Goal: Task Accomplishment & Management: Manage account settings

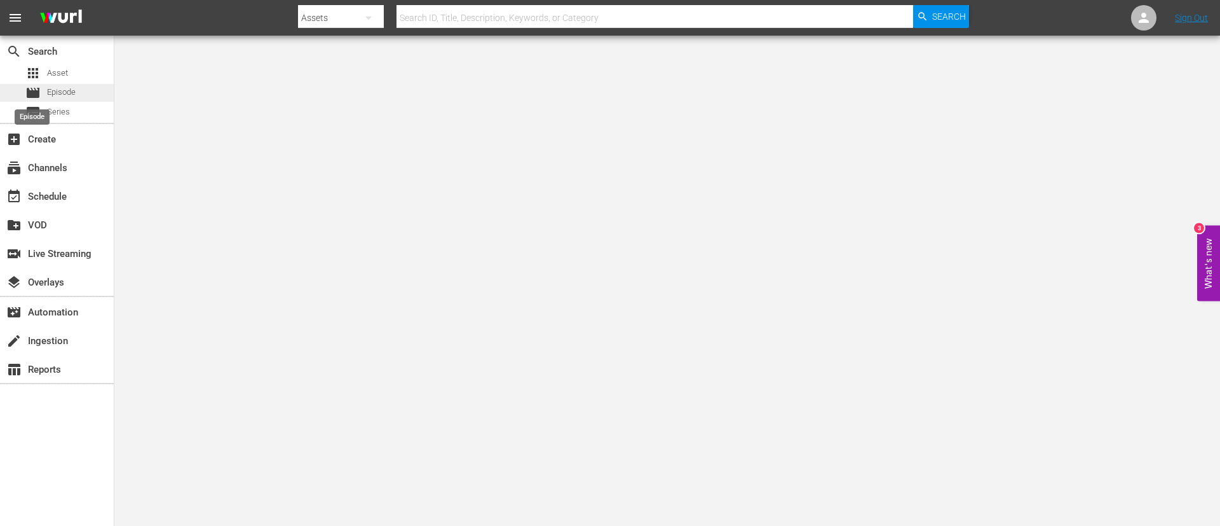
click at [38, 97] on span "movie" at bounding box center [32, 92] width 15 height 15
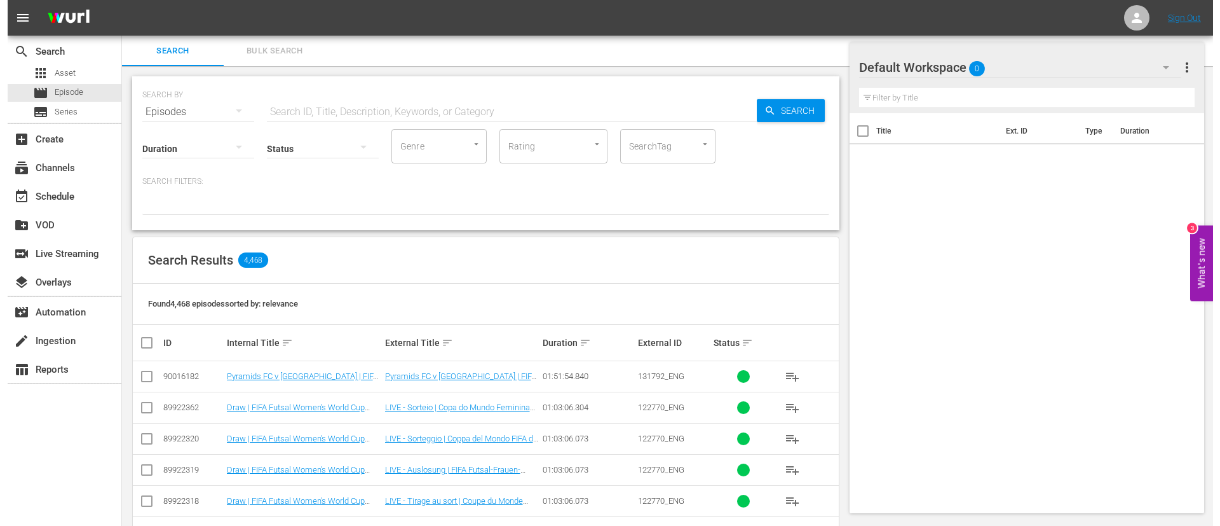
scroll to position [191, 0]
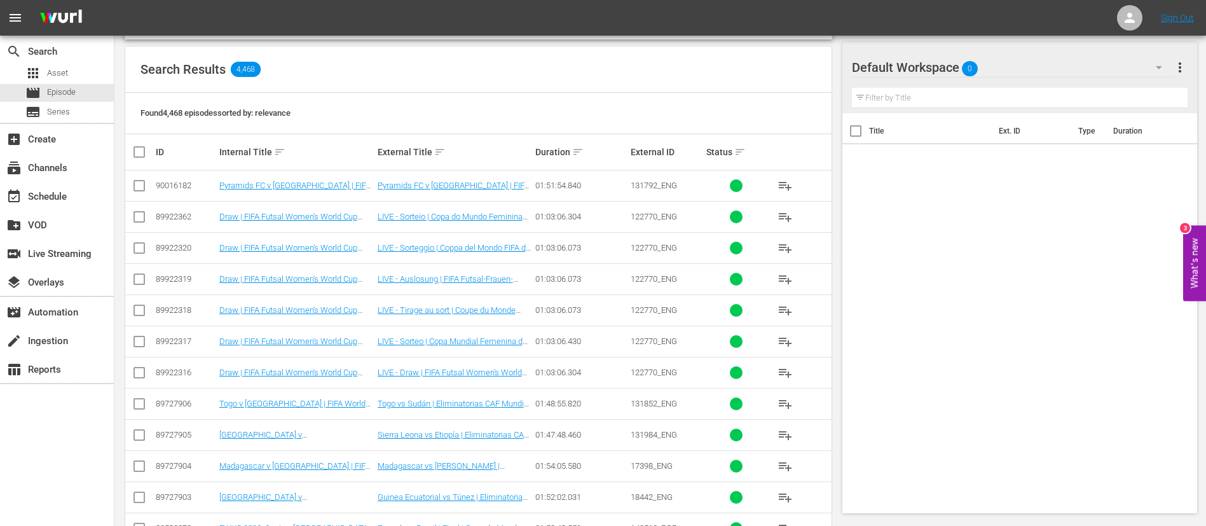
click at [144, 185] on input "checkbox" at bounding box center [139, 187] width 15 height 15
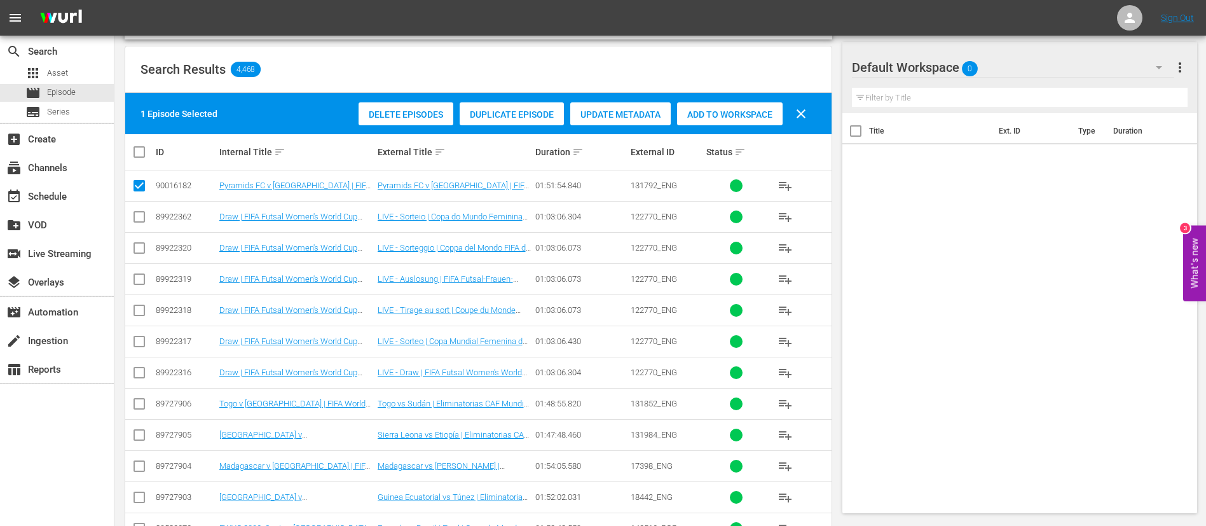
click at [498, 114] on span "Duplicate Episode" at bounding box center [511, 114] width 104 height 10
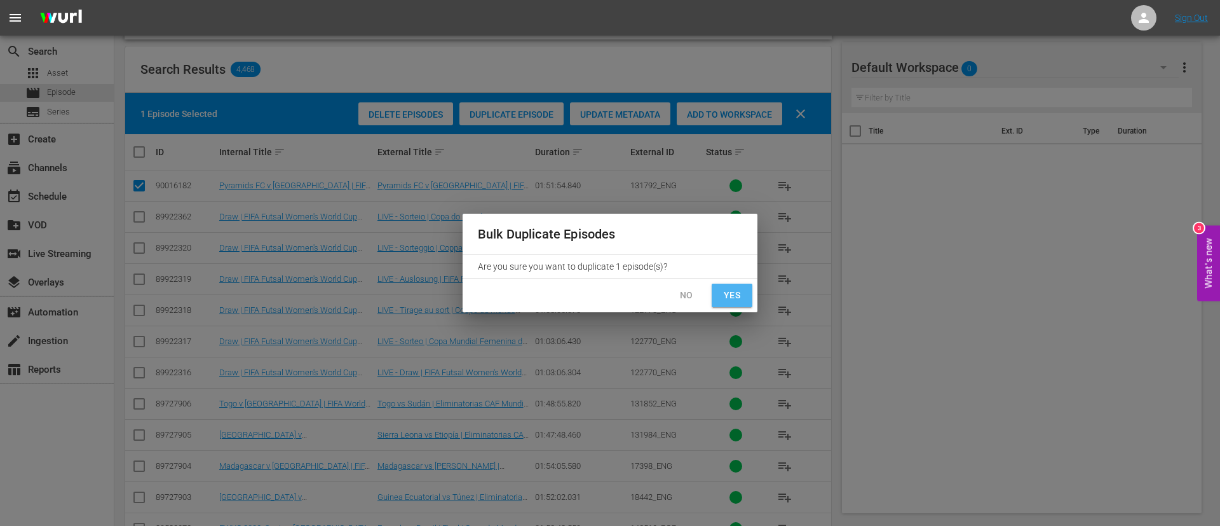
click at [727, 288] on span "Yes" at bounding box center [732, 295] width 20 height 16
checkbox input "false"
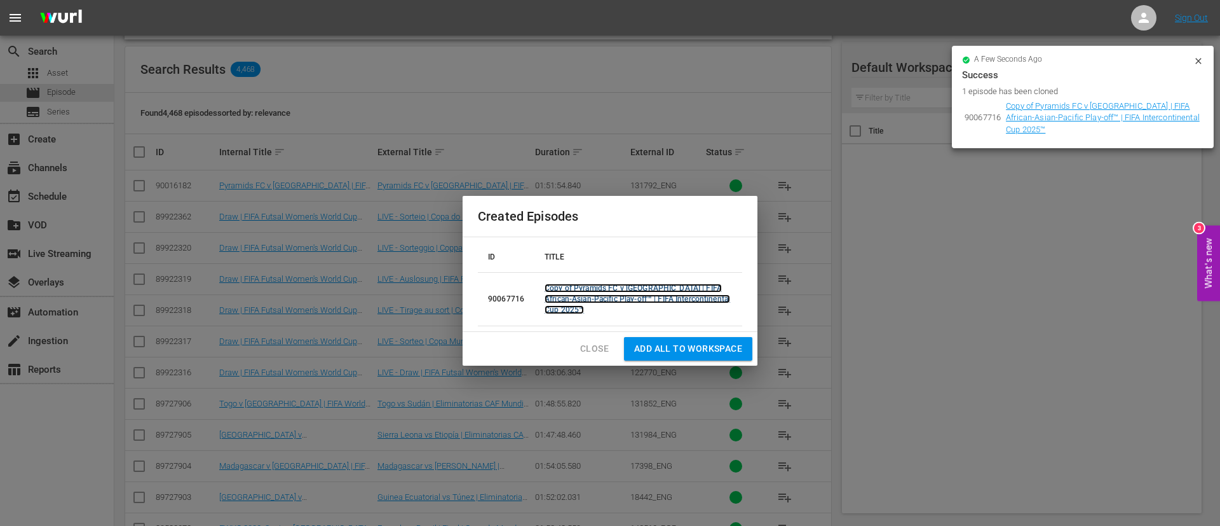
click at [652, 287] on link "Copy of Pyramids FC v Auckland City | FIFA African-Asian-Pacific Play-off™ | FI…" at bounding box center [638, 298] width 186 height 31
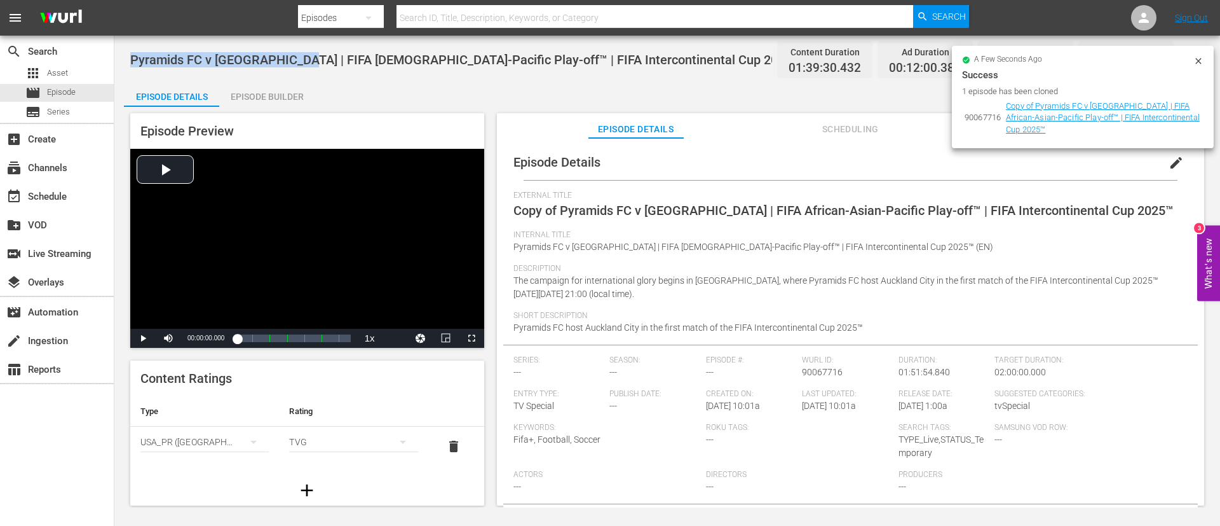
drag, startPoint x: 132, startPoint y: 60, endPoint x: 296, endPoint y: 67, distance: 164.1
click at [296, 67] on div "Pyramids FC v Auckland City | FIFA African-Asian-Pacific Play-off™ | FIFA Inter…" at bounding box center [667, 59] width 1074 height 29
copy span "Pyramids FC v Auckland City"
click at [1178, 167] on button "edit" at bounding box center [1176, 162] width 31 height 31
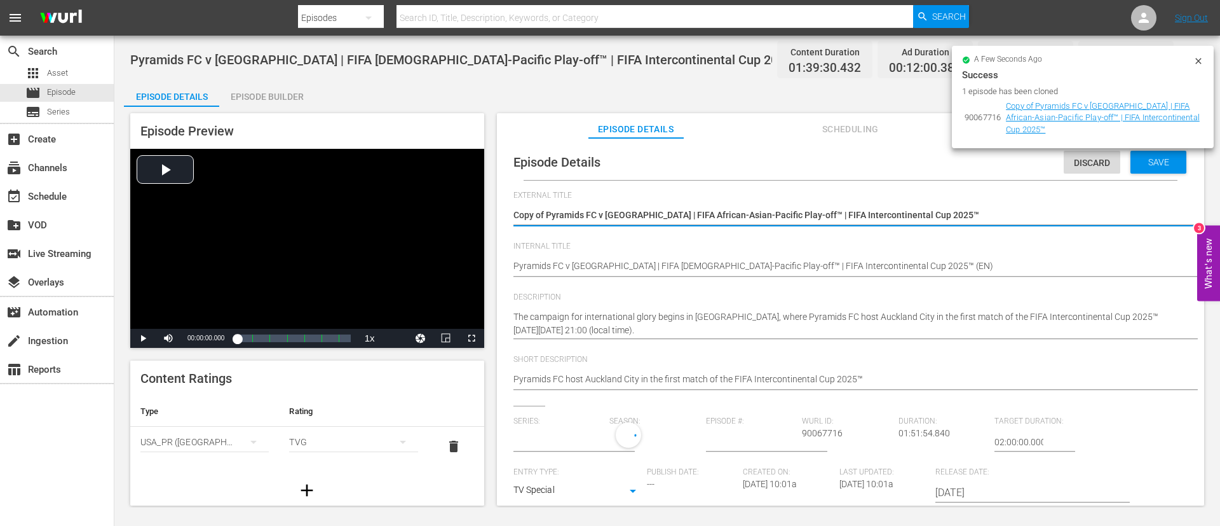
type input "No Series"
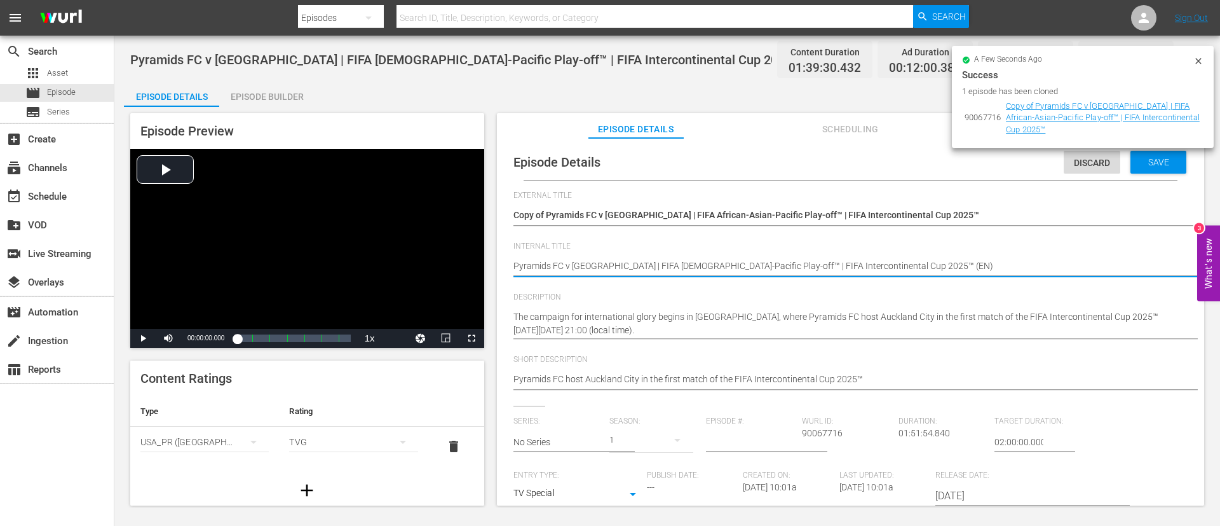
type textarea "Pyramids FC v Auckland City | FIFA African-Asian-Pacific Play-off™ | FIFA Inter…"
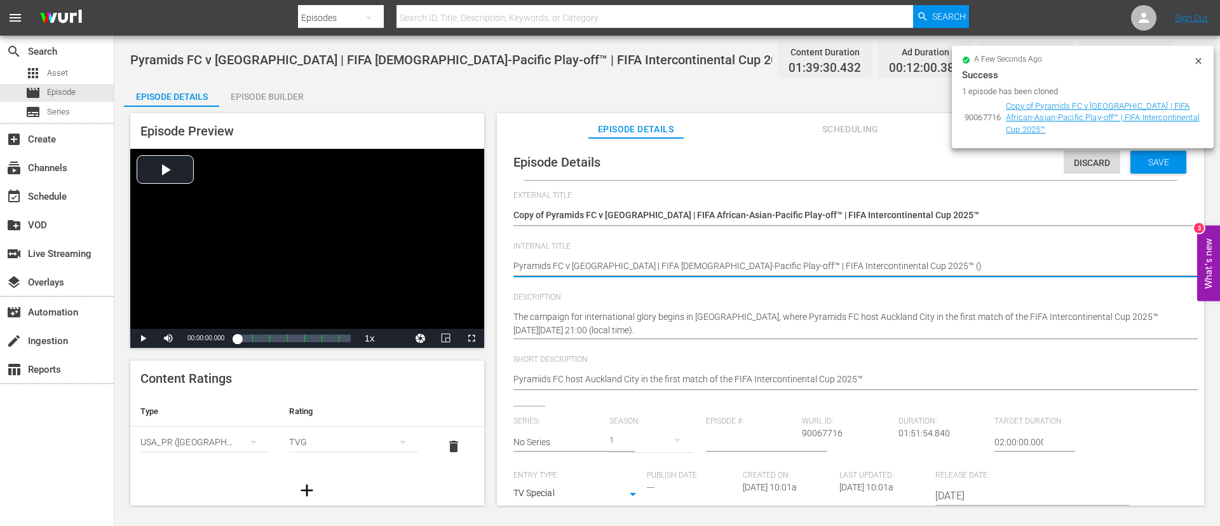
type textarea "Pyramids FC v Auckland City | FIFA African-Asian-Pacific Play-off™ | FIFA Inter…"
click at [714, 207] on div "Copy of Pyramids FC v Auckland City | FIFA African-Asian-Pacific Play-off™ | FI…" at bounding box center [847, 216] width 668 height 31
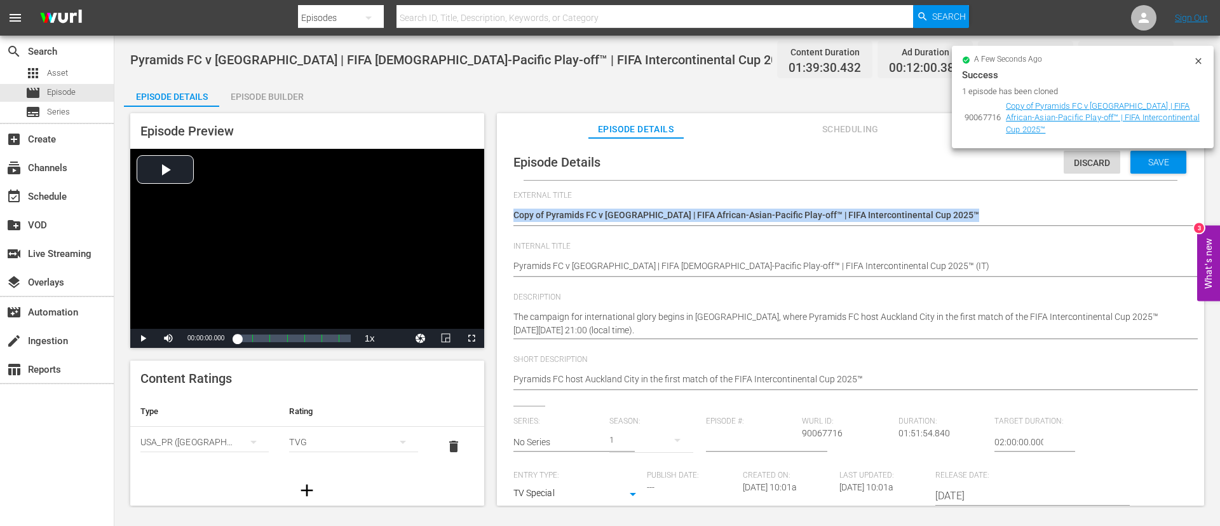
click at [714, 207] on div "Copy of Pyramids FC v Auckland City | FIFA African-Asian-Pacific Play-off™ | FI…" at bounding box center [847, 216] width 668 height 31
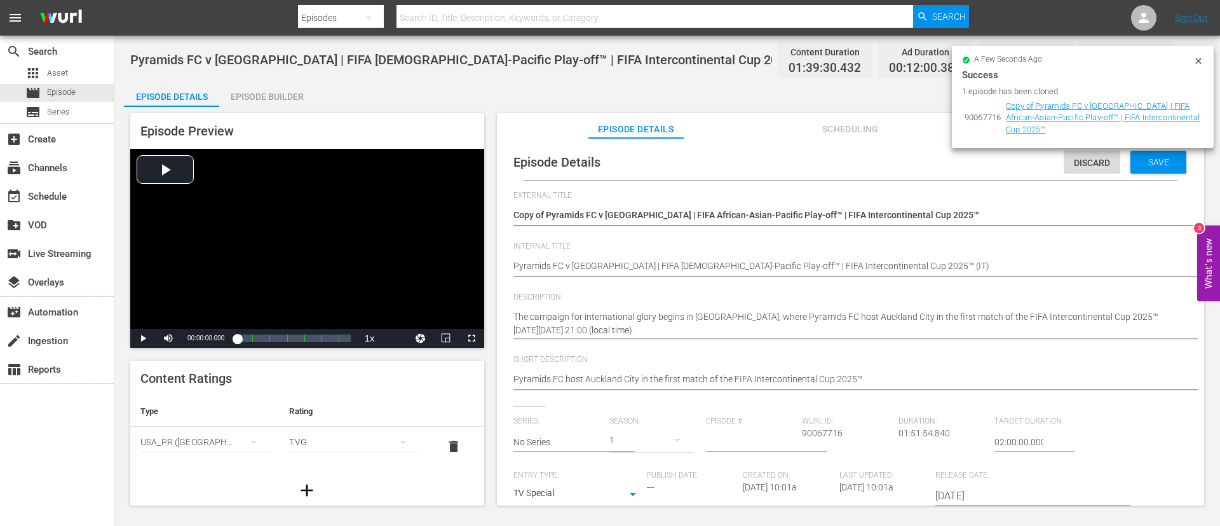
click at [715, 210] on textarea "Copy of Pyramids FC v Auckland City | FIFA African-Asian-Pacific Play-off™ | FI…" at bounding box center [847, 215] width 668 height 15
type textarea "L"
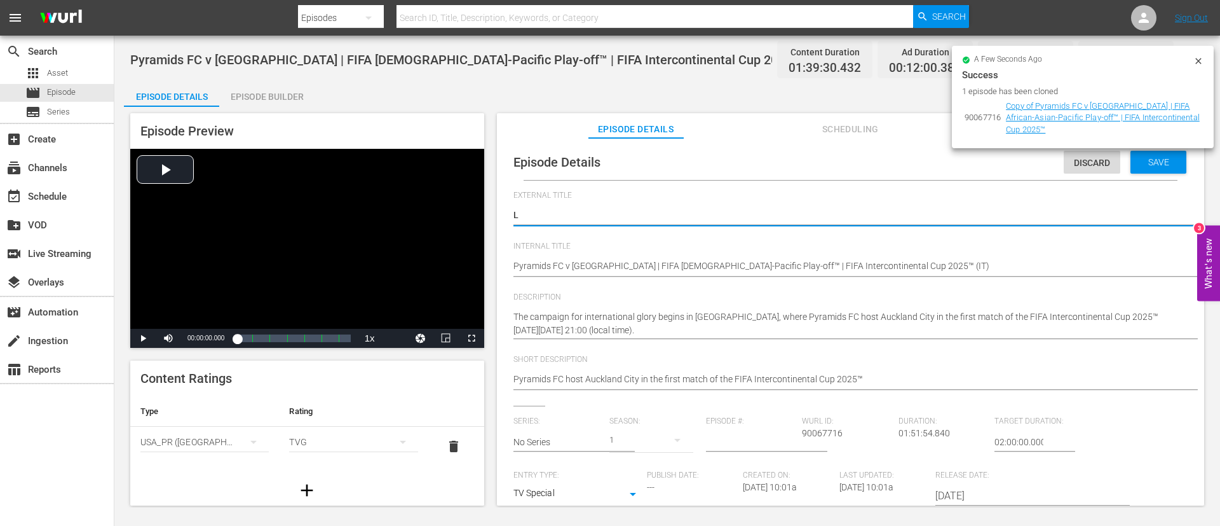
type textarea "LI"
type textarea "LIV"
type textarea "LIVE"
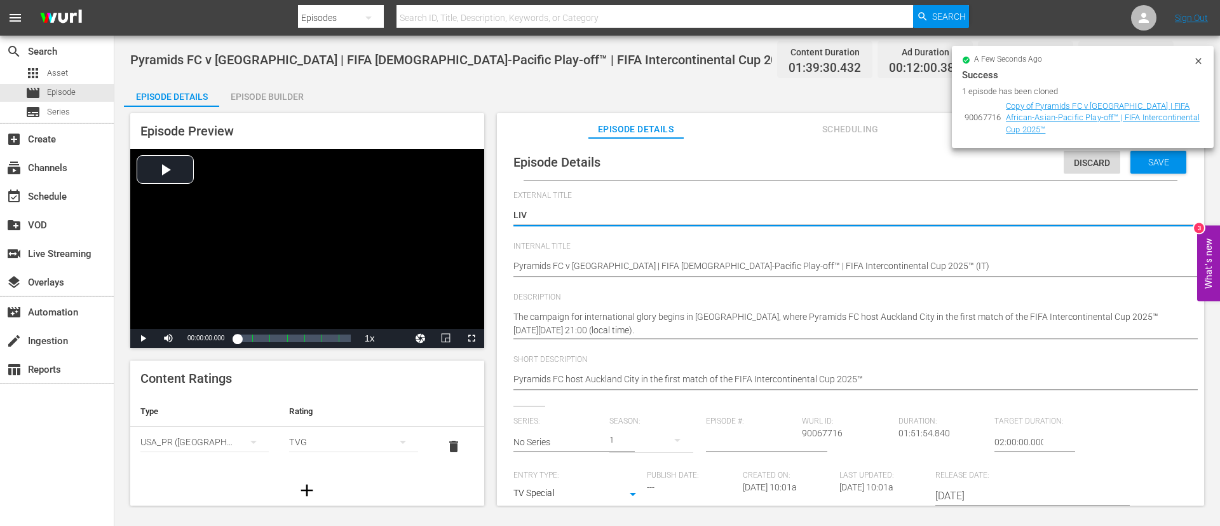
type textarea "LIVE"
type textarea "LIVE -"
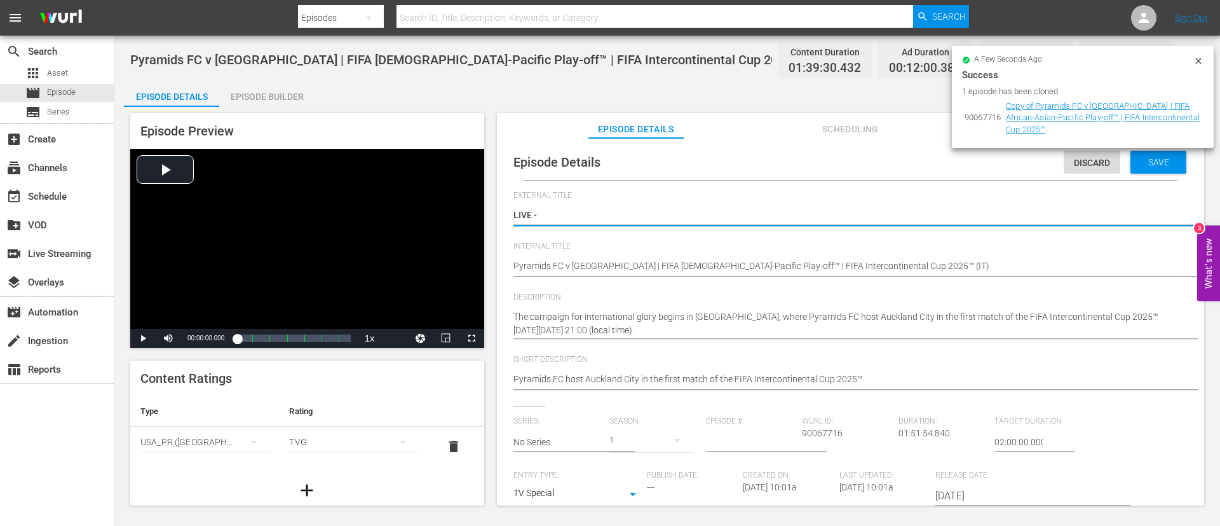
type textarea "LIVE -"
paste textarea "Pyramids FC - Auckland City | Barrage Coupe Afrique-Asie-Pacifique de la FIFA™ …"
type textarea "LIVE - Pyramids FC - [GEOGRAPHIC_DATA] | Barrage Coupe Afrique-Asie-Pacifique d…"
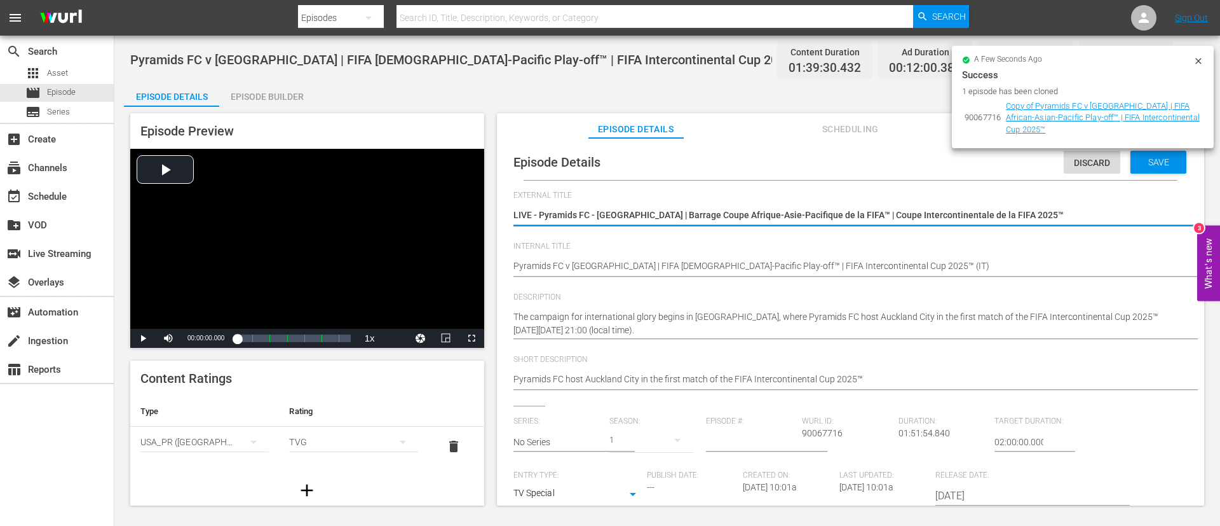
type textarea "LIVE - Pyramids FC - [GEOGRAPHIC_DATA] | Barrage Coupe Afrique-Asie-Pacifique d…"
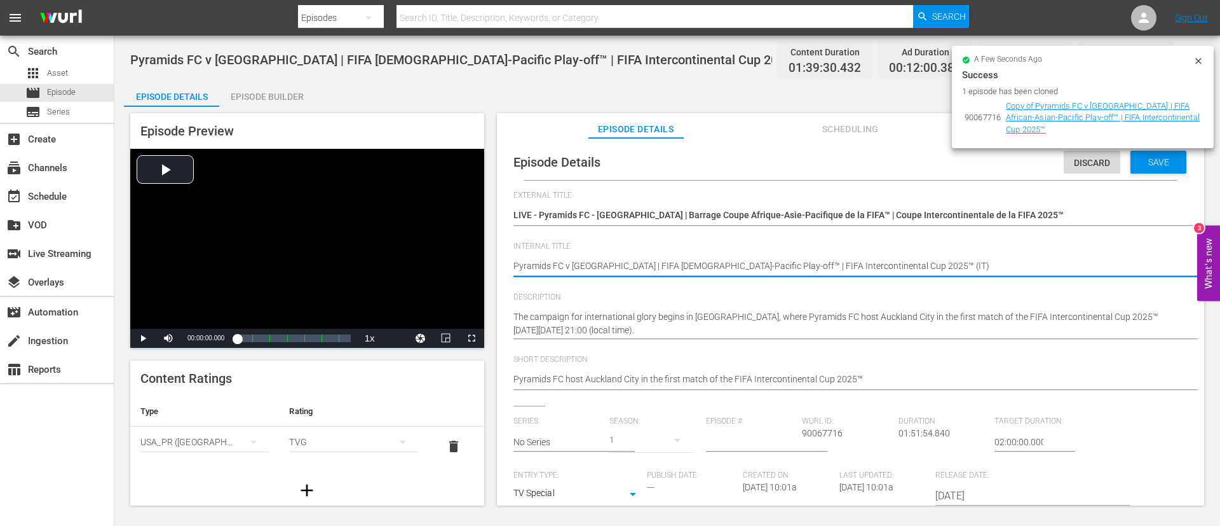
type textarea "Pyramids FC v Auckland City | FIFA African-Asian-Pacific Play-off™ | FIFA Inter…"
type textarea "Pyramids FC v [GEOGRAPHIC_DATA] | FIFA [DEMOGRAPHIC_DATA]-Pacific Play-off™ | F…"
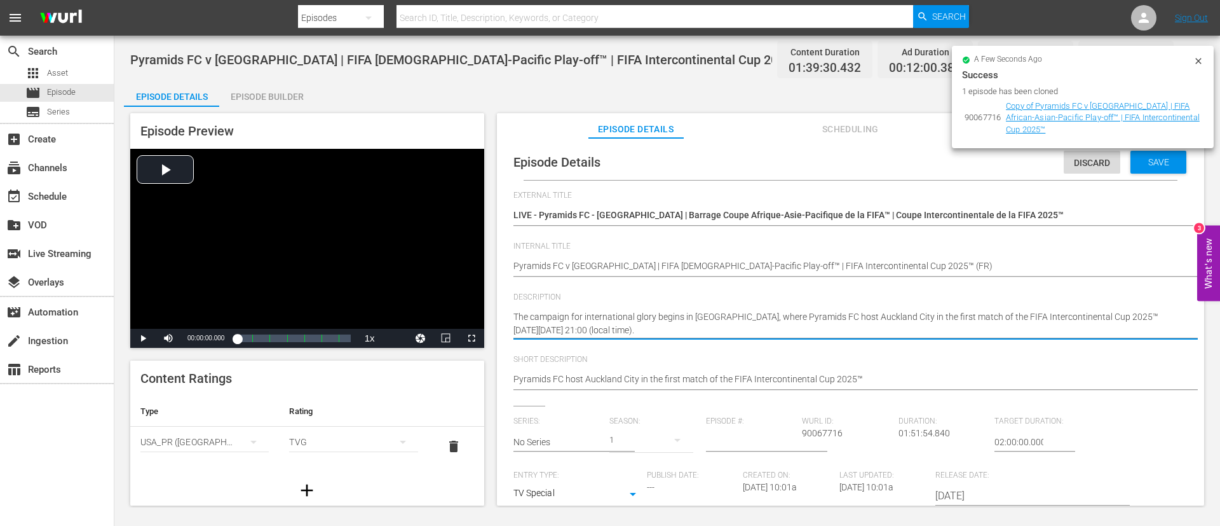
click at [597, 320] on textarea "The campaign for international glory begins in Cairo, where Pyramids FC host Au…" at bounding box center [847, 323] width 668 height 27
paste textarea "La campagne pour la gloire internationale débute au Caire, où Pyramids FC accue…"
type textarea "La campagne pour la gloire internationale débute au Caire, où Pyramids FC accue…"
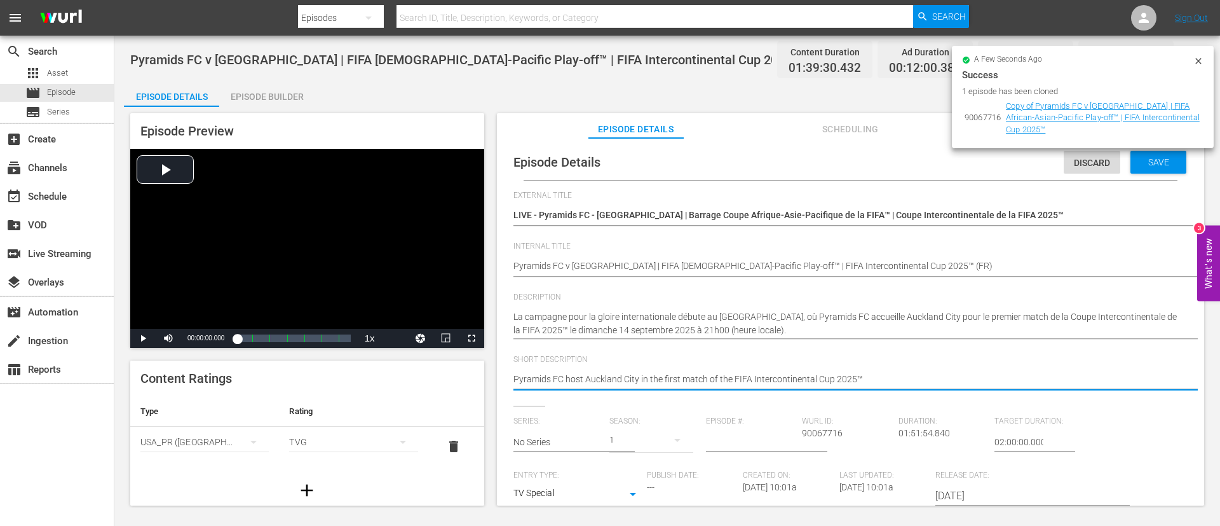
click at [625, 381] on textarea "Pyramids FC host Auckland City in the first match of the FIFA Intercontinental …" at bounding box center [847, 379] width 668 height 15
paste textarea "La campagne pour la gloire internationale débute au Caire, où Pyramids FC accue…"
type textarea "La campagne pour la gloire internationale débute au Caire, où Pyramids FC accue…"
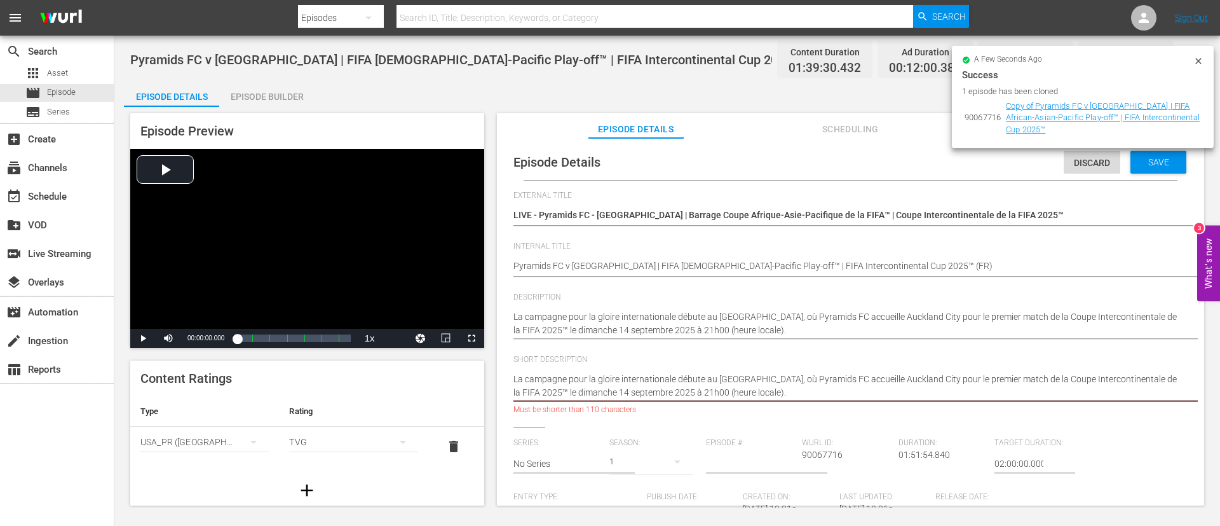
type textarea "La campagne pour la gloire internationale débute au Caire, où Pyramids FC accue…"
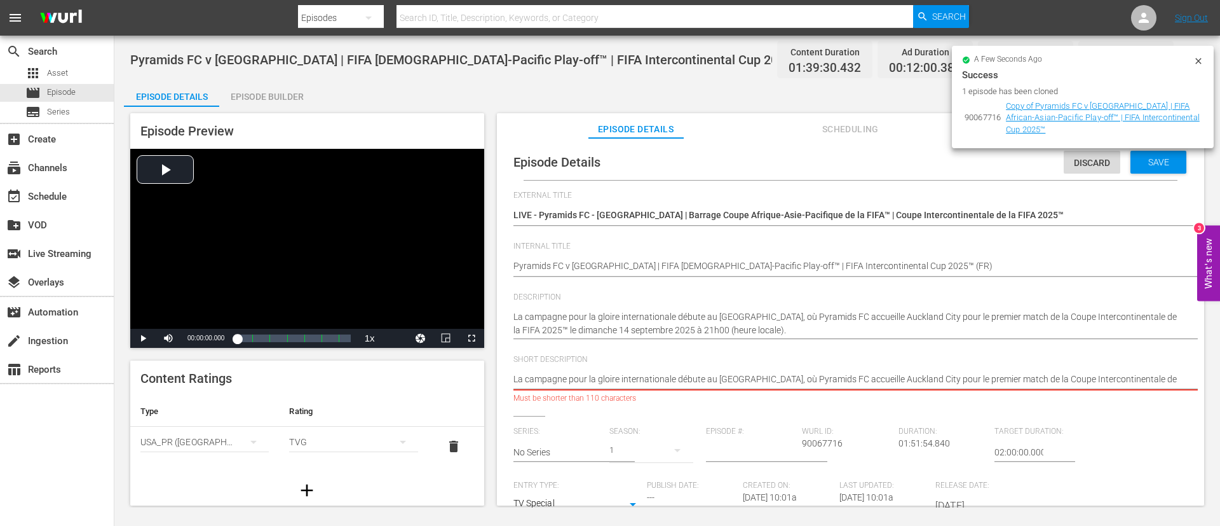
type textarea "La campagne pour la gloire internationale débute au Caire, où Pyramids FC accue…"
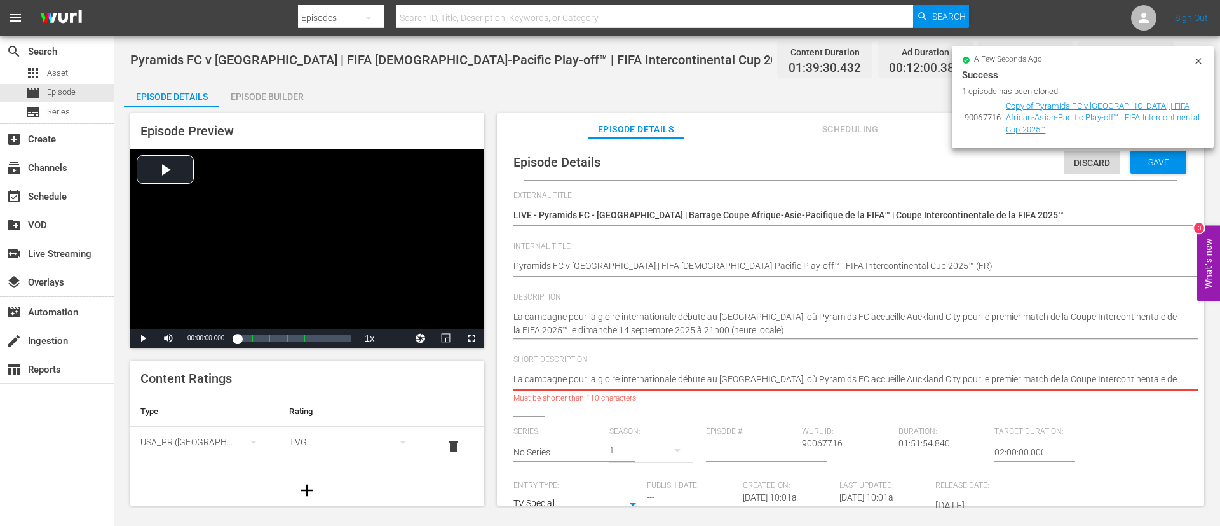
type textarea "La campagne pour la gloire internationale débute au Caire, où Pyramids FC accue…"
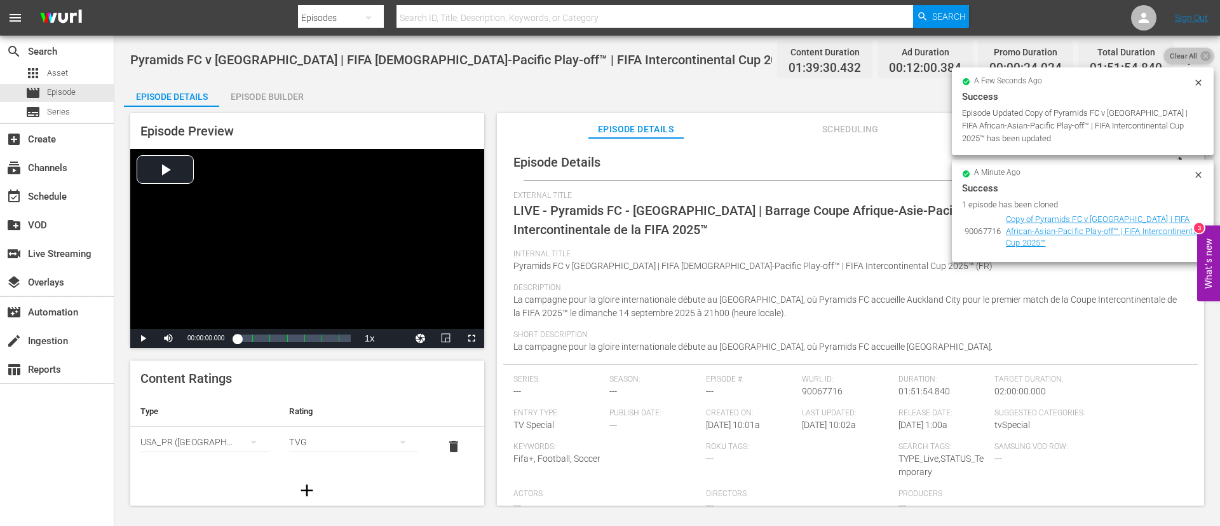
click at [1192, 54] on span "Clear All" at bounding box center [1183, 56] width 39 height 17
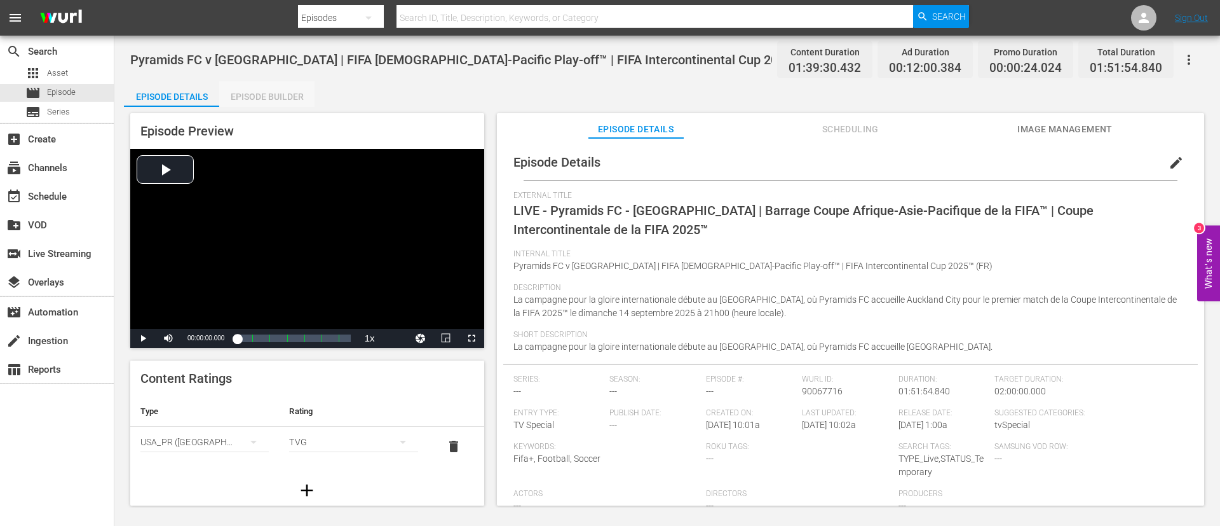
click at [266, 86] on div "Episode Builder" at bounding box center [266, 96] width 95 height 31
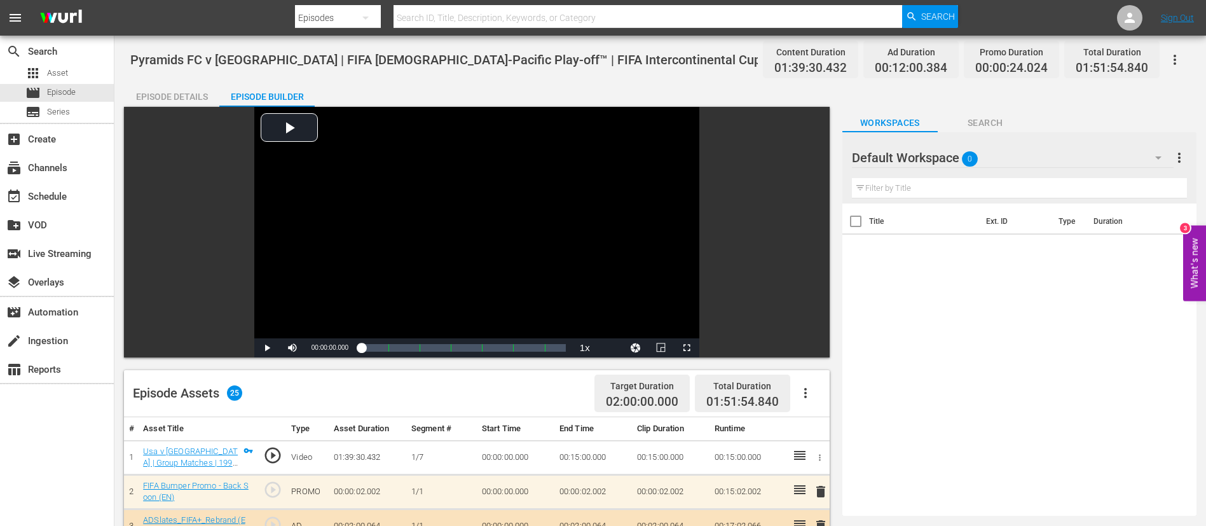
click at [815, 393] on button "button" at bounding box center [805, 392] width 31 height 31
click at [829, 420] on div "Clear Ads" at bounding box center [843, 428] width 86 height 31
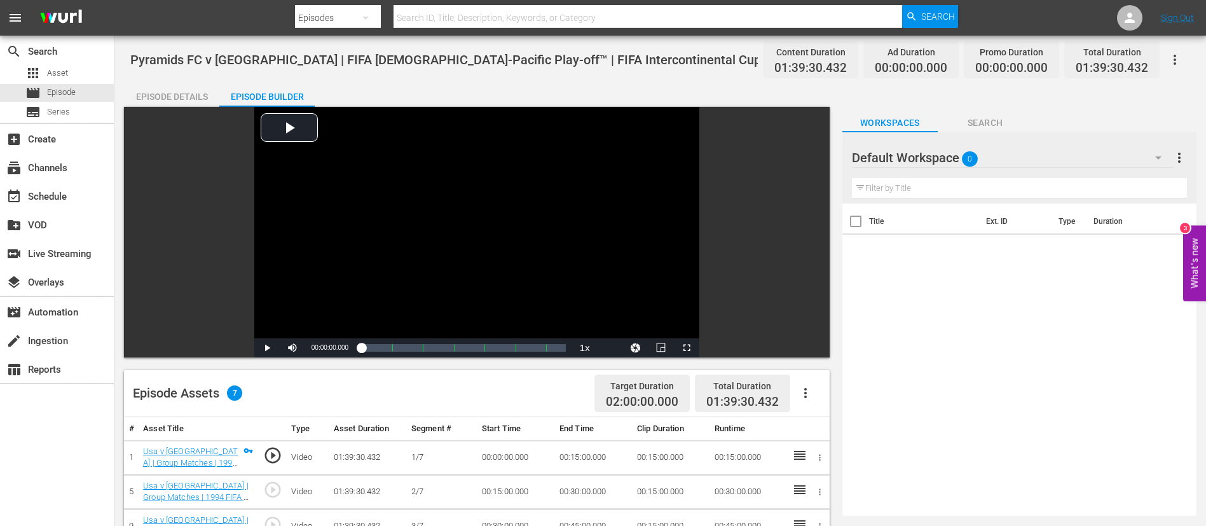
click at [808, 392] on icon "button" at bounding box center [805, 392] width 15 height 15
click at [834, 388] on div "Fill with Ads" at bounding box center [843, 398] width 86 height 31
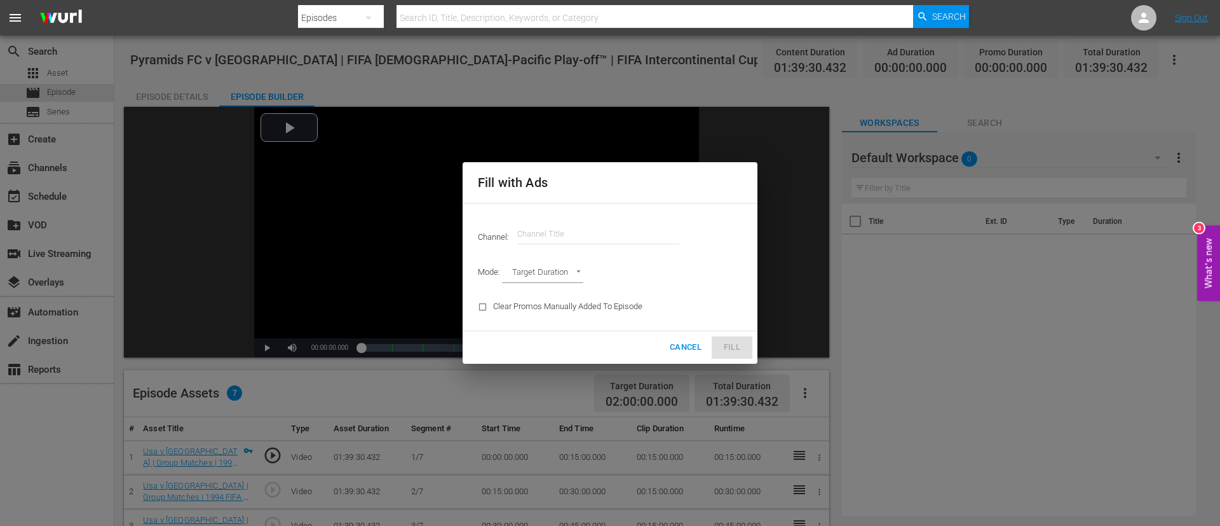
click at [552, 231] on input "text" at bounding box center [598, 234] width 163 height 31
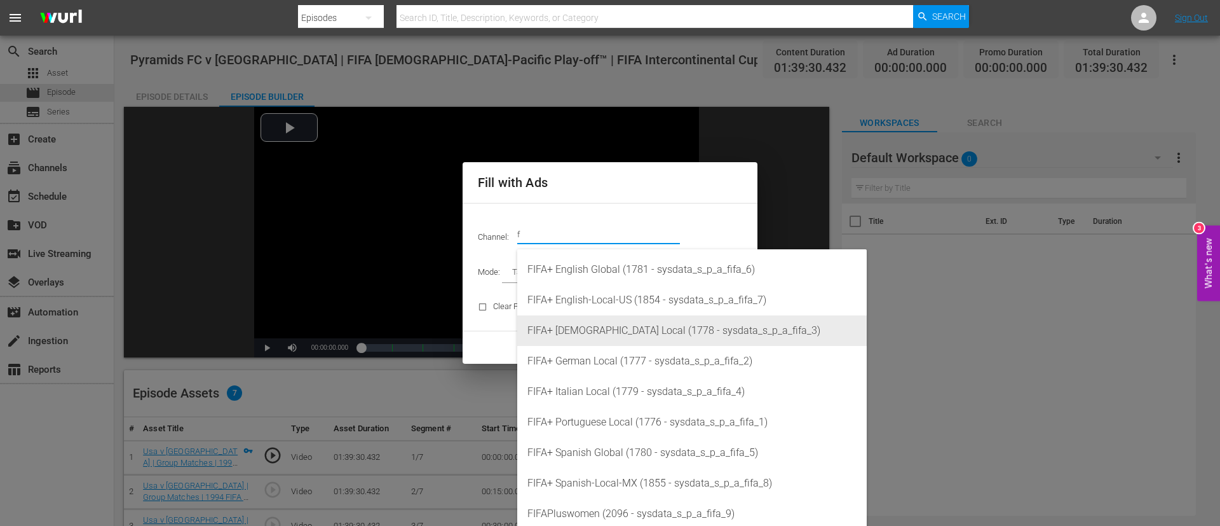
click at [576, 332] on div "FIFA+ French Local (1778 - sysdata_s_p_a_fifa_3)" at bounding box center [691, 330] width 329 height 31
type input "FIFA+ French Local (1778)"
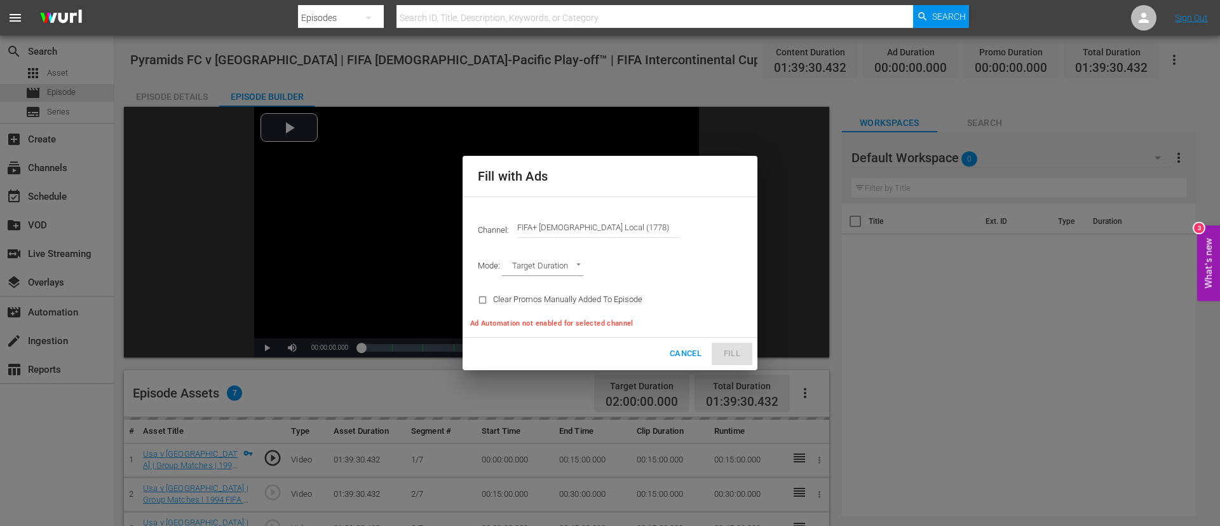
type input "AD_BREAK_DURATION"
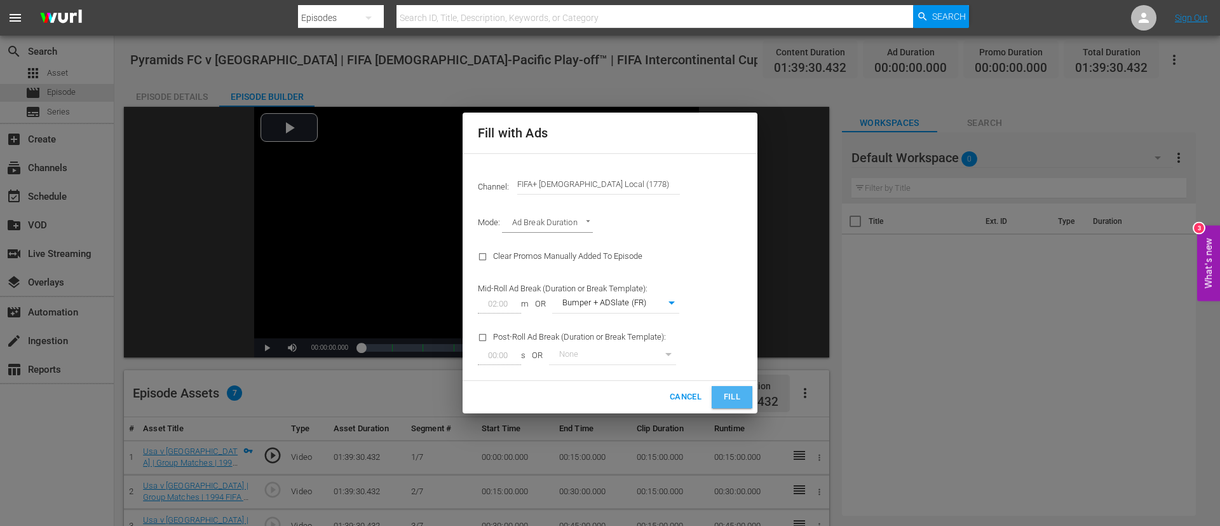
click at [727, 401] on span "Fill" at bounding box center [732, 397] width 20 height 15
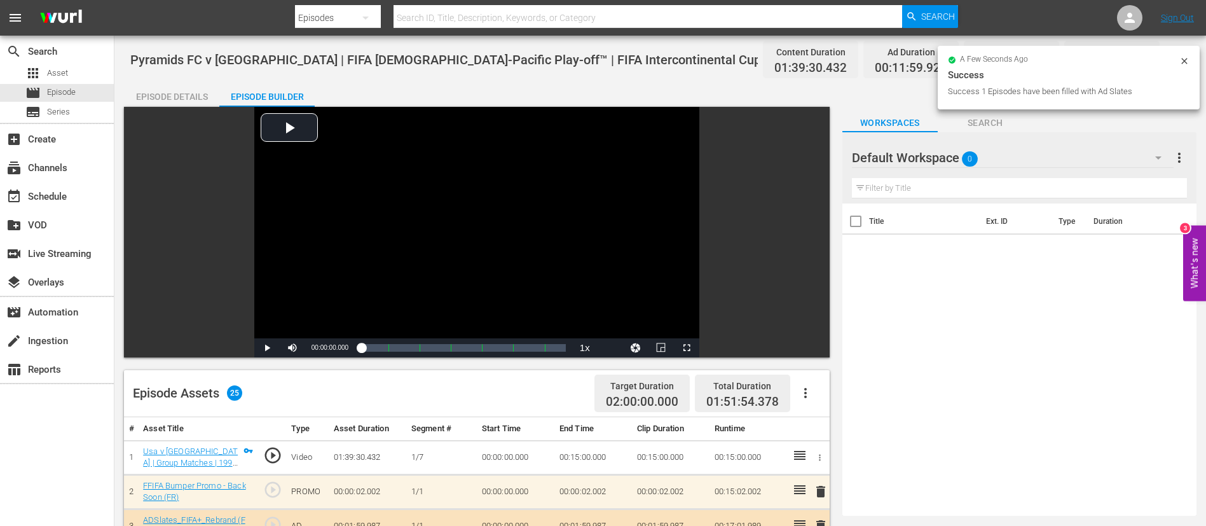
click at [1183, 60] on icon at bounding box center [1184, 61] width 10 height 10
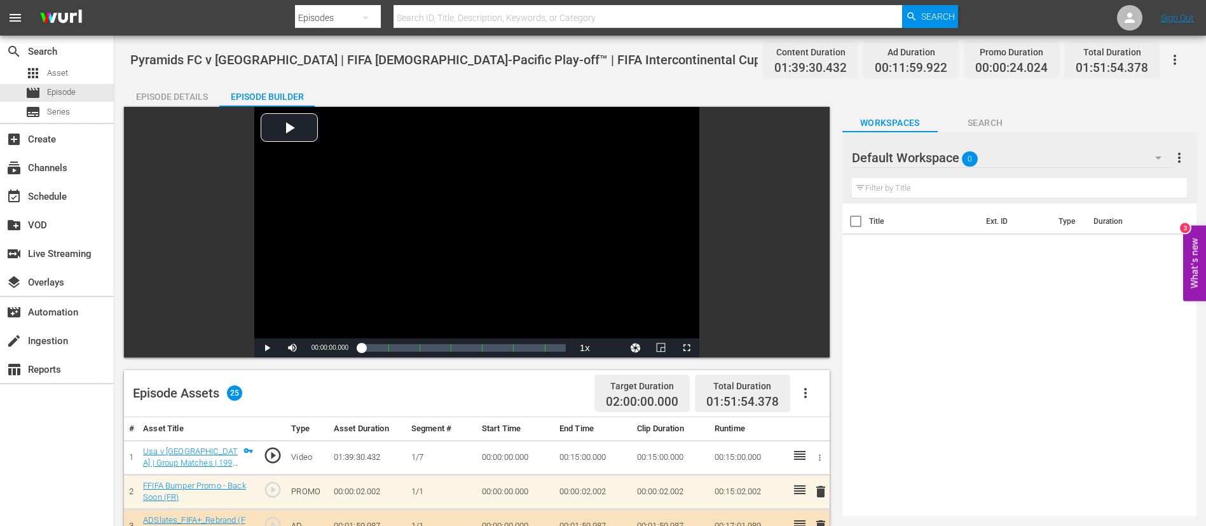
click at [1178, 63] on icon "button" at bounding box center [1174, 59] width 15 height 15
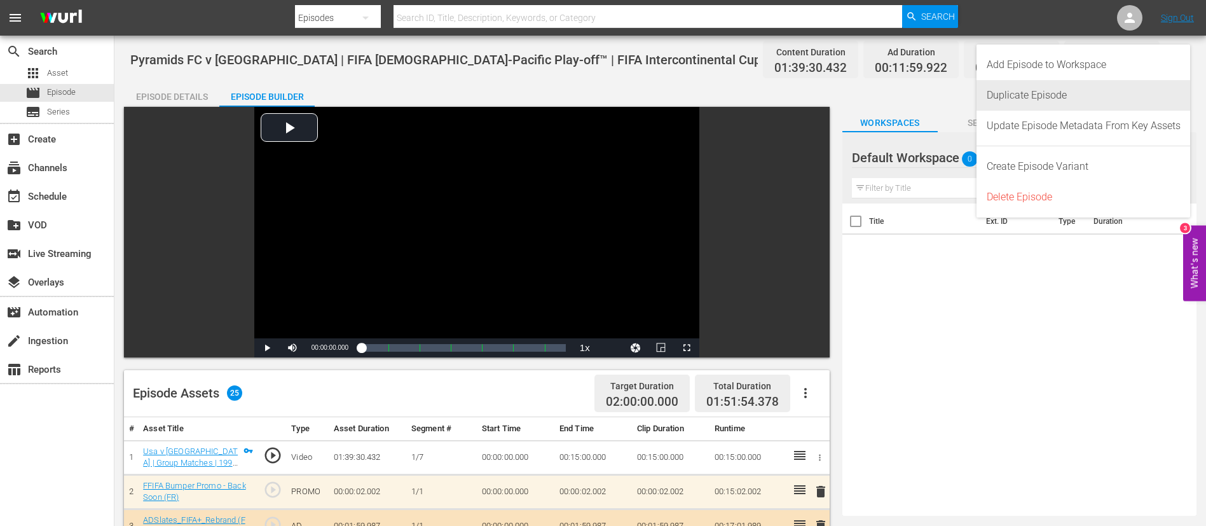
click at [1116, 96] on div "Duplicate Episode" at bounding box center [1083, 95] width 194 height 31
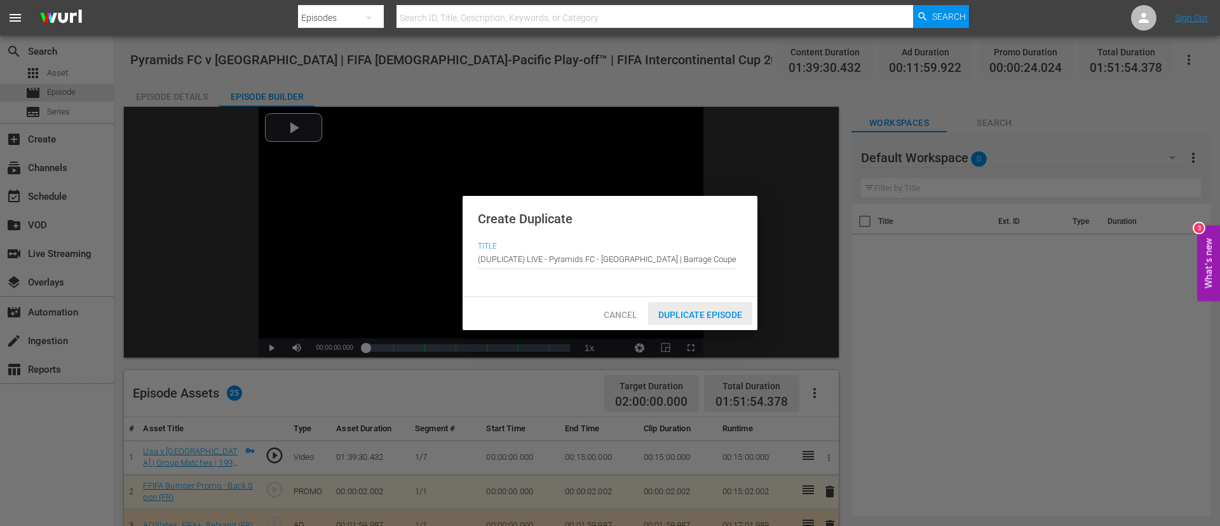
click at [740, 317] on span "Duplicate Episode" at bounding box center [700, 314] width 104 height 10
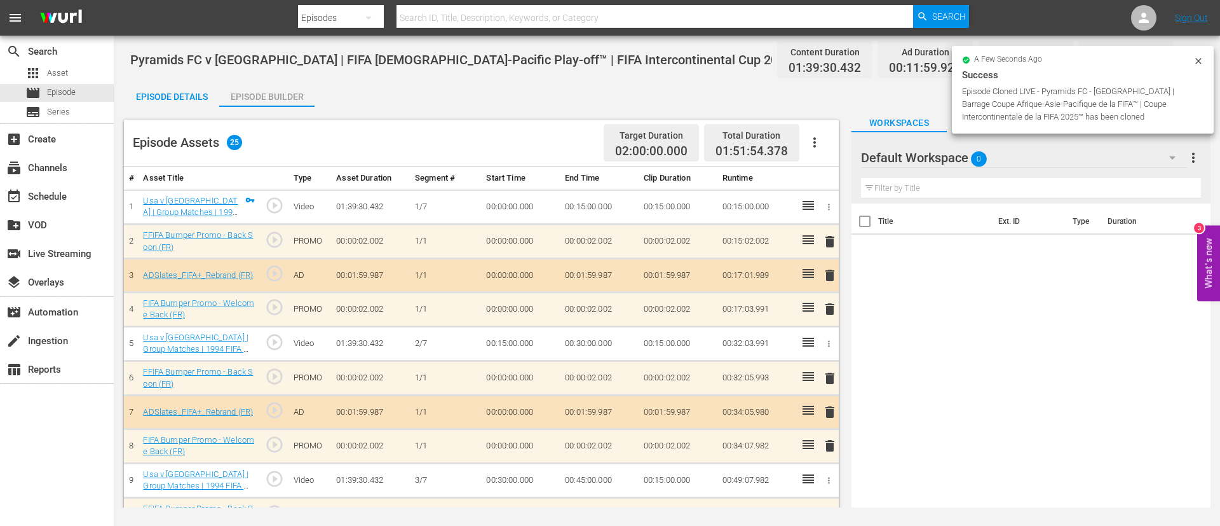
click at [822, 141] on button "button" at bounding box center [814, 142] width 31 height 31
click at [829, 179] on div "Clear Ads" at bounding box center [853, 178] width 86 height 31
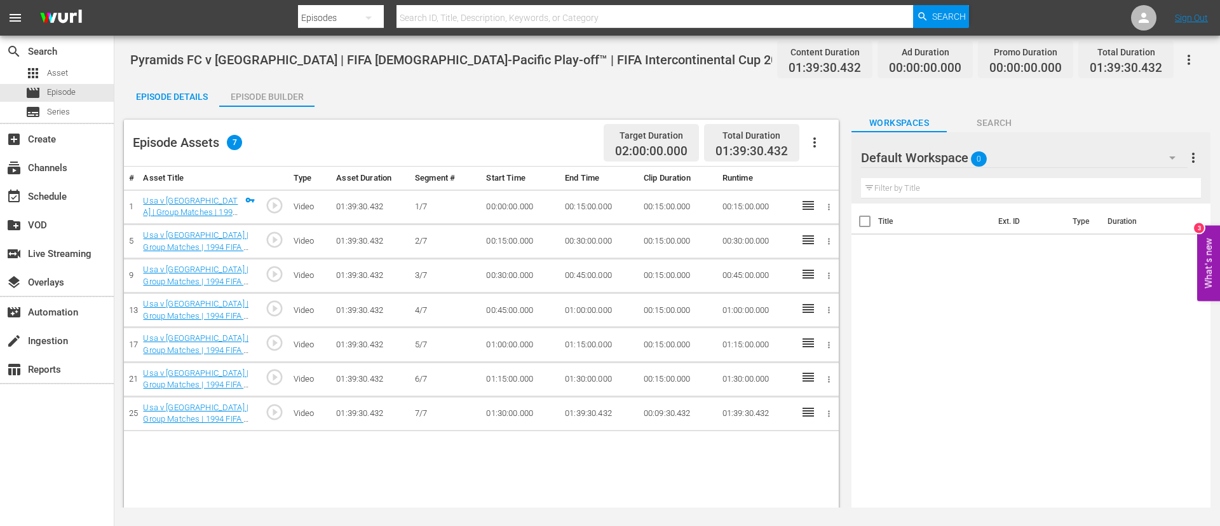
click at [829, 151] on button "button" at bounding box center [814, 142] width 31 height 31
click at [828, 149] on div "Fill with Ads" at bounding box center [853, 147] width 86 height 31
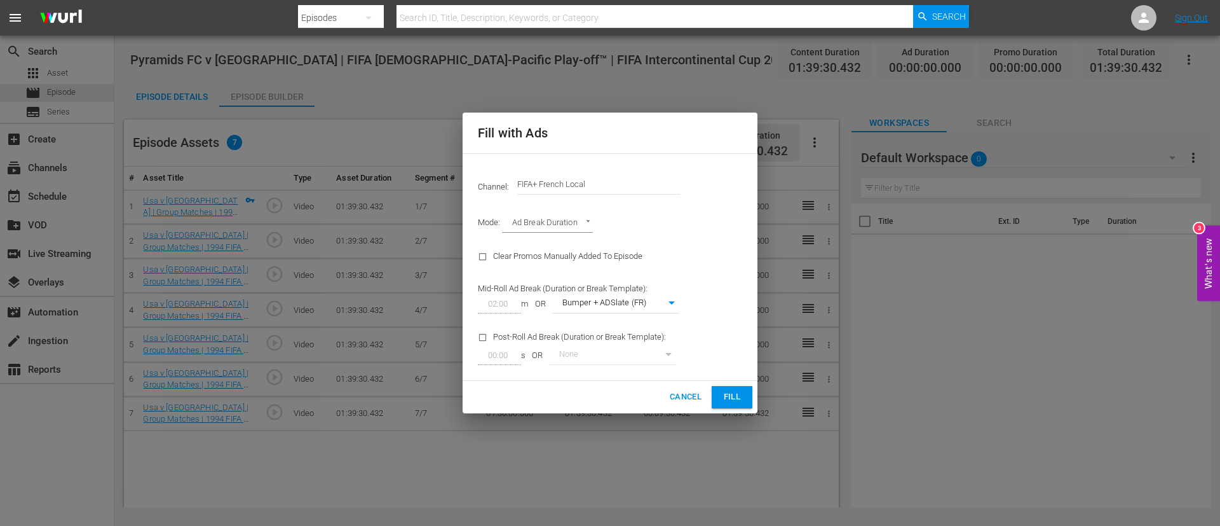
click at [629, 184] on input "FIFA+ French Local" at bounding box center [598, 184] width 163 height 31
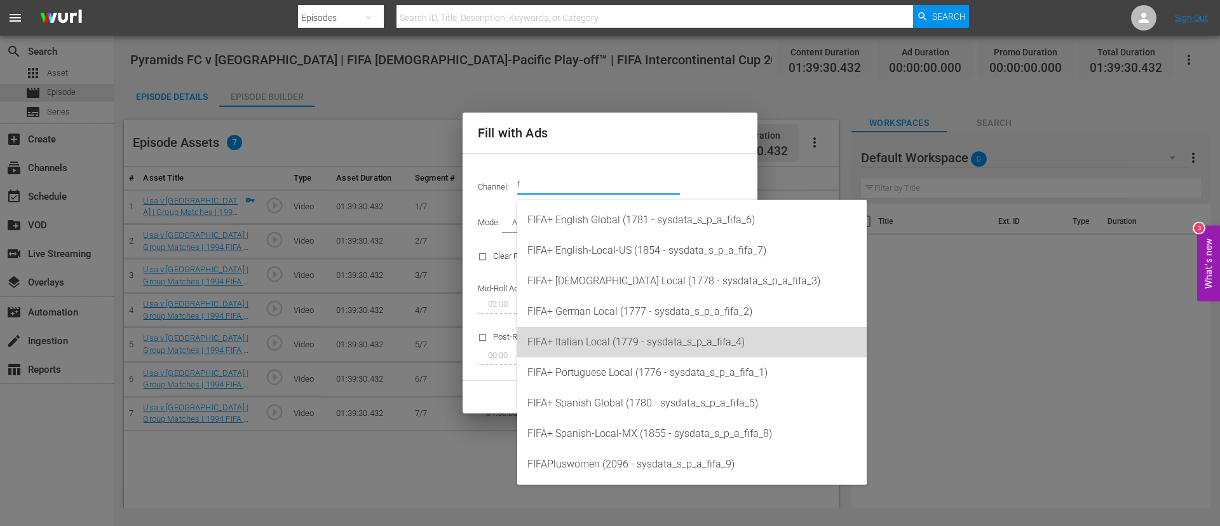
click at [624, 333] on div "FIFA+ Italian Local (1779 - sysdata_s_p_a_fifa_4)" at bounding box center [691, 342] width 329 height 31
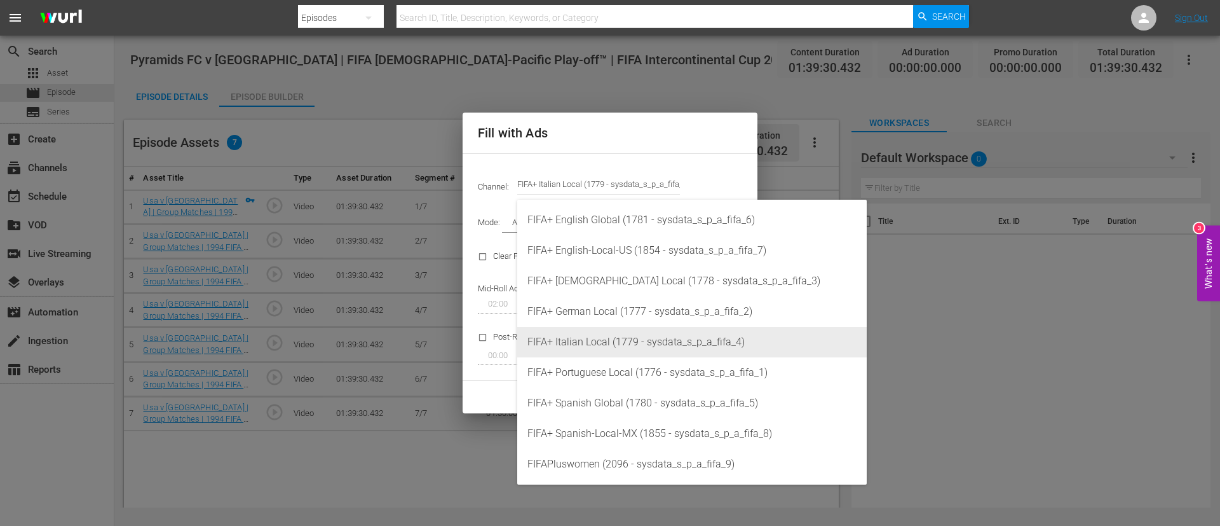
type input "FIFA+ Italian Local (1779)"
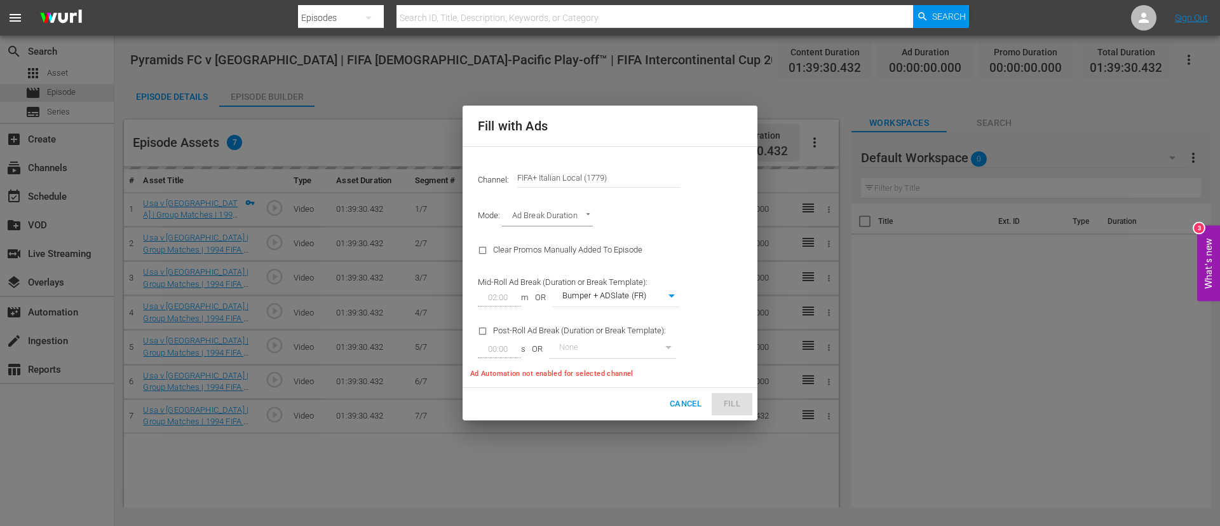
type input "341"
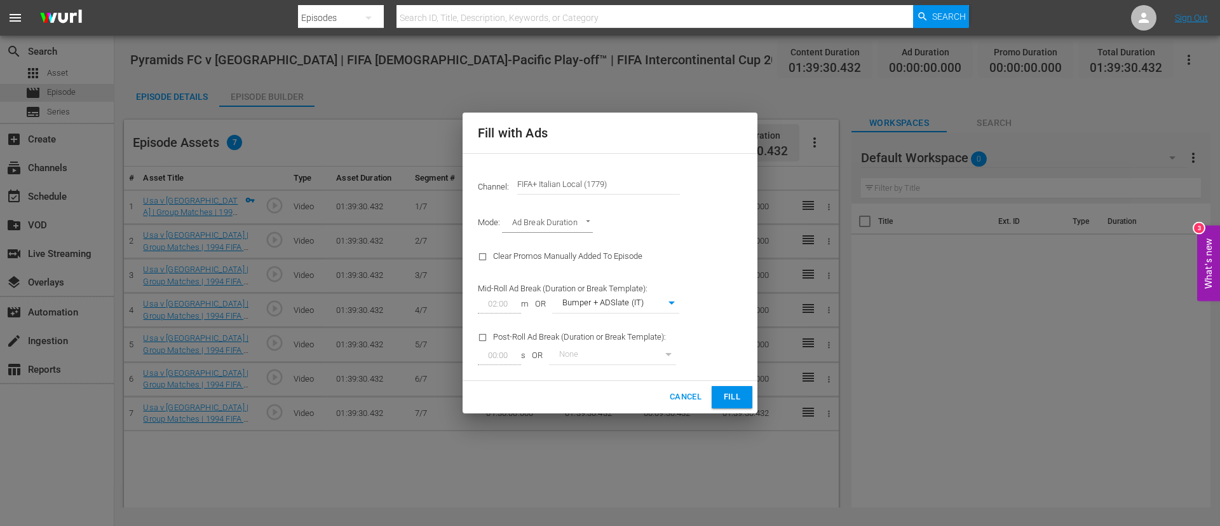
click at [735, 397] on span "Fill" at bounding box center [732, 397] width 20 height 15
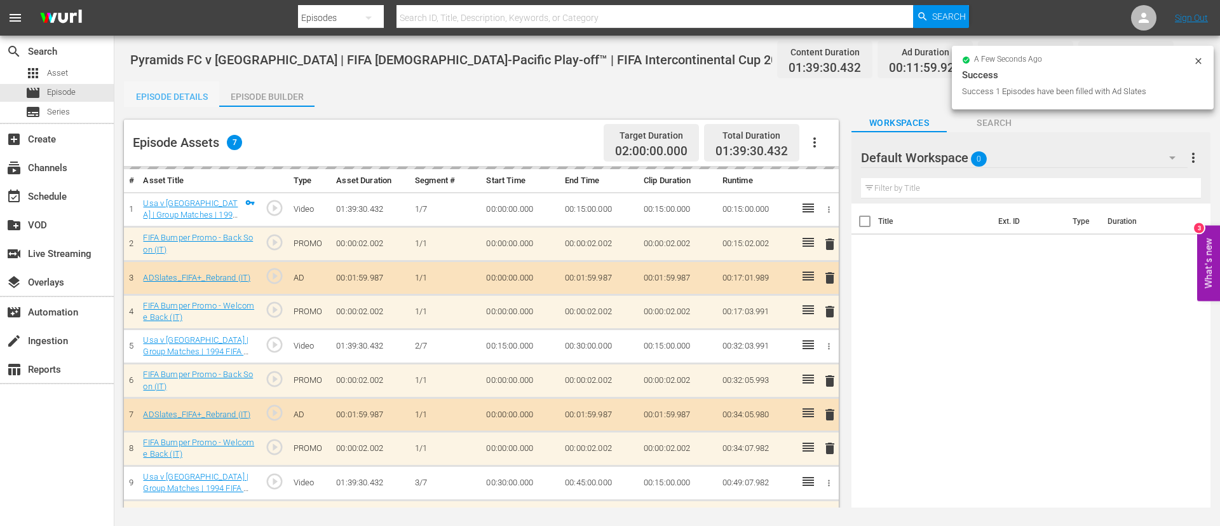
click at [193, 97] on div "Episode Details" at bounding box center [171, 96] width 95 height 31
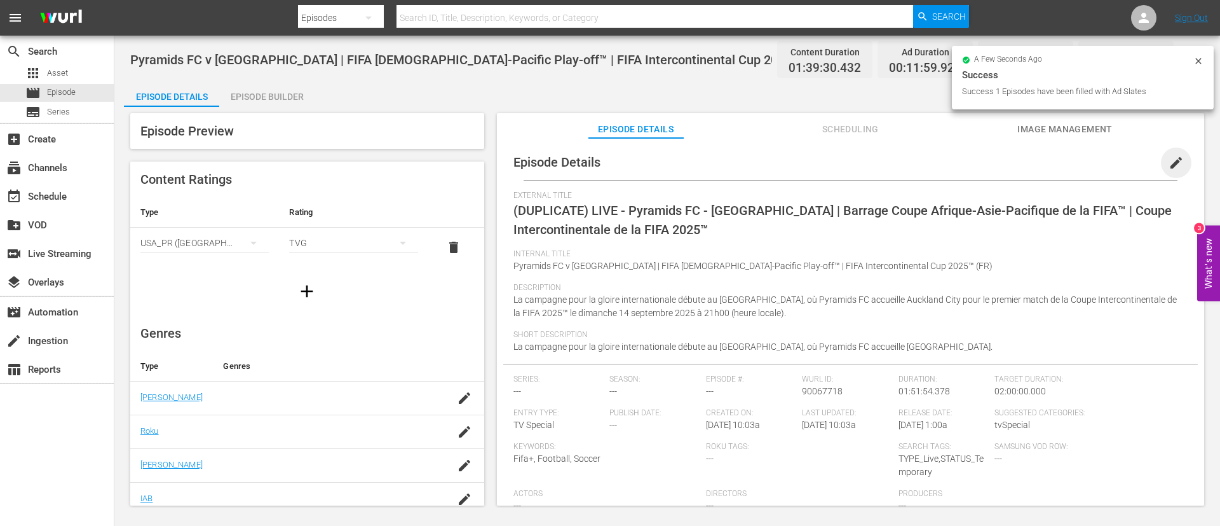
click at [1172, 156] on span "edit" at bounding box center [1176, 162] width 15 height 15
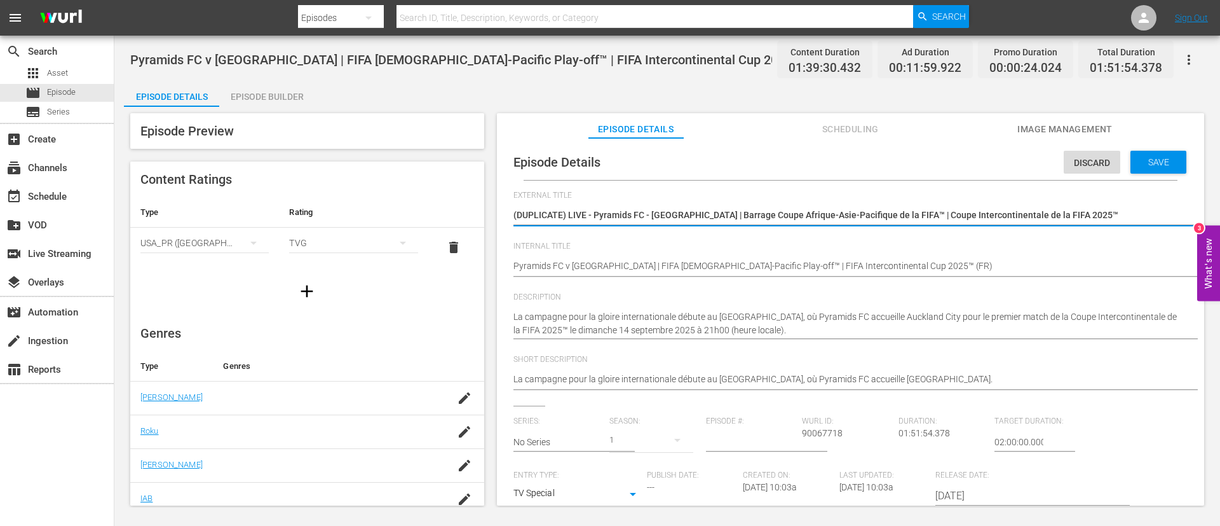
click at [1005, 218] on textarea "(DUPLICATE) LIVE - Pyramids FC - Auckland City | Barrage Coupe Afrique-Asie-Pac…" at bounding box center [847, 215] width 668 height 15
type textarea "L"
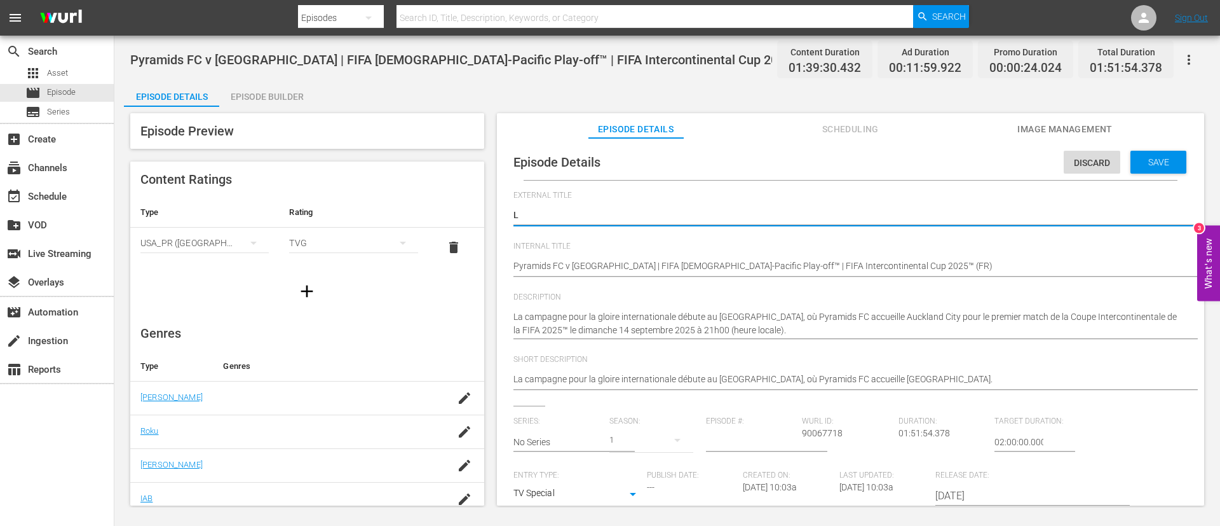
type textarea "LI"
type textarea "LIV"
type textarea "LIVE"
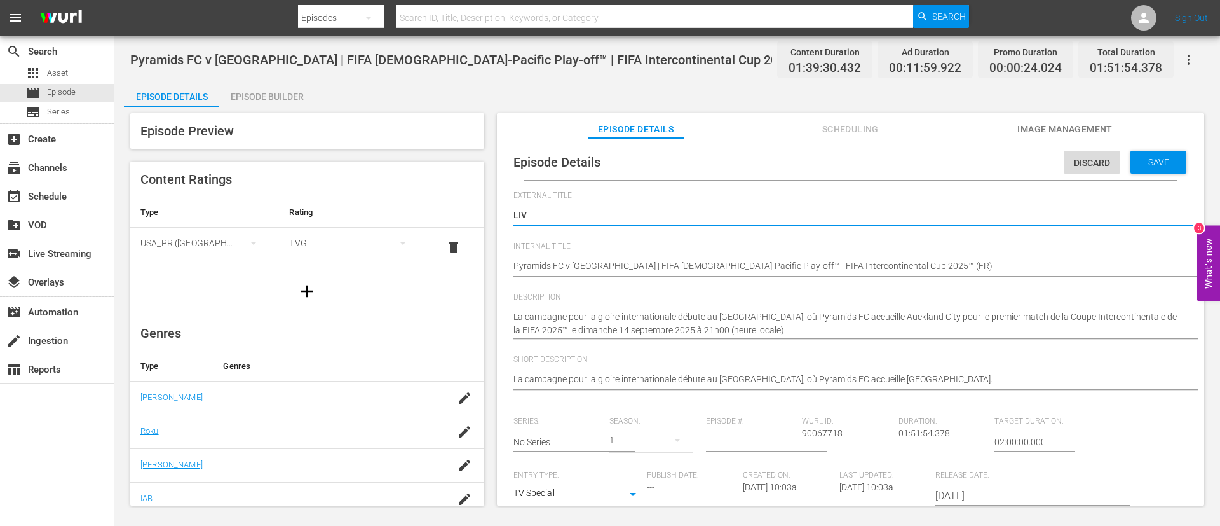
type textarea "LIVE"
type textarea "LIVE -"
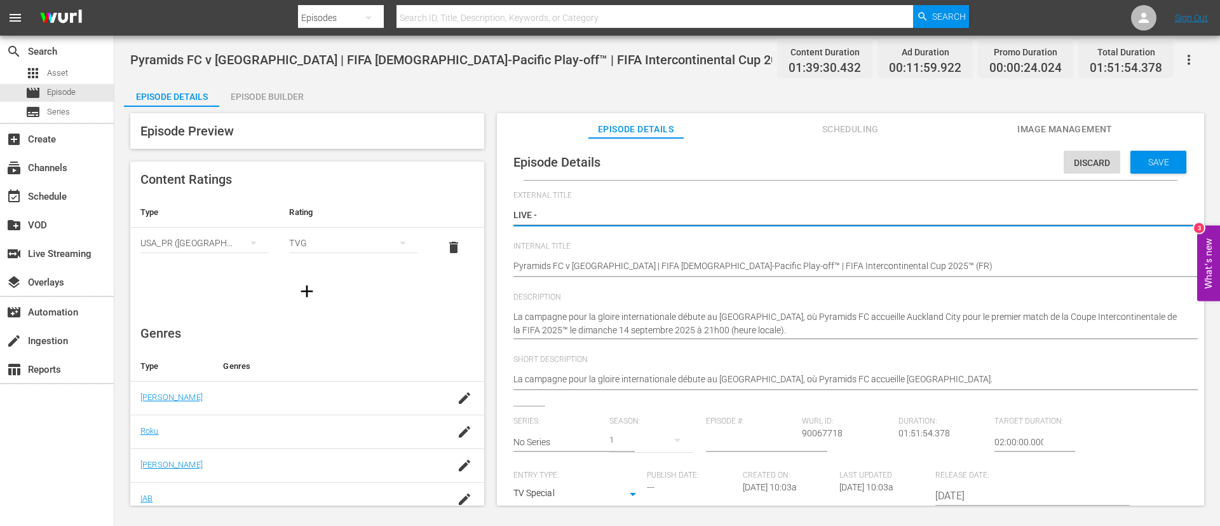
type textarea "LIVE -"
type textarea "LIVE - Pyramids FC - Auckland City | FIFA African-Asian-Pacific Play-off™ | Cop…"
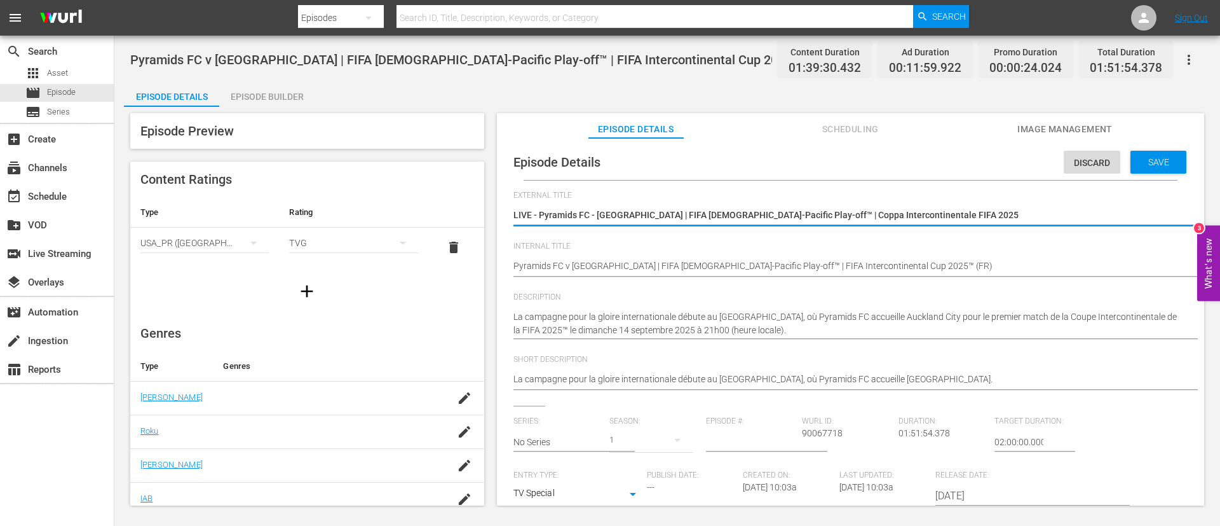
type textarea "LIVE - Pyramids FC - Auckland City | FIFA African-Asian-Pacific Play-off™ | Cop…"
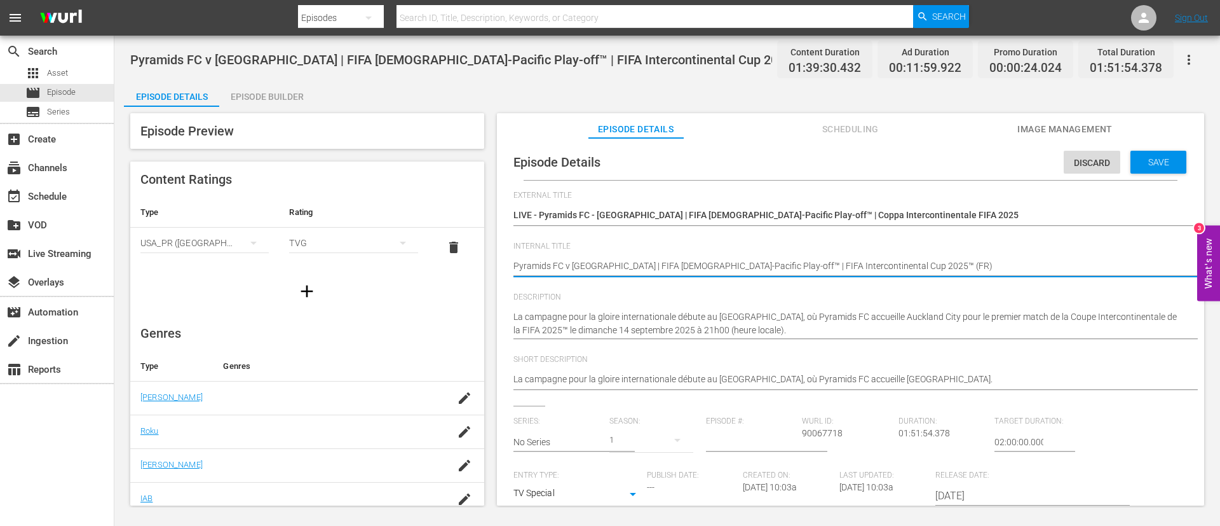
type textarea "Pyramids FC v Auckland City | FIFA African-Asian-Pacific Play-off™ | FIFA Inter…"
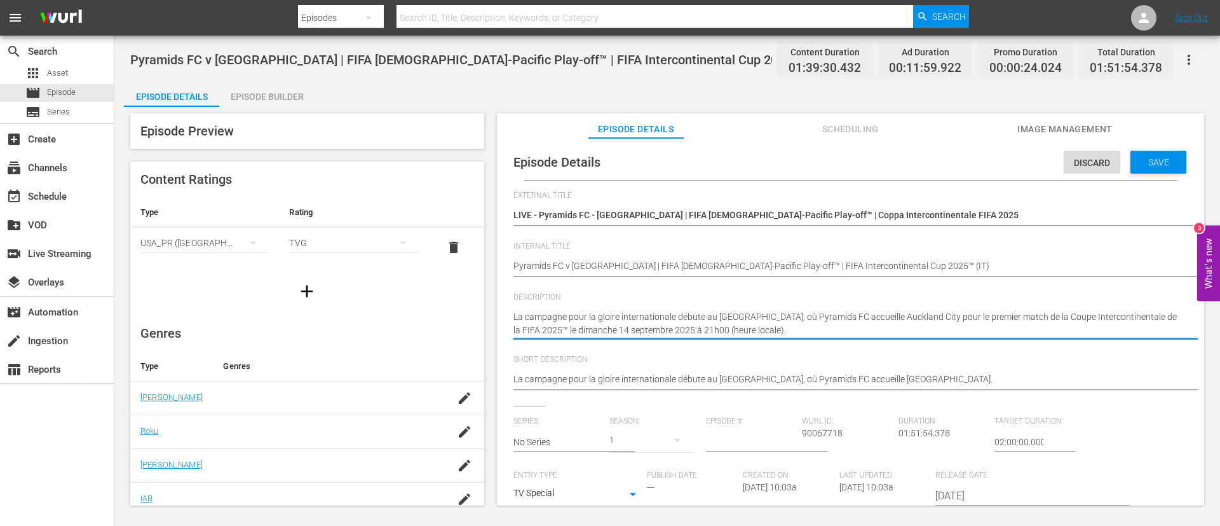
click at [782, 328] on textarea "La campagne pour la gloire internationale débute au Caire, où Pyramids FC accue…" at bounding box center [847, 323] width 668 height 27
paste textarea "strada verso il successo internazionale inizia al Cairo, dove il Pyramids FC os…"
type textarea "La strada verso il successo internazionale inizia al Cairo, dove il Pyramids FC…"
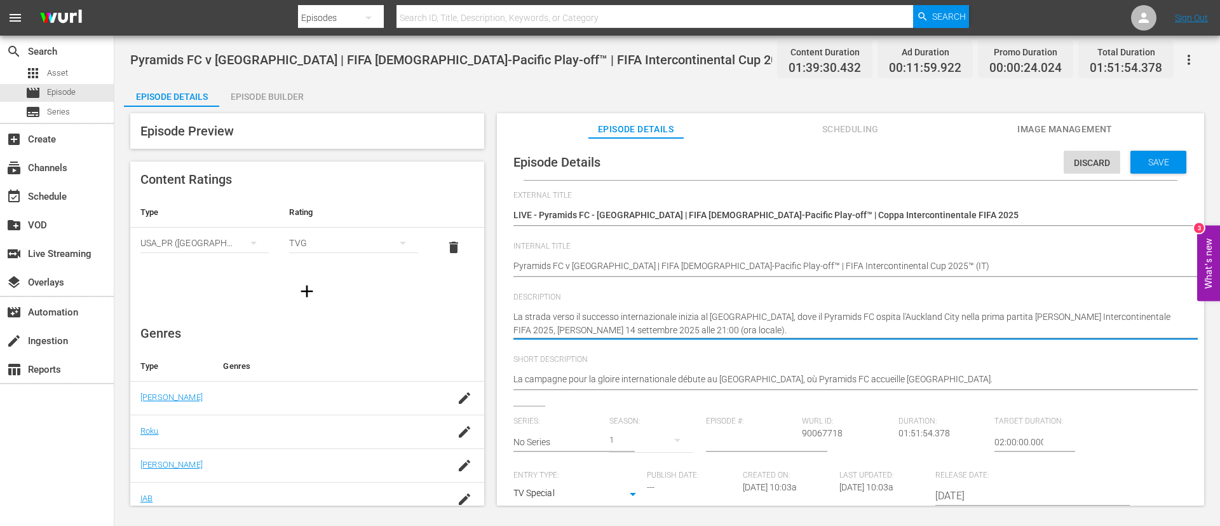
click at [787, 376] on textarea "La campagne pour la gloire internationale débute au Caire, où Pyramids FC accue…" at bounding box center [847, 379] width 668 height 15
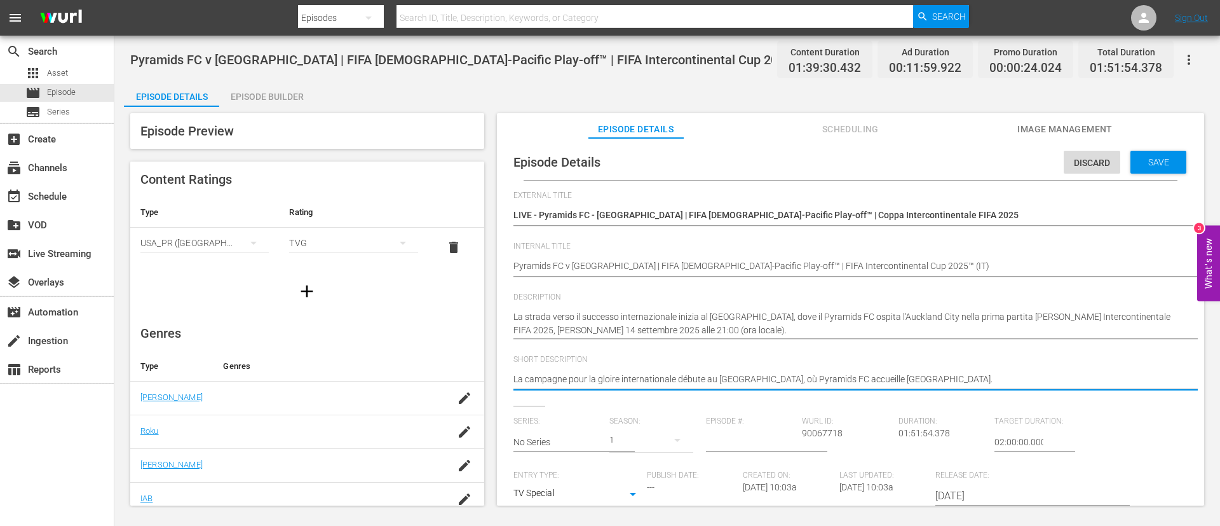
click at [787, 376] on textarea "La campagne pour la gloire internationale débute au Caire, où Pyramids FC accue…" at bounding box center [847, 379] width 668 height 15
paste textarea "strada verso il successo internazionale inizia al Cairo, dove il Pyramids FC os…"
type textarea "La strada verso il successo internazionale inizia al Cairo, dove il Pyramids FC…"
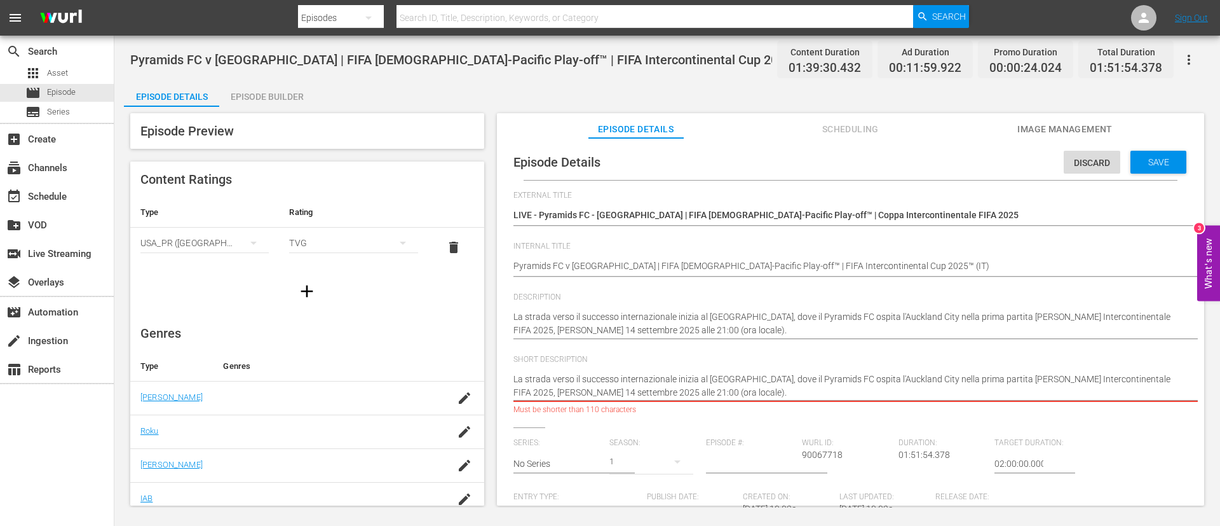
type textarea "La strada verso il successo internazionale inizia al Cairo, dove il Pyramids FC…"
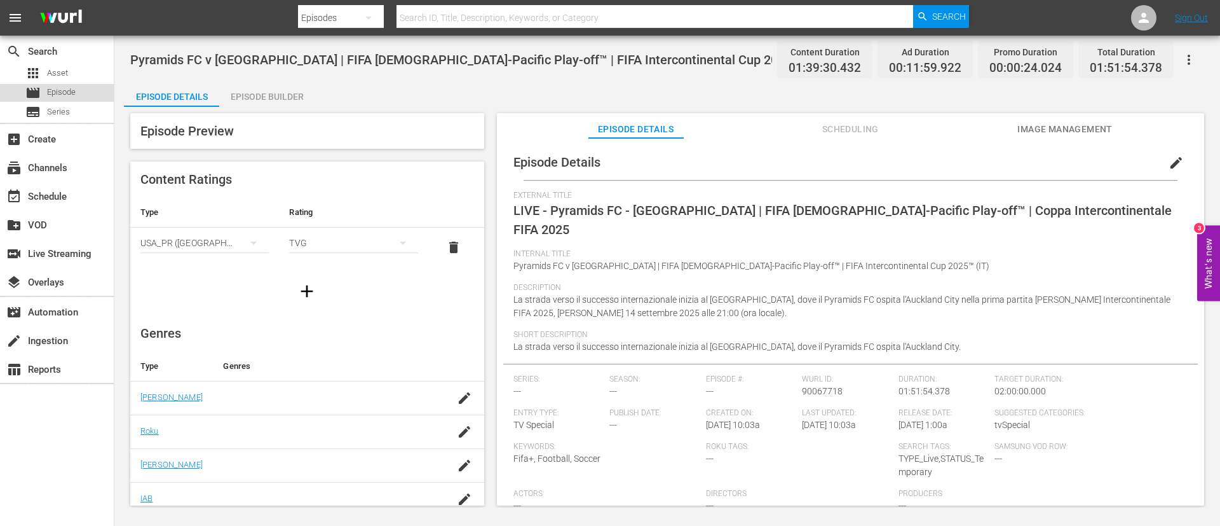
click at [50, 90] on span "Episode" at bounding box center [61, 92] width 29 height 13
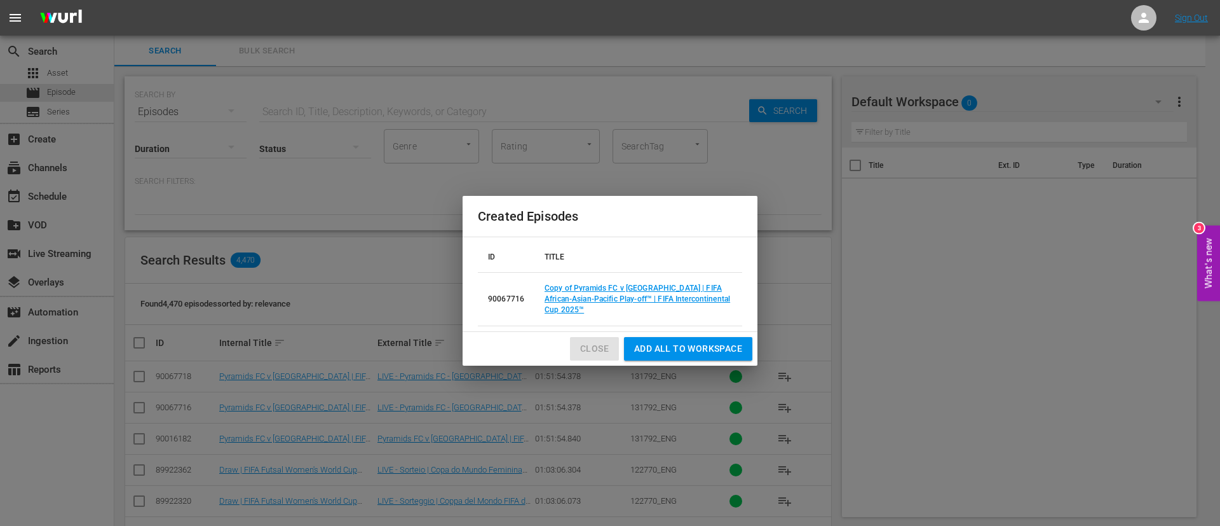
click at [580, 346] on button "Close" at bounding box center [594, 349] width 49 height 24
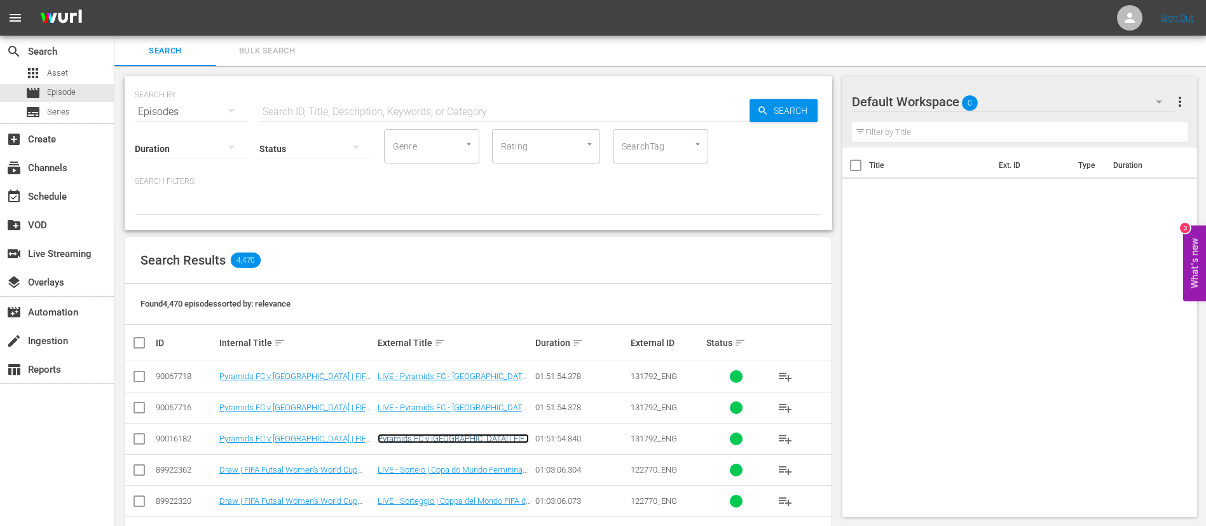
click at [440, 438] on link "Pyramids FC v Auckland City | FIFA African-Asian-Pacific Play-off™ | FIFA Inter…" at bounding box center [452, 447] width 151 height 29
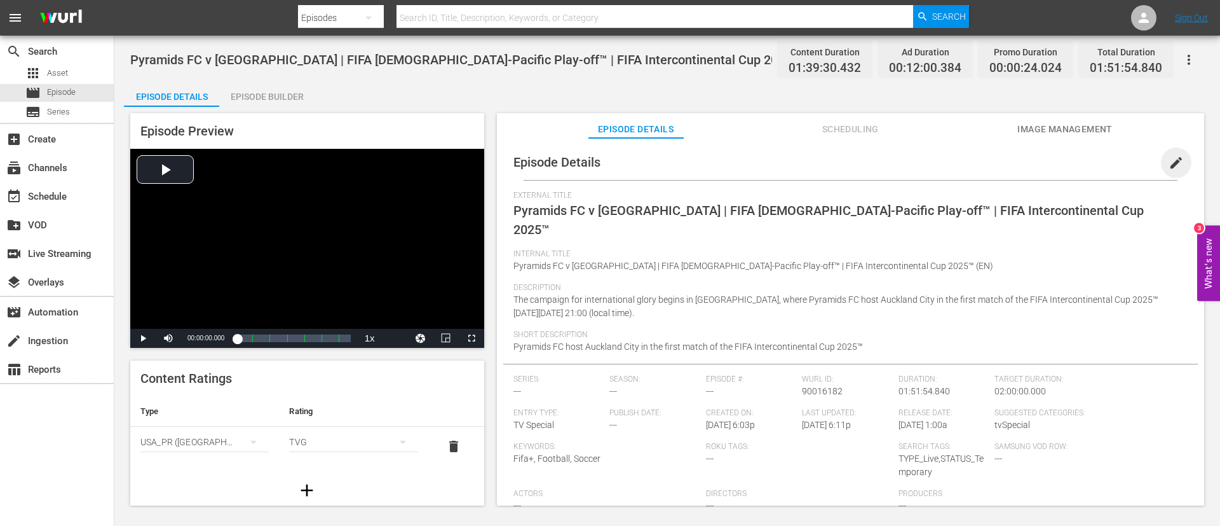
click at [1169, 163] on span "edit" at bounding box center [1176, 162] width 15 height 15
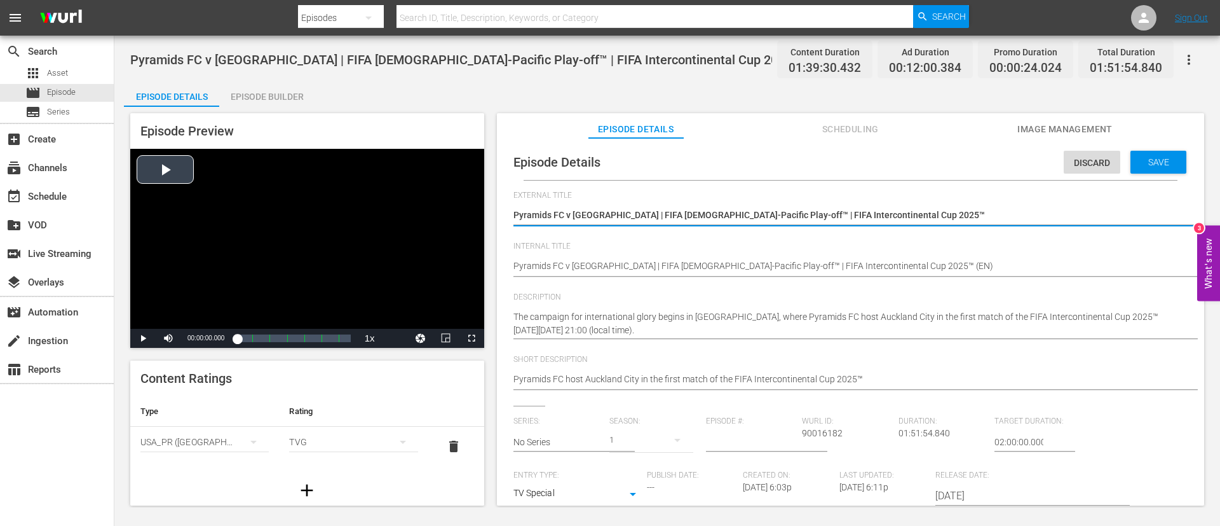
type textarea "LPyramids FC v Auckland City | FIFA African-Asian-Pacific Play-off™ | FIFA Inte…"
type textarea "LIPyramids FC v Auckland City | FIFA African-Asian-Pacific Play-off™ | FIFA Int…"
type textarea "LIVPyramids FC v Auckland City | FIFA African-Asian-Pacific Play-off™ | FIFA In…"
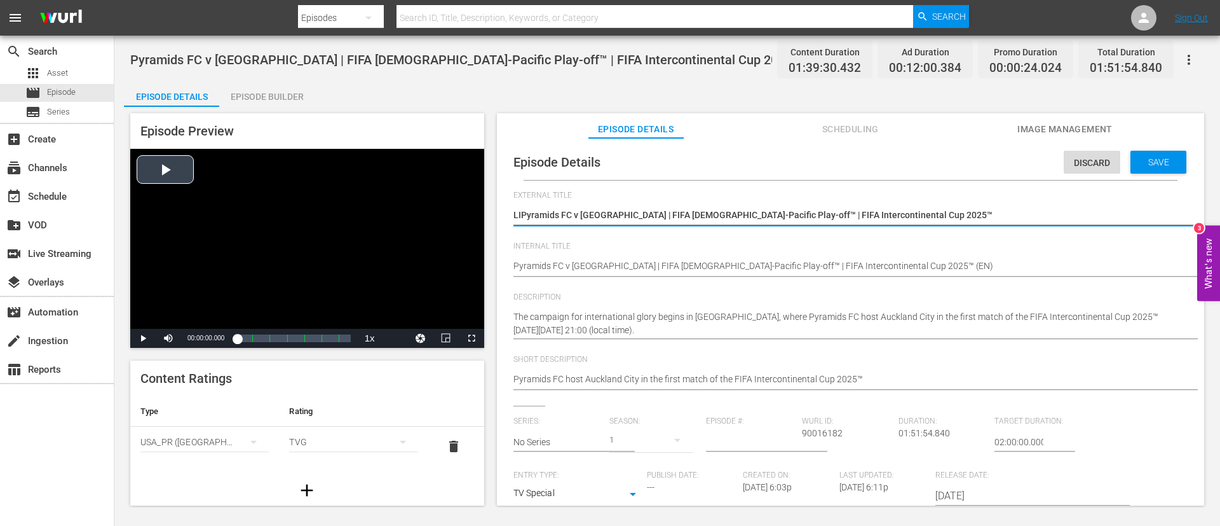
type textarea "LIVPyramids FC v Auckland City | FIFA African-Asian-Pacific Play-off™ | FIFA In…"
type textarea "LIVEPyramids FC v Auckland City | FIFA African-Asian-Pacific Play-off™ | FIFA I…"
type textarea "LIVE Pyramids FC v Auckland City | FIFA African-Asian-Pacific Play-off™ | FIFA …"
type textarea "LIVE -Pyramids FC v Auckland City | FIFA African-Asian-Pacific Play-off™ | FIFA…"
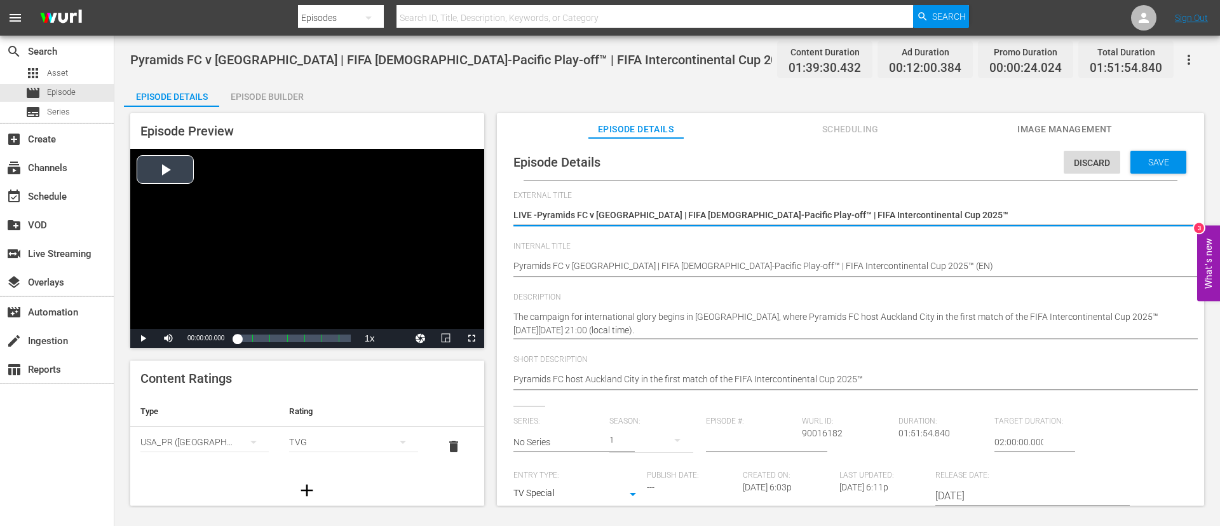
type textarea "LIVE - Pyramids FC v Auckland City | FIFA African-Asian-Pacific Play-off™ | FIF…"
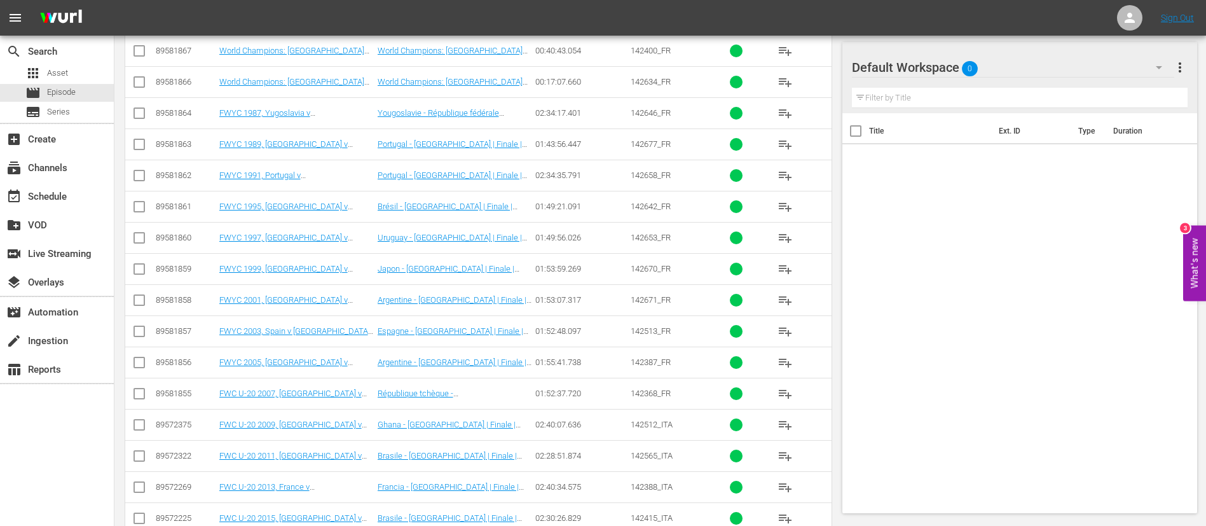
scroll to position [2381, 0]
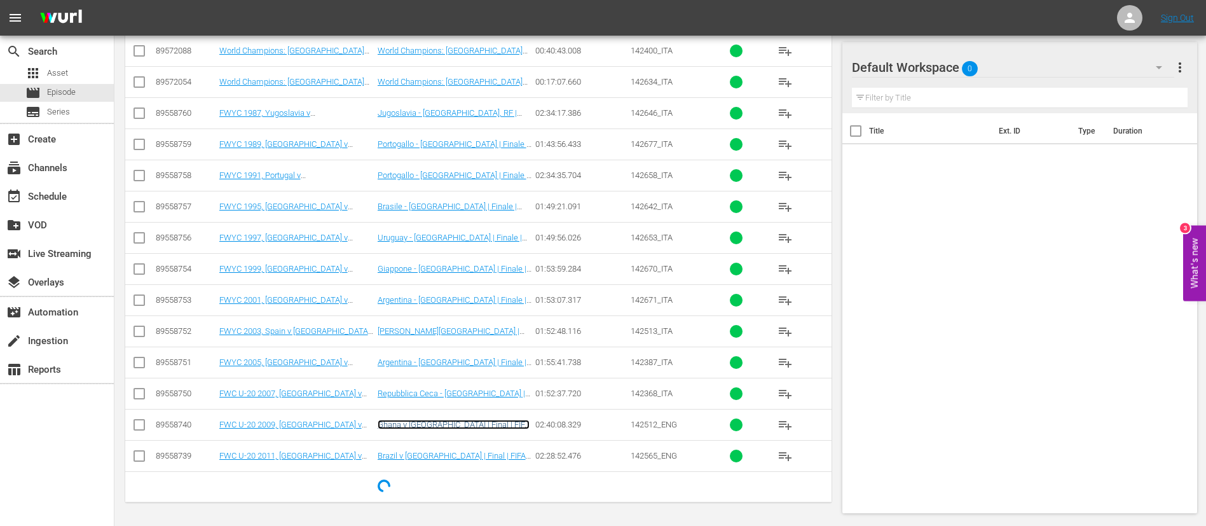
click at [445, 426] on link "Ghana v Brazil | Final | FIFA U-20 World Cup Egypt 2009™ | Full Match Replay" at bounding box center [453, 433] width 152 height 29
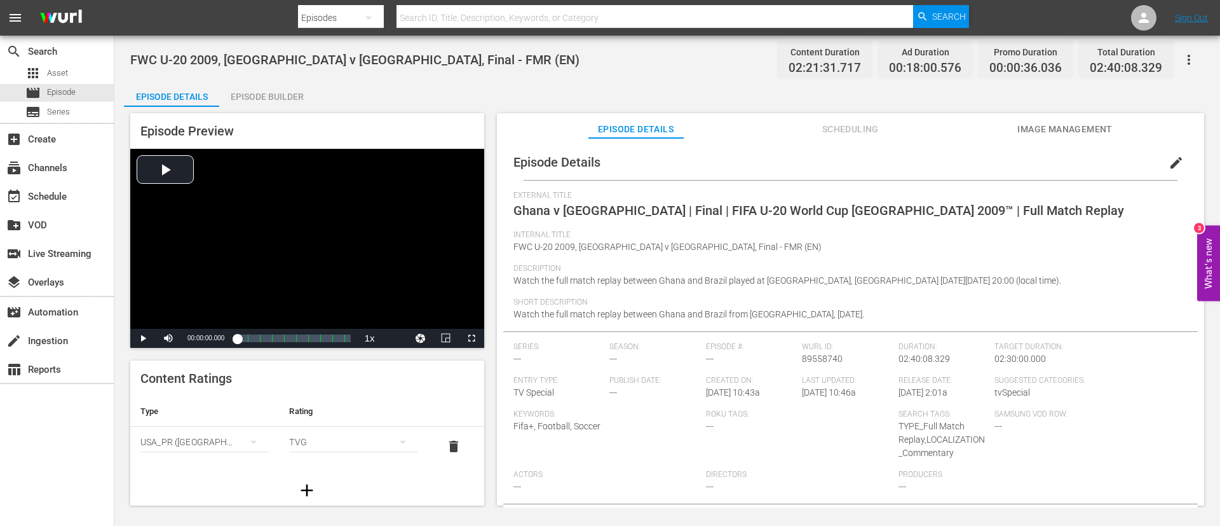
click at [1171, 163] on span "edit" at bounding box center [1176, 162] width 15 height 15
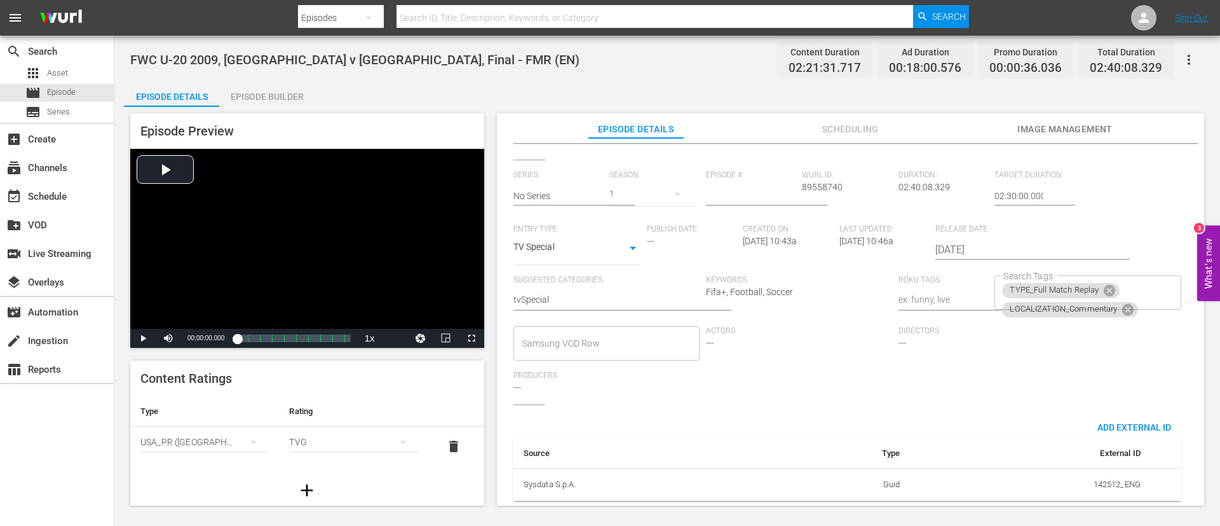
scroll to position [249, 0]
click at [1135, 275] on div "TYPE_Full Match Replay LOCALIZATION_Commentary Search Tags" at bounding box center [1088, 292] width 186 height 34
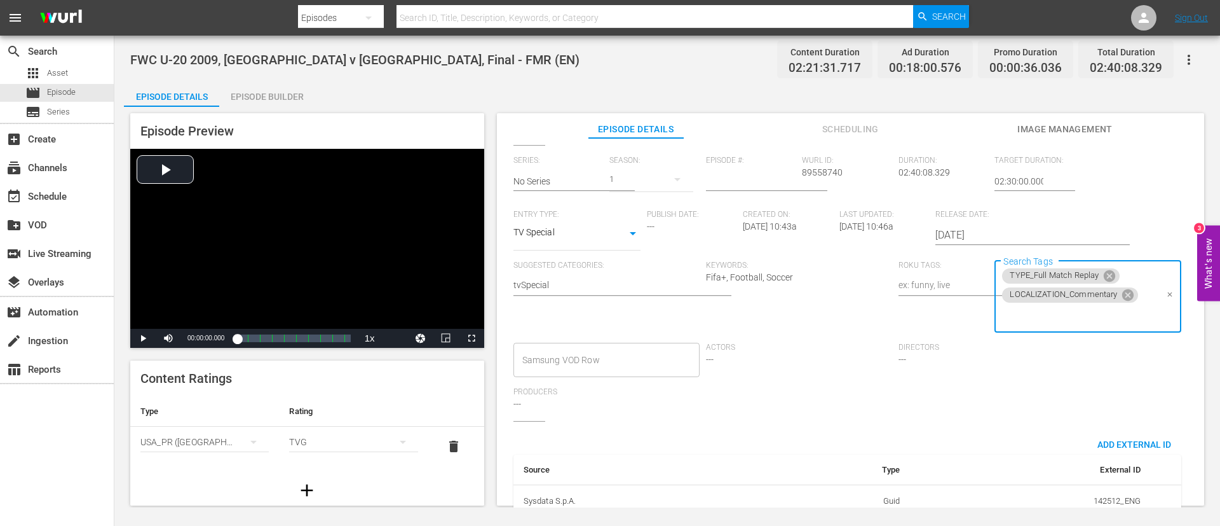
click at [1132, 318] on input "Search Tags" at bounding box center [1078, 315] width 156 height 23
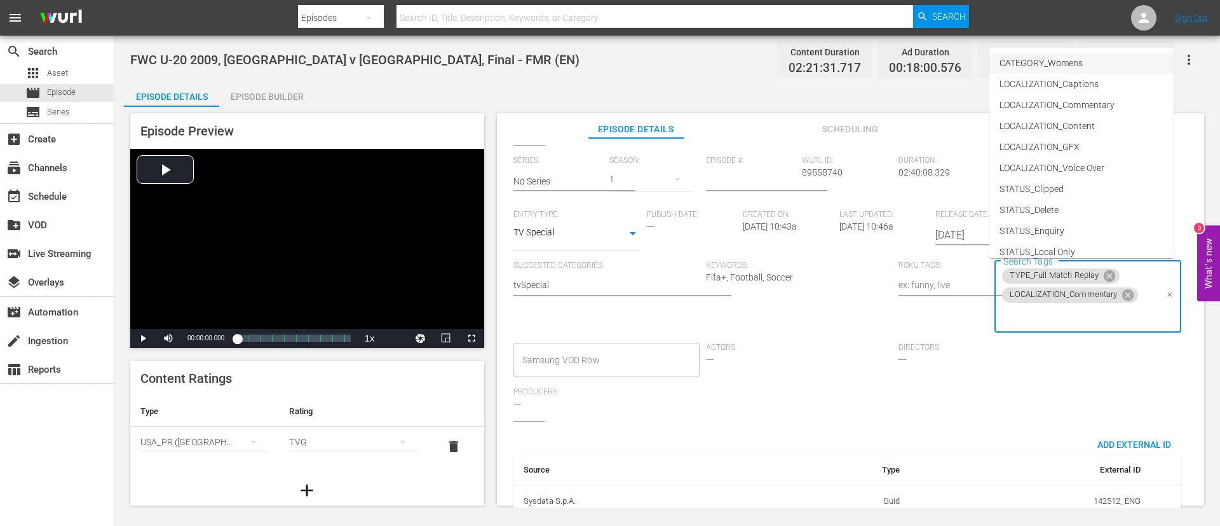
click at [1075, 57] on span "CATEGORY_Womens" at bounding box center [1041, 63] width 83 height 13
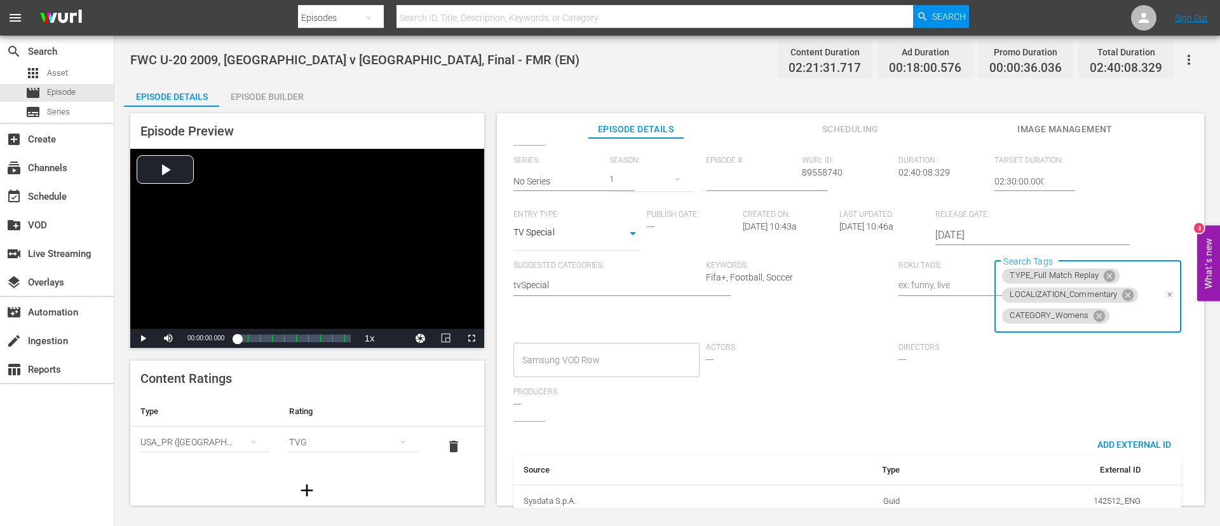
click at [1057, 311] on span "CATEGORY_Womens" at bounding box center [1049, 315] width 94 height 11
click at [1056, 316] on span "CATEGORY_Womens" at bounding box center [1049, 315] width 94 height 11
drag, startPoint x: 1056, startPoint y: 316, endPoint x: 1070, endPoint y: 318, distance: 14.1
click at [1070, 318] on span "CATEGORY_Womens" at bounding box center [1049, 315] width 94 height 11
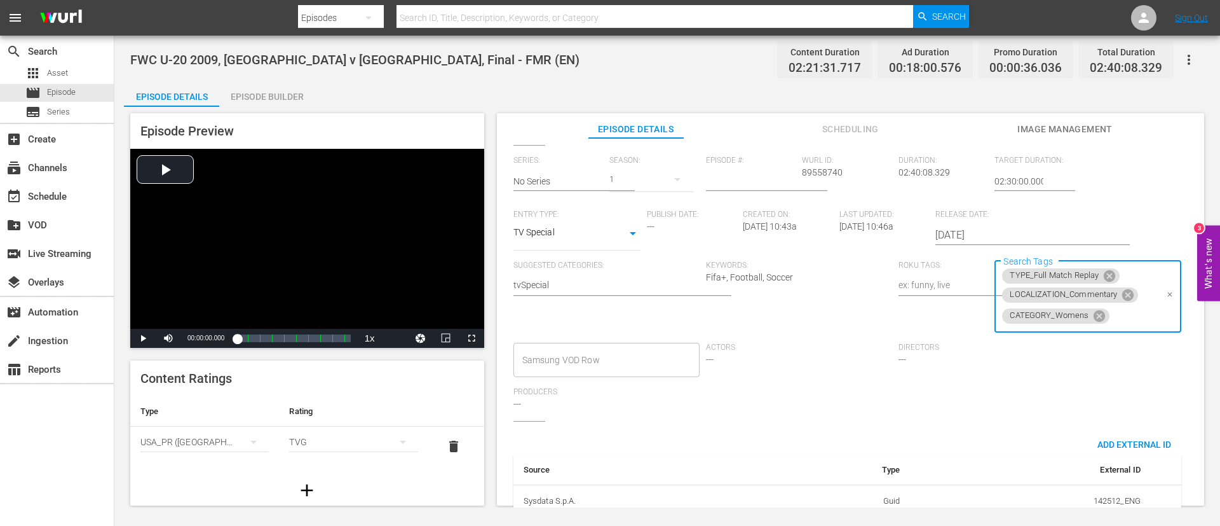
click at [1070, 318] on span "CATEGORY_Womens" at bounding box center [1049, 315] width 94 height 11
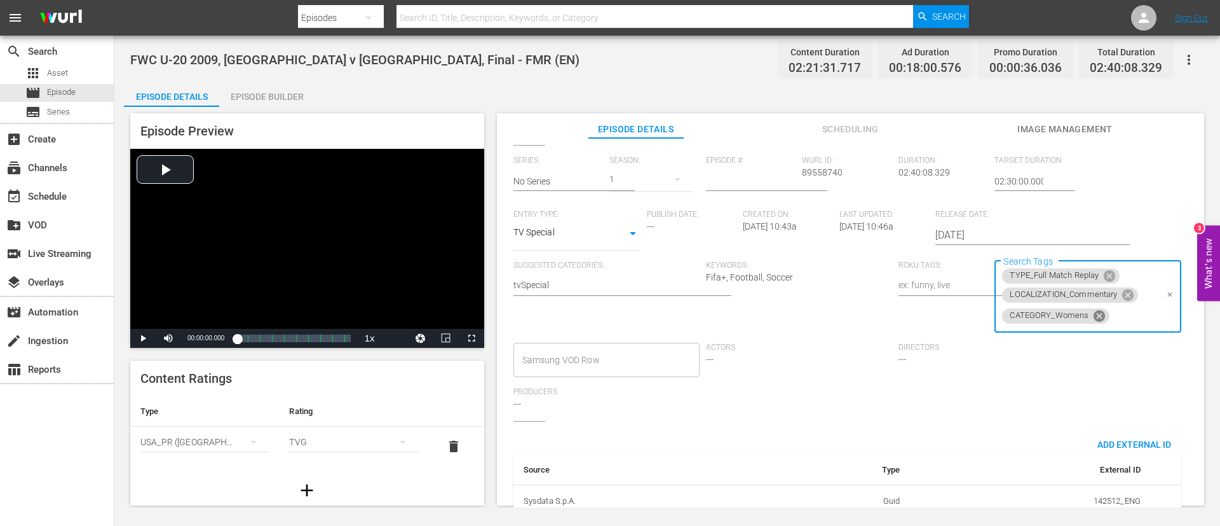
click at [1094, 318] on icon at bounding box center [1099, 314] width 11 height 11
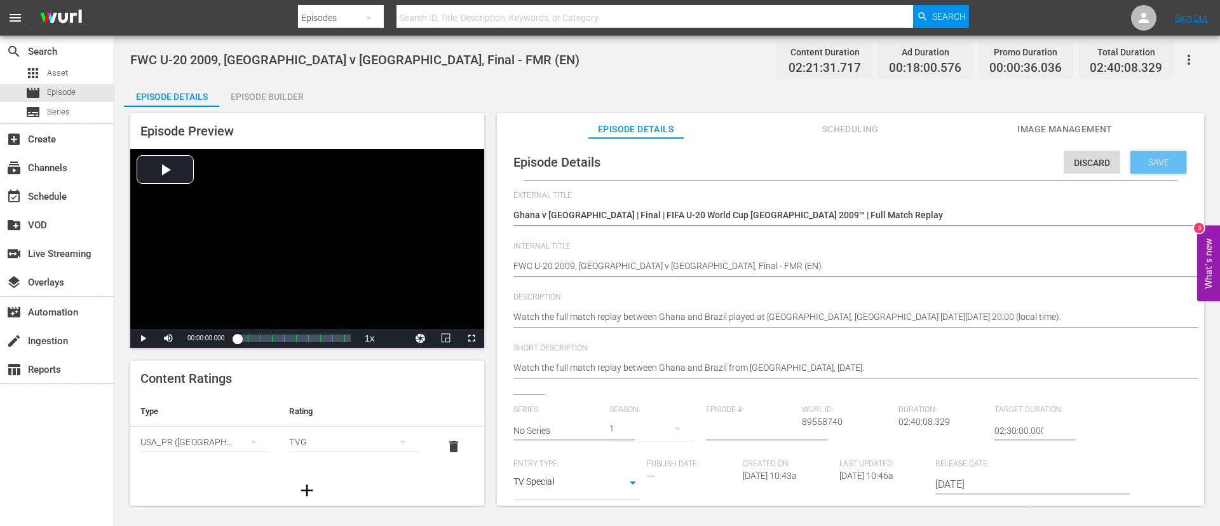
click at [1148, 157] on span "Save" at bounding box center [1158, 162] width 41 height 10
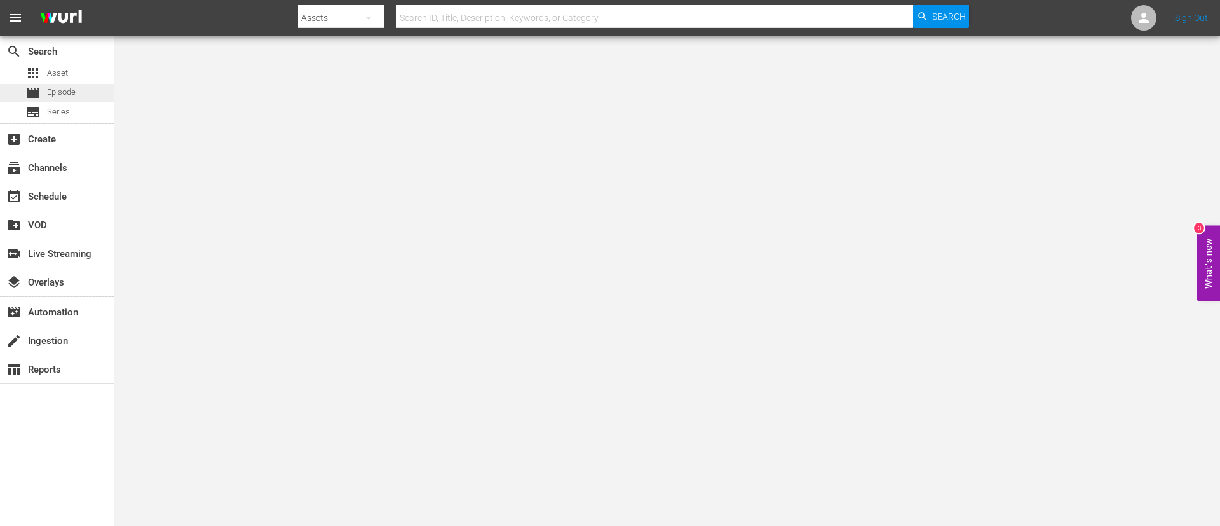
click at [78, 84] on div "movie Episode" at bounding box center [57, 93] width 114 height 18
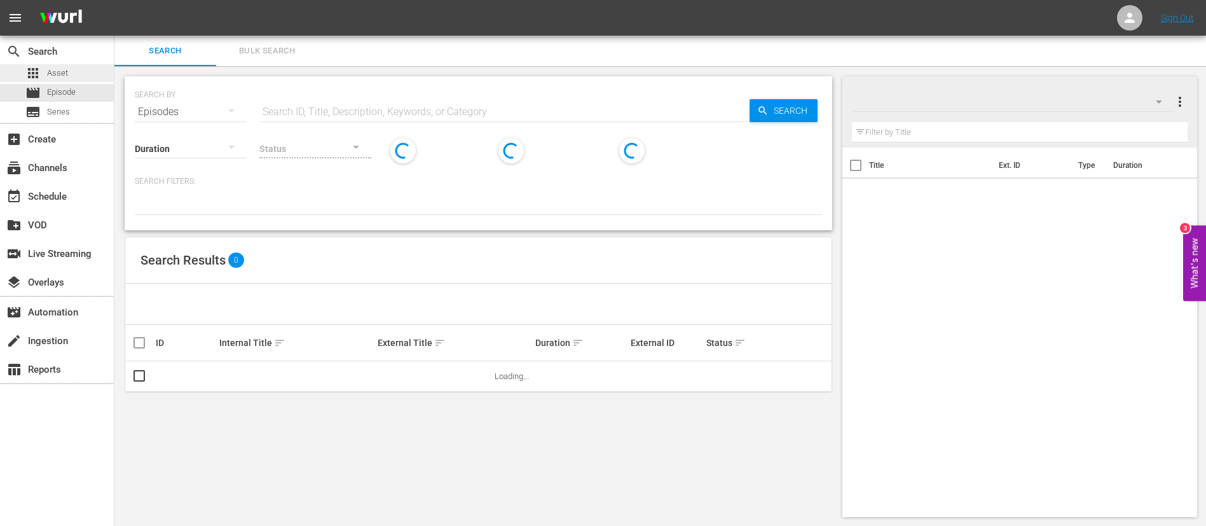
click at [93, 72] on div "apps Asset" at bounding box center [57, 73] width 114 height 18
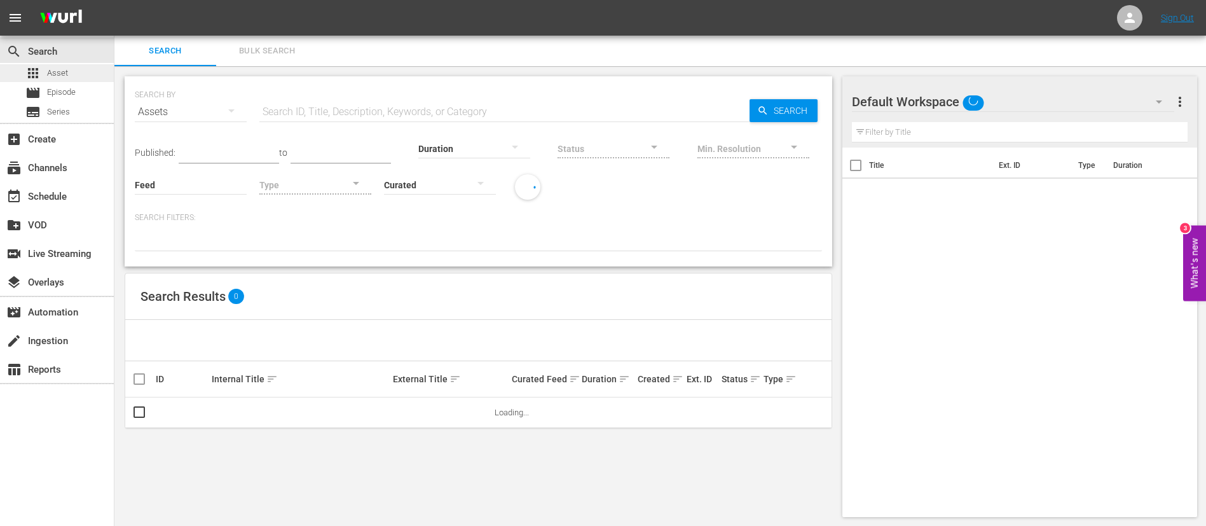
click at [203, 53] on span "Search" at bounding box center [165, 51] width 86 height 15
click at [263, 49] on span "Bulk Search" at bounding box center [267, 51] width 86 height 15
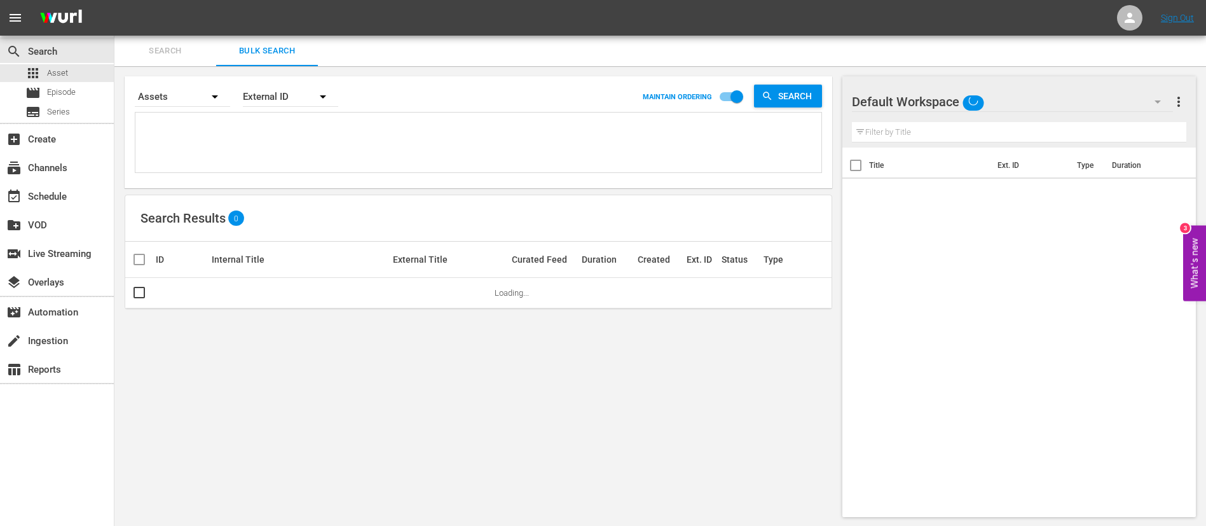
click at [268, 120] on textarea at bounding box center [480, 145] width 683 height 58
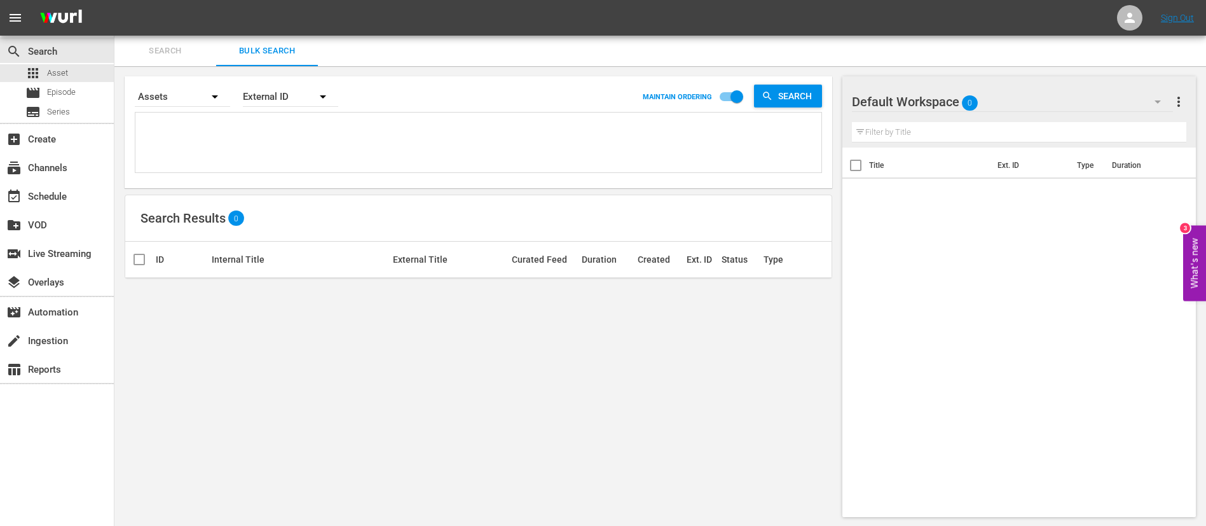
paste textarea "81309_ENG 83455_ENG 75542_ENG 75522_ENG 75818_ENG 75816_ENG 75868_ENG 75865_ENG…"
type textarea "81309_ENG 83455_ENG 75542_ENG 75522_ENG 75818_ENG 75816_ENG 75868_ENG 75865_ENG…"
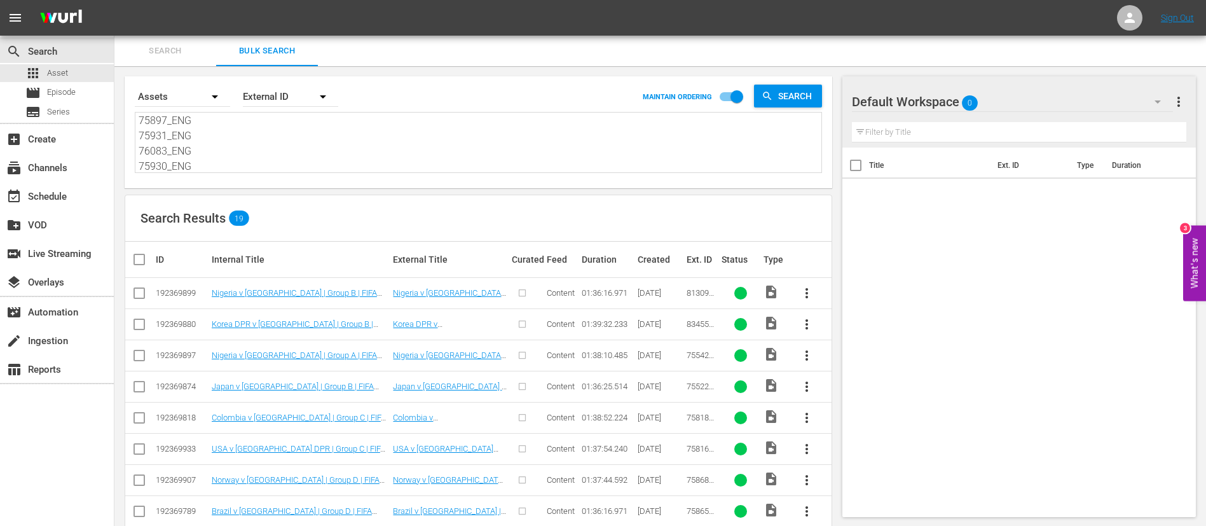
type textarea "81309_ENG 83455_ENG 75542_ENG 75522_ENG 75818_ENG 75816_ENG 75868_ENG 75865_ENG…"
click at [133, 262] on input "checkbox" at bounding box center [144, 259] width 25 height 15
checkbox input "true"
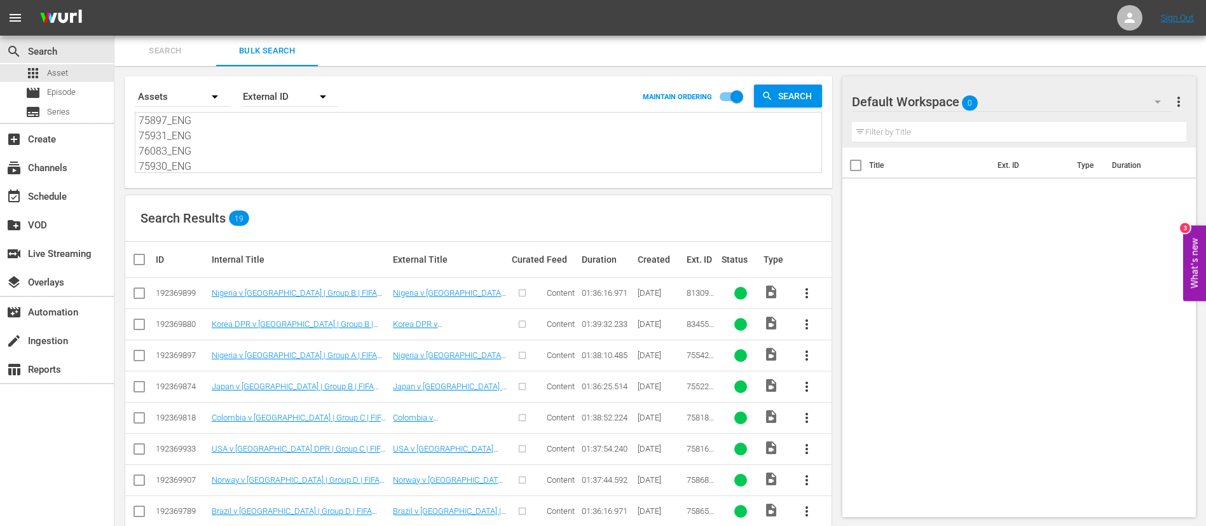
checkbox input "true"
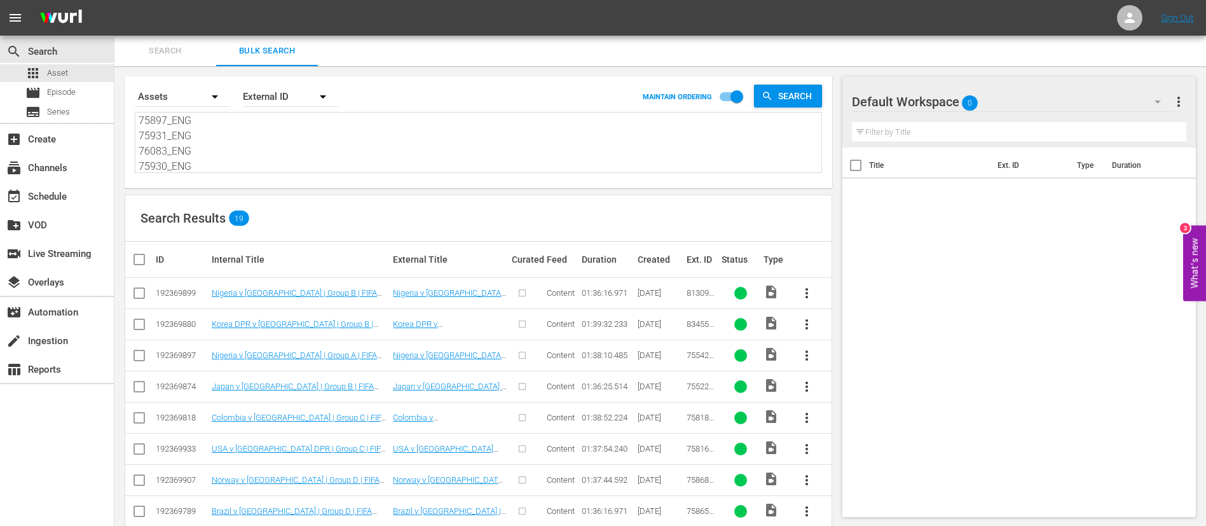
checkbox input "true"
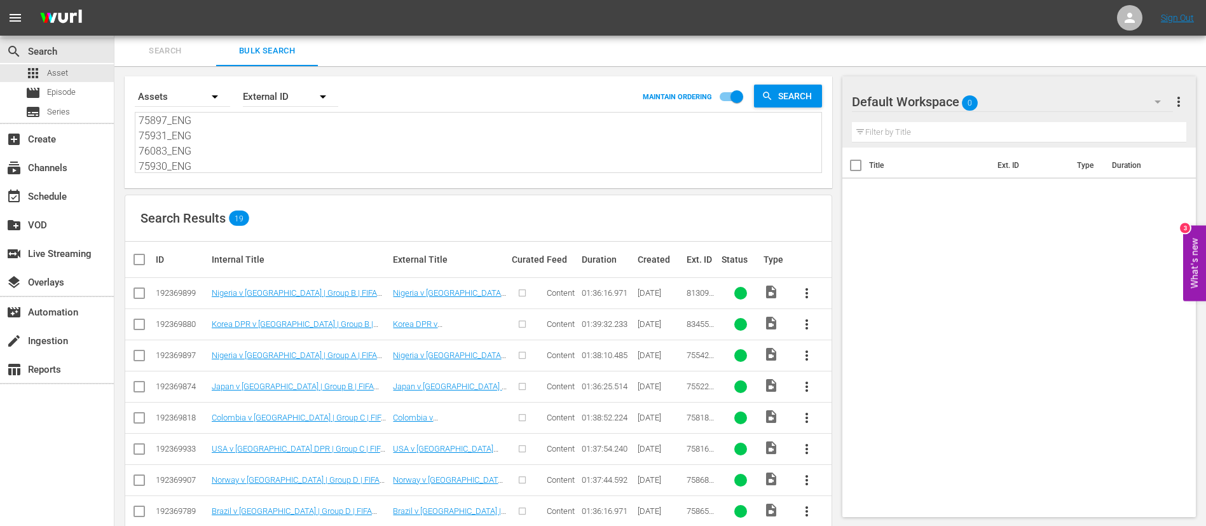
checkbox input "true"
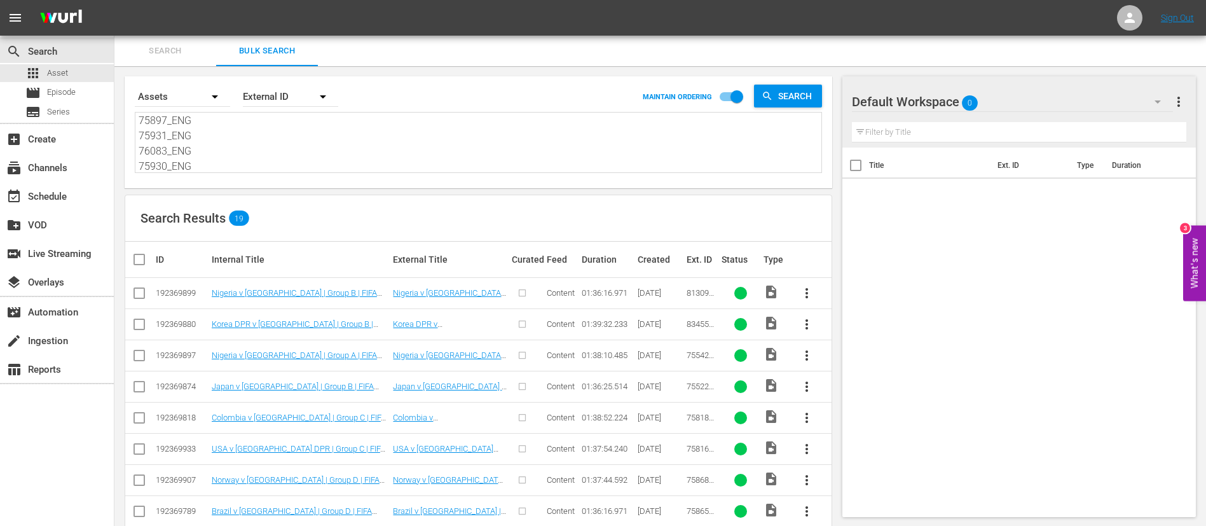
checkbox input "true"
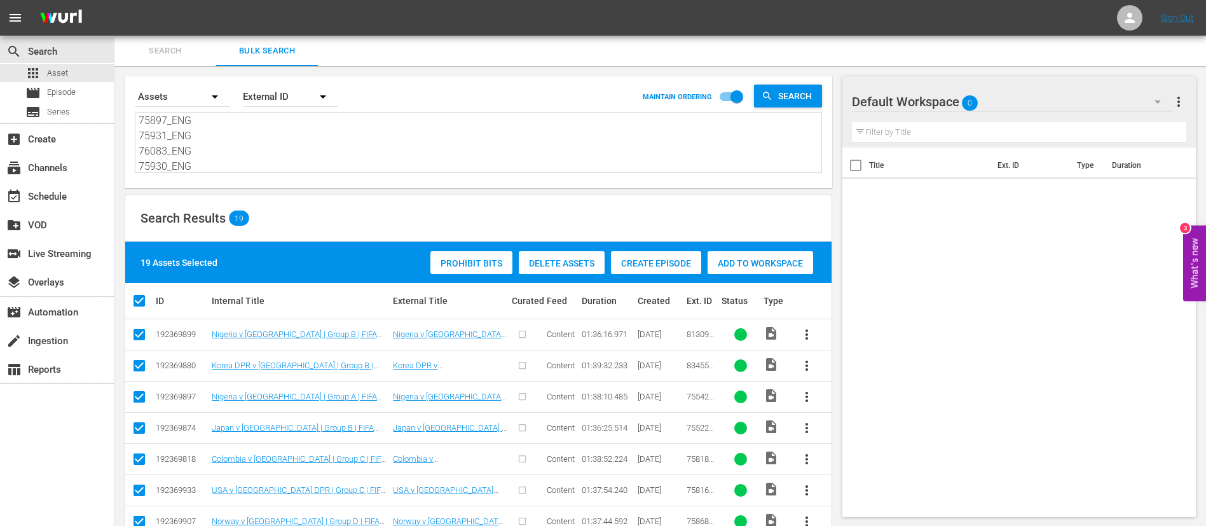
click at [649, 258] on span "Create Episode" at bounding box center [656, 263] width 90 height 10
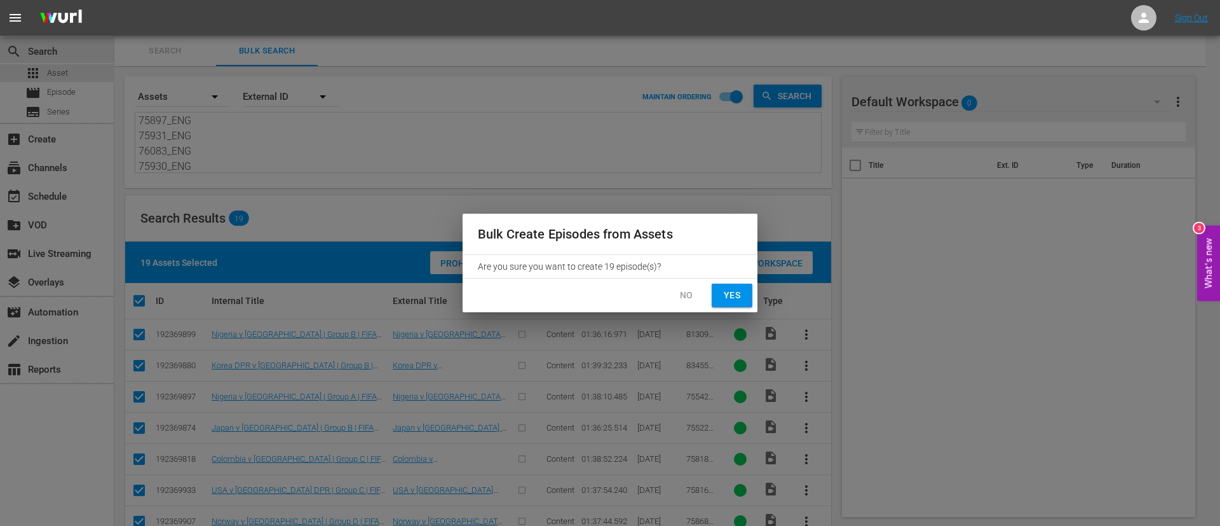
click at [739, 296] on span "Yes" at bounding box center [732, 295] width 20 height 16
checkbox input "false"
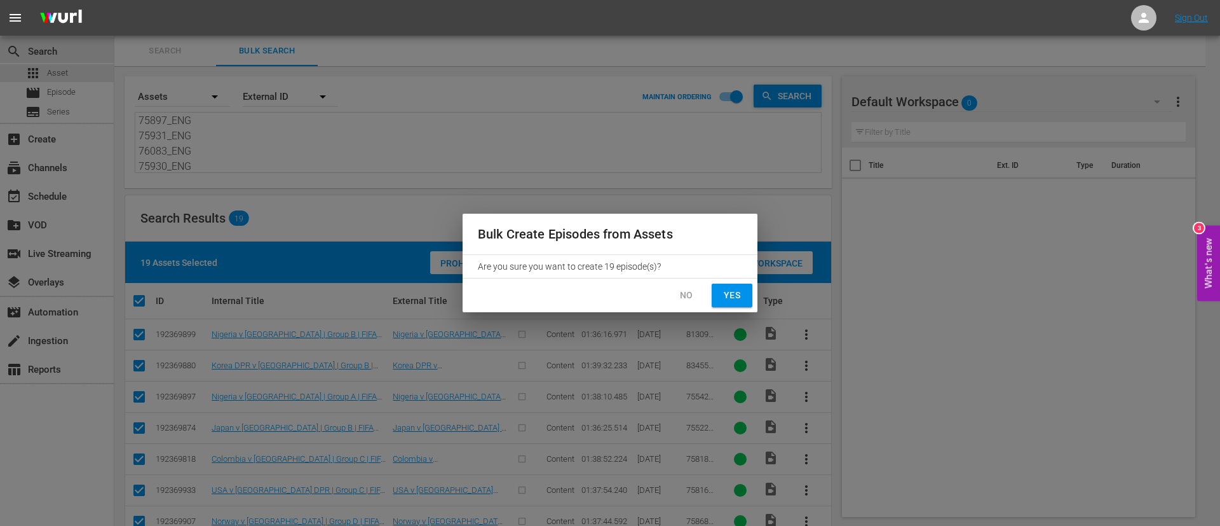
checkbox input "false"
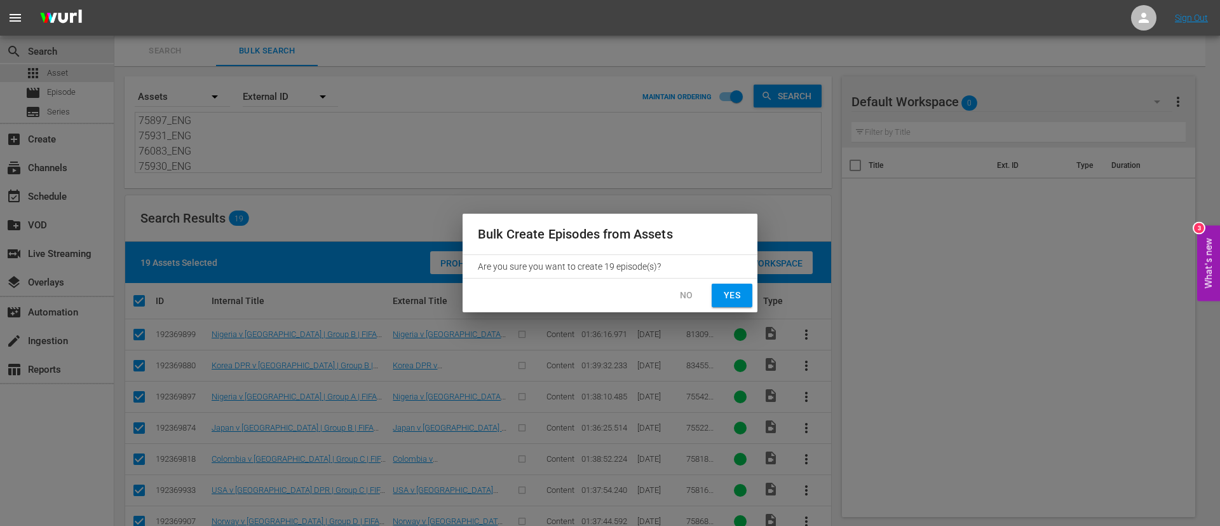
checkbox input "false"
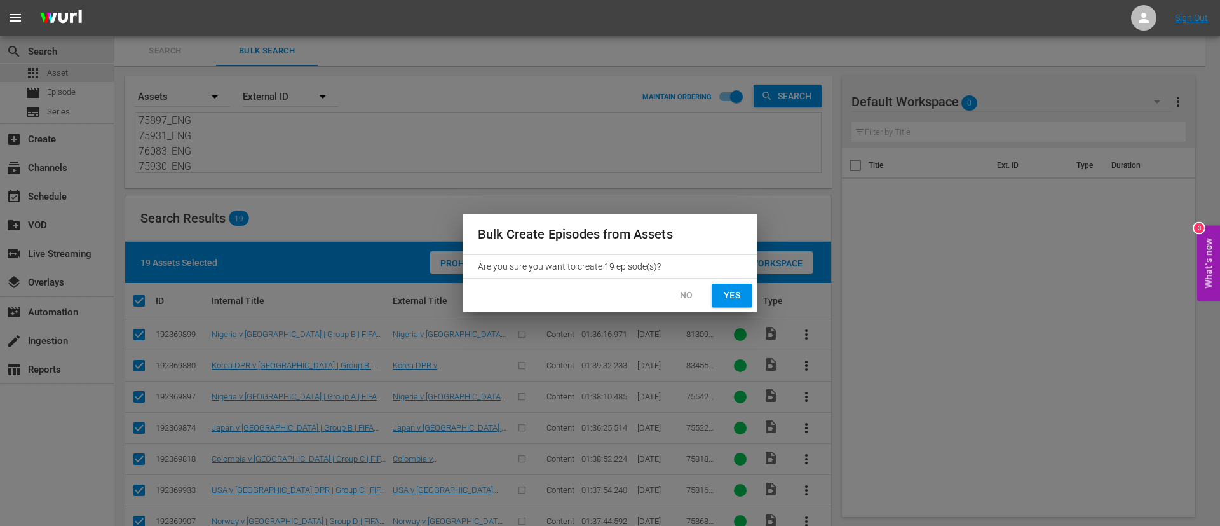
checkbox input "false"
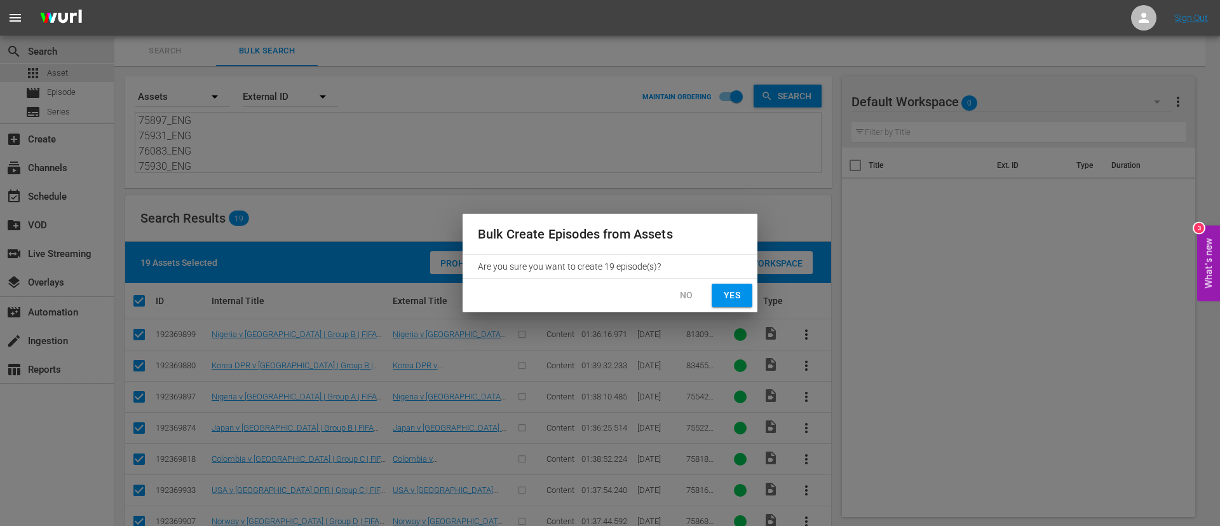
checkbox input "false"
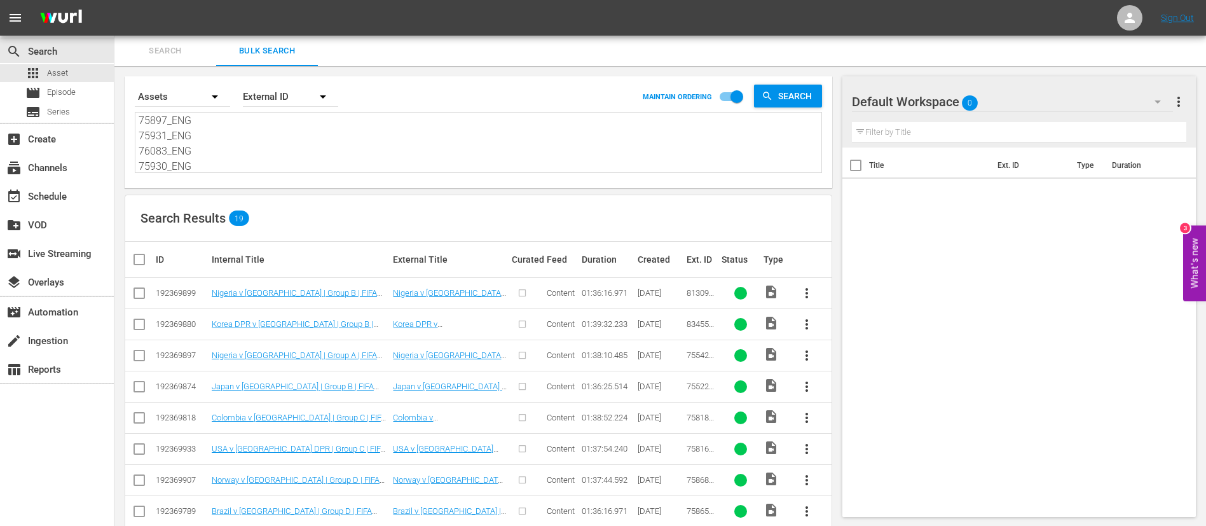
click at [349, 131] on textarea "81309_ENG 83455_ENG 75542_ENG 75522_ENG 75818_ENG 75816_ENG 75868_ENG 75865_ENG…" at bounding box center [480, 143] width 683 height 58
paste textarea
type textarea "81309_ENG 83455_ENG 75542_ENG 75522_ENG 75818_ENG 75816_ENG 75868_ENG 75865_ENG…"
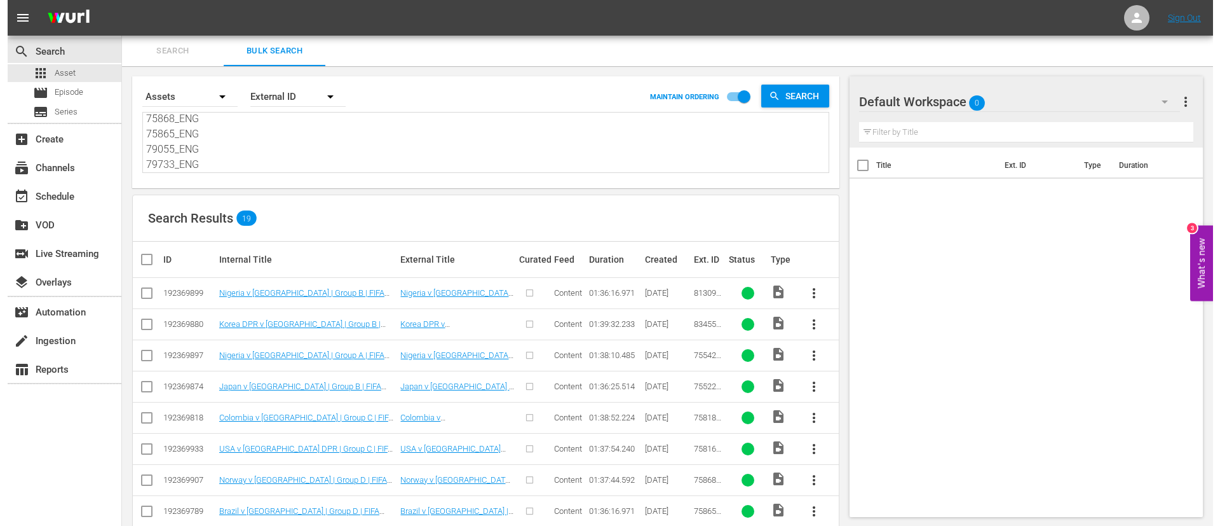
scroll to position [93, 0]
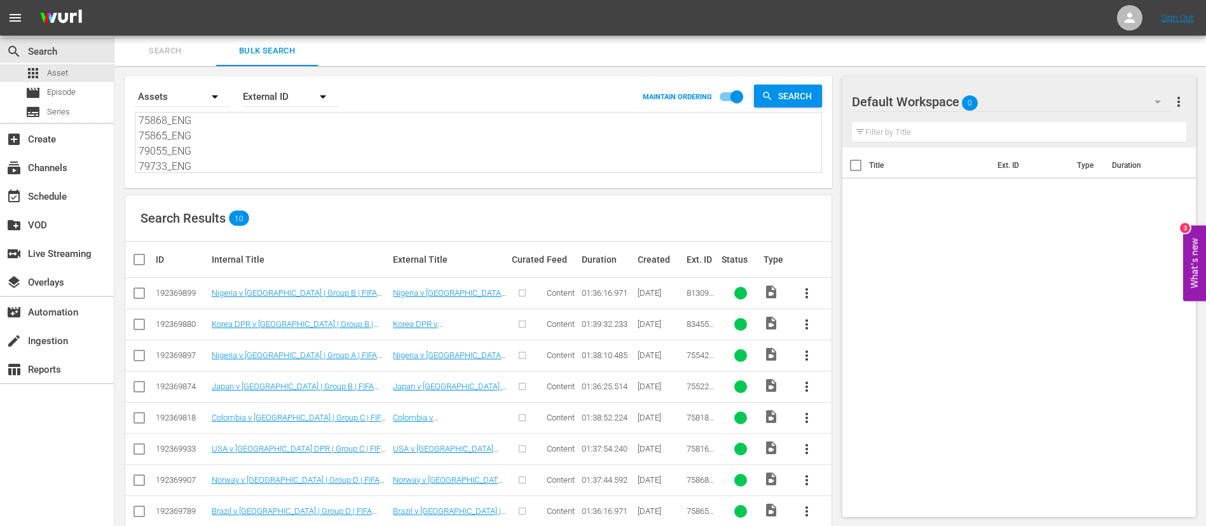
type textarea "81309_ENG 83455_ENG 75542_ENG 75522_ENG 75818_ENG 75816_ENG 75868_ENG 75865_ENG…"
click at [138, 263] on input "checkbox" at bounding box center [144, 259] width 25 height 15
checkbox input "true"
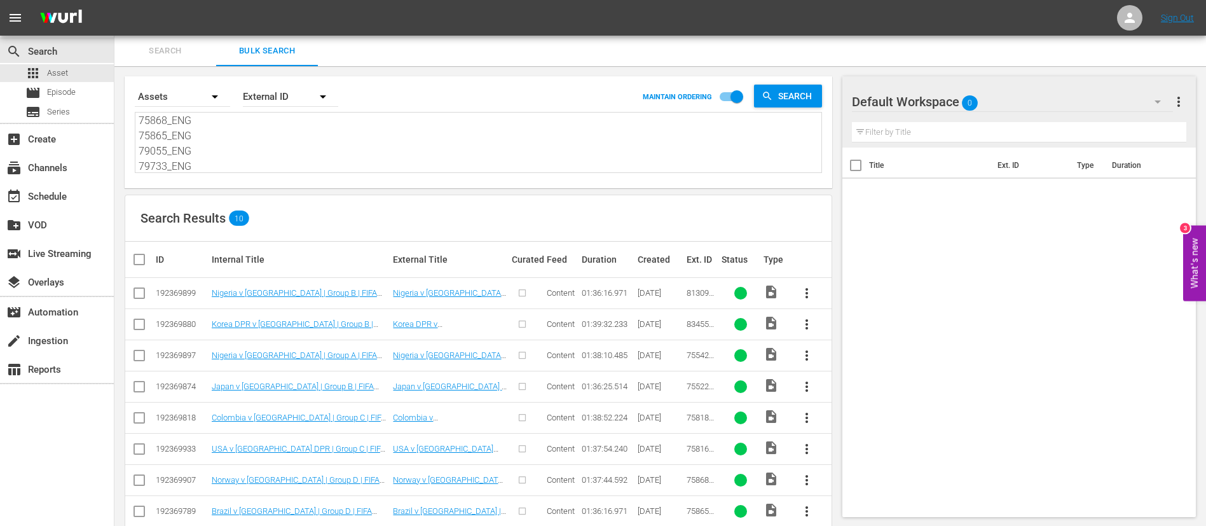
checkbox input "true"
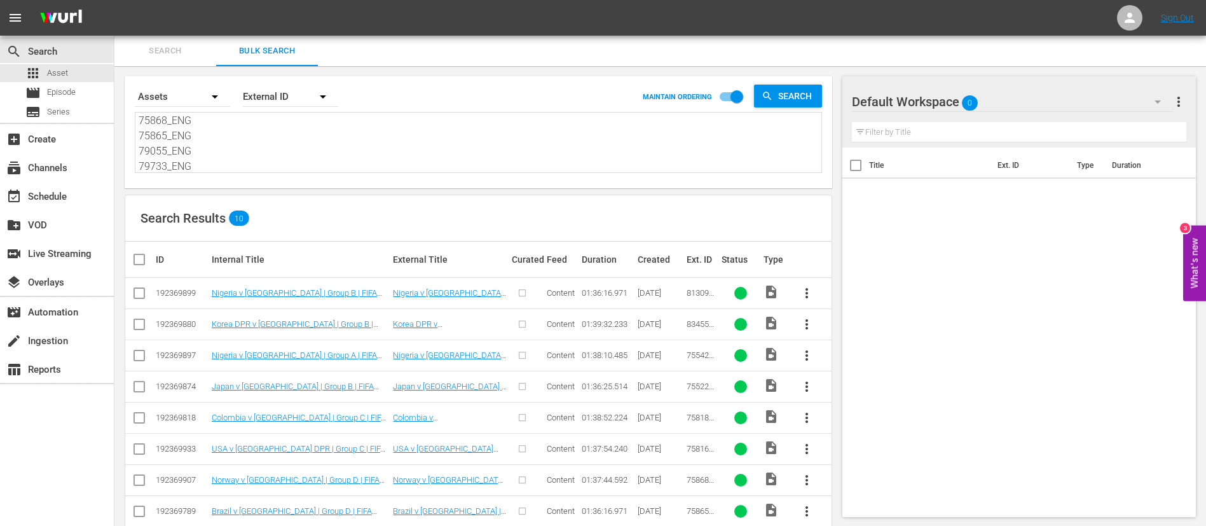
checkbox input "true"
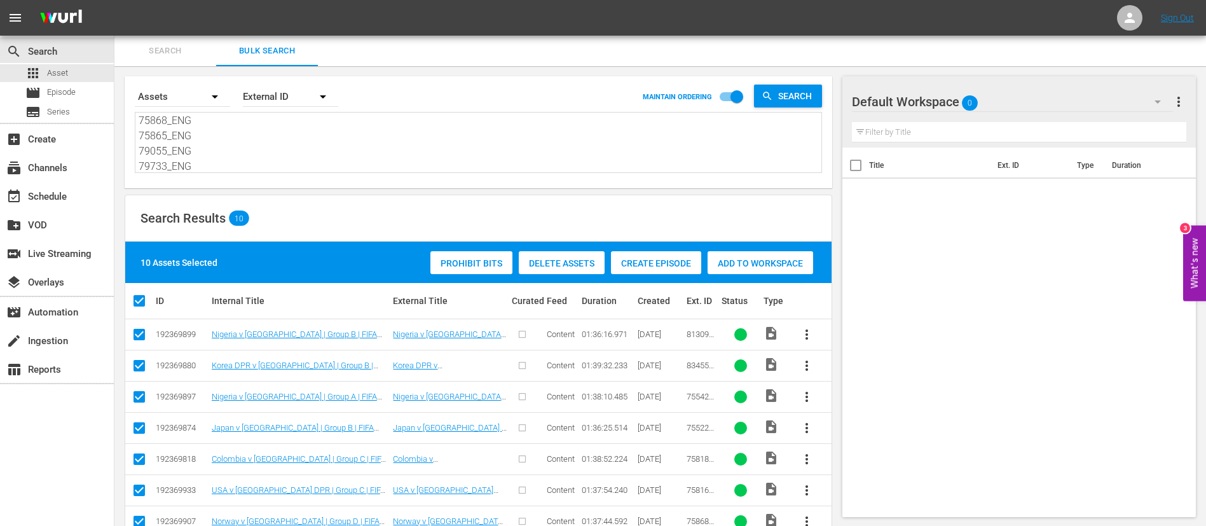
click at [691, 272] on div "Create Episode" at bounding box center [656, 263] width 90 height 24
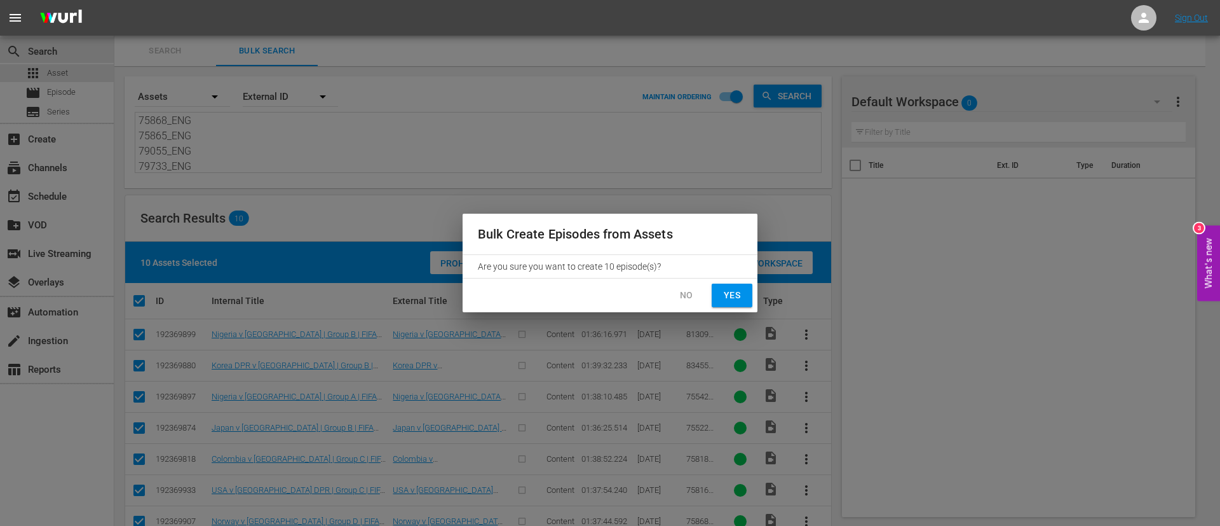
click at [728, 302] on span "Yes" at bounding box center [732, 295] width 20 height 16
checkbox input "false"
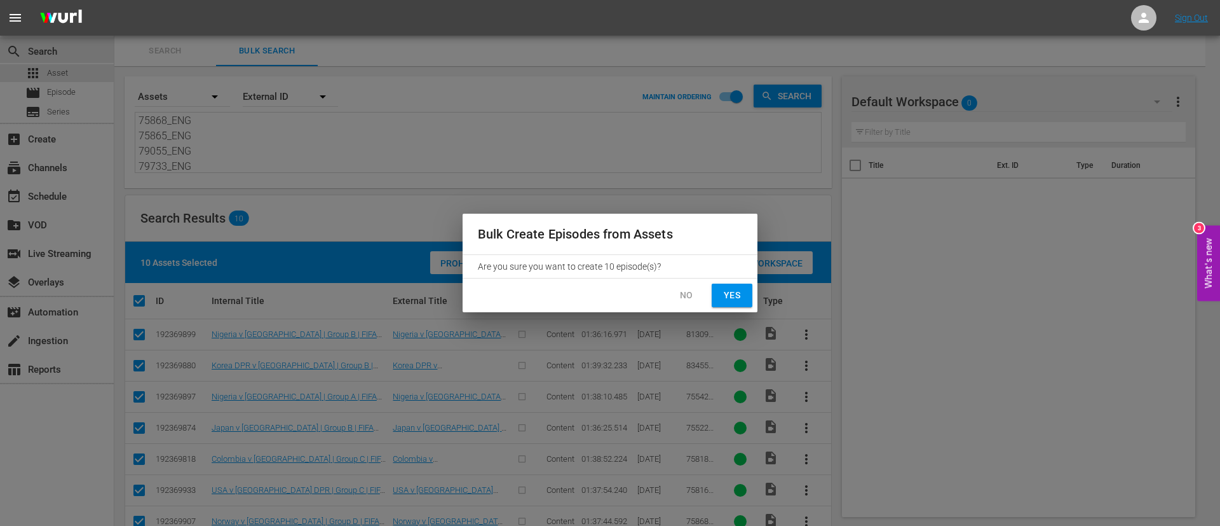
checkbox input "false"
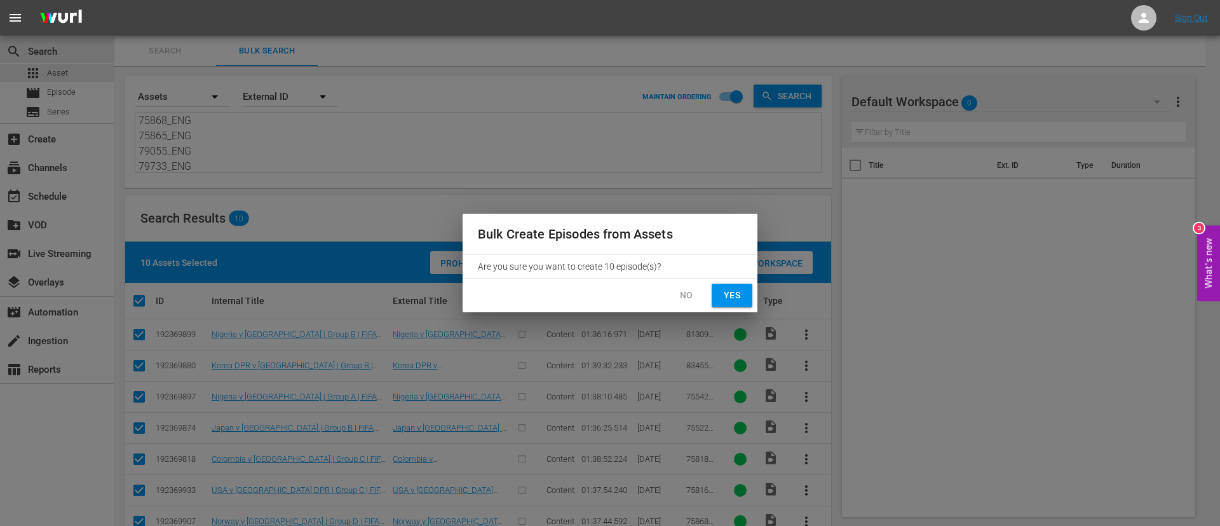
checkbox input "false"
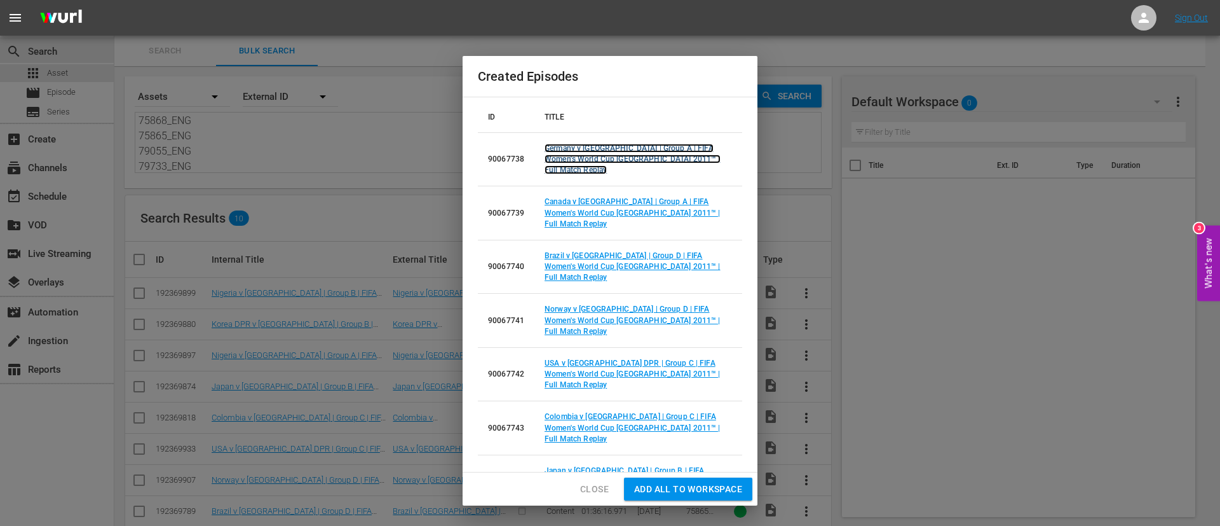
click at [595, 155] on link "Germany v Nigeria | Group A | FIFA Women's World Cup Germany 2011™ | Full Match…" at bounding box center [633, 159] width 176 height 31
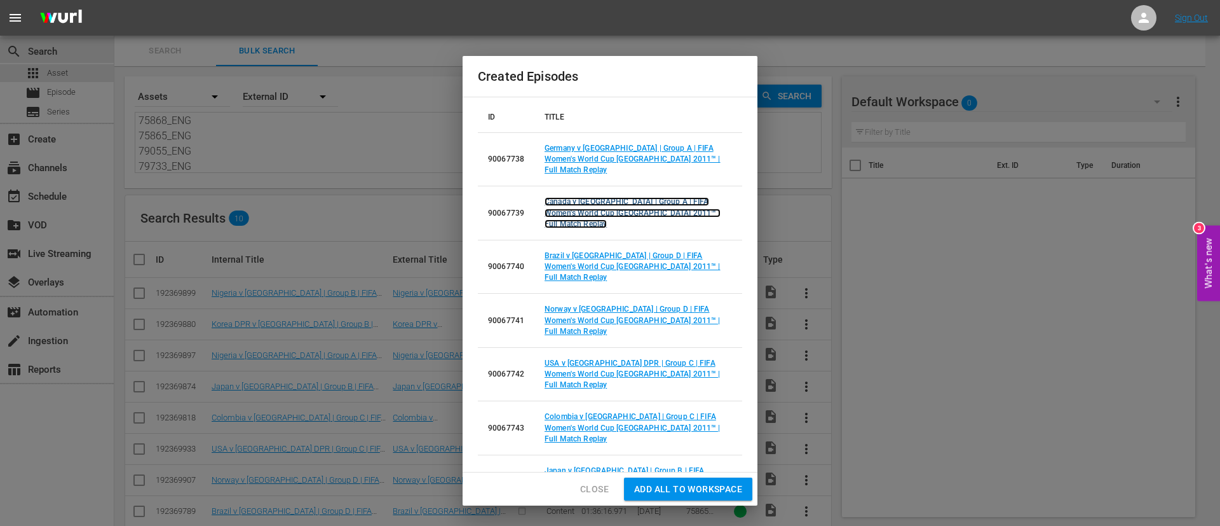
click at [597, 197] on link "Canada v [GEOGRAPHIC_DATA] | Group A | FIFA Women's World Cup [GEOGRAPHIC_DATA]…" at bounding box center [633, 212] width 176 height 31
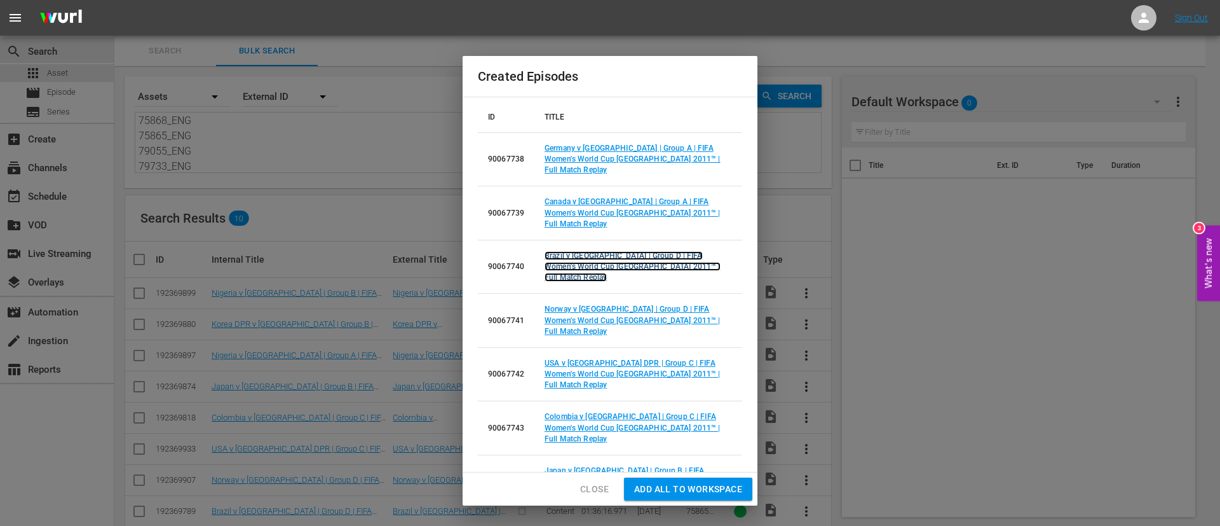
click at [599, 251] on link "Brazil v Australia | Group D | FIFA Women's World Cup Germany 2011™ | Full Matc…" at bounding box center [633, 266] width 176 height 31
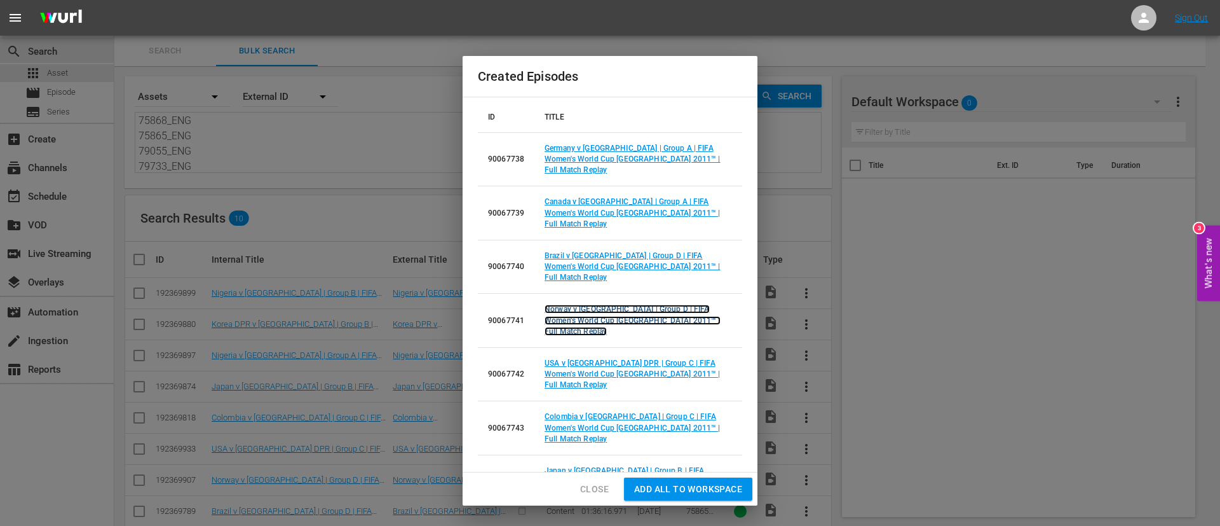
click at [600, 304] on link "Norway v Equatorial Guinea | Group D | FIFA Women's World Cup Germany 2011™ | F…" at bounding box center [633, 319] width 176 height 31
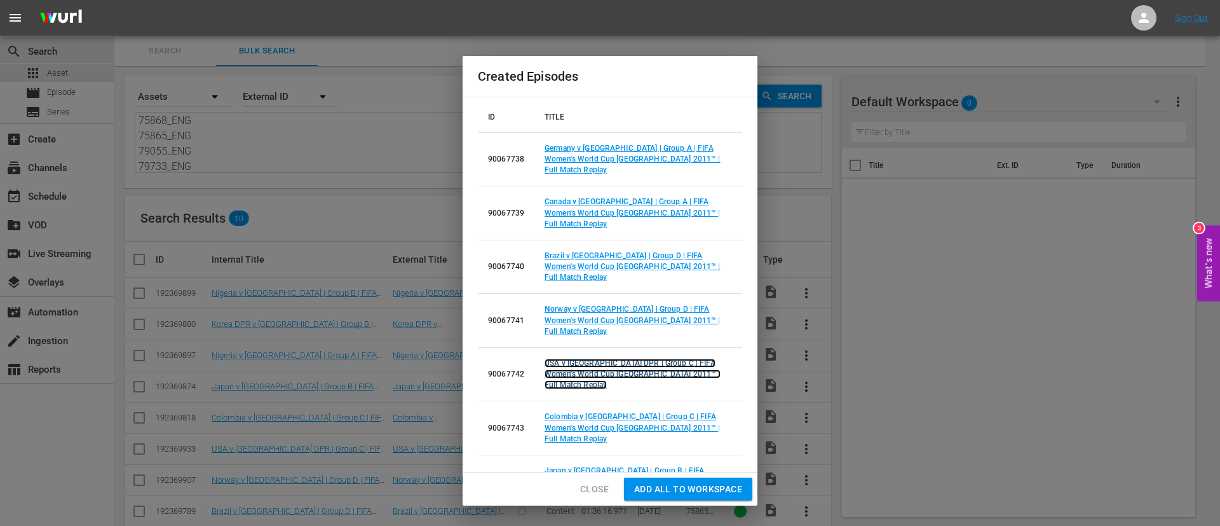
click at [600, 358] on link "USA v Korea DPR | Group C | FIFA Women's World Cup Germany 2011™ | Full Match R…" at bounding box center [633, 373] width 176 height 31
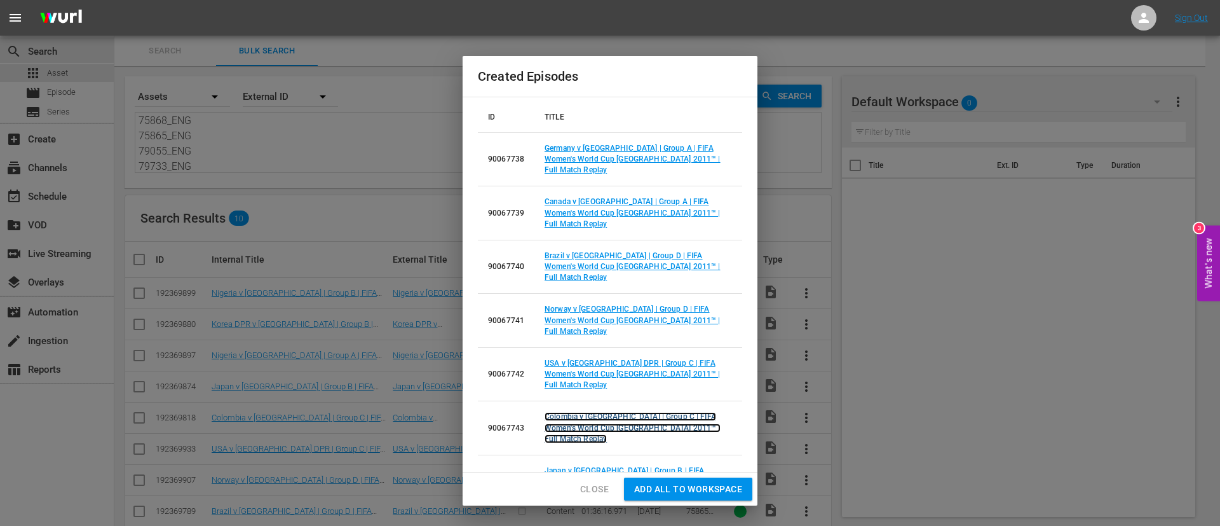
click at [599, 412] on link "Colombia v Sweden | Group C | FIFA Women's World Cup Germany 2011™ | Full Match…" at bounding box center [633, 427] width 176 height 31
click at [598, 466] on link "Japan v New Zealand | Group B | FIFA Women's World Cup Germany 2011™ | Full Mat…" at bounding box center [633, 481] width 176 height 31
click at [598, 519] on link "Nigeria v France | Group A | FIFA Women's World Cup Germany 2011™ | Full Match …" at bounding box center [633, 534] width 176 height 31
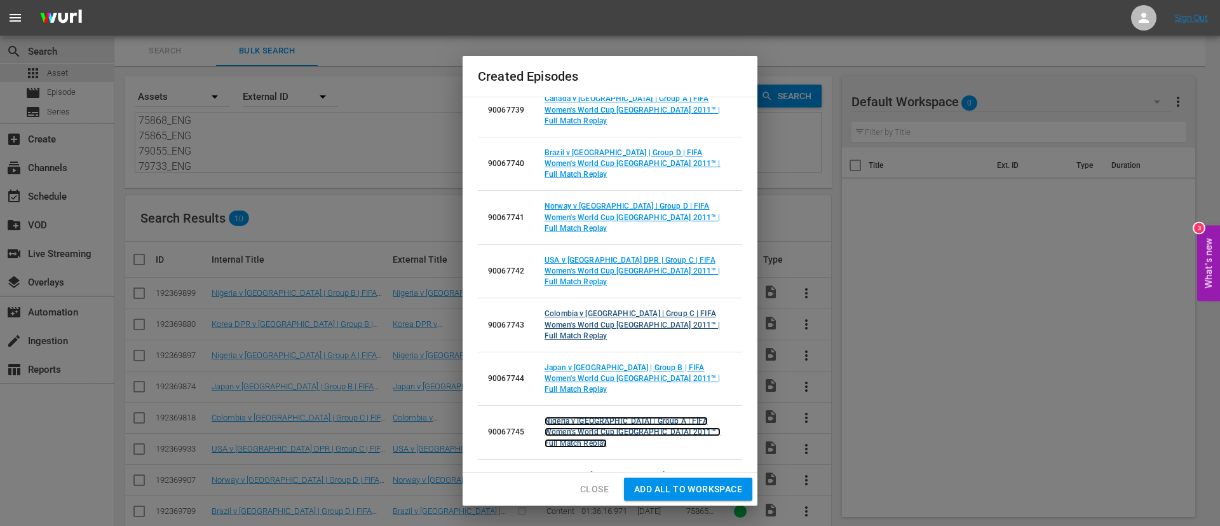
scroll to position [105, 0]
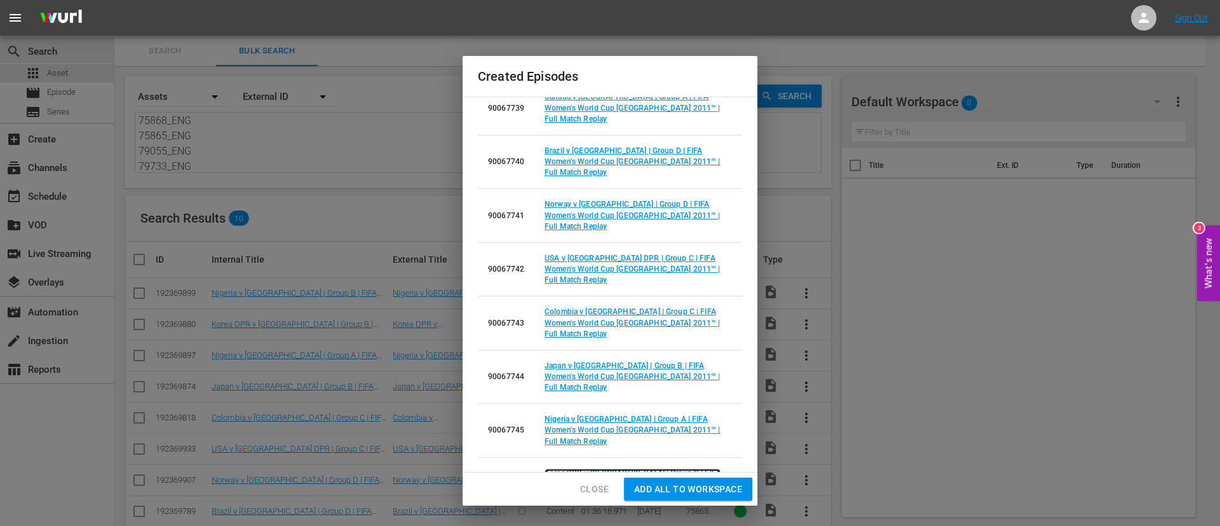
click at [604, 468] on link "Korea DPR v Sweden | Group B | FIFA Women's World Cup China 2007™ | Full Match …" at bounding box center [633, 483] width 176 height 31
click at [652, 490] on span "Add all to Workspace" at bounding box center [688, 489] width 108 height 16
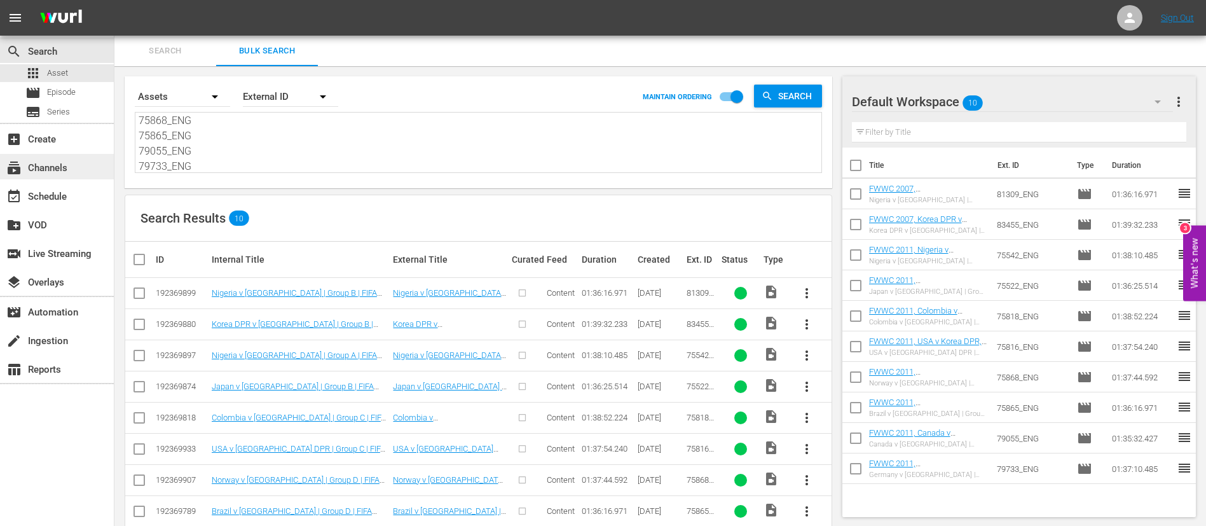
click at [27, 175] on div "subscriptions Channels" at bounding box center [57, 166] width 114 height 25
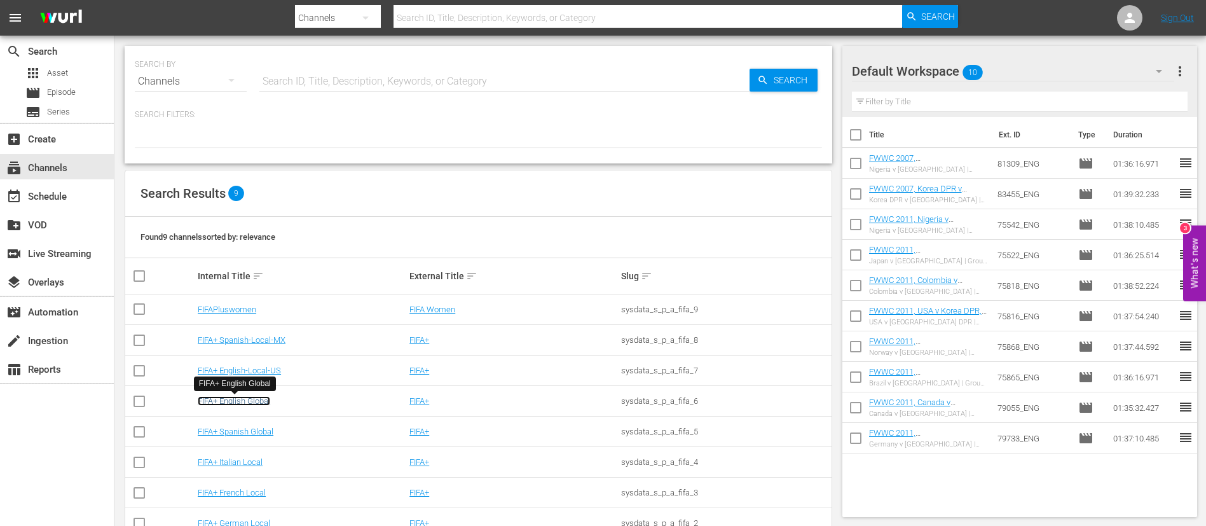
click at [207, 400] on link "FIFA+ English Global" at bounding box center [234, 401] width 72 height 10
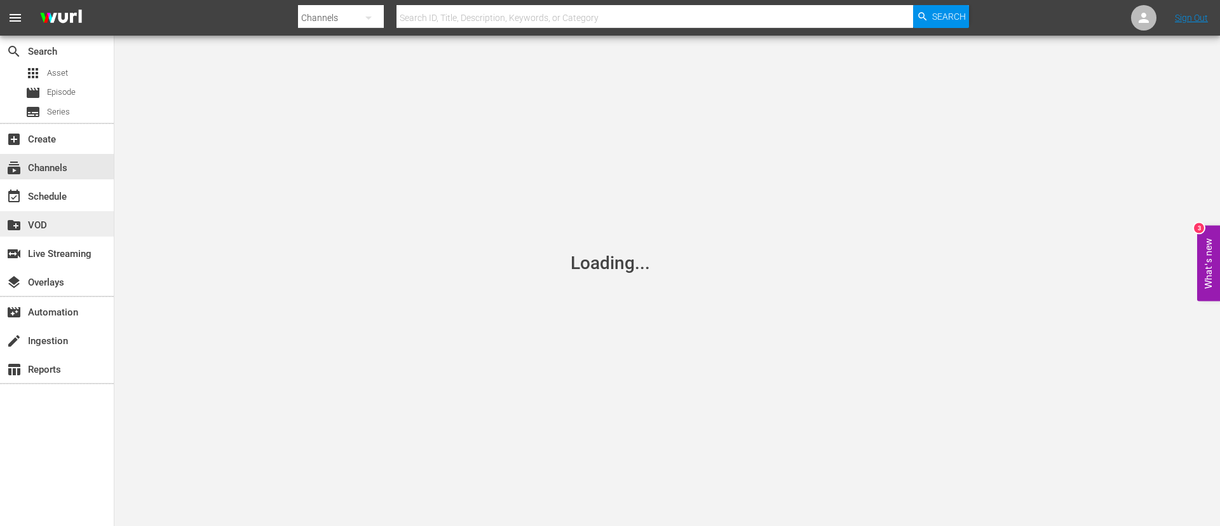
click at [71, 211] on div "create_new_folder VOD" at bounding box center [57, 223] width 114 height 25
click at [74, 194] on div "event_available Schedule" at bounding box center [57, 194] width 114 height 25
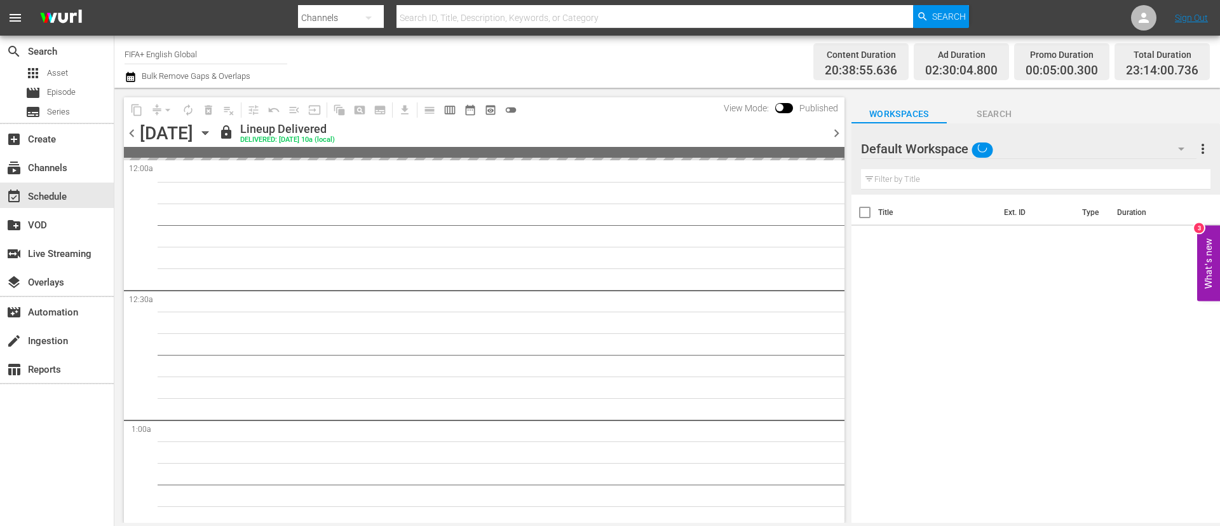
click at [347, 132] on div "chevron_left Friday, September 12th September 12th lock Lineup Delivered DELIVE…" at bounding box center [484, 134] width 721 height 25
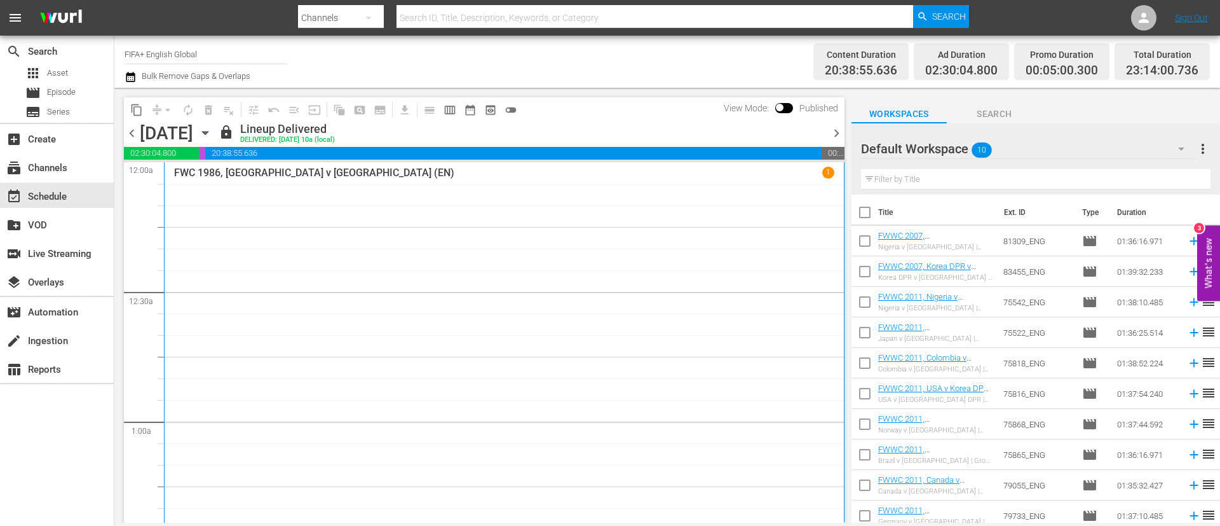
click at [212, 133] on icon "button" at bounding box center [205, 133] width 14 height 14
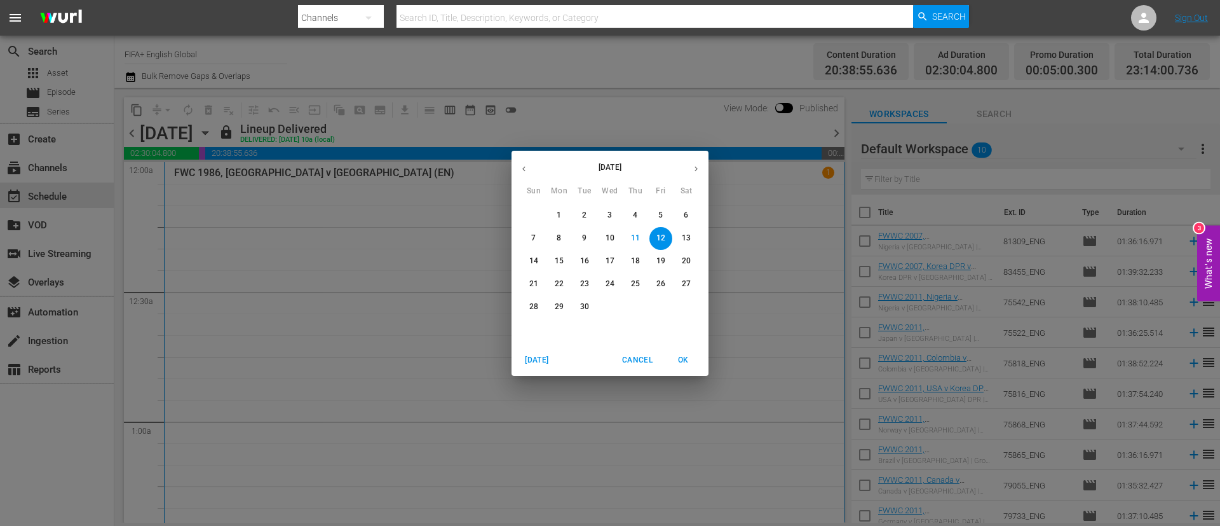
click at [590, 309] on span "30" at bounding box center [584, 306] width 23 height 11
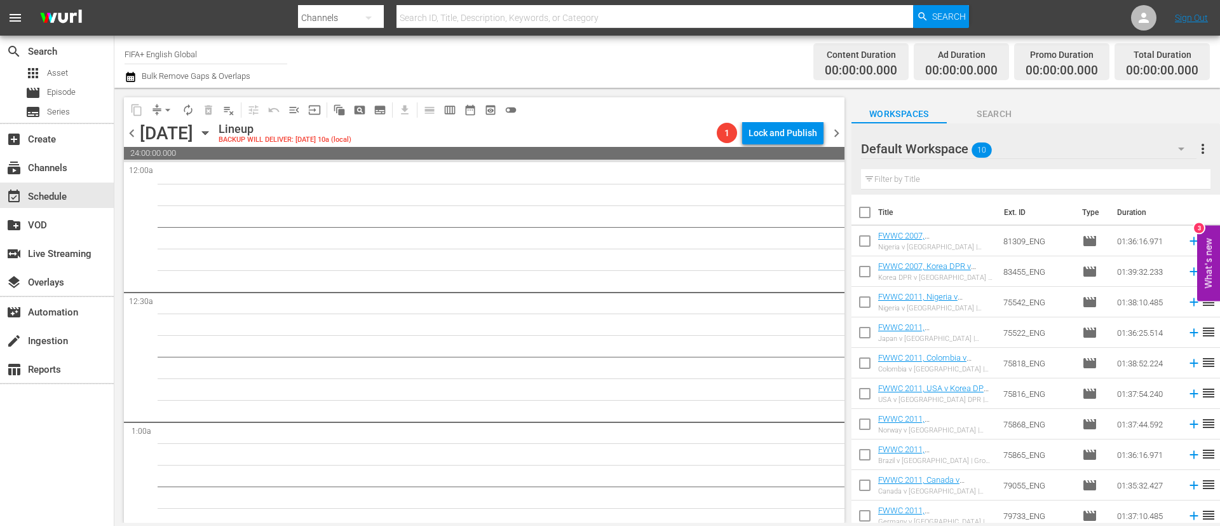
click at [858, 213] on input "checkbox" at bounding box center [865, 214] width 27 height 27
checkbox input "true"
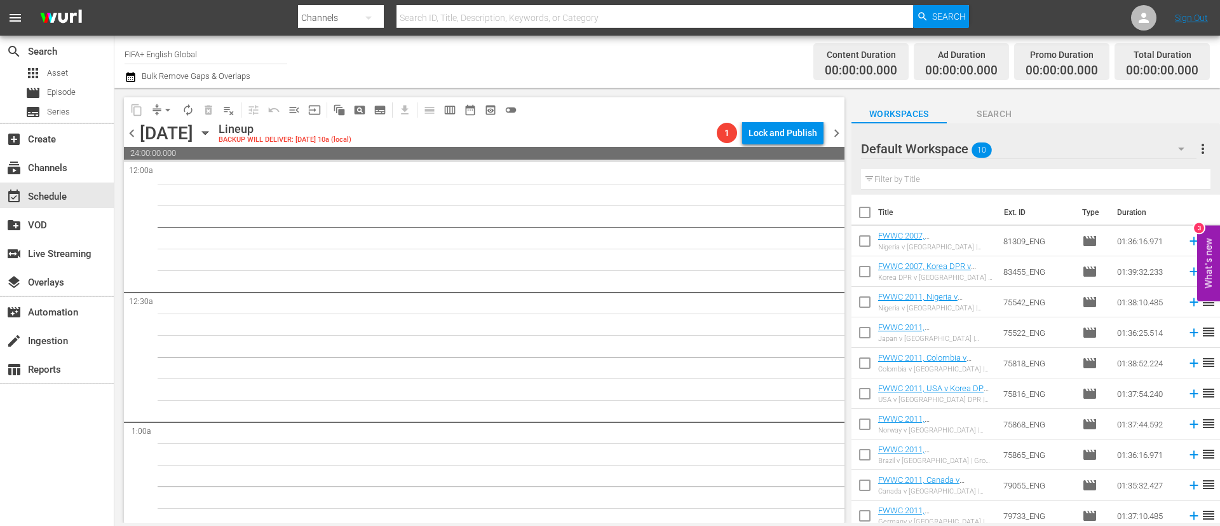
checkbox input "true"
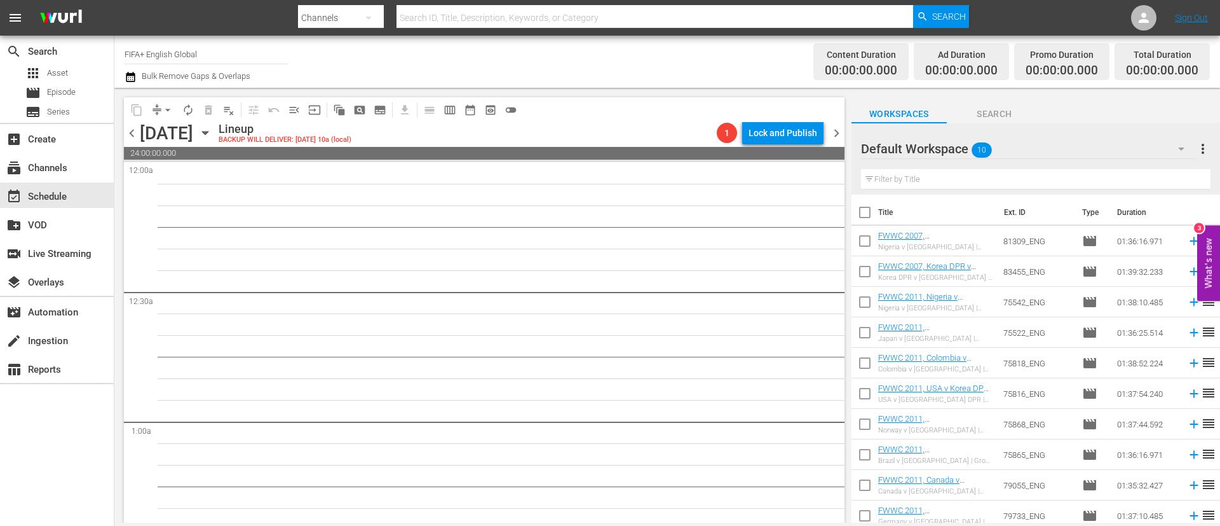
checkbox input "true"
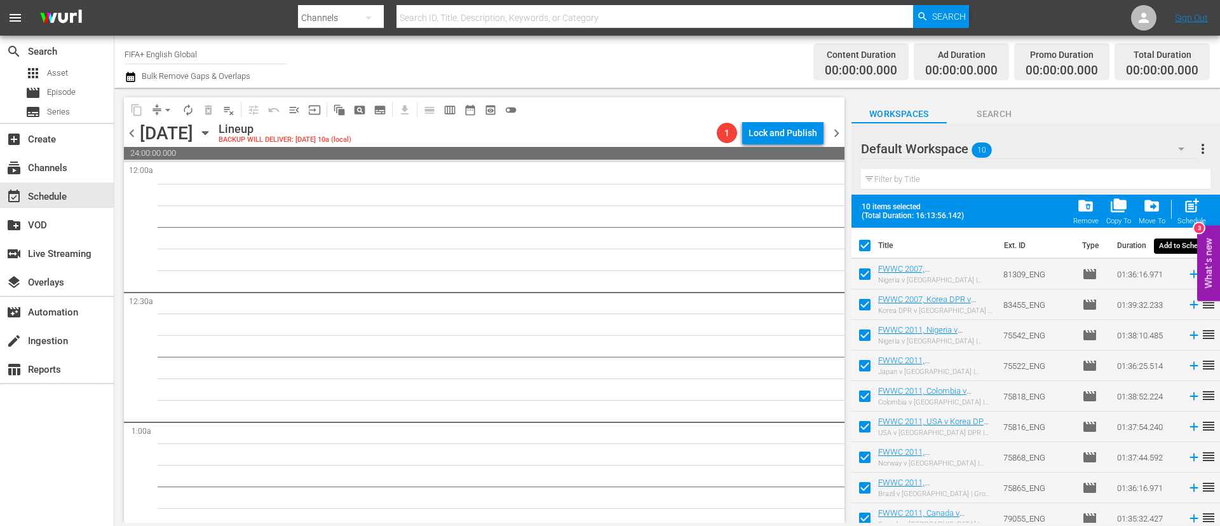
click at [1190, 208] on span "post_add" at bounding box center [1191, 205] width 17 height 17
checkbox input "false"
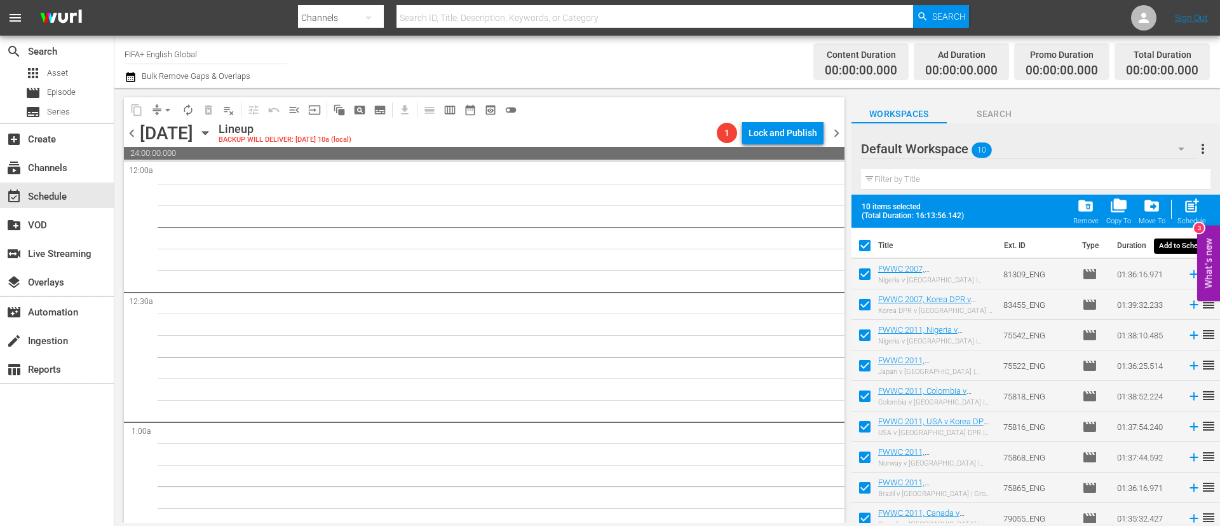
checkbox input "false"
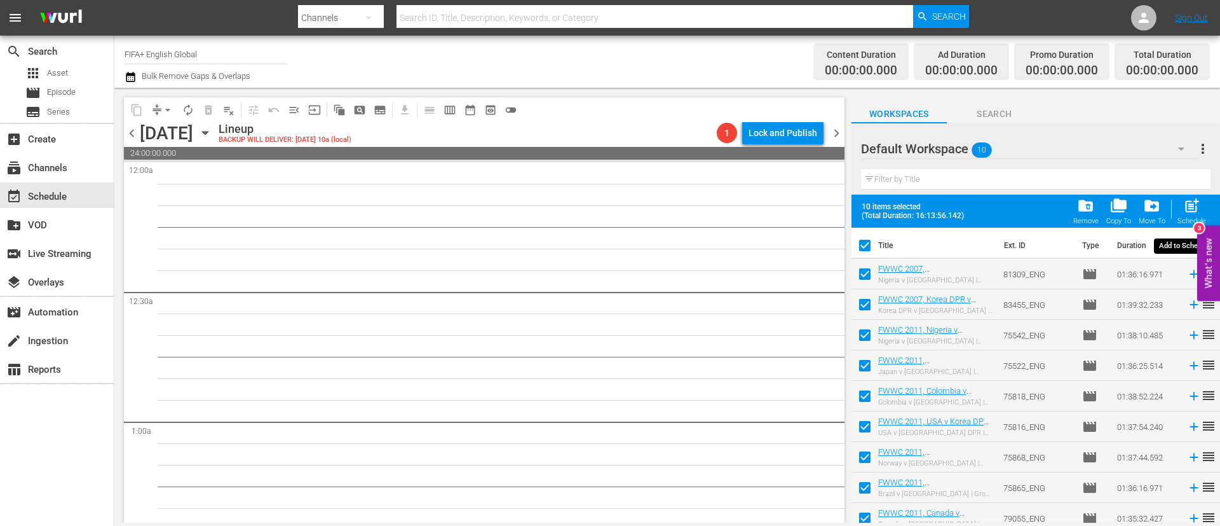
checkbox input "false"
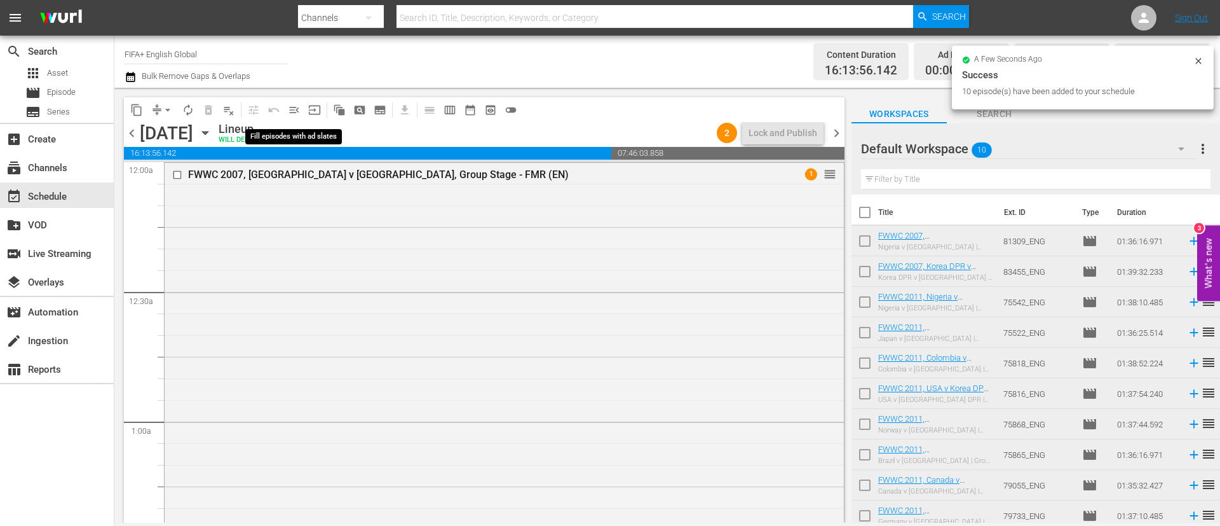
click at [294, 115] on span "menu_open" at bounding box center [294, 110] width 13 height 13
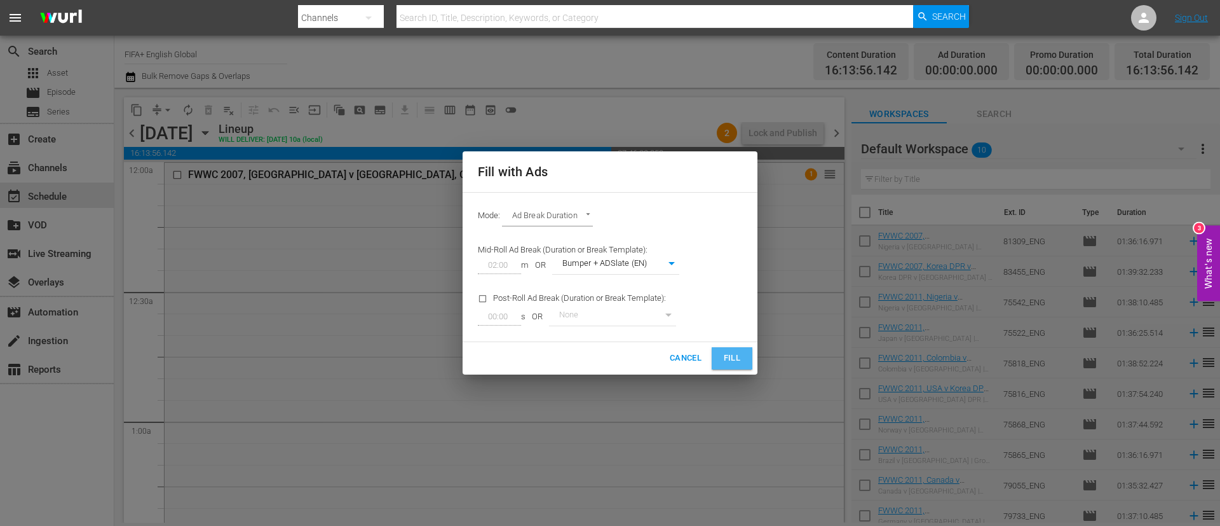
click at [722, 353] on span "Fill" at bounding box center [732, 358] width 20 height 15
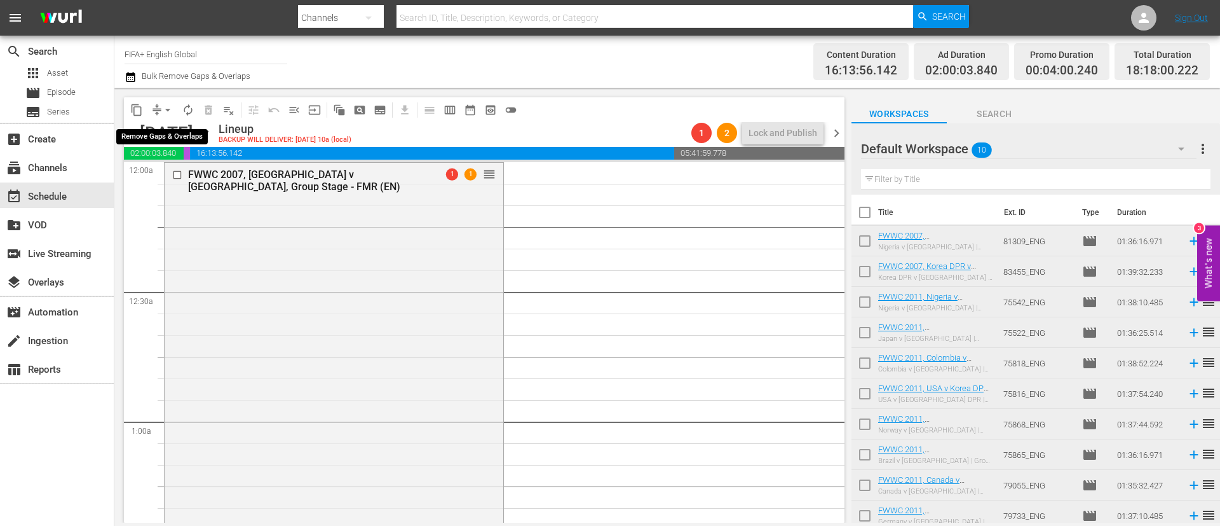
click at [166, 113] on span "arrow_drop_down" at bounding box center [167, 110] width 13 height 13
click at [198, 161] on li "Align to First Episode" at bounding box center [168, 156] width 105 height 21
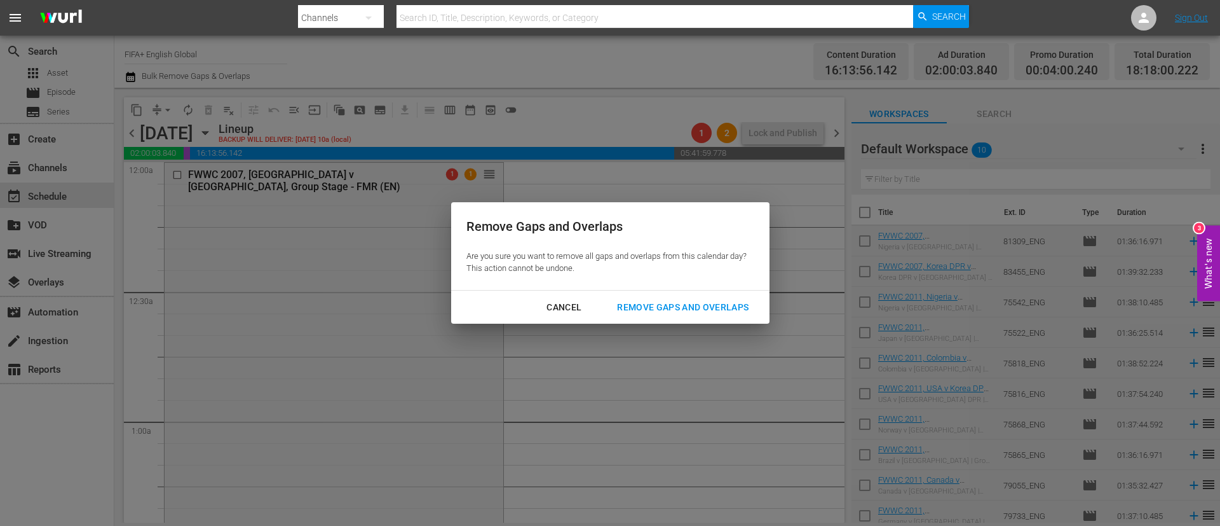
click at [718, 302] on div "Remove Gaps and Overlaps" at bounding box center [683, 307] width 152 height 16
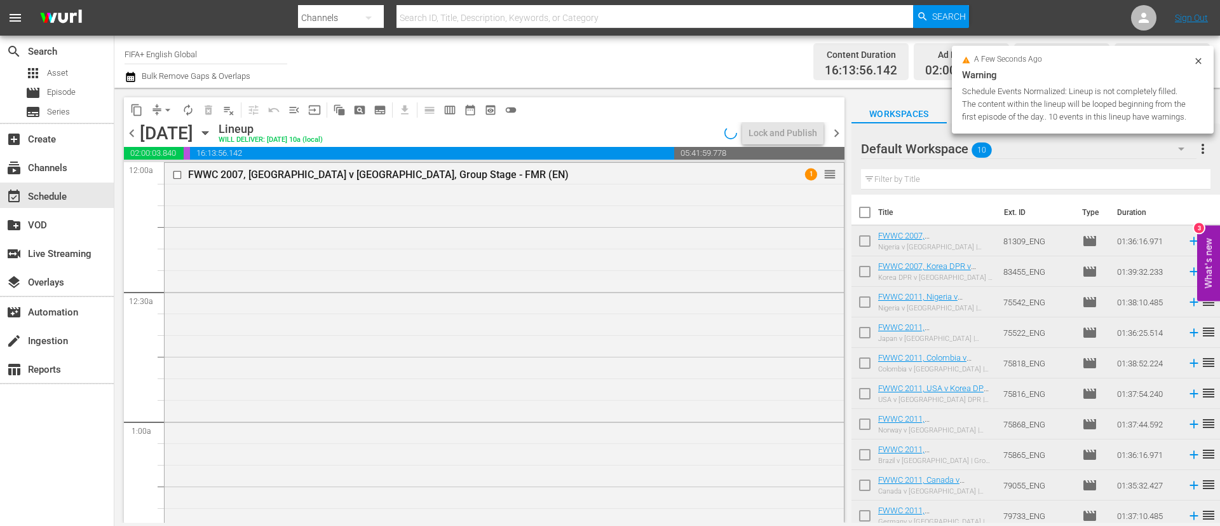
click at [1206, 146] on span "more_vert" at bounding box center [1202, 148] width 15 height 15
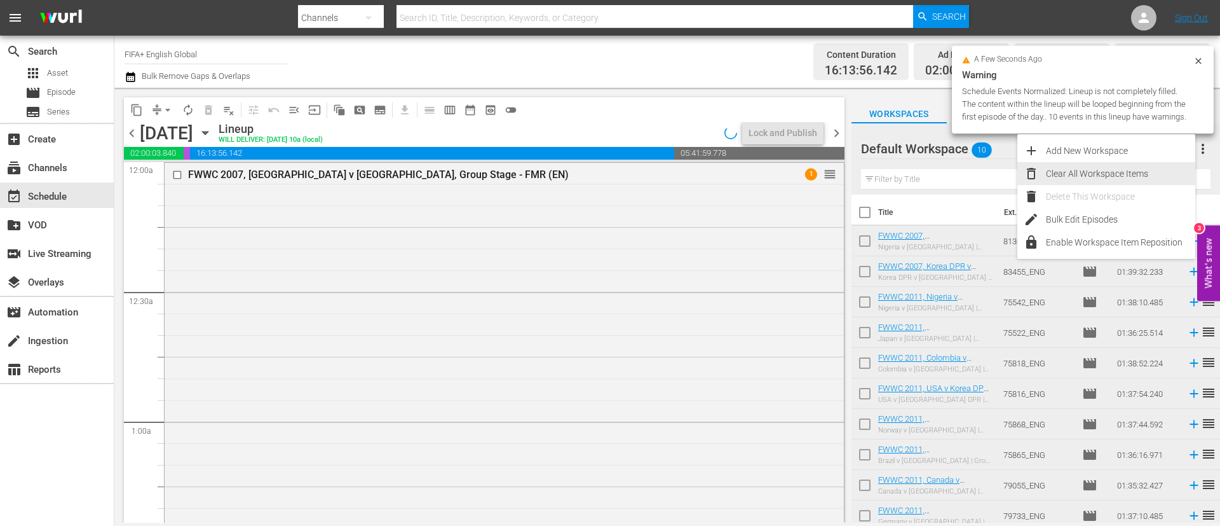
click at [1143, 166] on div "Clear All Workspace Items" at bounding box center [1120, 173] width 149 height 23
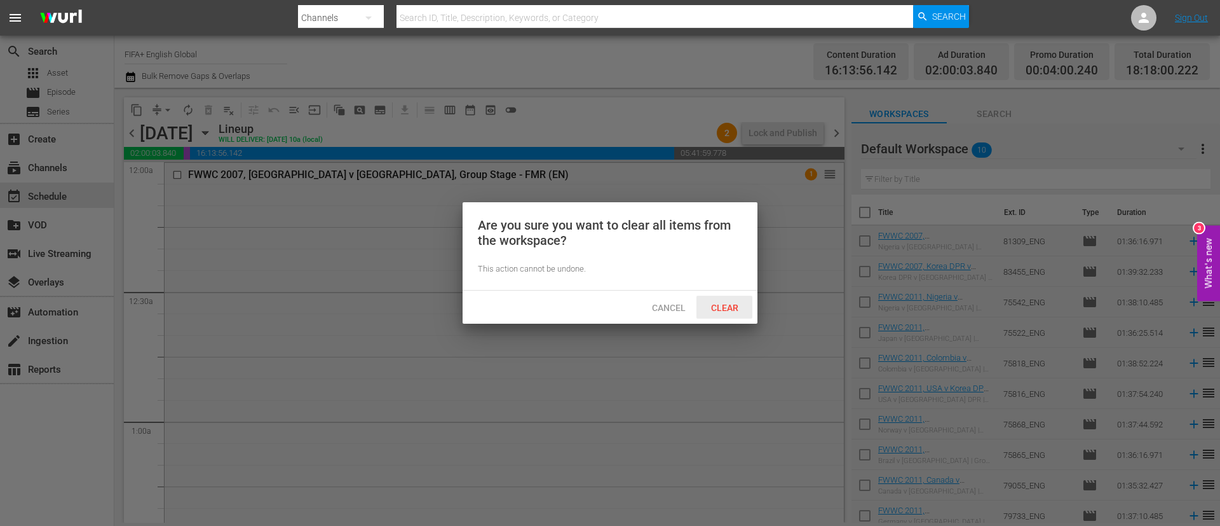
click at [749, 300] on div "Clear" at bounding box center [724, 308] width 56 height 24
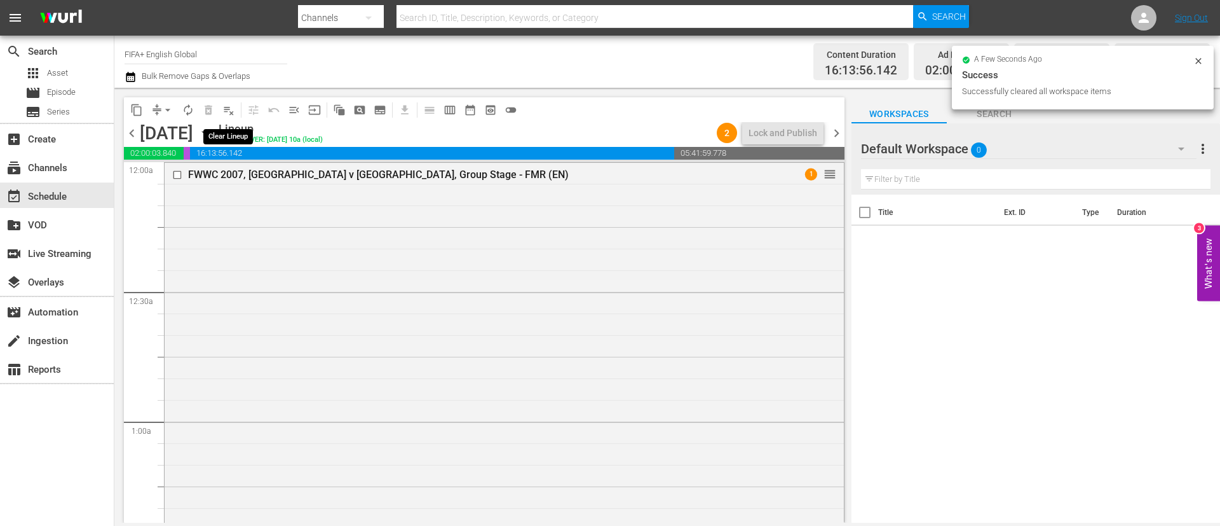
click at [236, 110] on button "playlist_remove_outlined" at bounding box center [229, 110] width 20 height 20
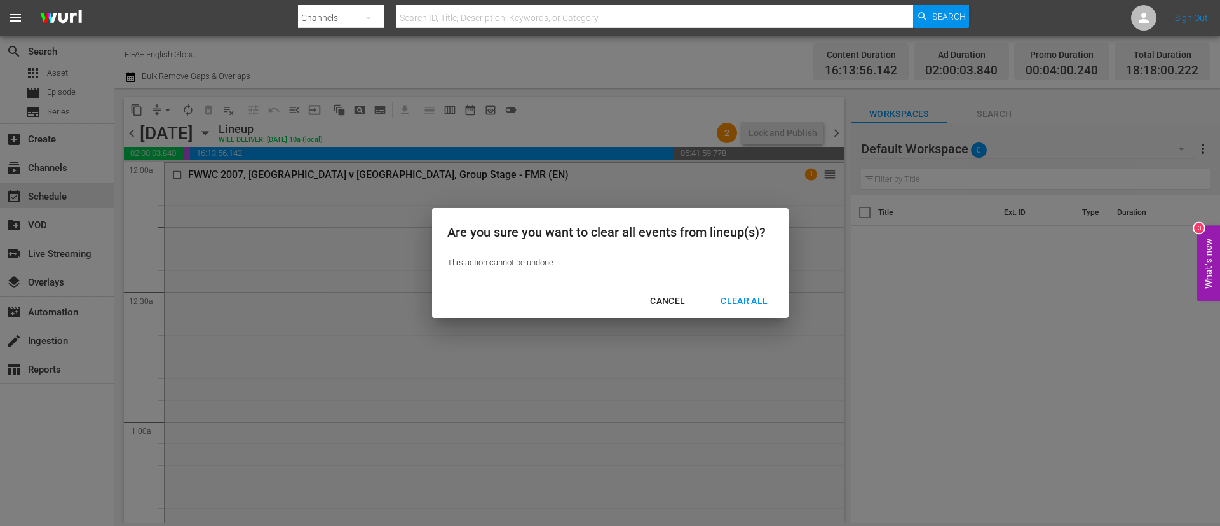
click at [767, 303] on div "Clear All" at bounding box center [743, 301] width 67 height 16
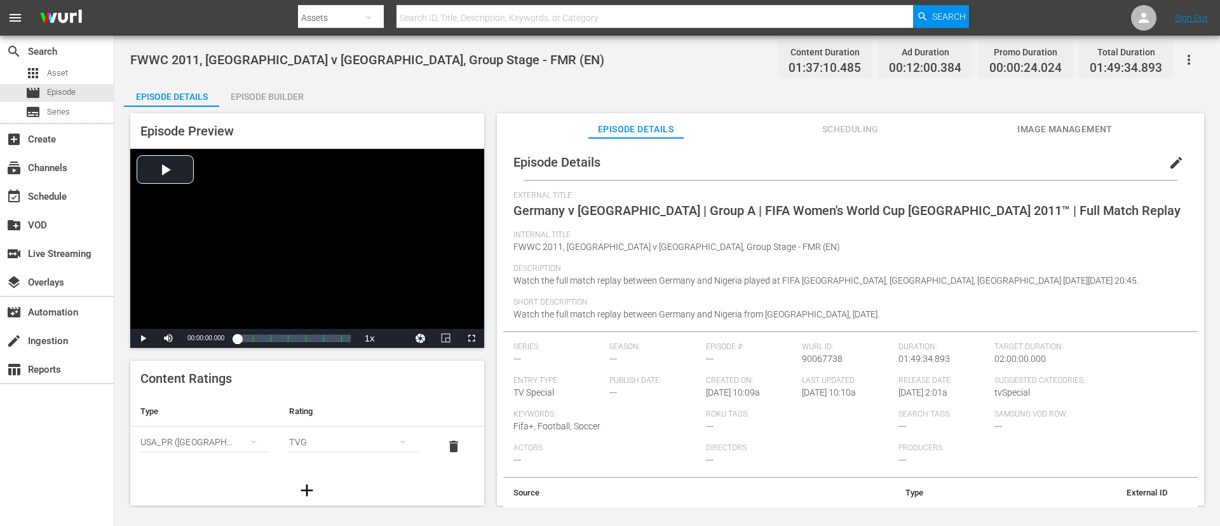
click at [261, 87] on div "Episode Builder" at bounding box center [266, 96] width 95 height 31
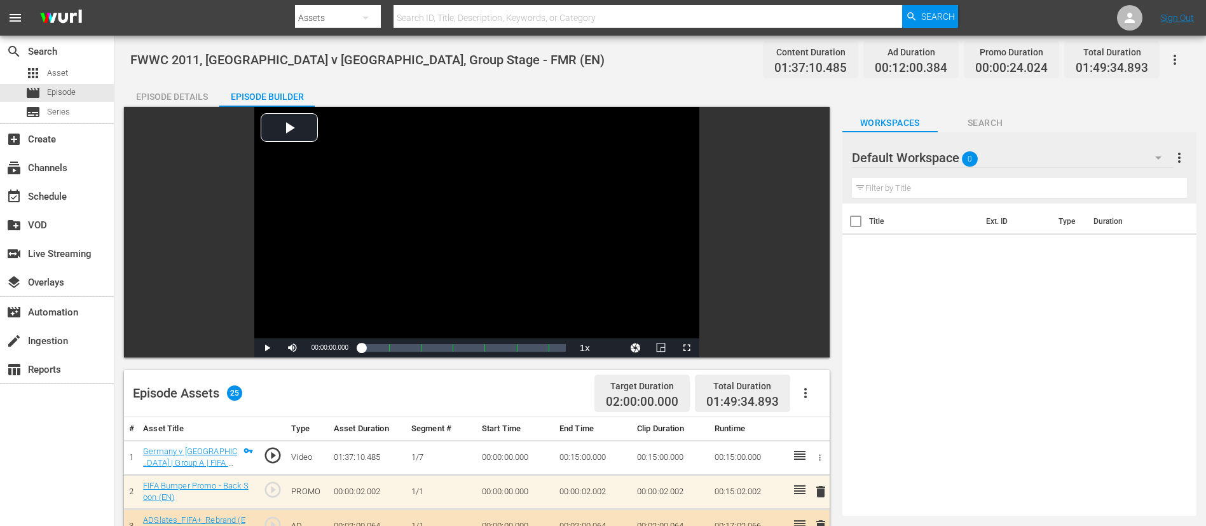
click at [166, 87] on div "Episode Details" at bounding box center [171, 96] width 95 height 31
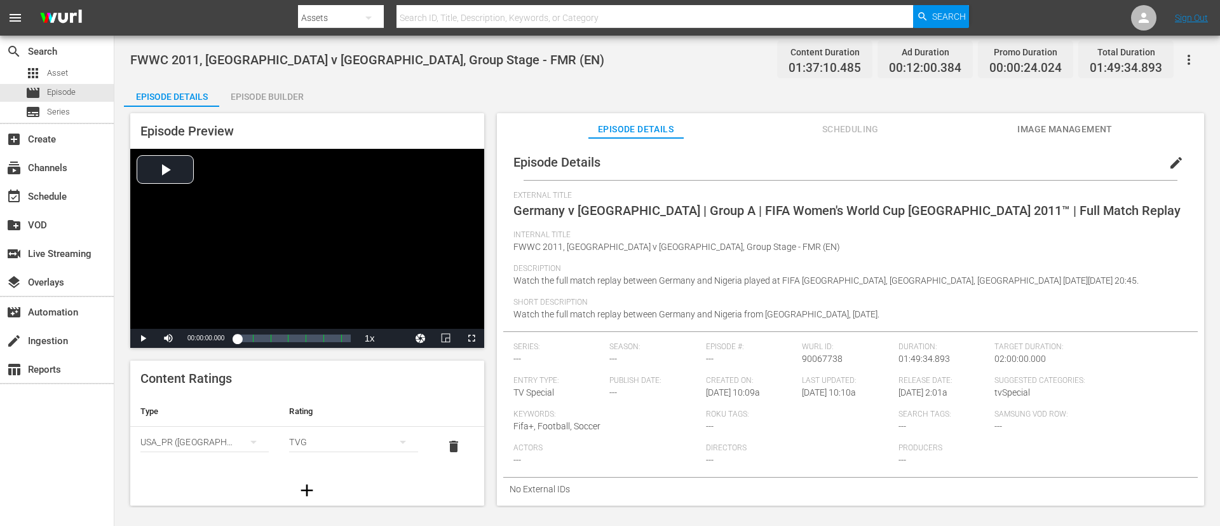
click at [1169, 163] on span "edit" at bounding box center [1176, 162] width 15 height 15
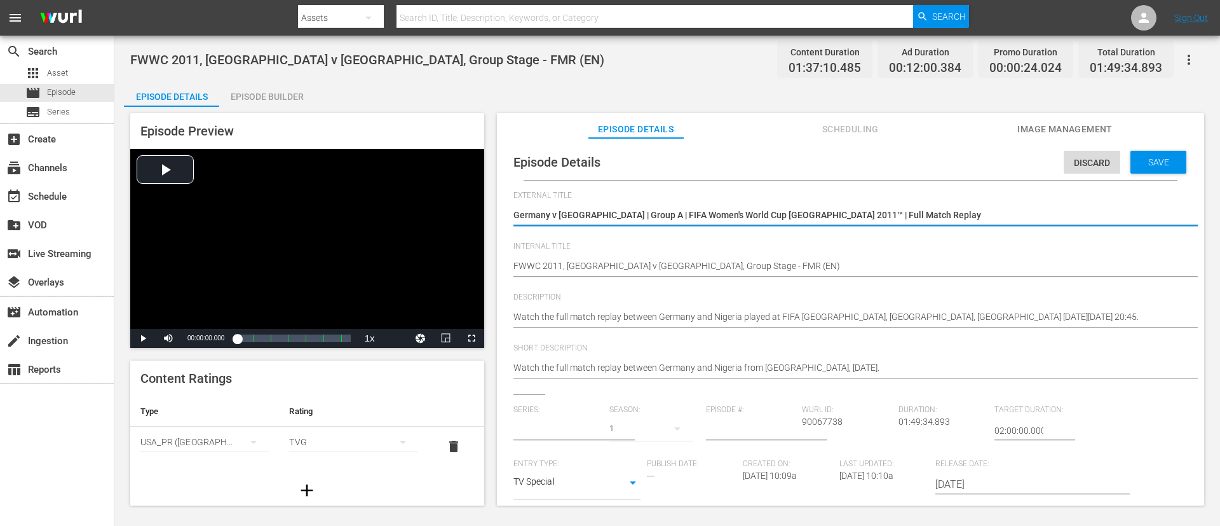
type input "No Series"
click at [1136, 169] on div "Save" at bounding box center [1159, 162] width 56 height 23
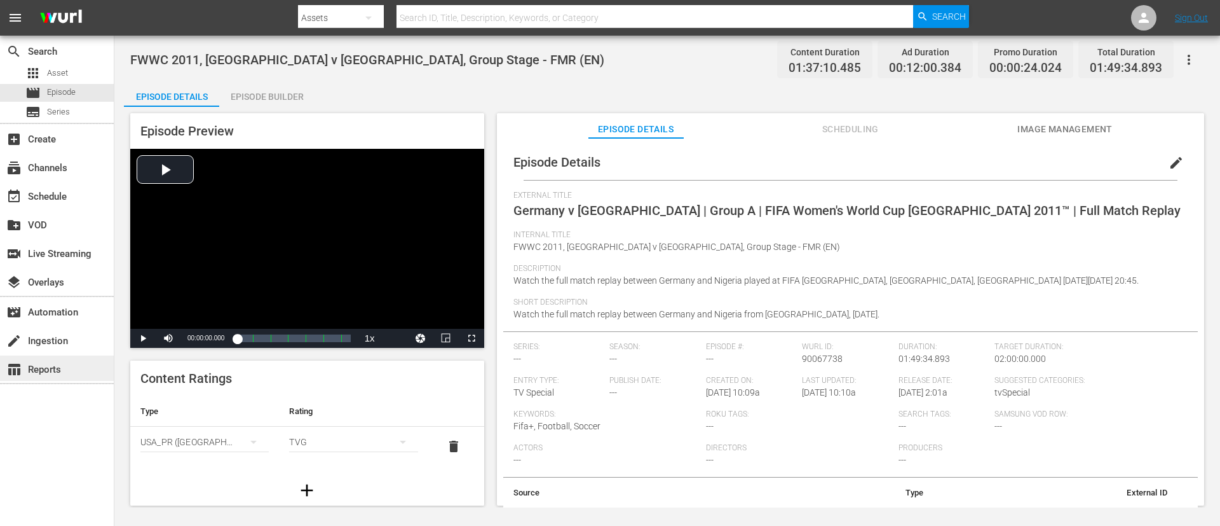
click at [80, 361] on div "table_chart Reports" at bounding box center [57, 367] width 114 height 25
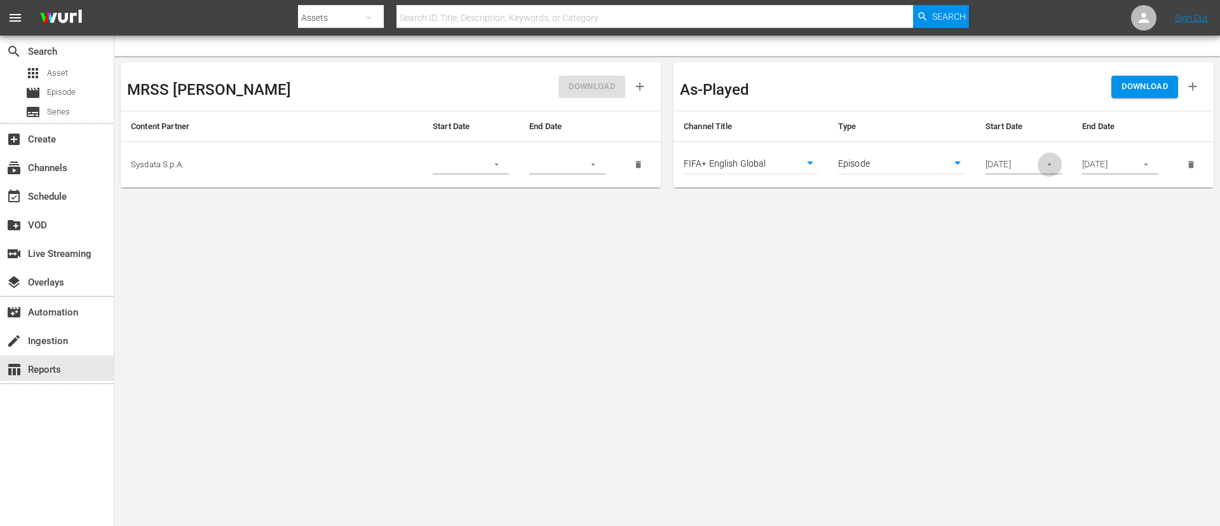
click at [1052, 163] on icon "button" at bounding box center [1050, 165] width 10 height 10
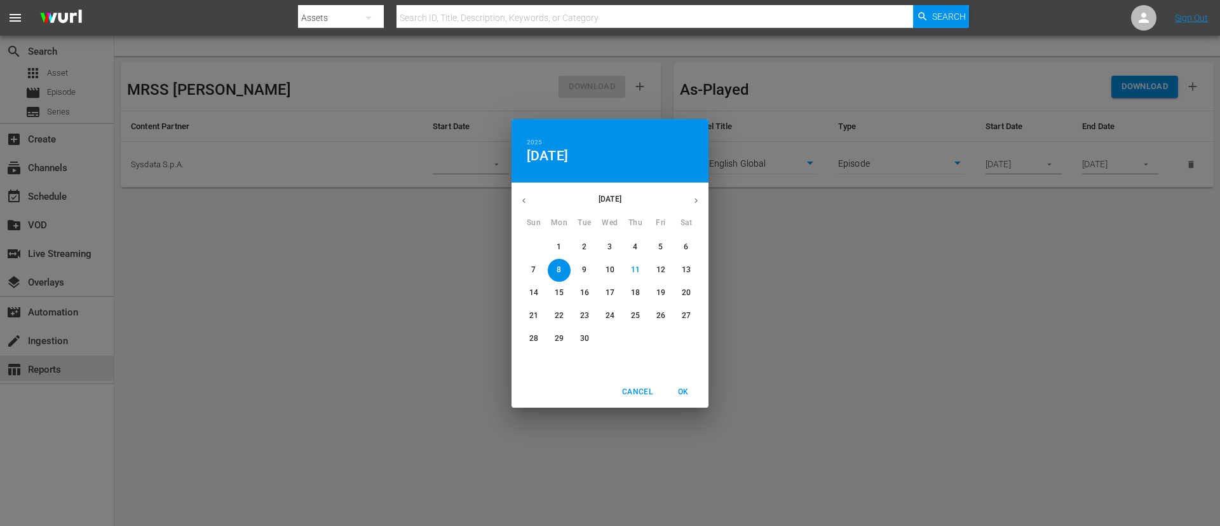
click at [534, 297] on p "14" at bounding box center [533, 292] width 9 height 11
click at [678, 386] on span "OK" at bounding box center [683, 391] width 31 height 13
type input "09/14/2025"
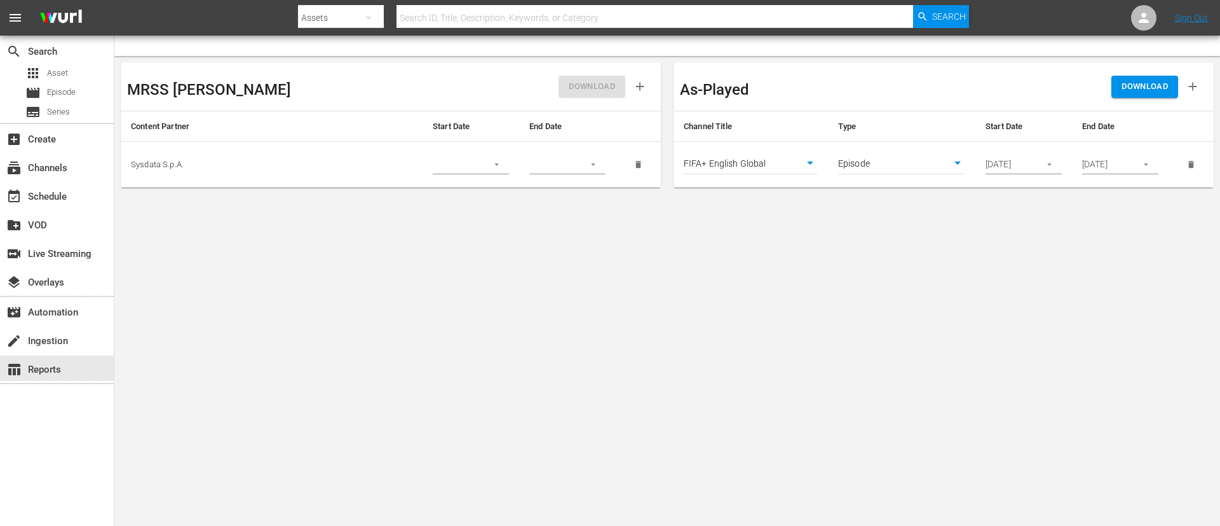
click at [1198, 80] on icon "button" at bounding box center [1193, 86] width 14 height 14
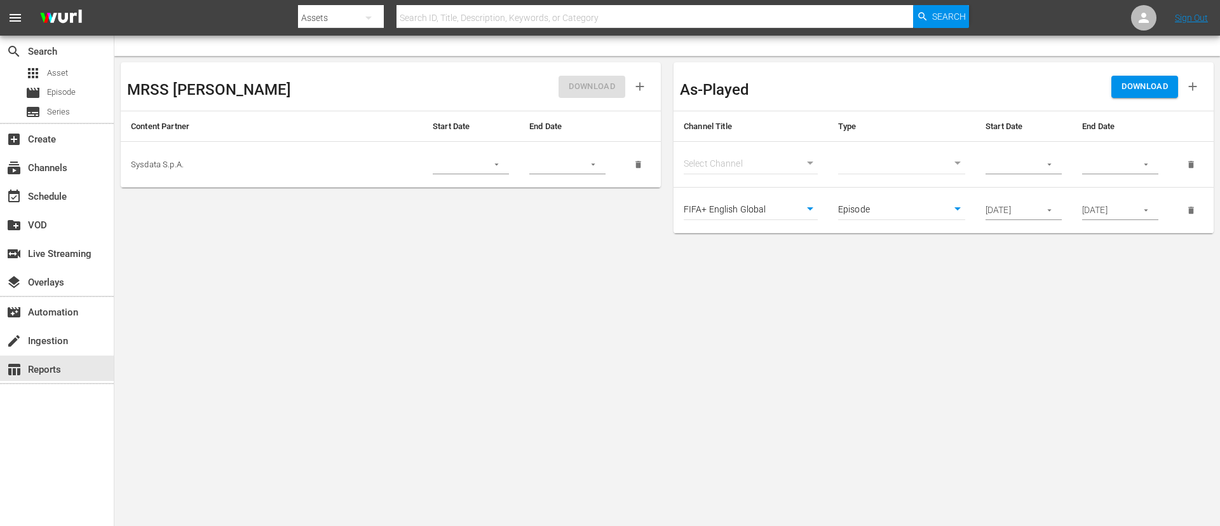
click at [756, 160] on body "menu Search By Assets Search ID, Title, Description, Keywords, or Category Sear…" at bounding box center [610, 263] width 1220 height 526
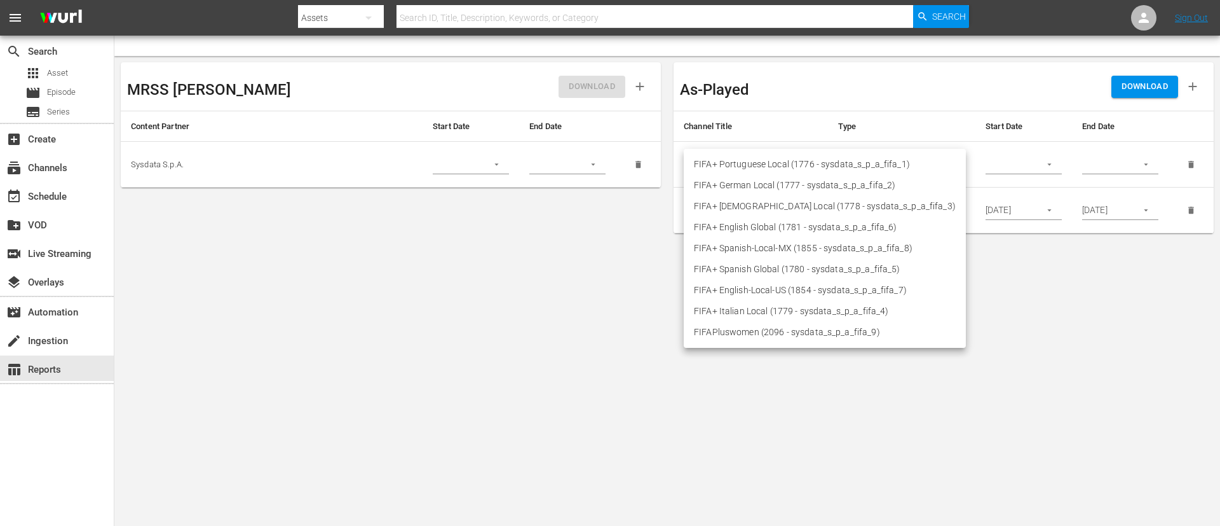
click at [754, 306] on li "FIFA+ Italian Local (1779 - sysdata_s_p_a_fifa_4)" at bounding box center [825, 311] width 282 height 21
type input "1779"
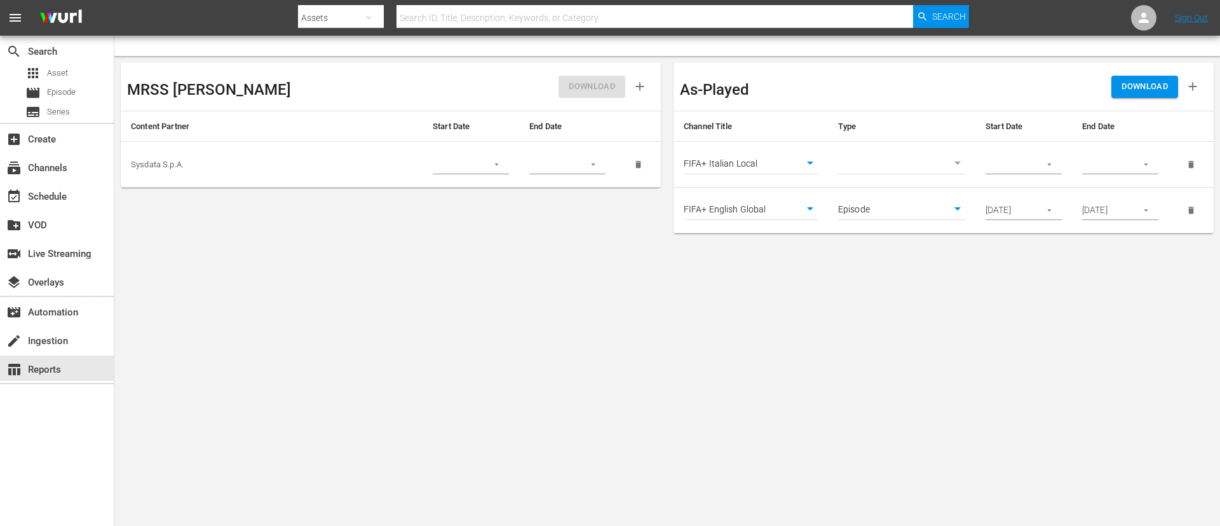
click at [885, 162] on body "menu Search By Assets Search ID, Title, Description, Keywords, or Category Sear…" at bounding box center [610, 263] width 1220 height 526
click at [883, 189] on li "Episode" at bounding box center [901, 185] width 127 height 21
type input "episode"
click at [1016, 217] on input "09/14/2025" at bounding box center [1009, 210] width 46 height 19
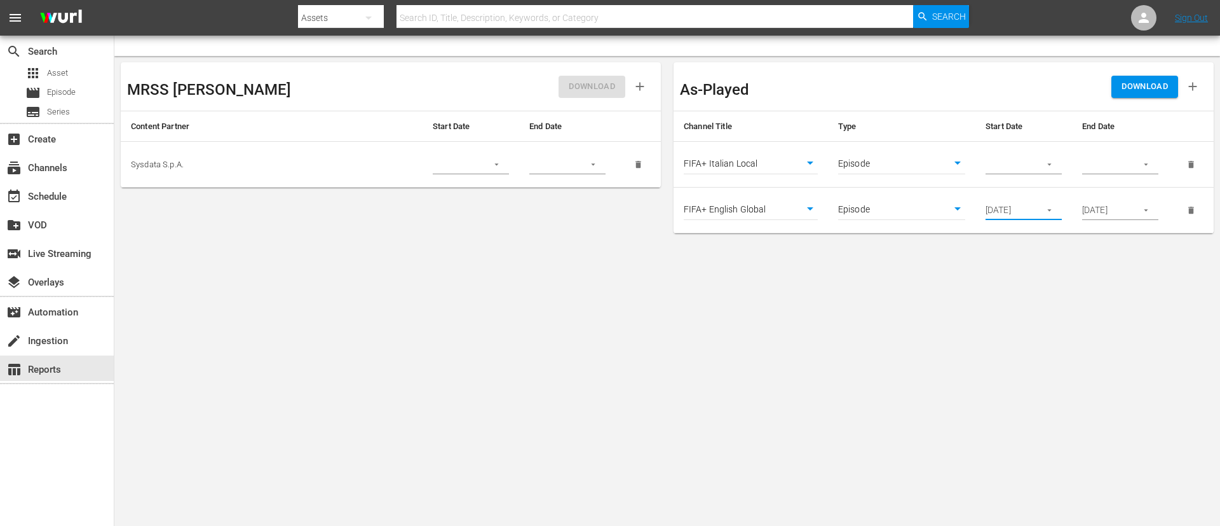
click at [1016, 217] on input "09/14/2025" at bounding box center [1009, 210] width 46 height 19
click at [1010, 159] on input "text" at bounding box center [1009, 164] width 46 height 19
paste input "09/14/2025"
type input "09/14/2025"
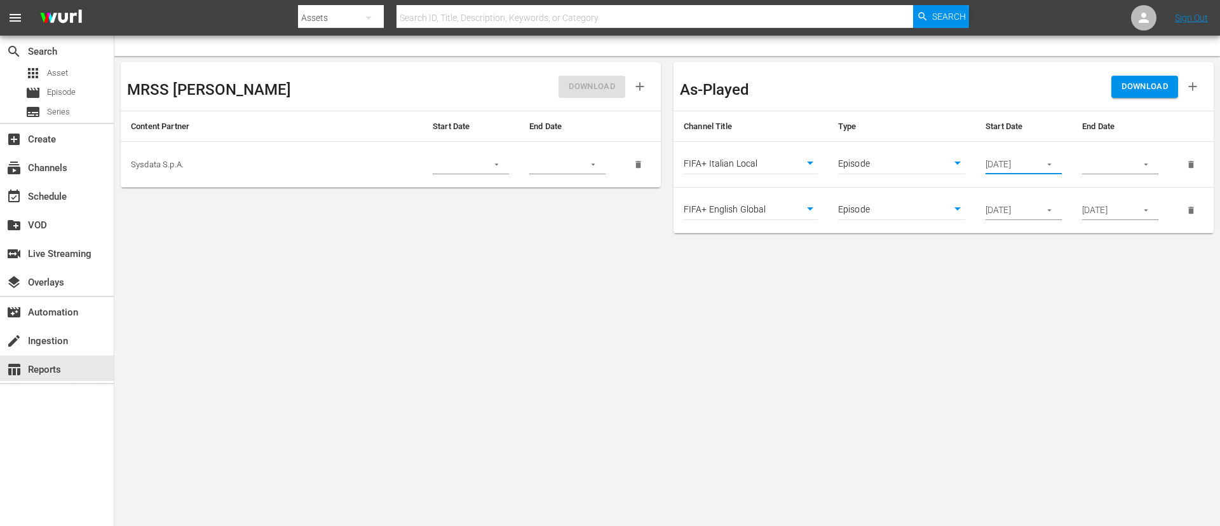
click at [1120, 165] on input "text" at bounding box center [1105, 164] width 46 height 19
paste input "09/14/2025"
type input "09/14/2025"
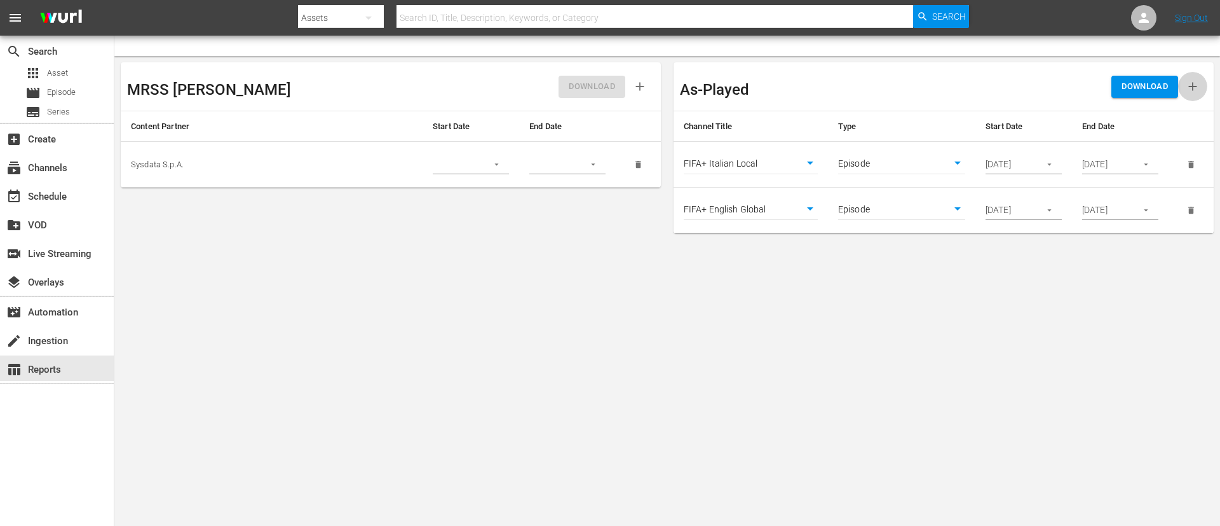
click at [1205, 83] on button "button" at bounding box center [1192, 86] width 29 height 29
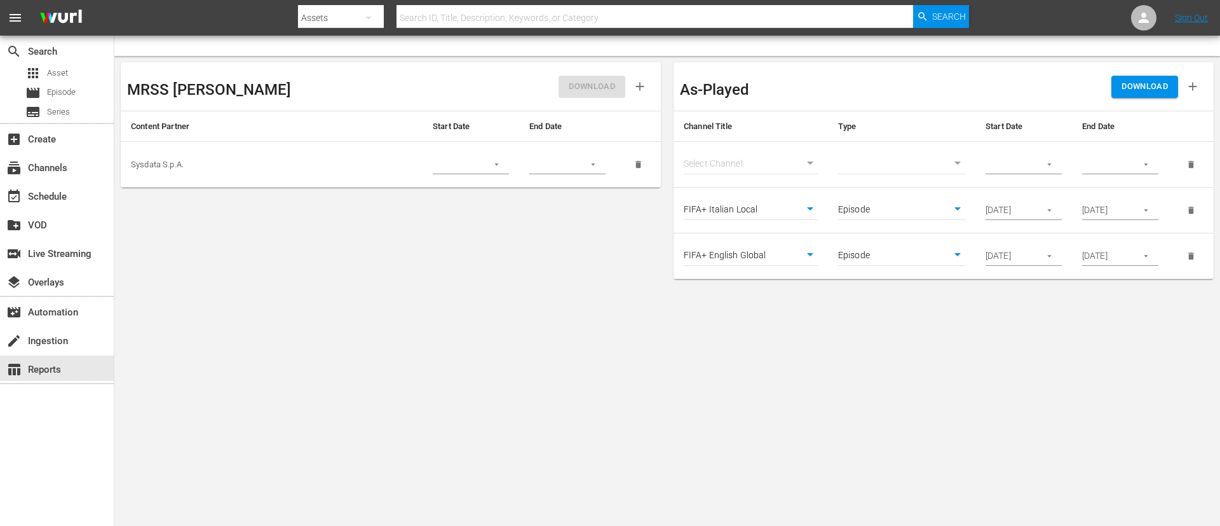
click at [777, 166] on body "menu Search By Assets Search ID, Title, Description, Keywords, or Category Sear…" at bounding box center [610, 263] width 1220 height 526
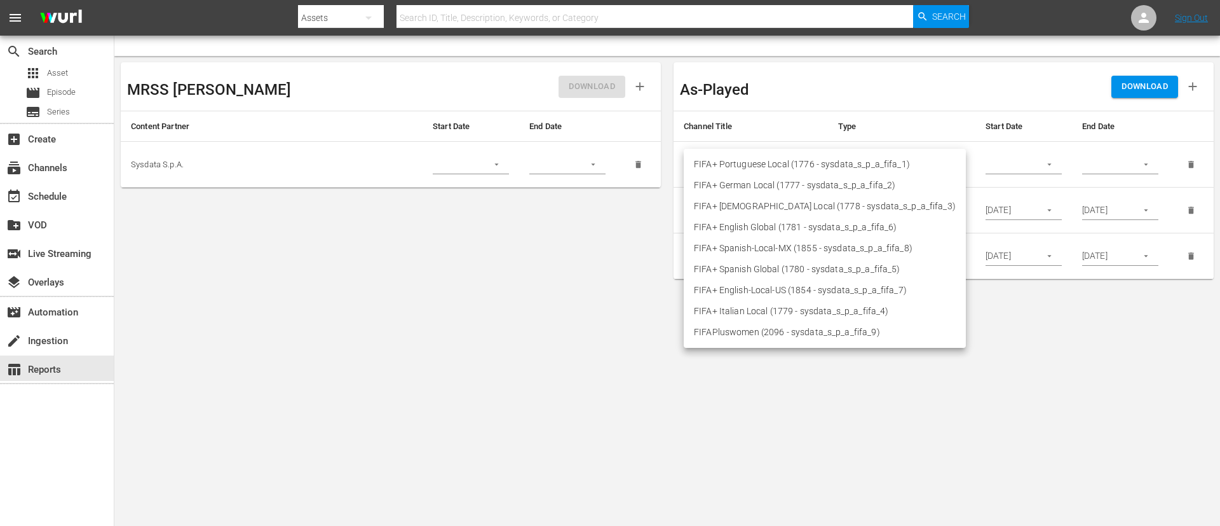
click at [777, 201] on li "FIFA+ French Local (1778 - sysdata_s_p_a_fifa_3)" at bounding box center [825, 206] width 282 height 21
type input "1778"
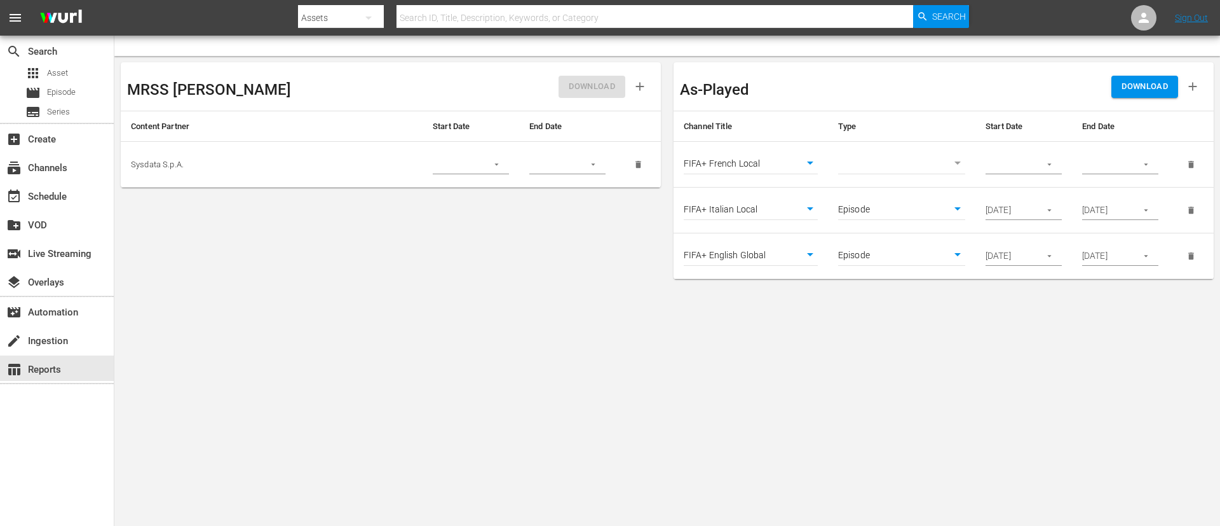
click at [845, 166] on body "menu Search By Assets Search ID, Title, Description, Keywords, or Category Sear…" at bounding box center [610, 263] width 1220 height 526
click at [896, 186] on li "Episode" at bounding box center [901, 185] width 127 height 21
type input "episode"
click at [1009, 158] on input "text" at bounding box center [1009, 164] width 46 height 19
paste input "09/14/2025"
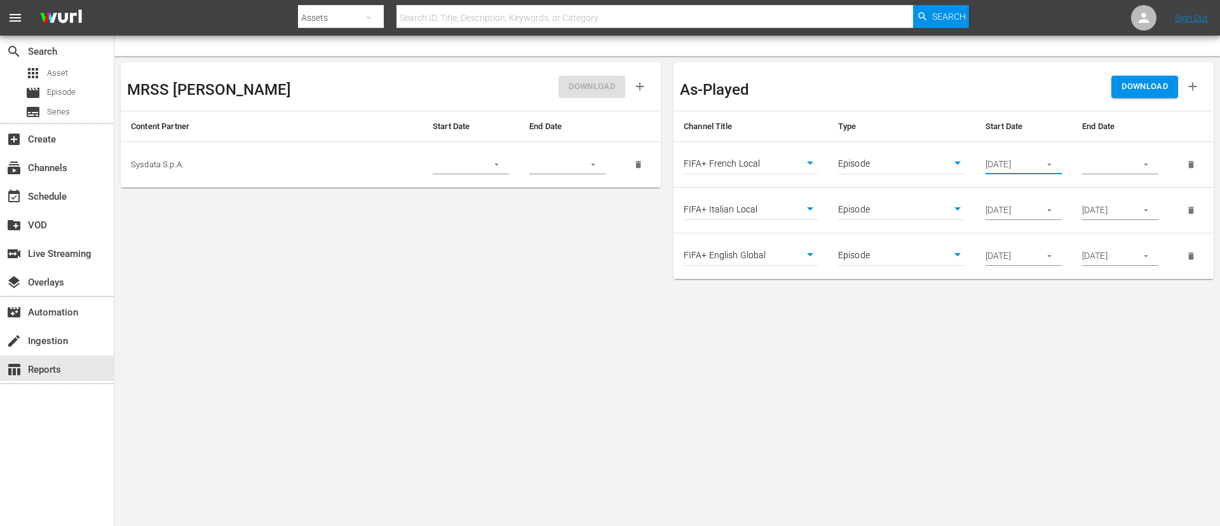
scroll to position [0, 1]
type input "09/14/2025"
click at [1116, 158] on input "text" at bounding box center [1105, 164] width 46 height 19
paste input "09/14/2025"
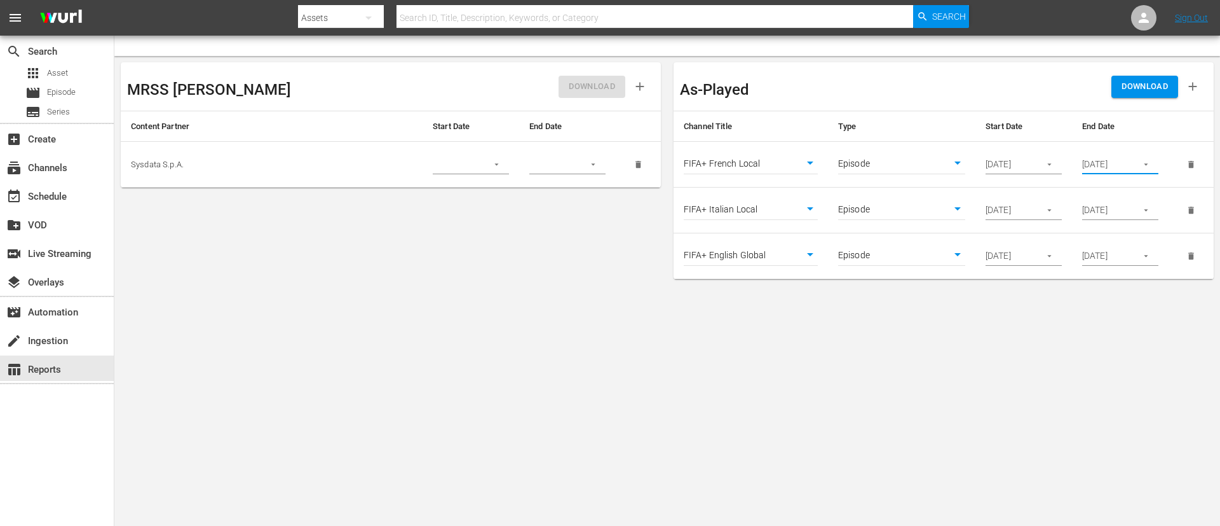
scroll to position [0, 1]
type input "09/14/2025"
click at [1077, 327] on body "menu Search By Assets Search ID, Title, Description, Keywords, or Category Sear…" at bounding box center [610, 263] width 1220 height 526
click at [940, 341] on body "menu Search By Assets Search ID, Title, Description, Keywords, or Category Sear…" at bounding box center [610, 263] width 1220 height 526
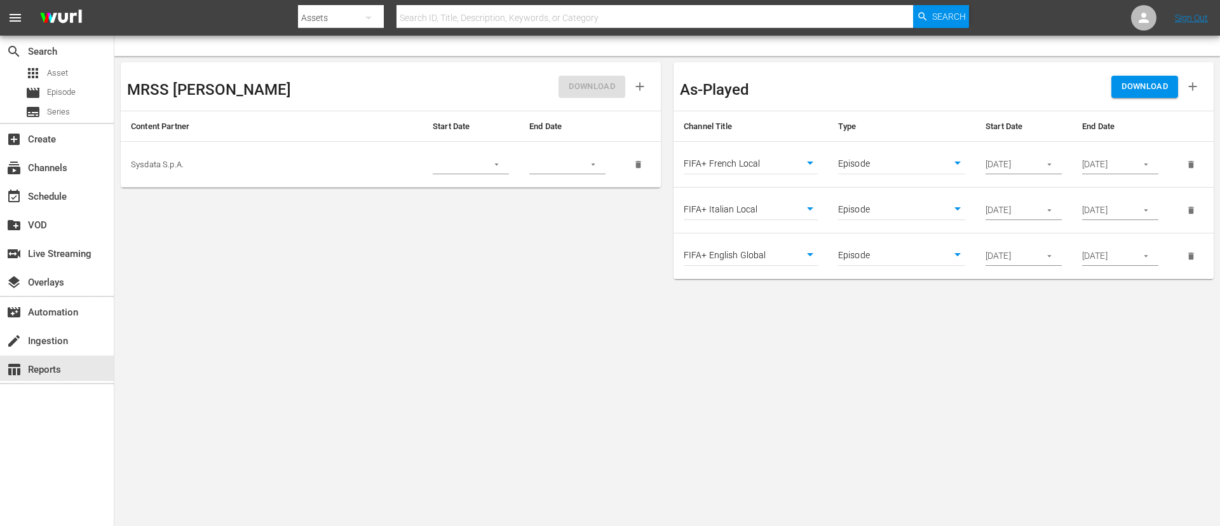
click at [1172, 81] on button "DOWNLOAD" at bounding box center [1144, 87] width 67 height 22
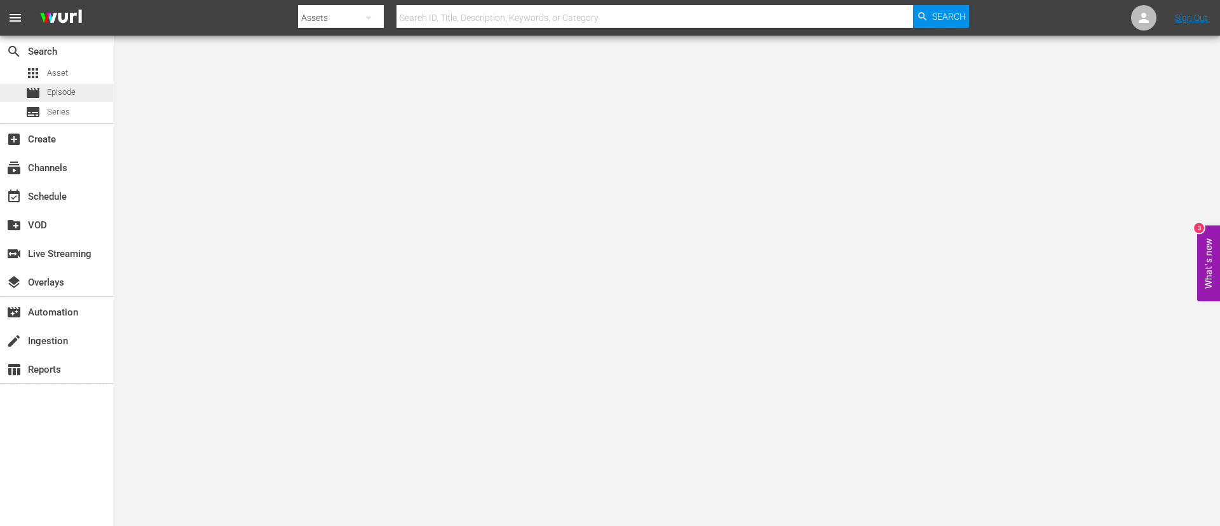
click at [97, 88] on div "movie Episode" at bounding box center [57, 93] width 114 height 18
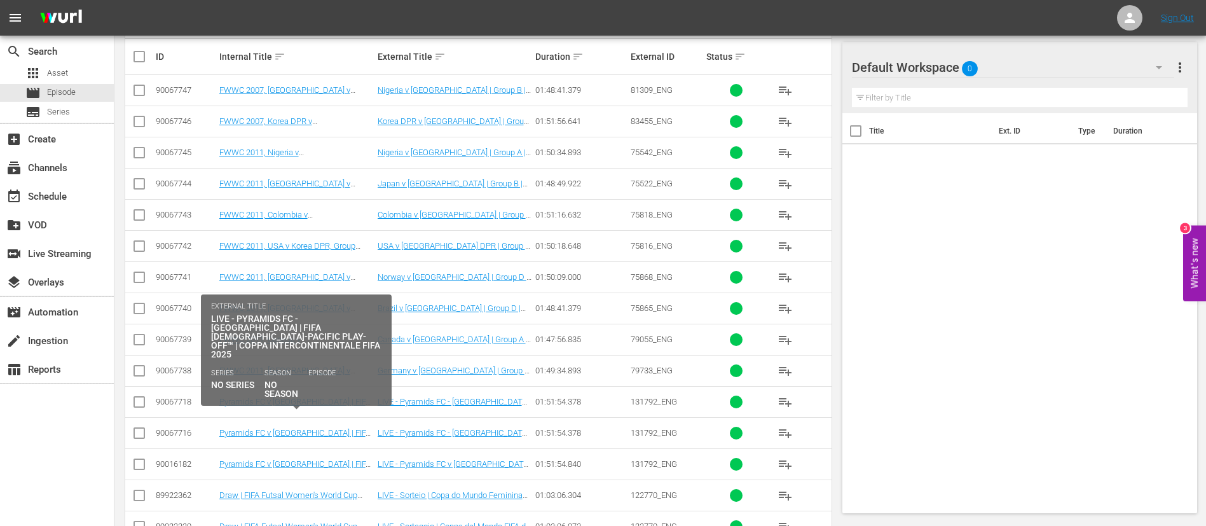
scroll to position [381, 0]
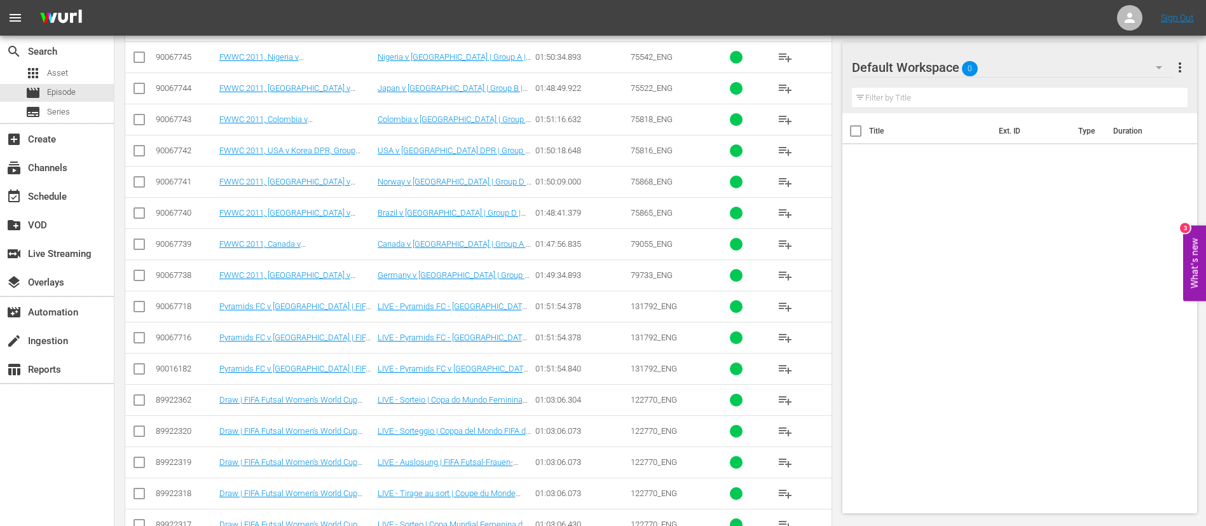
click at [144, 308] on input "checkbox" at bounding box center [139, 308] width 15 height 15
checkbox input "true"
click at [139, 330] on icon at bounding box center [139, 337] width 15 height 15
click at [139, 337] on input "checkbox" at bounding box center [139, 339] width 15 height 15
checkbox input "true"
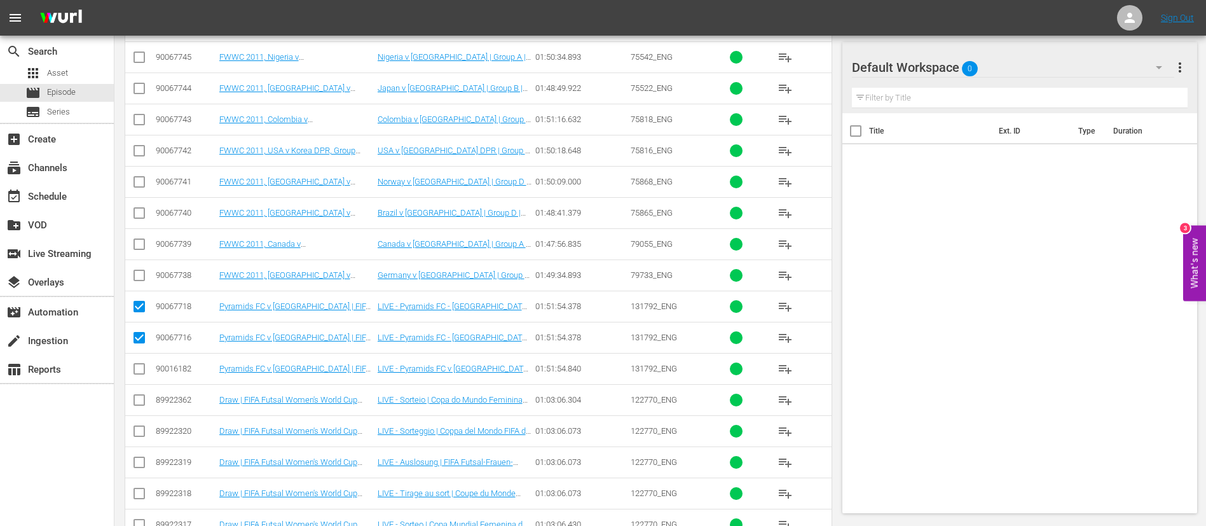
click at [139, 372] on input "checkbox" at bounding box center [139, 370] width 15 height 15
checkbox input "true"
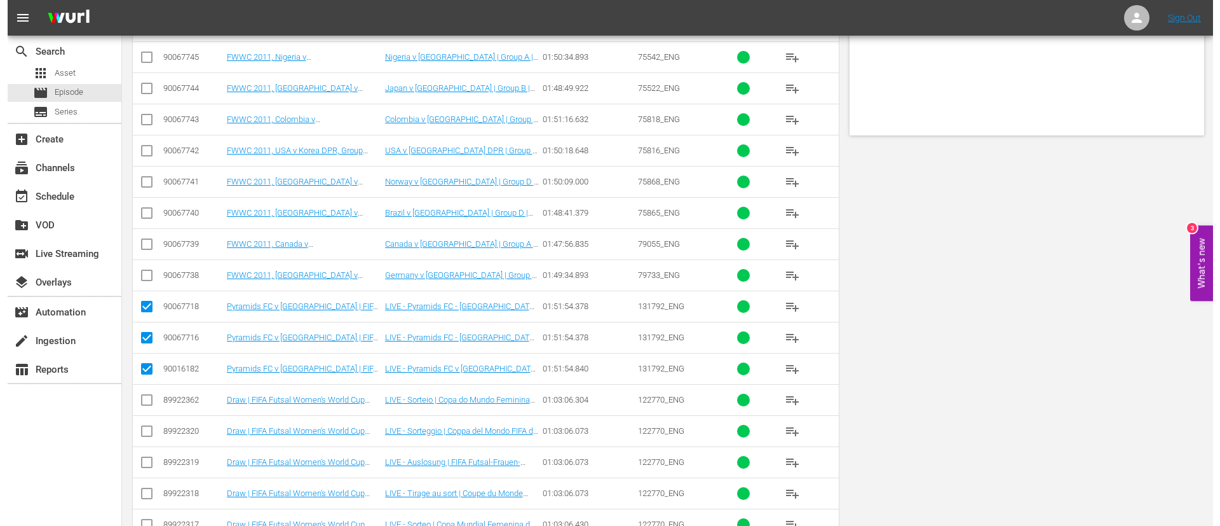
scroll to position [0, 0]
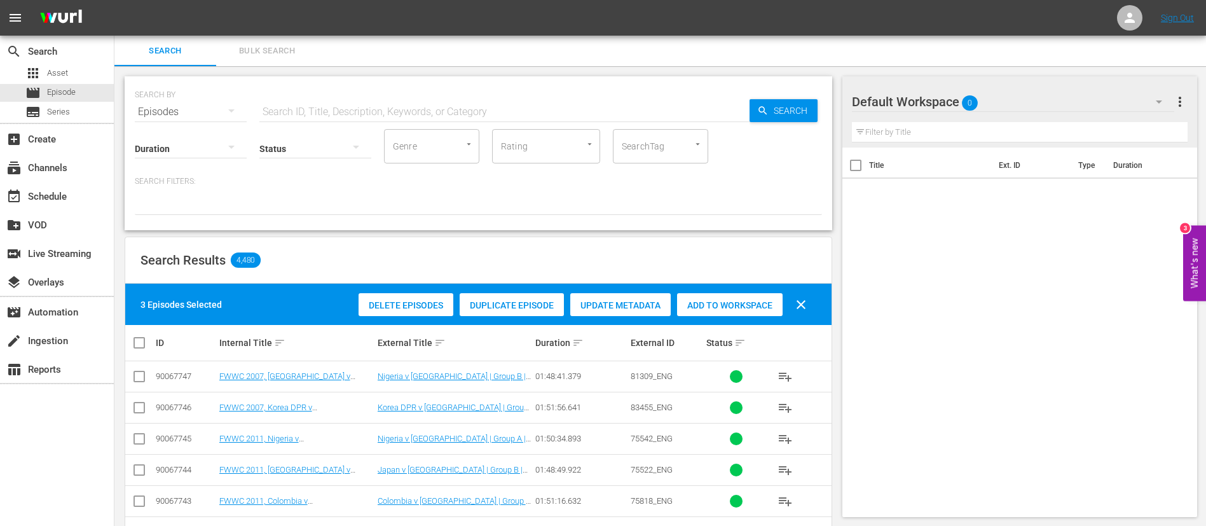
click at [768, 290] on div "Delete Episodes Duplicate Episode Update Metadata Add to Workspace clear" at bounding box center [585, 304] width 461 height 31
click at [767, 303] on span "Add to Workspace" at bounding box center [729, 305] width 105 height 10
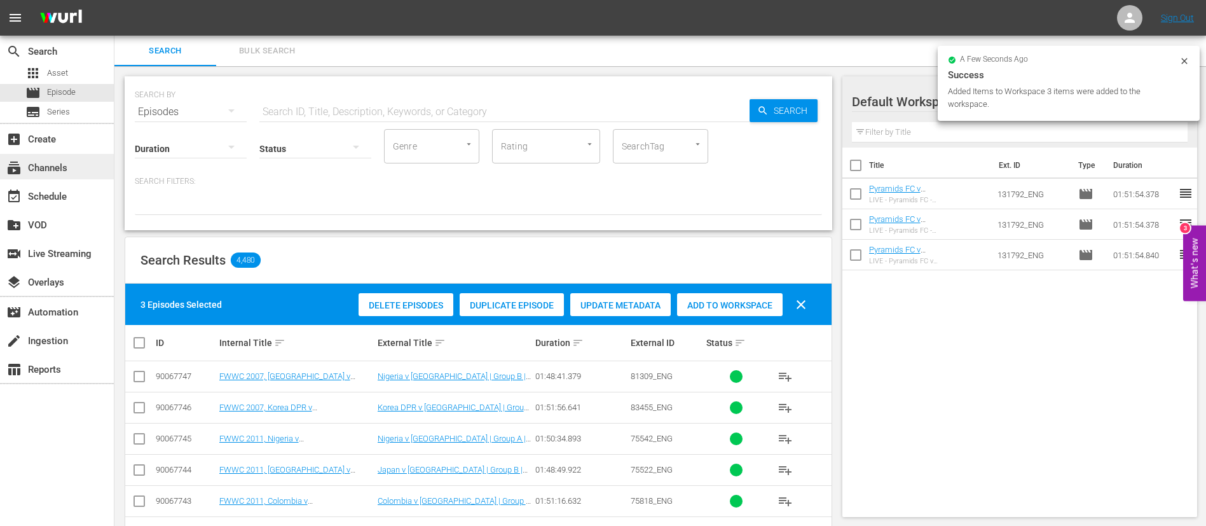
click at [33, 156] on div "subscriptions Channels" at bounding box center [57, 166] width 114 height 25
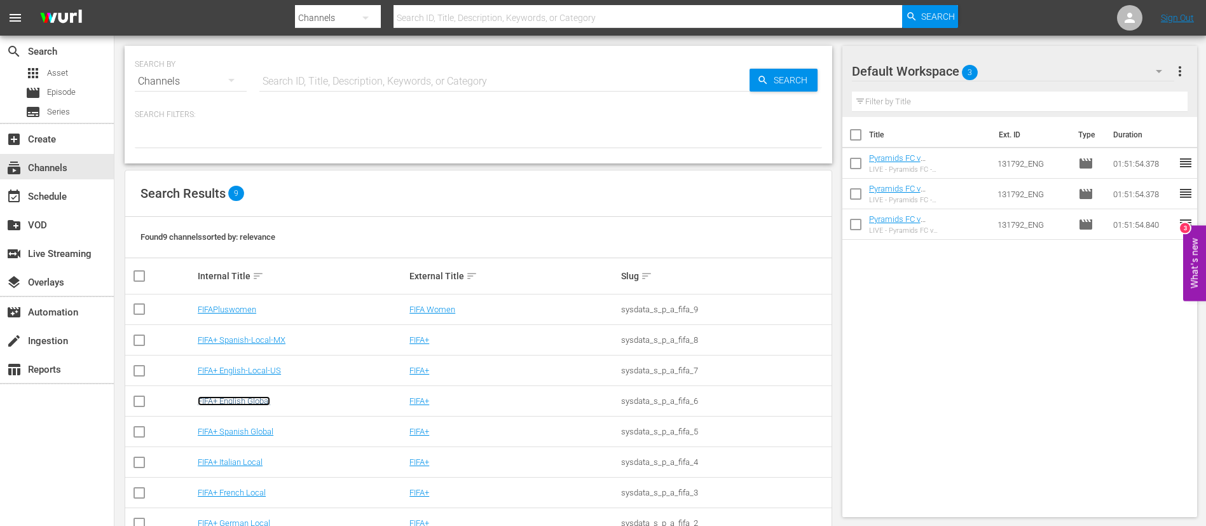
click at [222, 404] on link "FIFA+ English Global" at bounding box center [234, 401] width 72 height 10
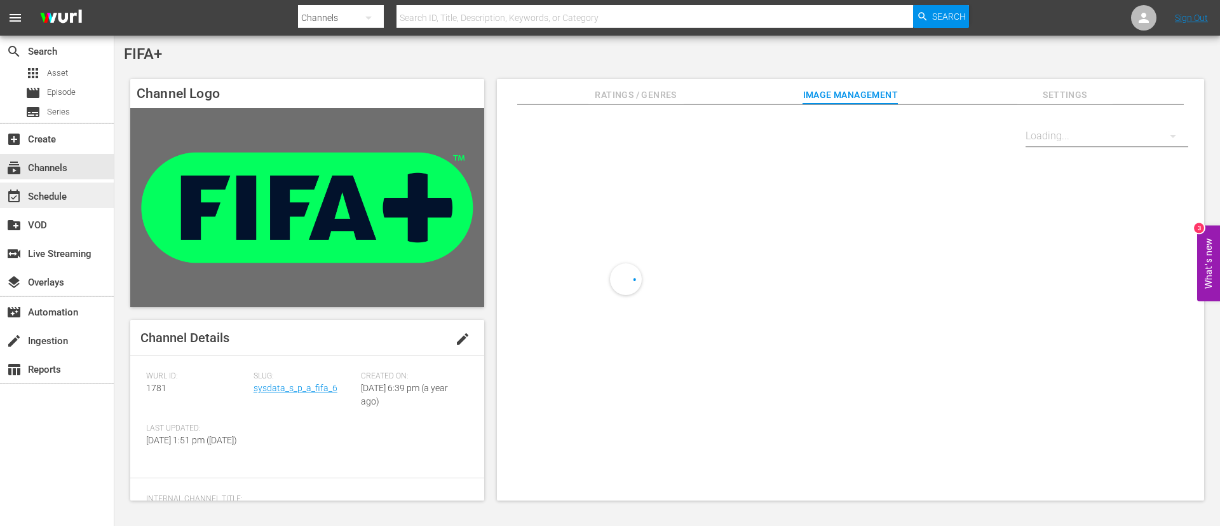
click at [68, 182] on div "event_available Schedule" at bounding box center [57, 194] width 114 height 25
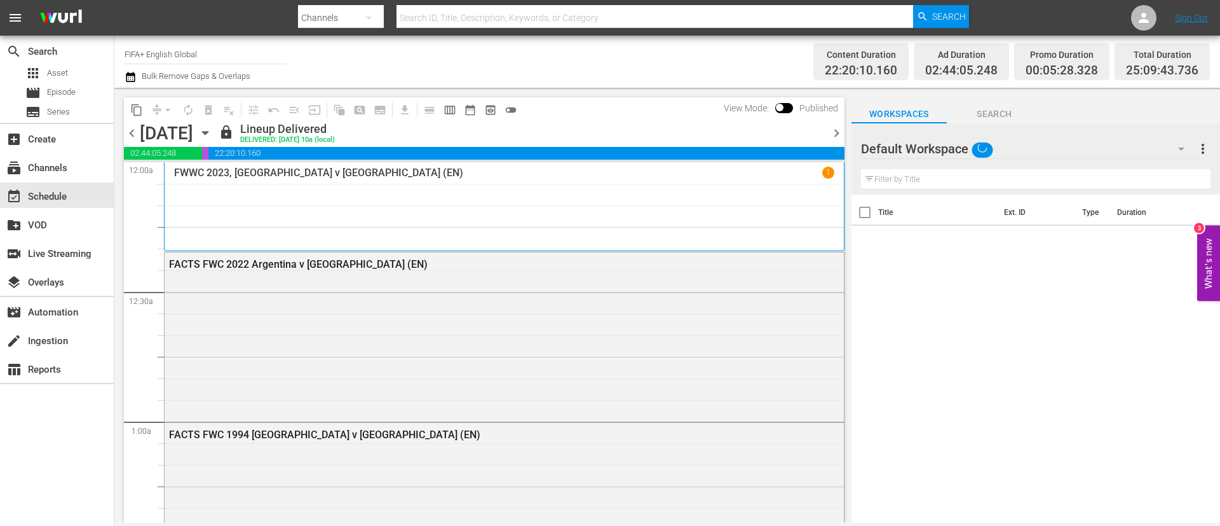
click at [838, 135] on span "chevron_right" at bounding box center [837, 133] width 16 height 16
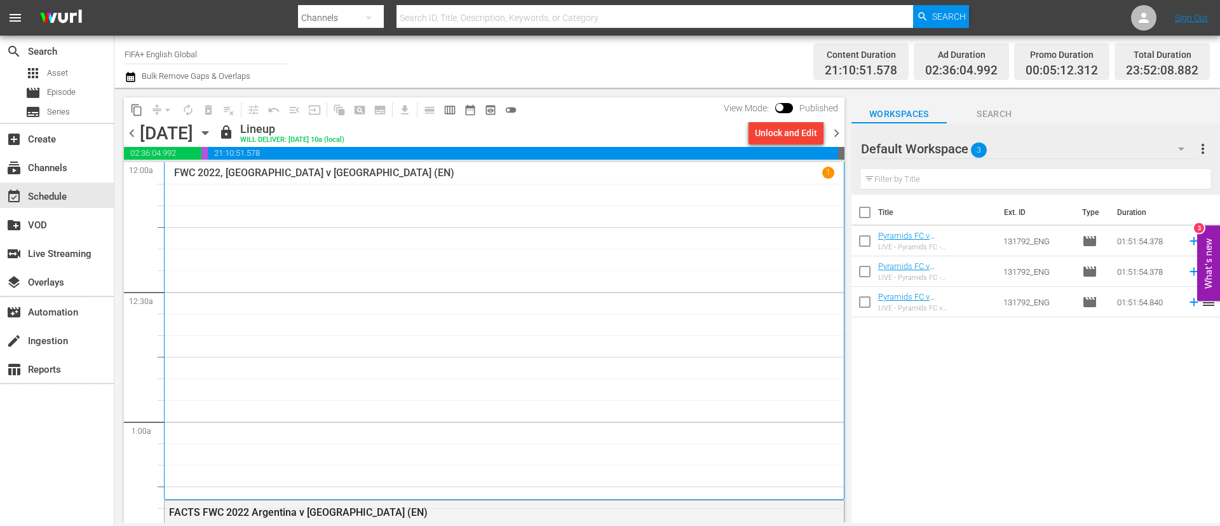
click at [805, 127] on div "Unlock and Edit" at bounding box center [786, 132] width 62 height 23
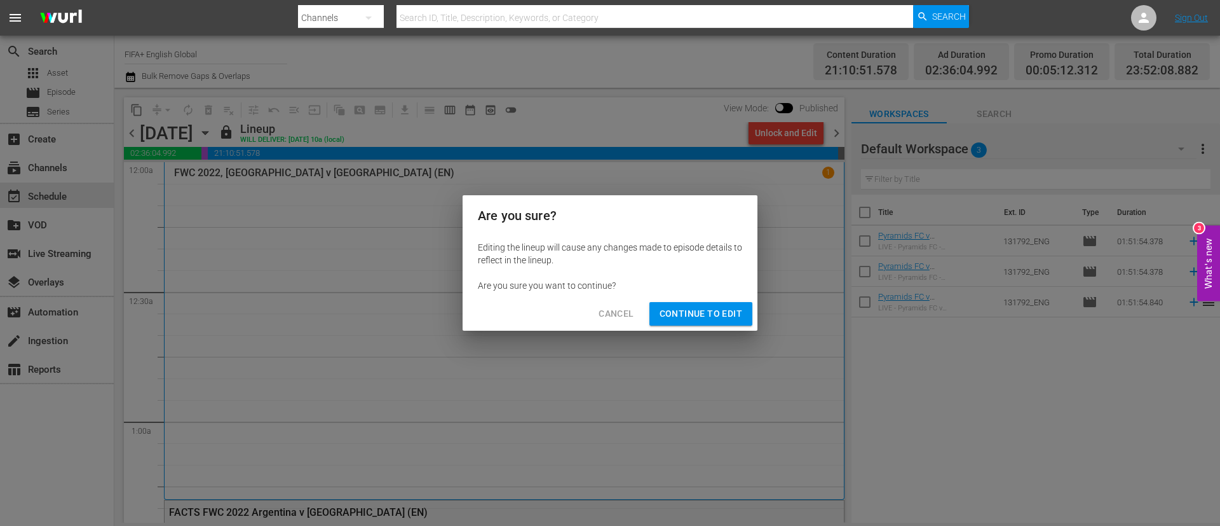
click at [690, 323] on button "Continue to Edit" at bounding box center [700, 314] width 103 height 24
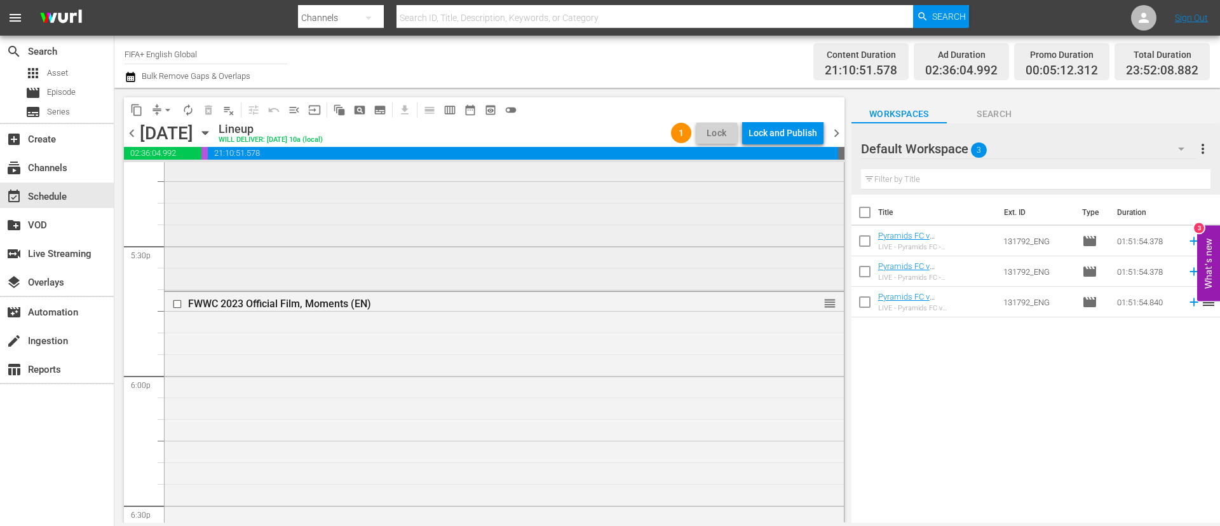
scroll to position [4480, 0]
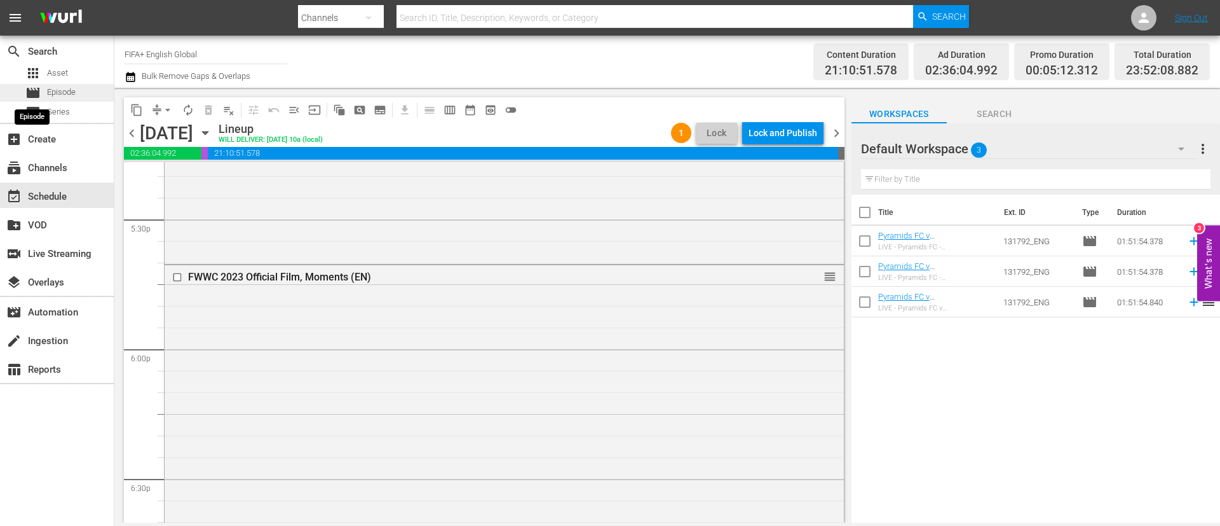
click at [41, 85] on div "movie Episode" at bounding box center [50, 93] width 50 height 18
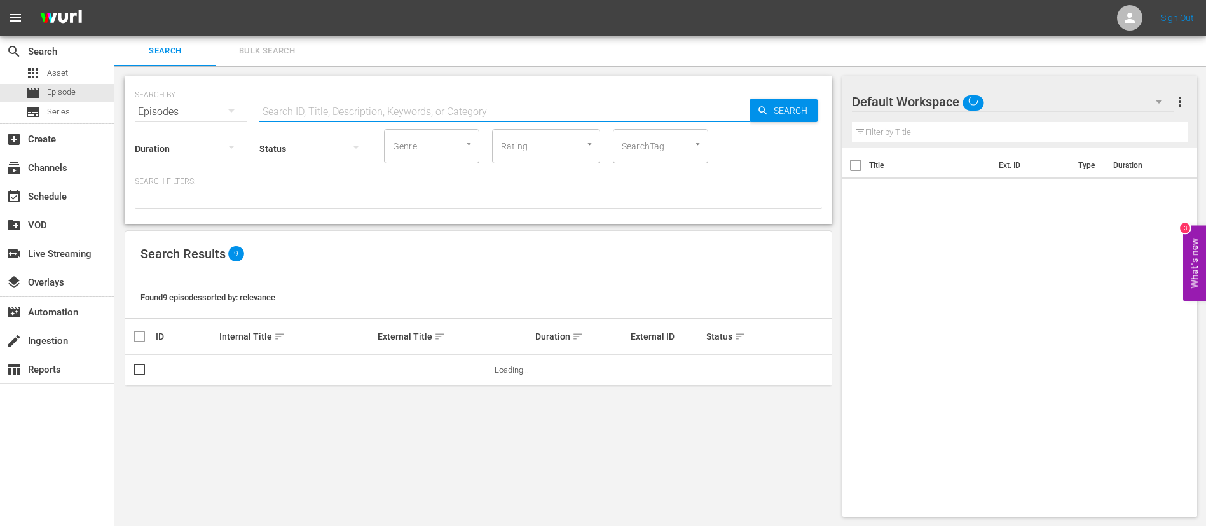
click at [379, 99] on input "text" at bounding box center [504, 112] width 490 height 31
paste input "135055_ENG"
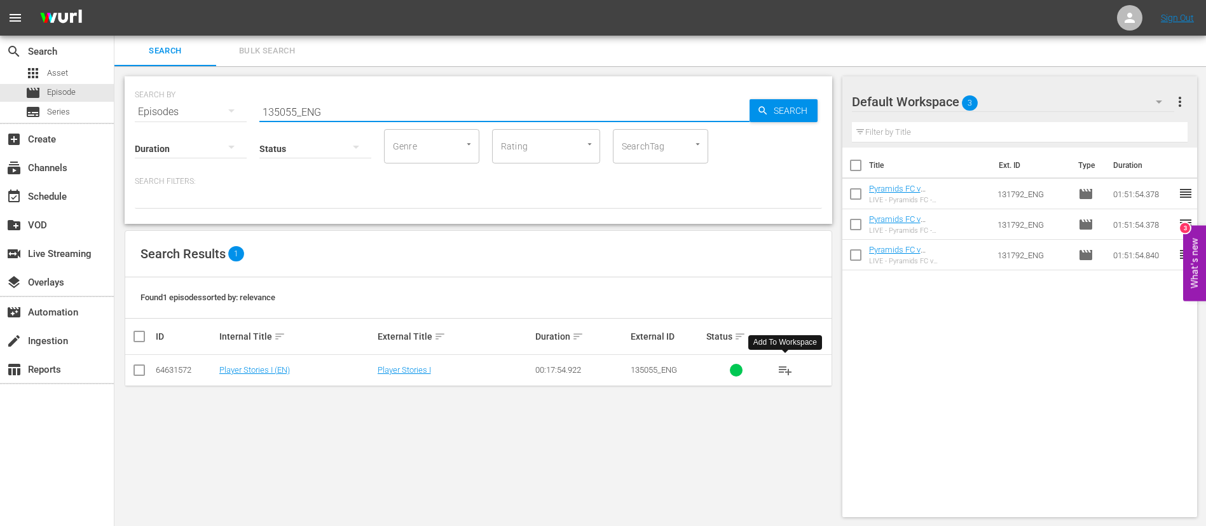
type input "135055_ENG"
click at [792, 371] on button "playlist_add" at bounding box center [785, 370] width 31 height 31
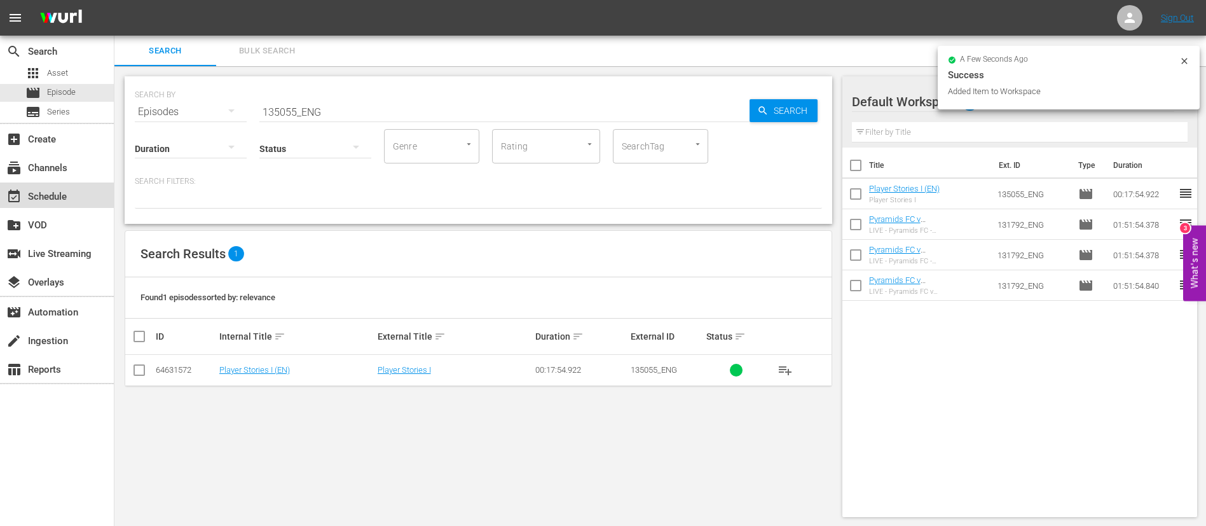
click at [65, 190] on div "event_available Schedule" at bounding box center [35, 194] width 71 height 11
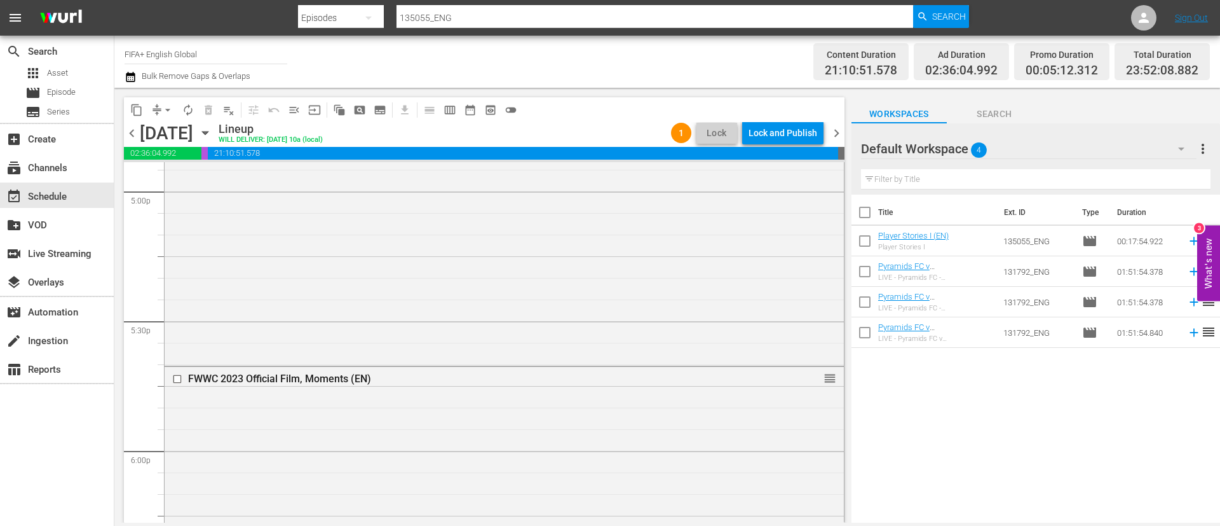
scroll to position [4480, 0]
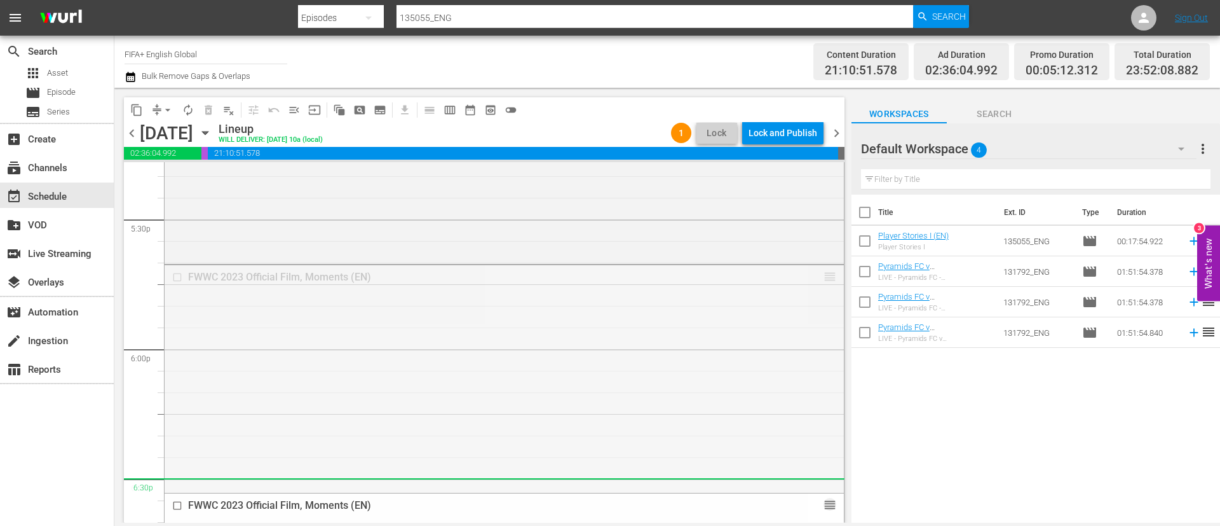
drag, startPoint x: 808, startPoint y: 308, endPoint x: 783, endPoint y: 479, distance: 172.1
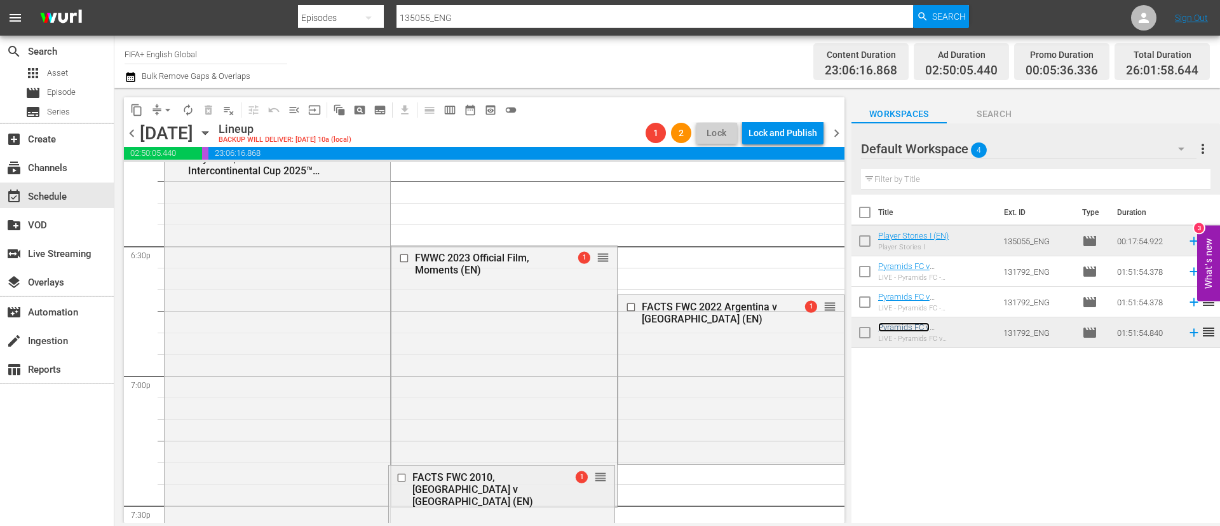
scroll to position [4671, 0]
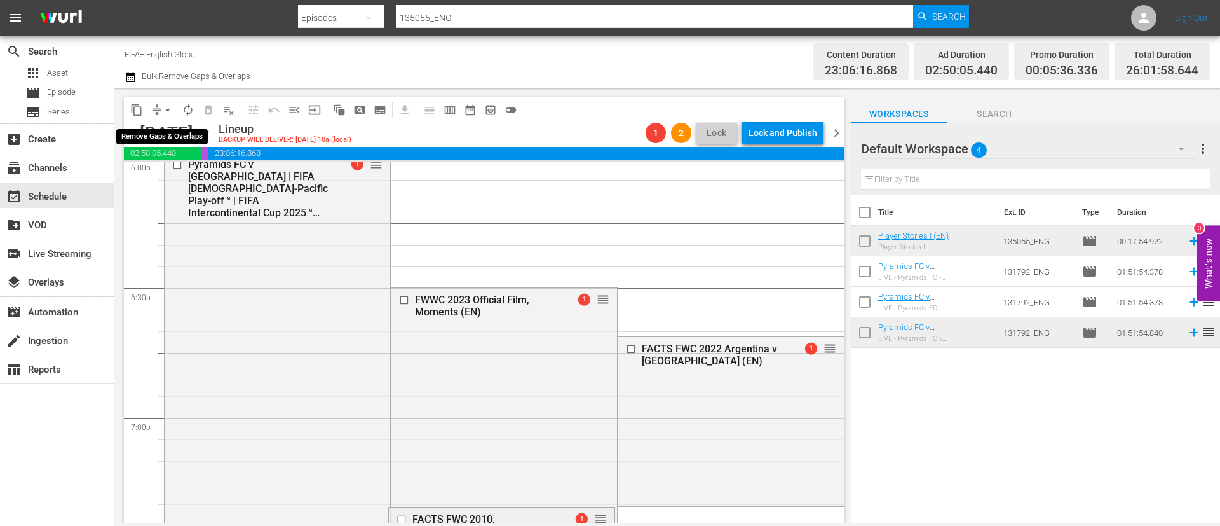
click at [167, 111] on span "arrow_drop_down" at bounding box center [167, 110] width 13 height 13
click at [207, 172] on li "Align to End of Previous Day" at bounding box center [168, 177] width 133 height 21
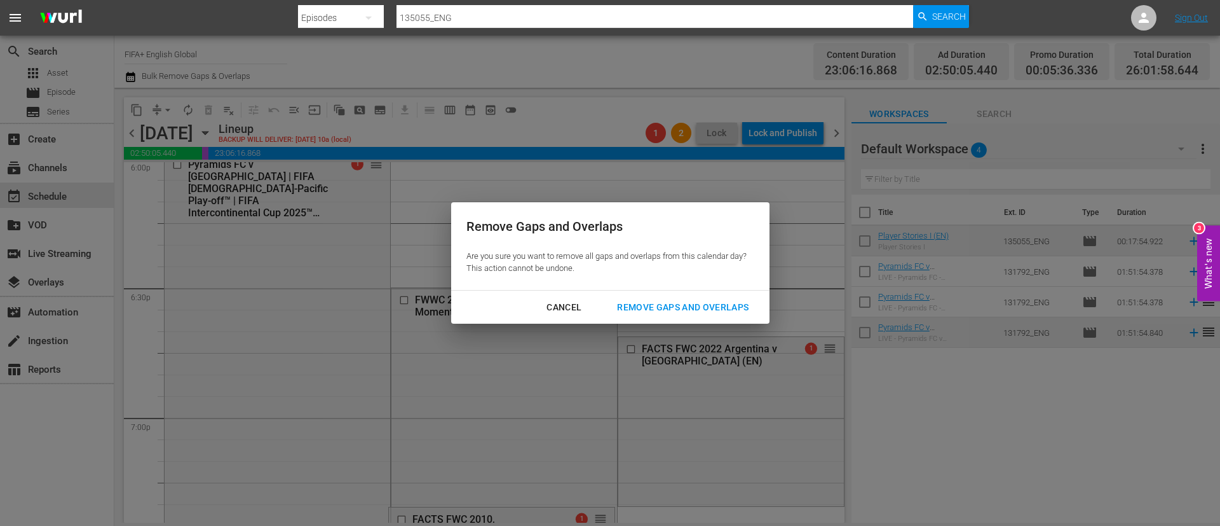
click at [683, 304] on div "Remove Gaps and Overlaps" at bounding box center [683, 307] width 152 height 16
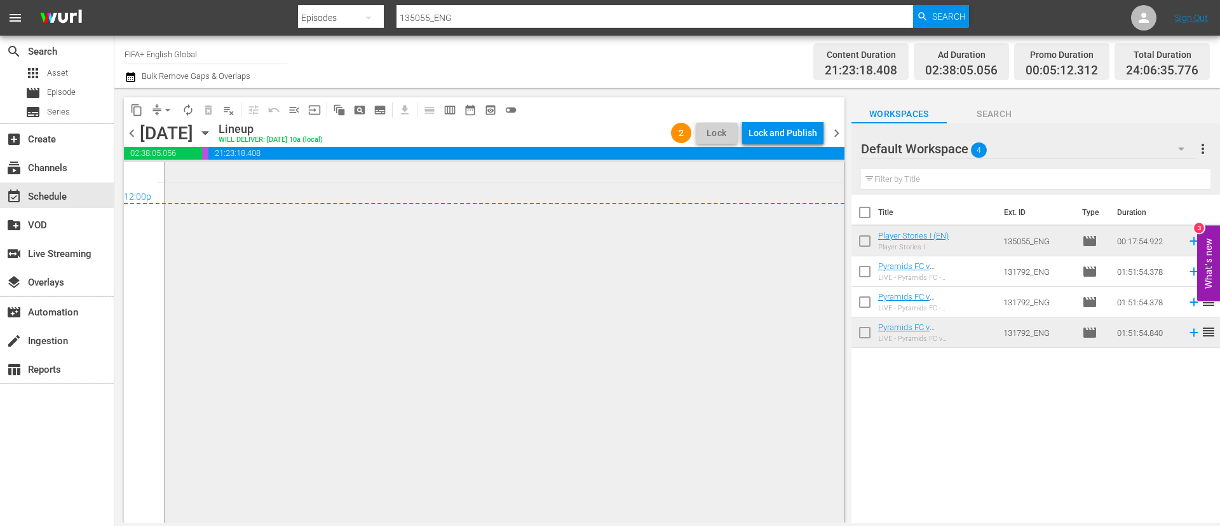
scroll to position [6228, 0]
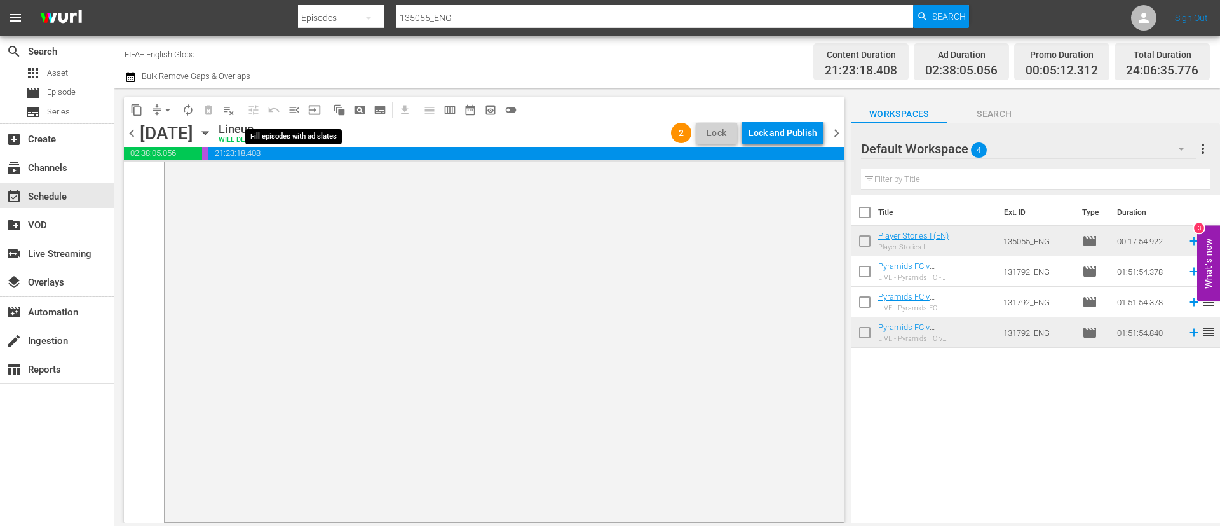
click at [288, 109] on span "menu_open" at bounding box center [294, 110] width 13 height 13
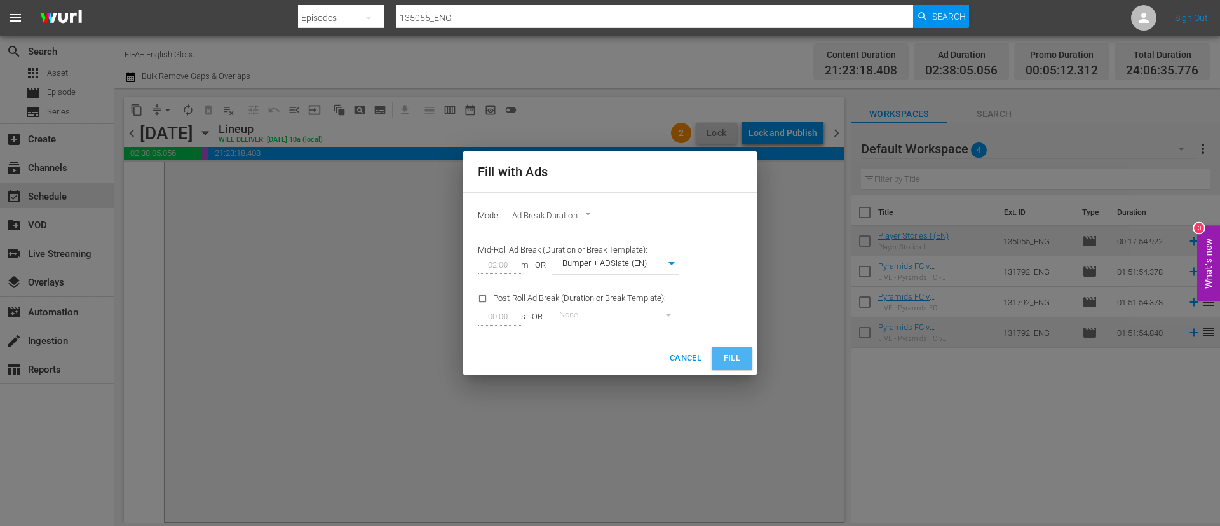
click at [720, 348] on button "Fill" at bounding box center [732, 358] width 41 height 22
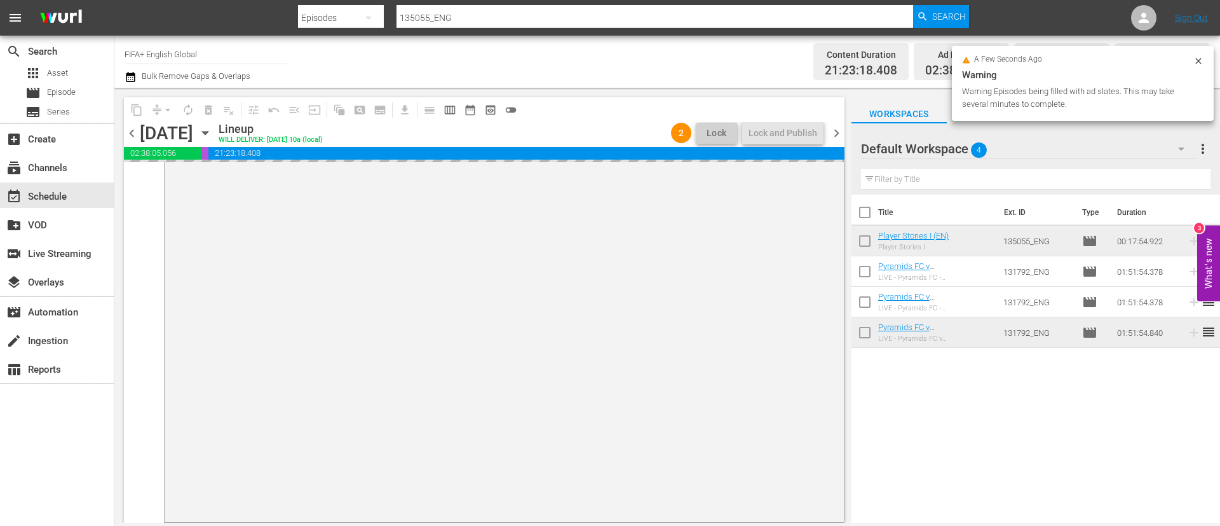
drag, startPoint x: 869, startPoint y: 243, endPoint x: 869, endPoint y: 261, distance: 17.2
click at [869, 243] on input "checkbox" at bounding box center [865, 243] width 27 height 27
checkbox input "true"
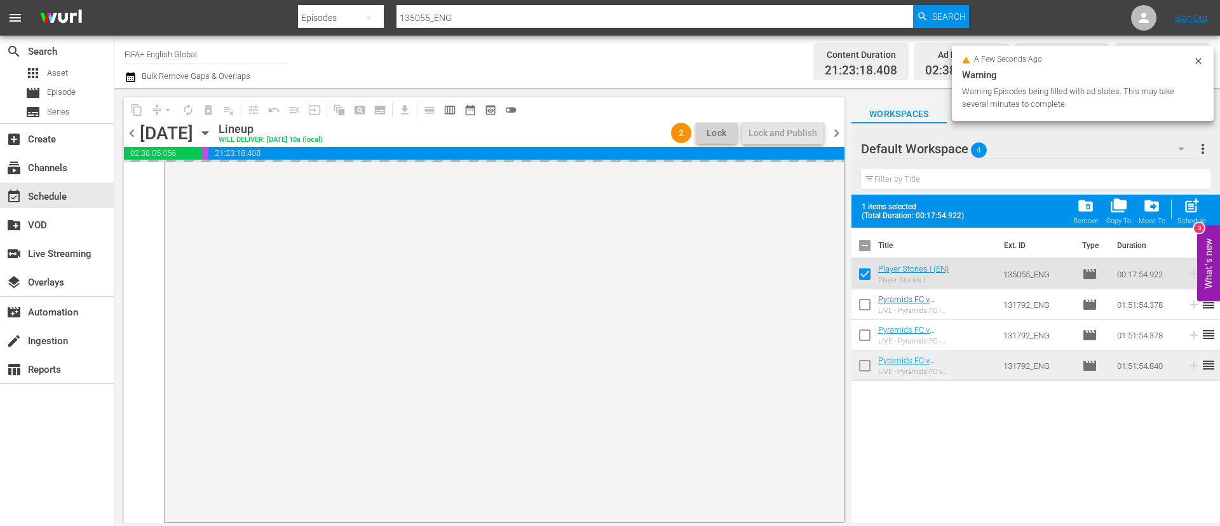
click at [866, 363] on input "checkbox" at bounding box center [865, 368] width 27 height 27
checkbox input "true"
click at [1091, 125] on div "a few seconds ago Warning Warning Episodes being filled with ad slates. This ma…" at bounding box center [1083, 85] width 262 height 79
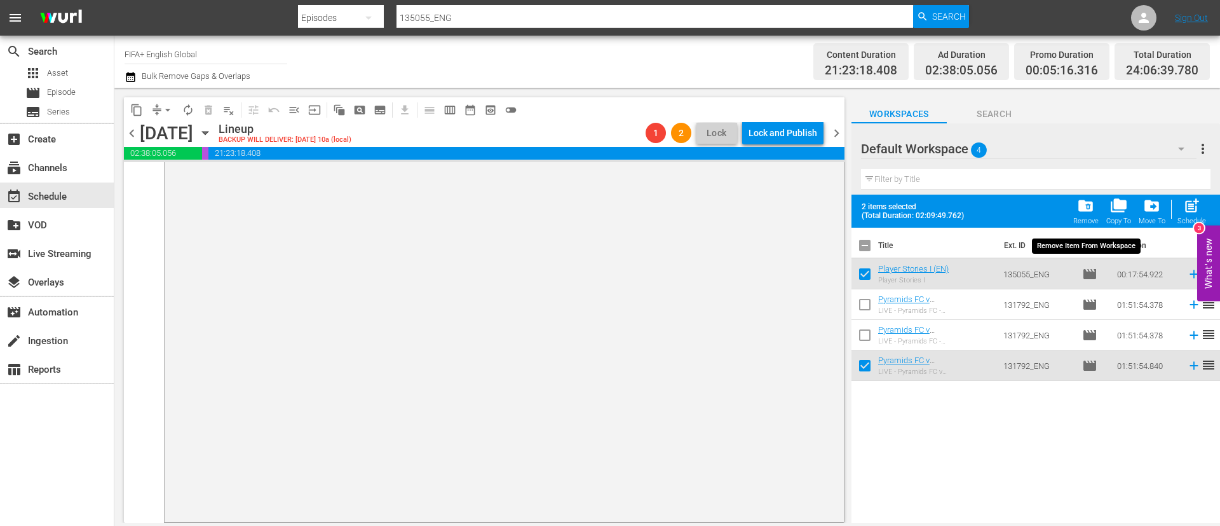
click at [1078, 209] on span "folder_delete" at bounding box center [1085, 205] width 17 height 17
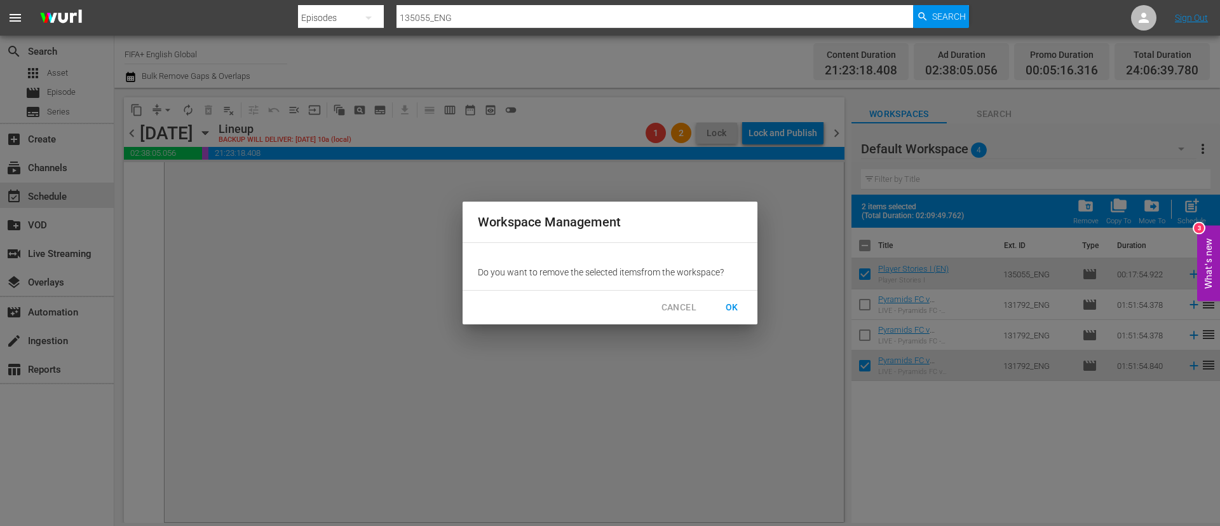
click at [735, 305] on span "OK" at bounding box center [732, 307] width 20 height 16
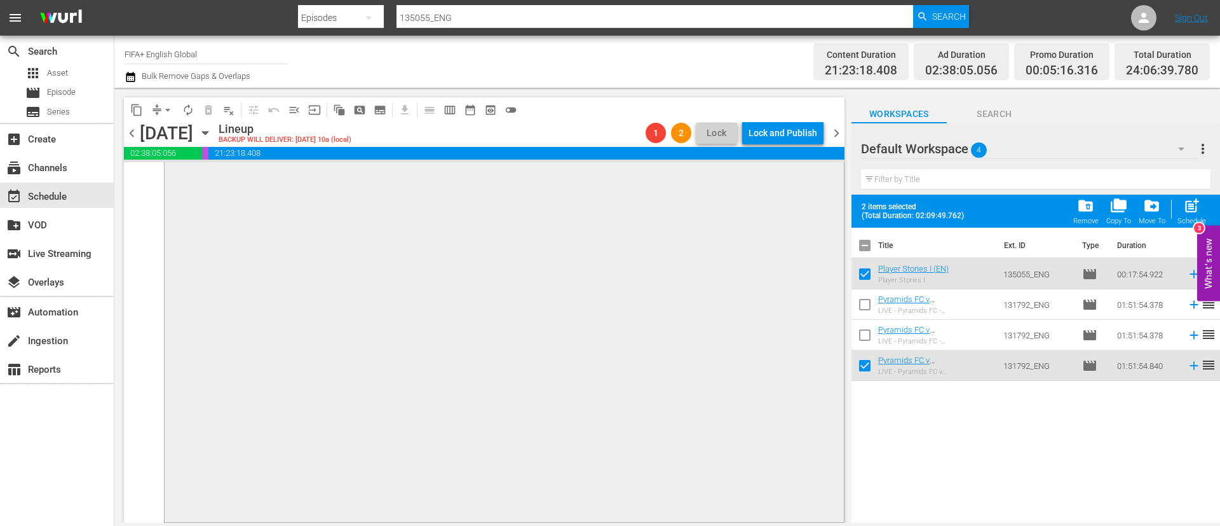
checkbox input "false"
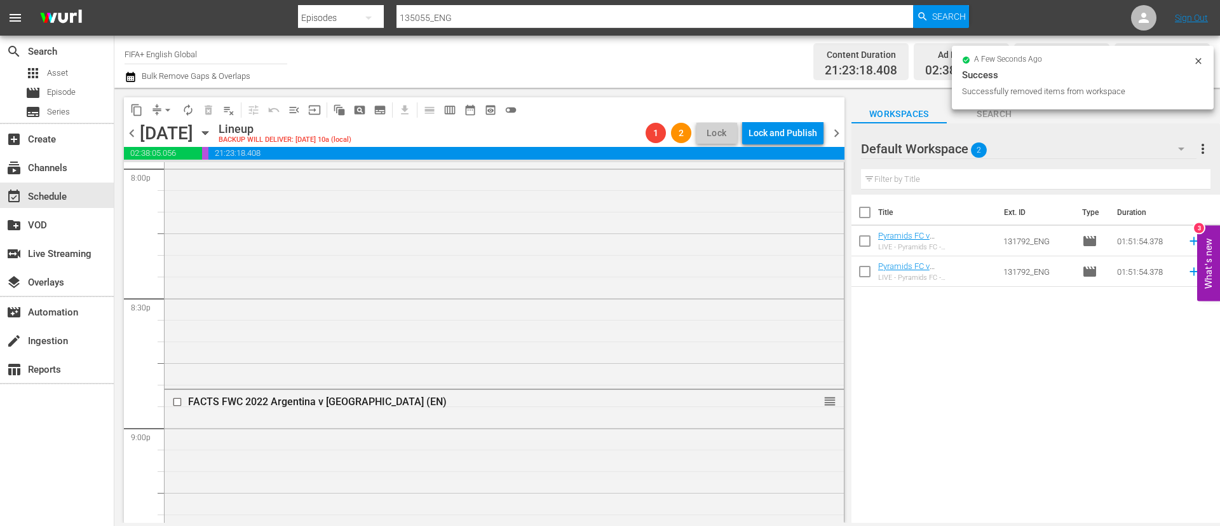
scroll to position [4321, 0]
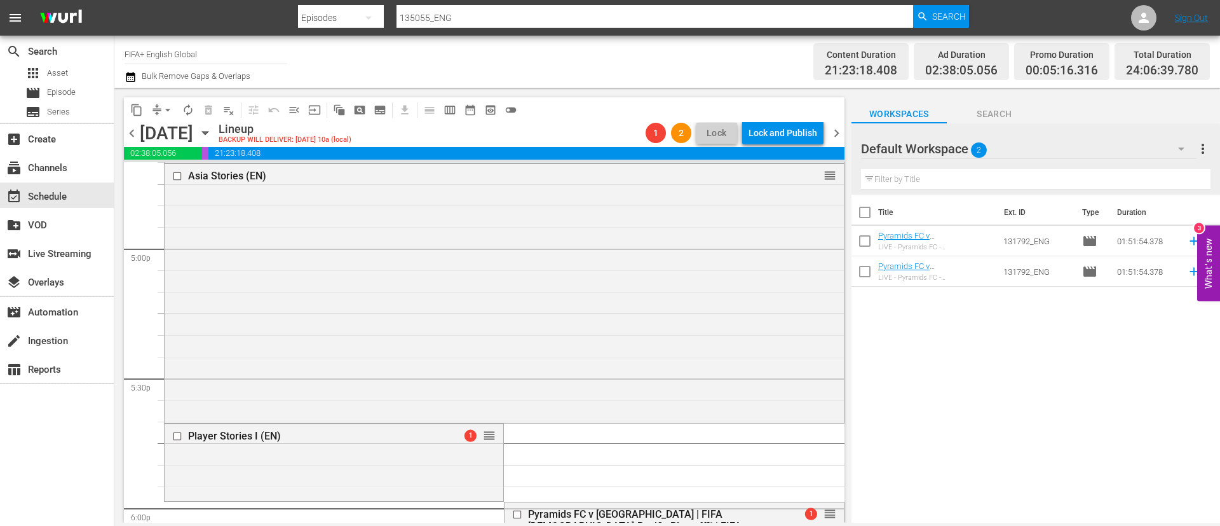
click at [165, 110] on span "arrow_drop_down" at bounding box center [167, 110] width 13 height 13
click at [198, 175] on li "Align to End of Previous Day" at bounding box center [168, 177] width 133 height 21
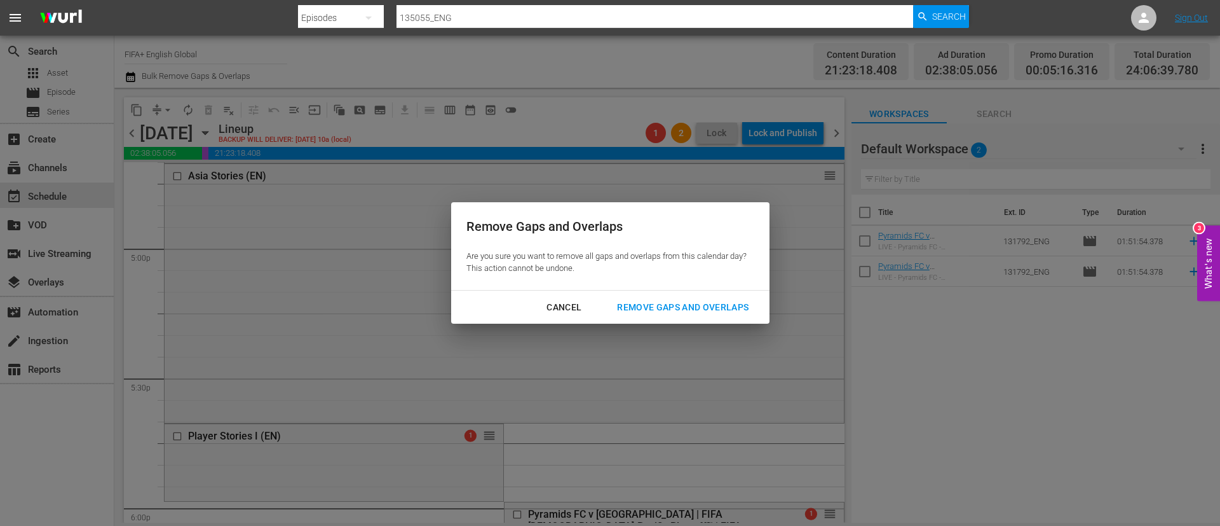
click at [676, 308] on div "Remove Gaps and Overlaps" at bounding box center [683, 307] width 152 height 16
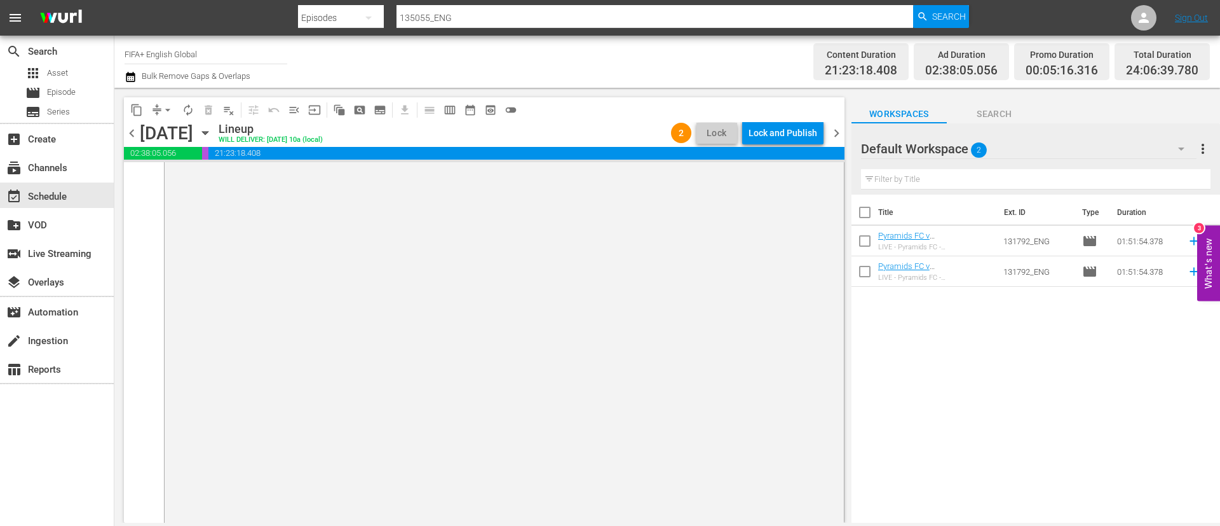
scroll to position [6228, 0]
click at [798, 123] on div "Lock and Publish" at bounding box center [783, 132] width 69 height 23
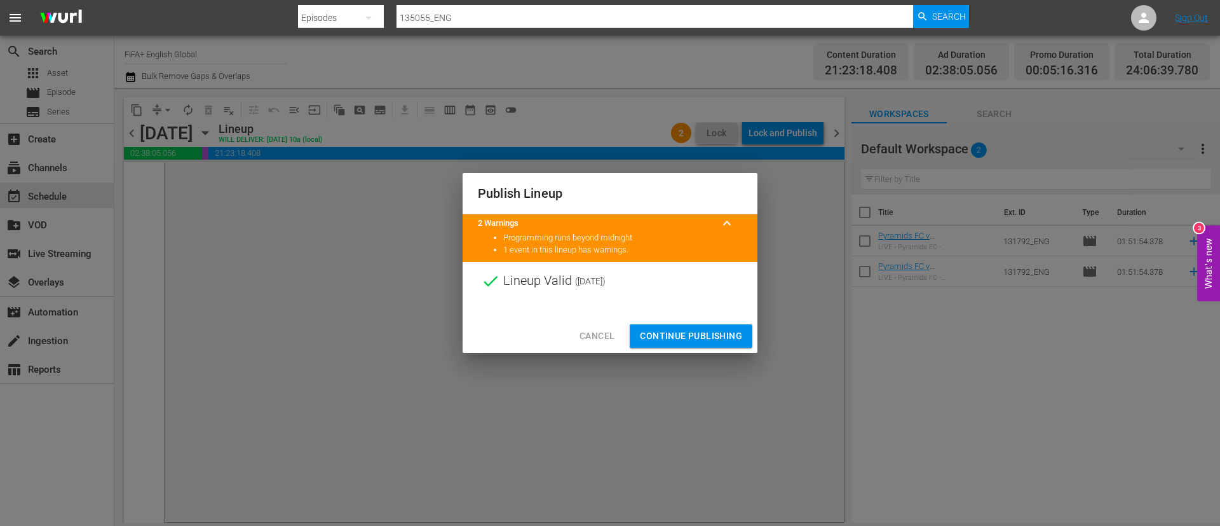
click at [701, 343] on span "Continue Publishing" at bounding box center [691, 336] width 102 height 16
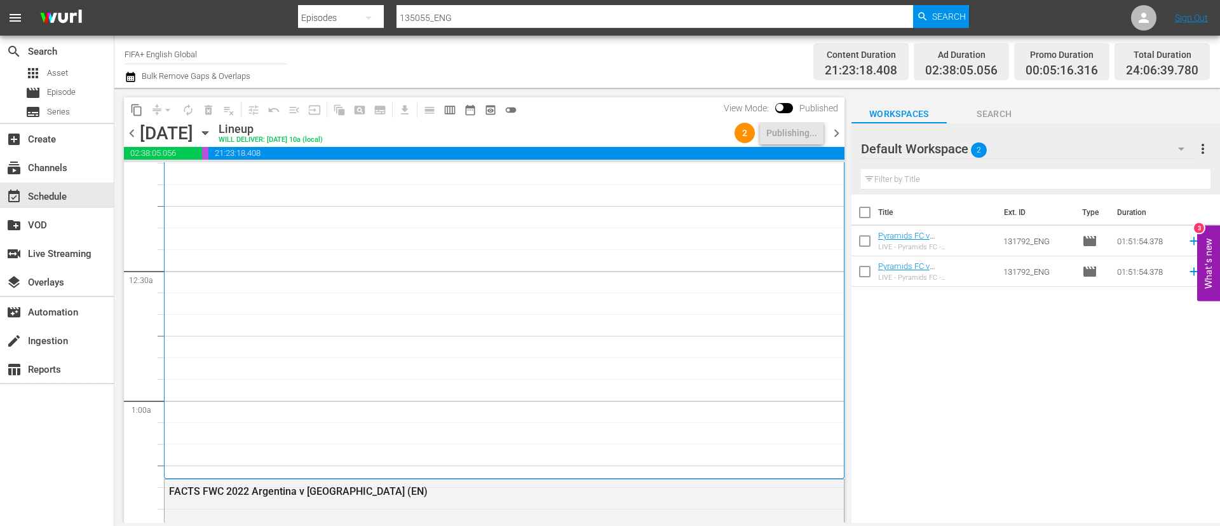
scroll to position [0, 0]
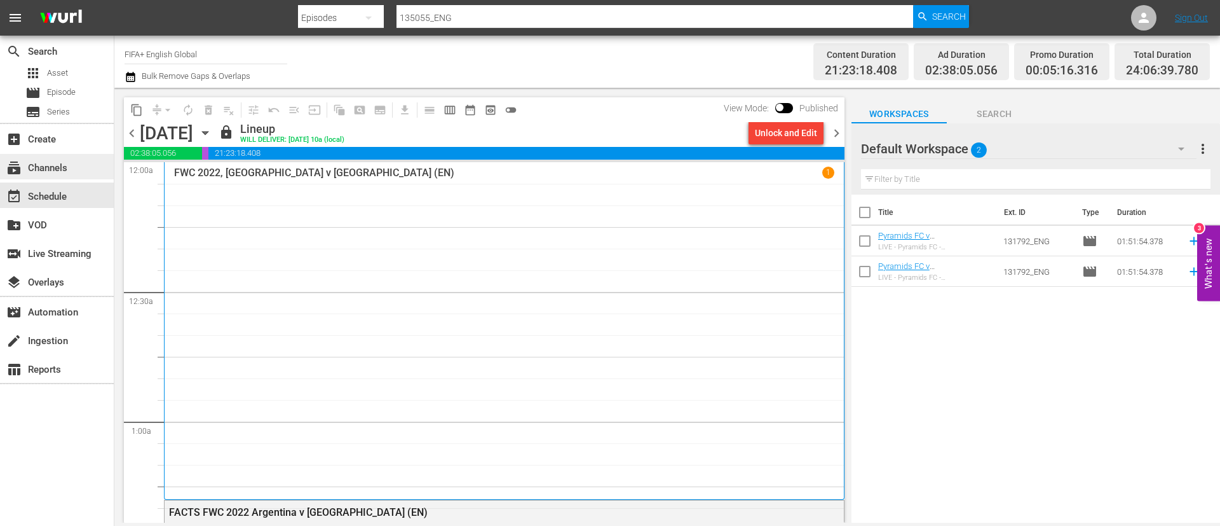
click at [71, 174] on div "subscriptions Channels" at bounding box center [57, 166] width 114 height 25
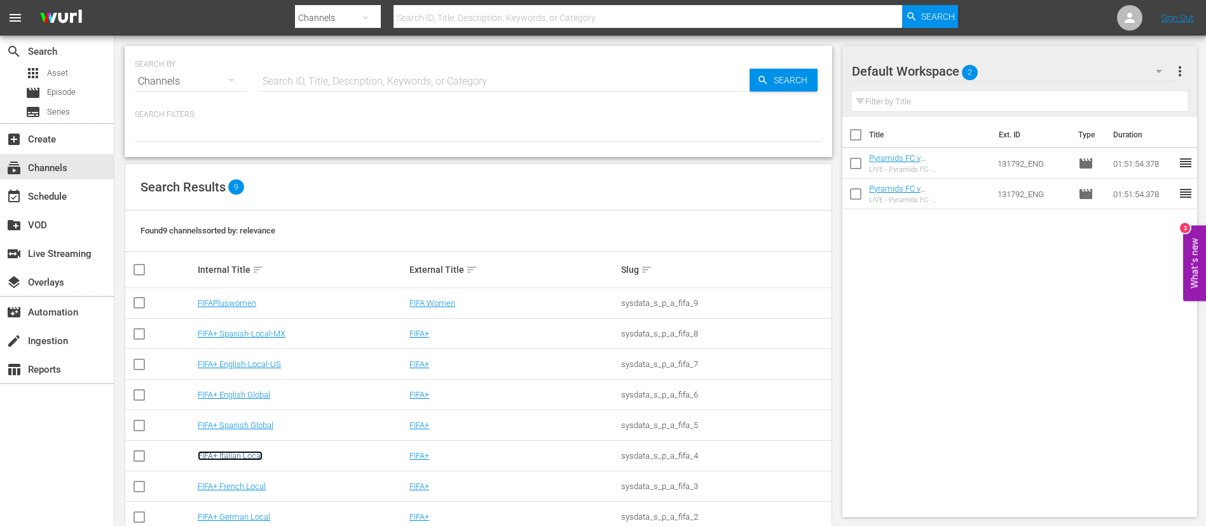
click at [229, 456] on link "FIFA+ Italian Local" at bounding box center [230, 456] width 65 height 10
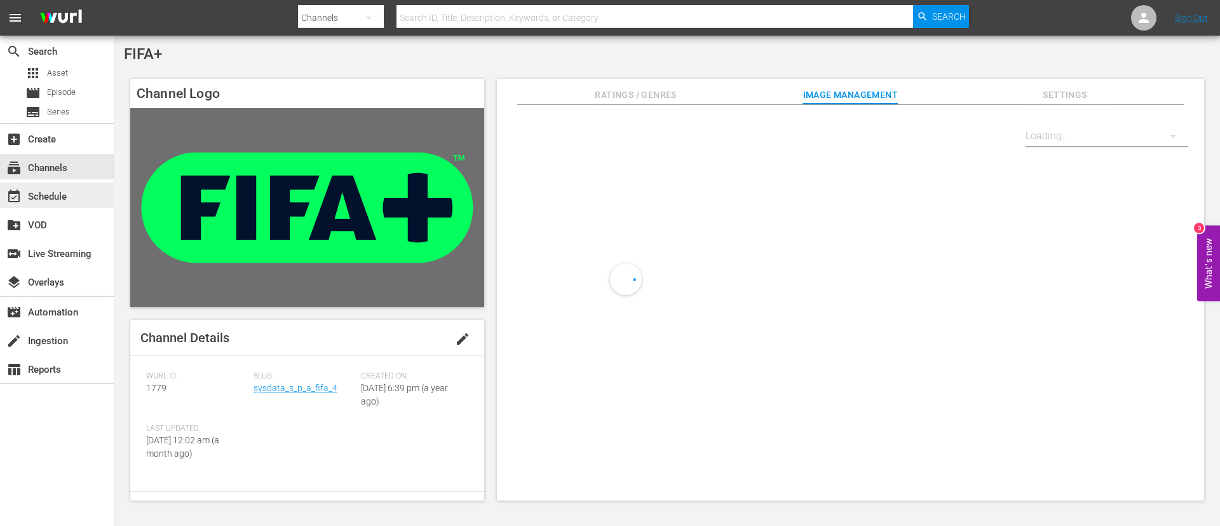
click at [79, 197] on div "event_available Schedule" at bounding box center [57, 194] width 114 height 25
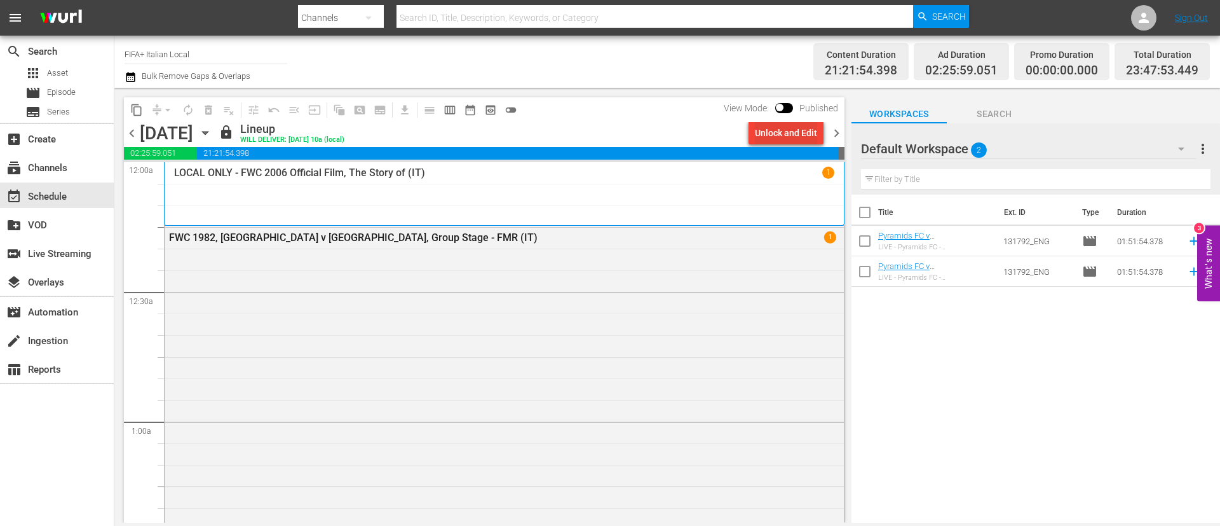
click at [766, 131] on div "Unlock and Edit" at bounding box center [786, 132] width 62 height 23
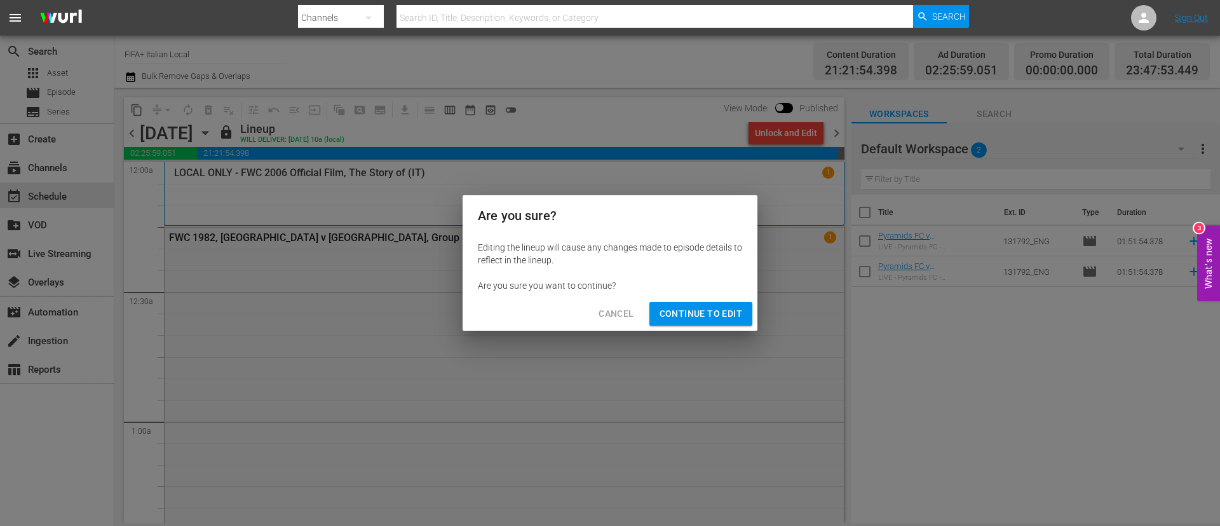
click at [721, 309] on span "Continue to Edit" at bounding box center [701, 314] width 83 height 16
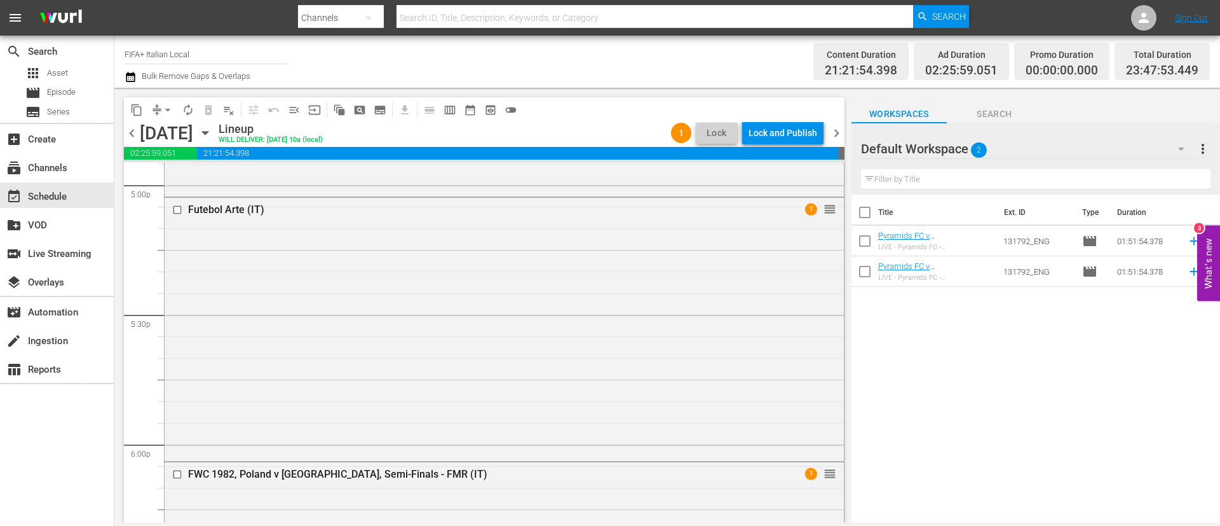
scroll to position [4480, 0]
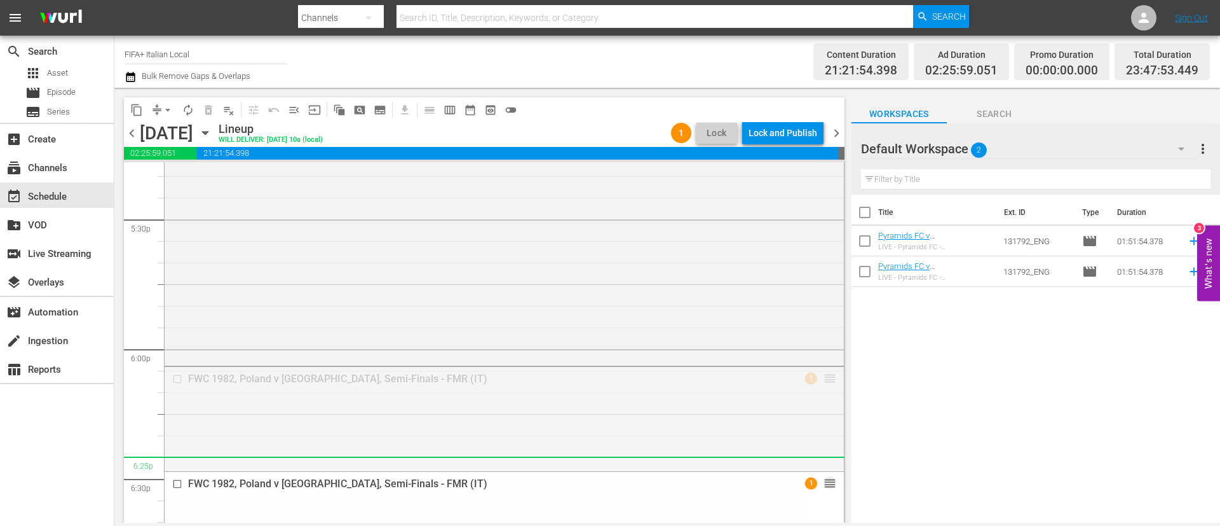
drag, startPoint x: 812, startPoint y: 376, endPoint x: 790, endPoint y: 466, distance: 92.2
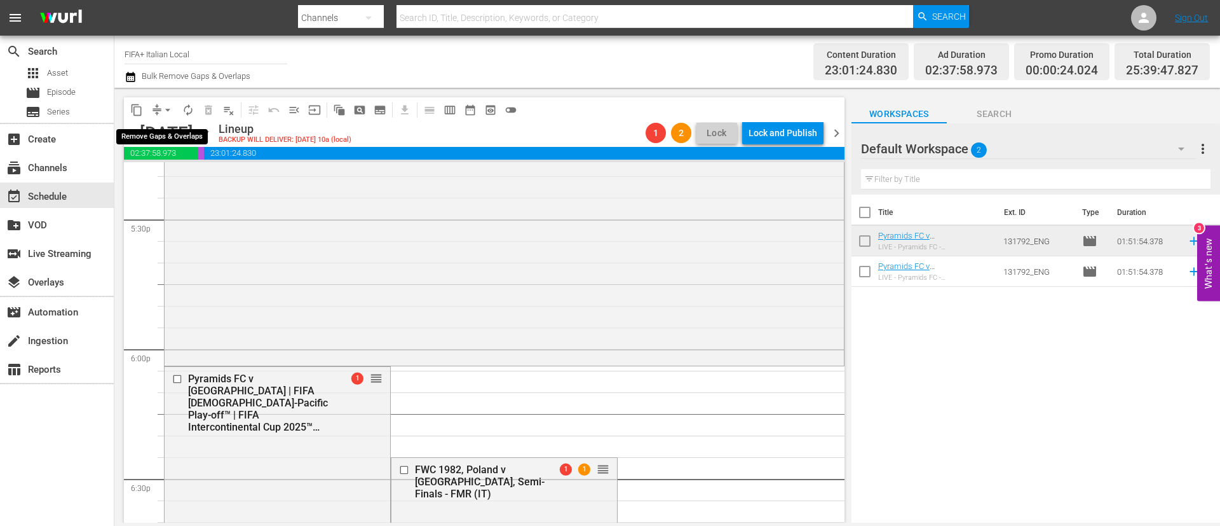
click at [170, 109] on span "arrow_drop_down" at bounding box center [167, 110] width 13 height 13
click at [203, 168] on li "Align to End of Previous Day" at bounding box center [168, 177] width 133 height 21
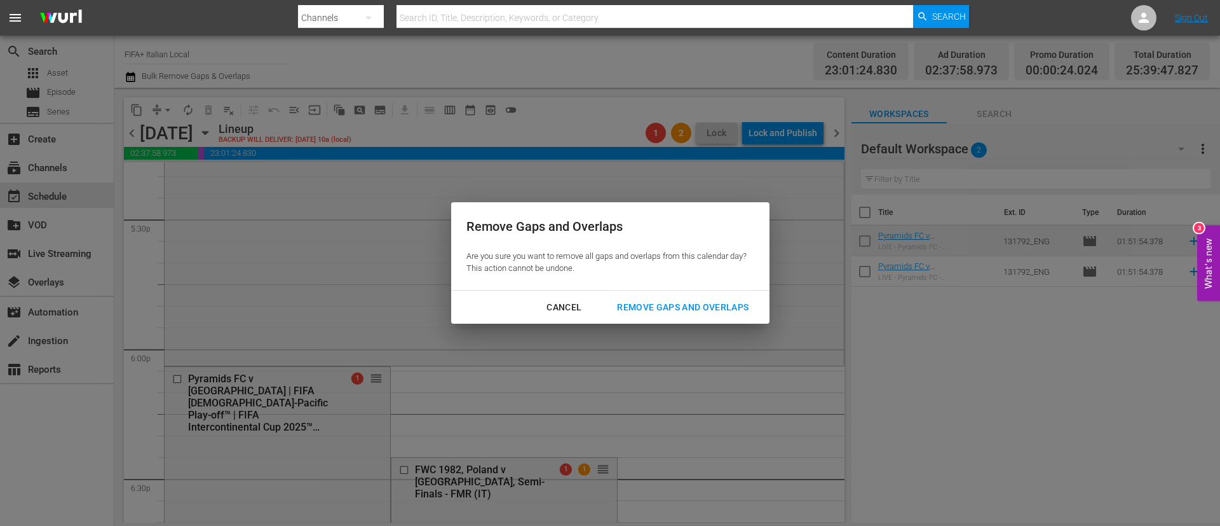
click at [700, 315] on button "Remove Gaps and Overlaps" at bounding box center [683, 308] width 162 height 24
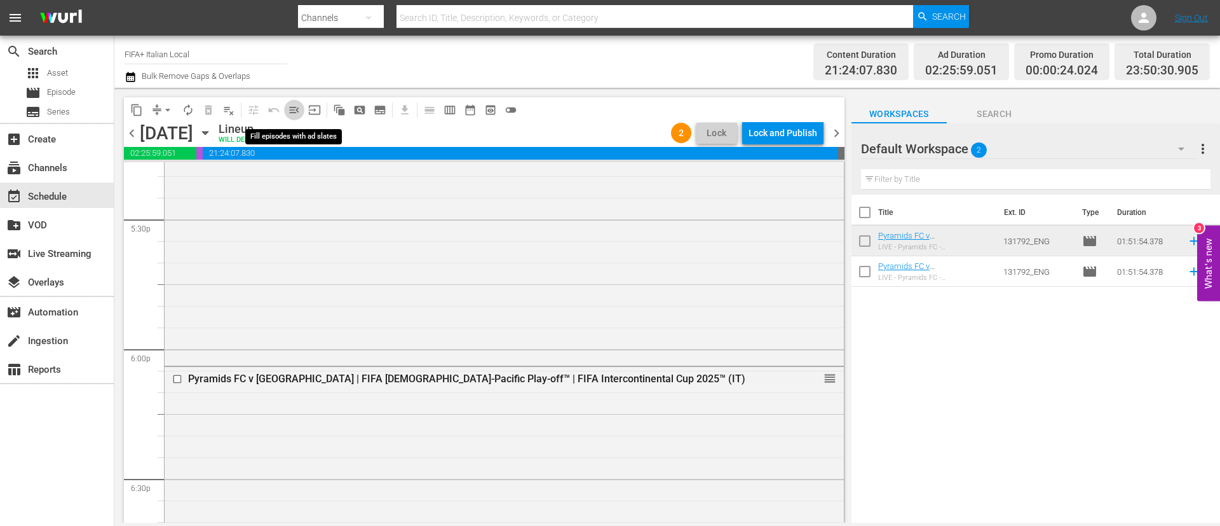
click at [290, 108] on span "menu_open" at bounding box center [294, 110] width 13 height 13
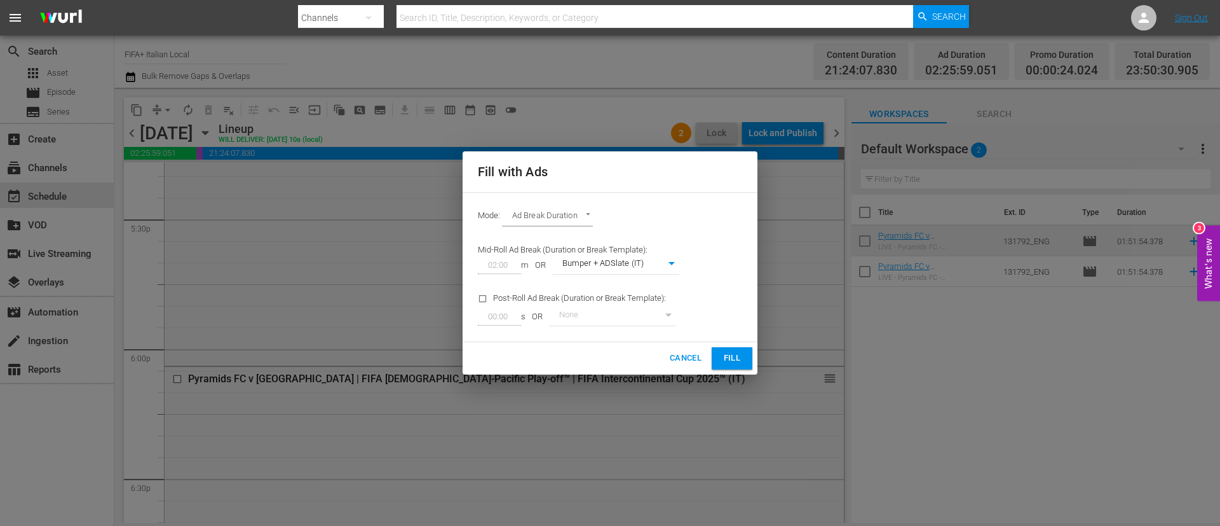
click at [732, 358] on span "Fill" at bounding box center [732, 358] width 20 height 15
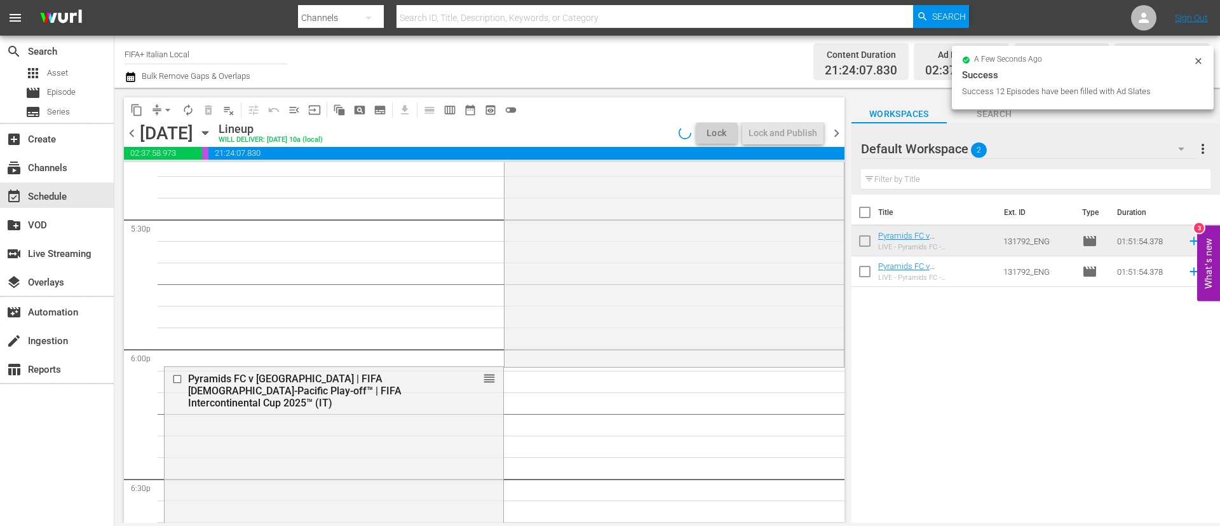
scroll to position [4437, 0]
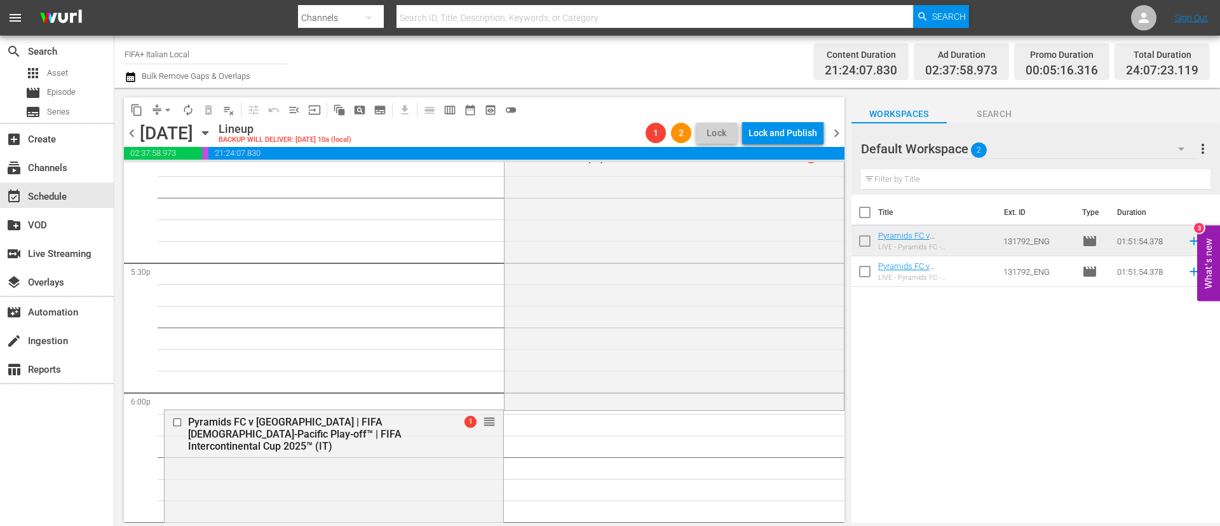
click at [160, 107] on button "arrow_drop_down" at bounding box center [168, 110] width 20 height 20
click at [183, 172] on li "Align to End of Previous Day" at bounding box center [168, 177] width 133 height 21
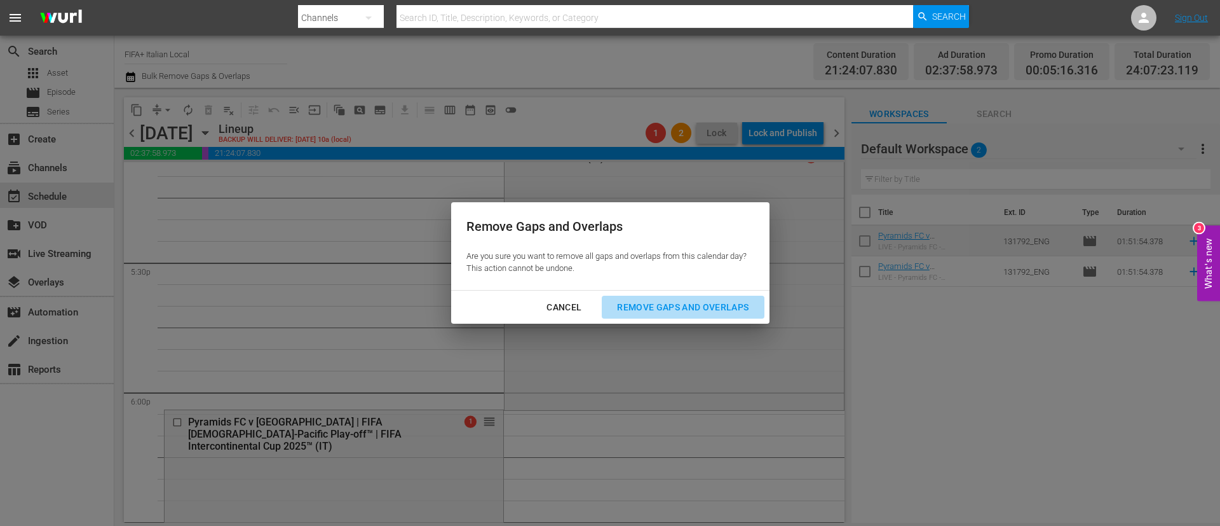
click at [698, 305] on div "Remove Gaps and Overlaps" at bounding box center [683, 307] width 152 height 16
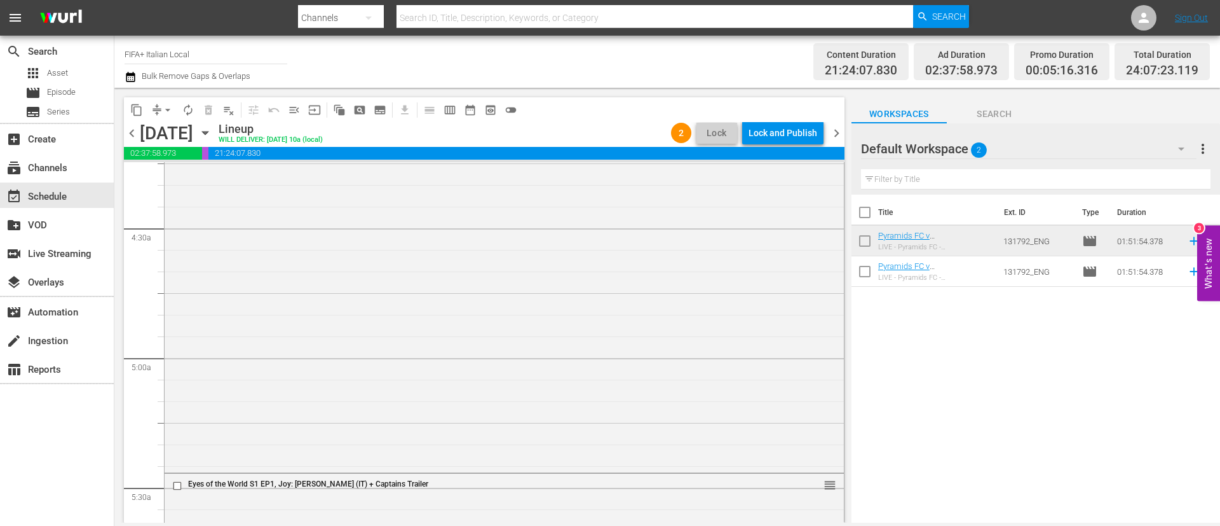
scroll to position [1196, 0]
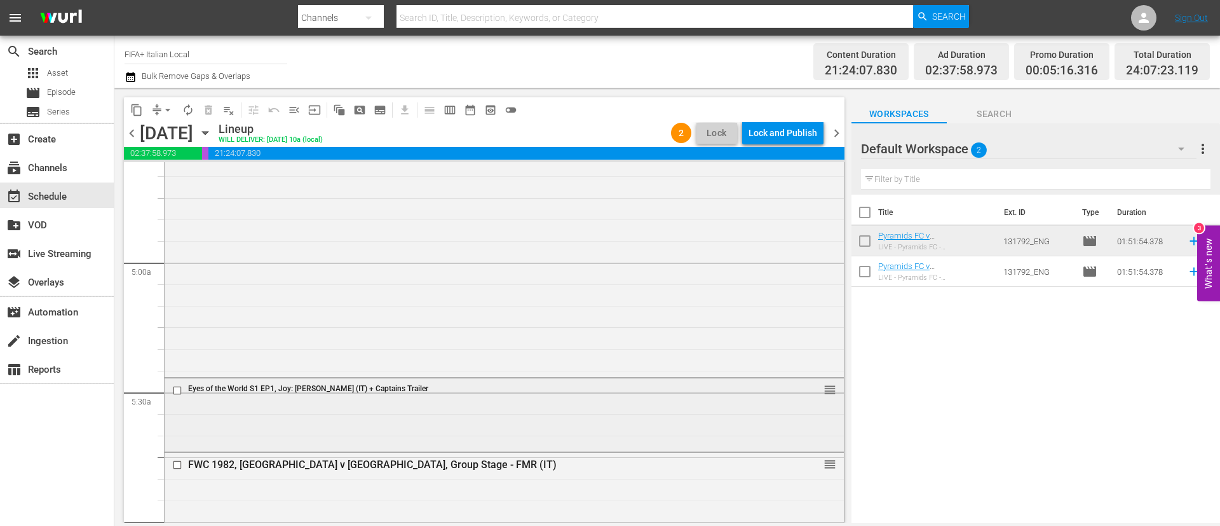
click at [177, 390] on input "checkbox" at bounding box center [178, 390] width 13 height 11
click at [204, 112] on span "delete_forever_outlined" at bounding box center [208, 110] width 13 height 13
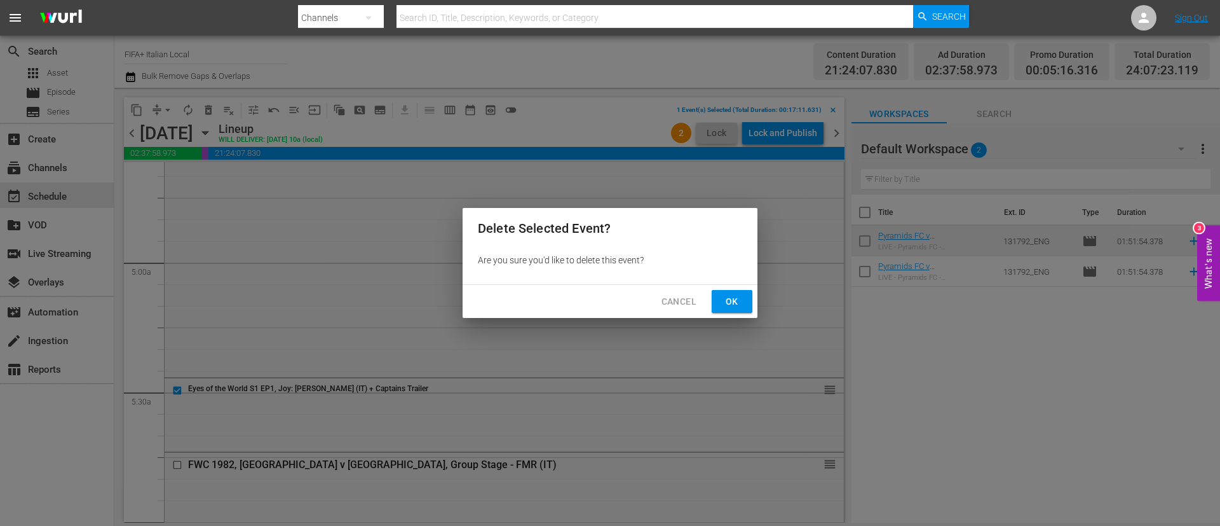
click at [738, 289] on div "Cancel Ok" at bounding box center [610, 302] width 295 height 34
click at [731, 297] on span "Ok" at bounding box center [732, 302] width 20 height 16
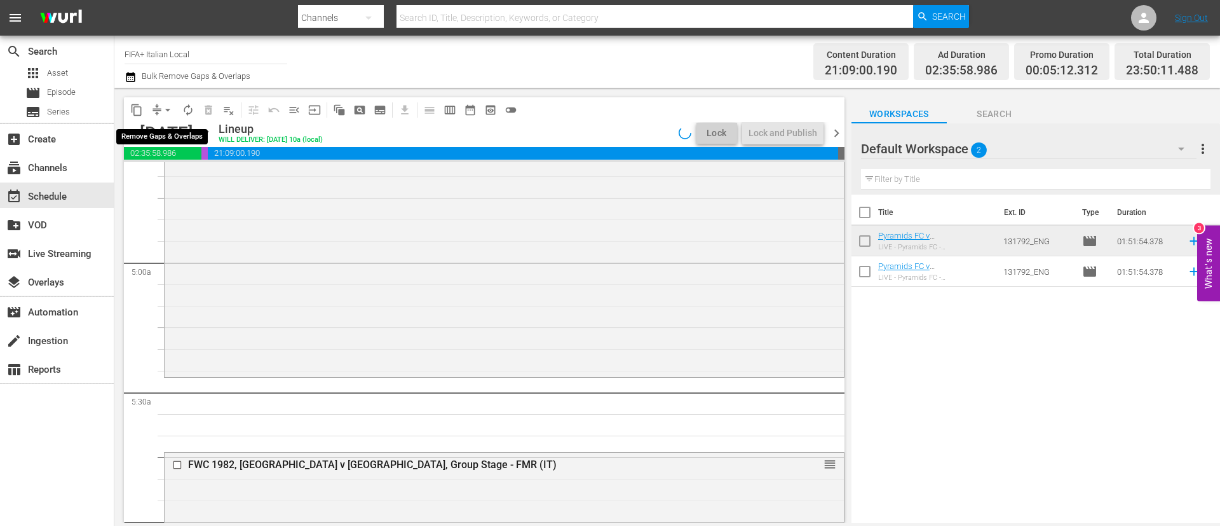
click at [166, 111] on span "arrow_drop_down" at bounding box center [167, 110] width 13 height 13
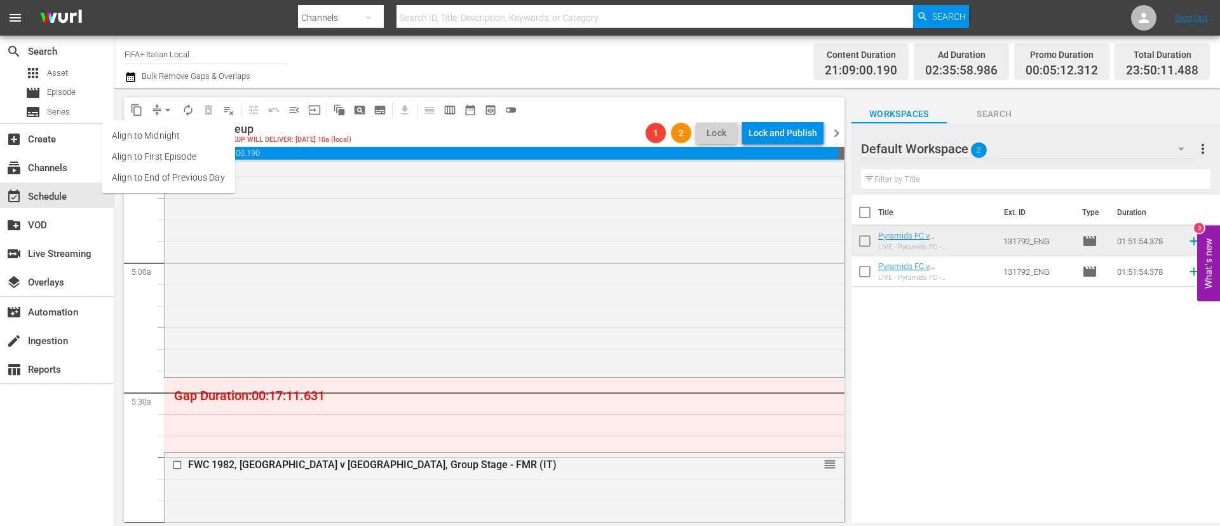
click at [185, 173] on li "Align to End of Previous Day" at bounding box center [168, 177] width 133 height 21
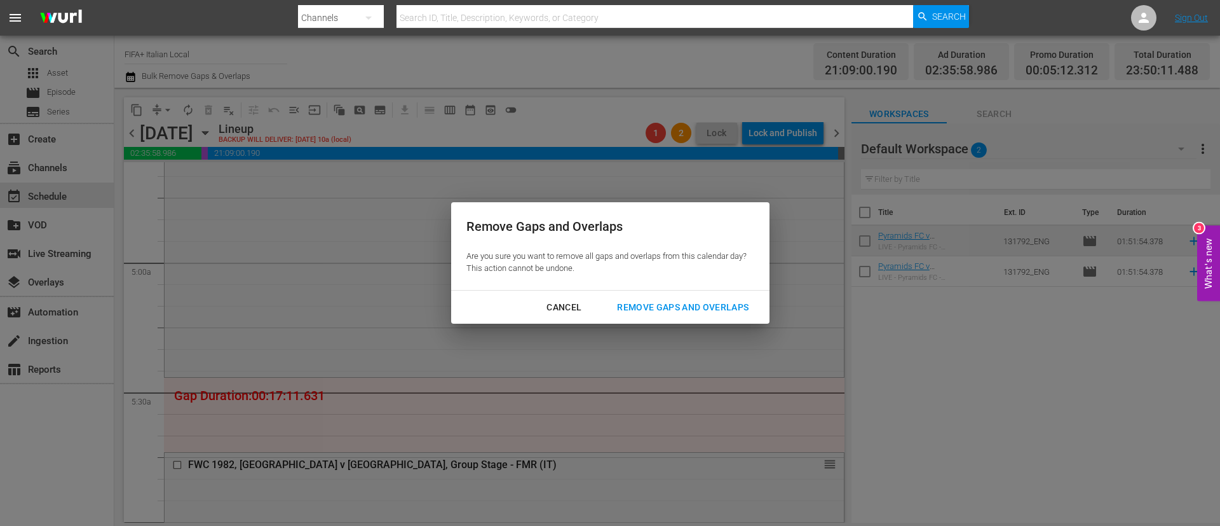
click at [650, 299] on div "Remove Gaps and Overlaps" at bounding box center [683, 307] width 152 height 16
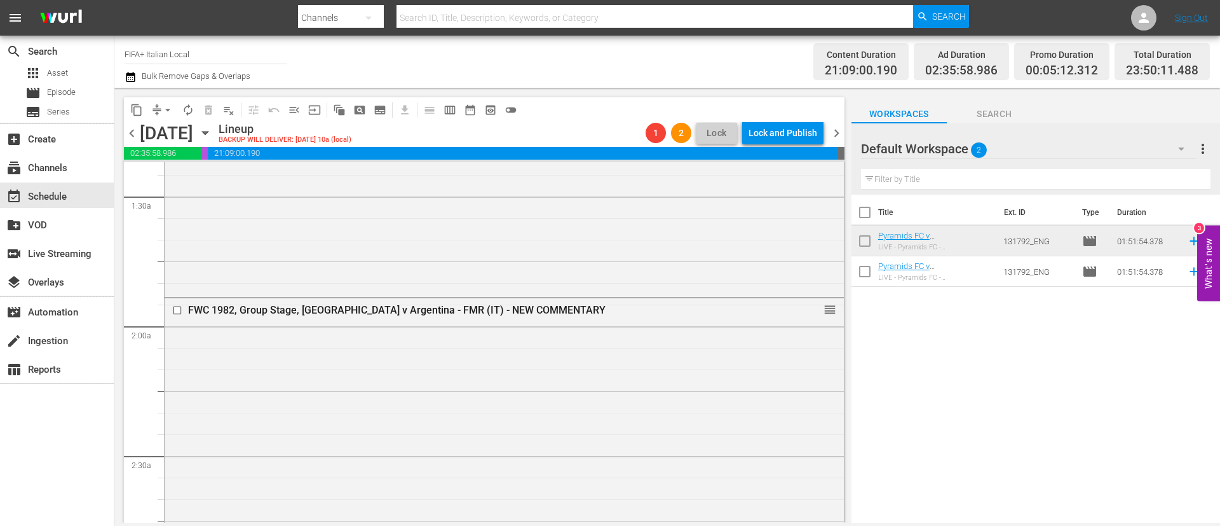
scroll to position [0, 0]
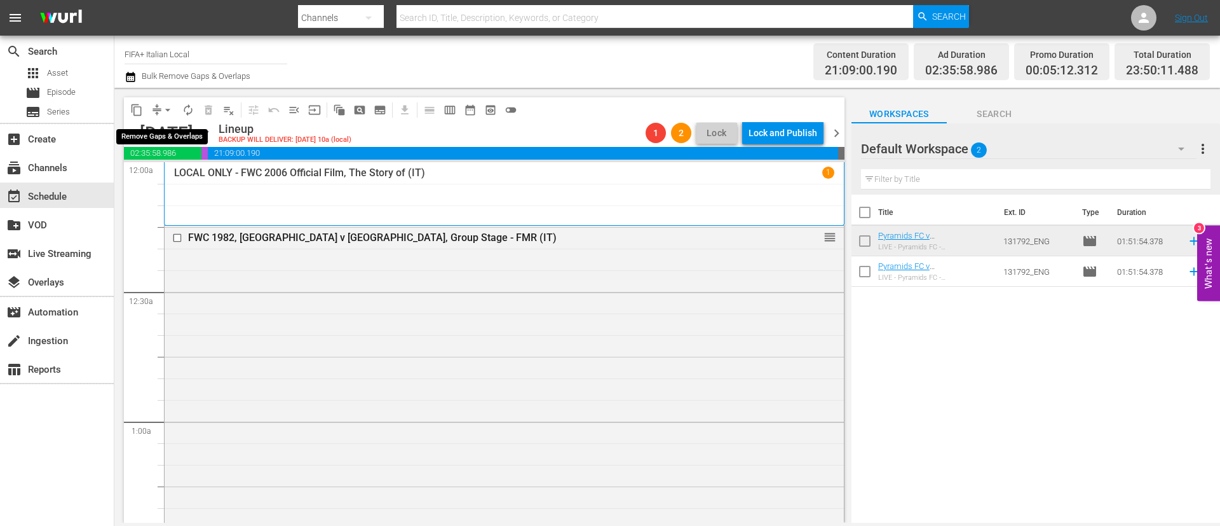
click at [163, 112] on span "arrow_drop_down" at bounding box center [167, 110] width 13 height 13
click at [176, 183] on li "Align to End of Previous Day" at bounding box center [168, 177] width 133 height 21
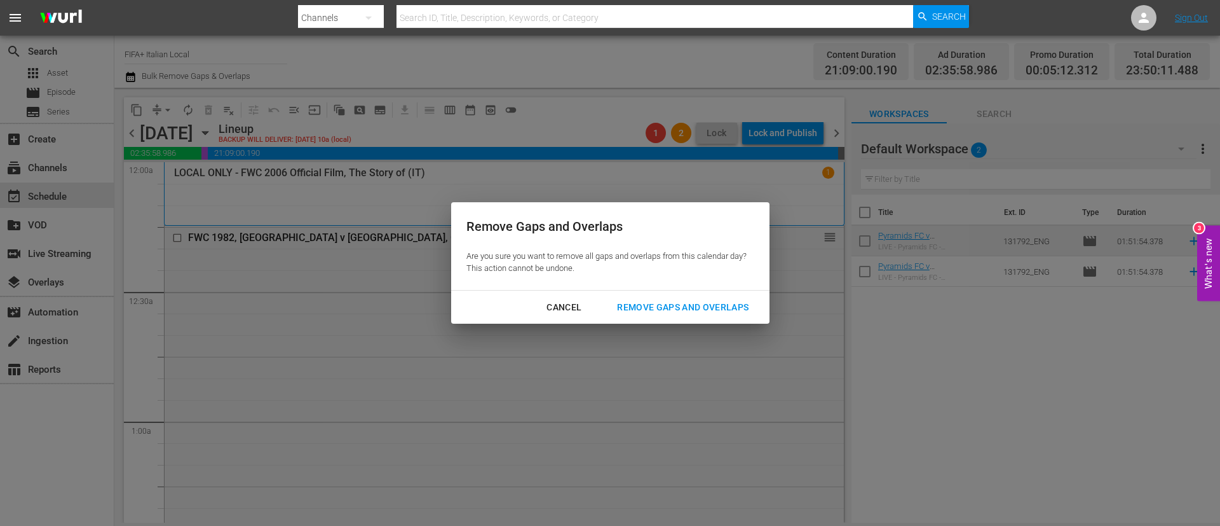
click at [665, 302] on div "Remove Gaps and Overlaps" at bounding box center [683, 307] width 152 height 16
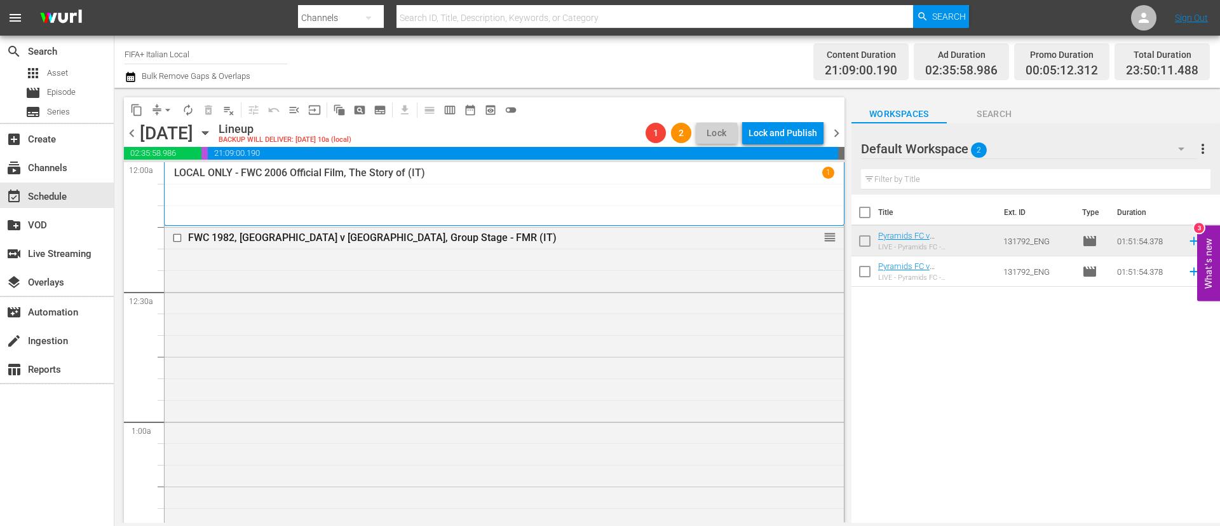
click at [834, 128] on span "chevron_right" at bounding box center [837, 133] width 16 height 16
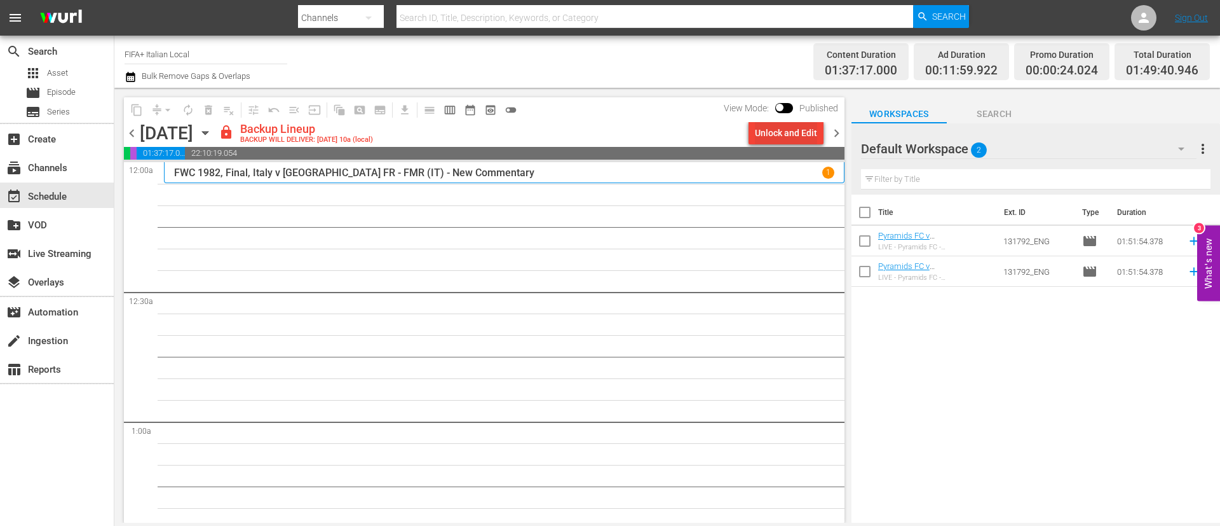
click at [798, 126] on div "Unlock and Edit" at bounding box center [786, 132] width 62 height 23
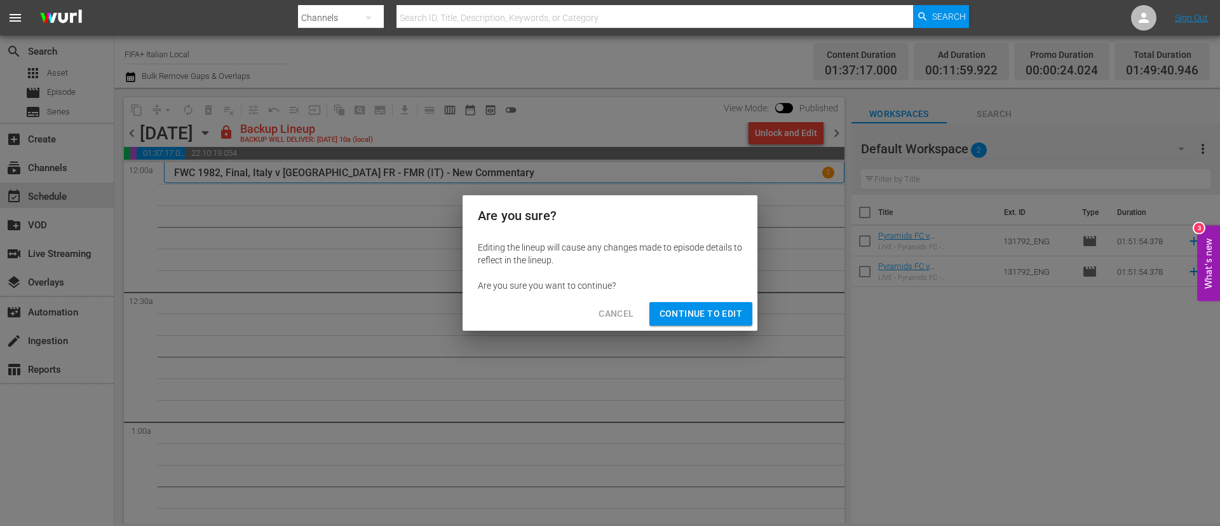
click at [700, 314] on span "Continue to Edit" at bounding box center [701, 314] width 83 height 16
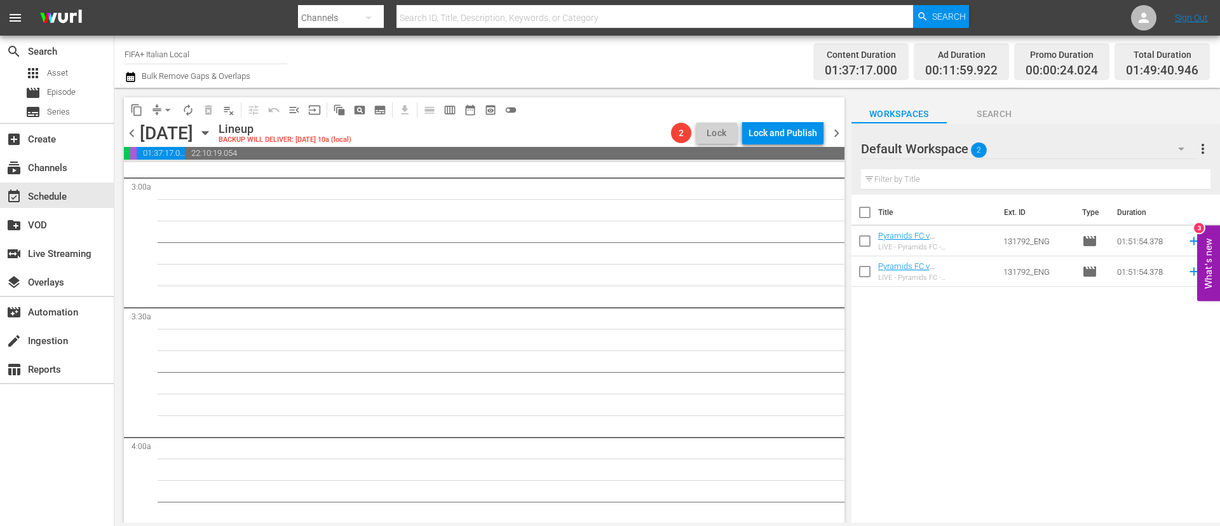
scroll to position [381, 0]
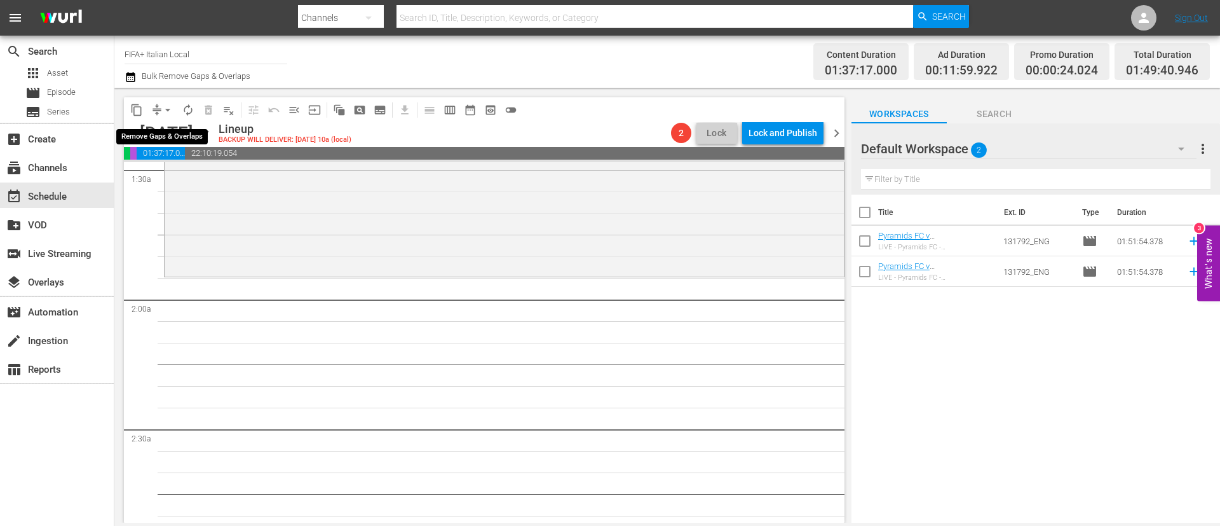
click at [172, 109] on span "arrow_drop_down" at bounding box center [167, 110] width 13 height 13
click at [175, 173] on li "Align to End of Previous Day" at bounding box center [168, 177] width 133 height 21
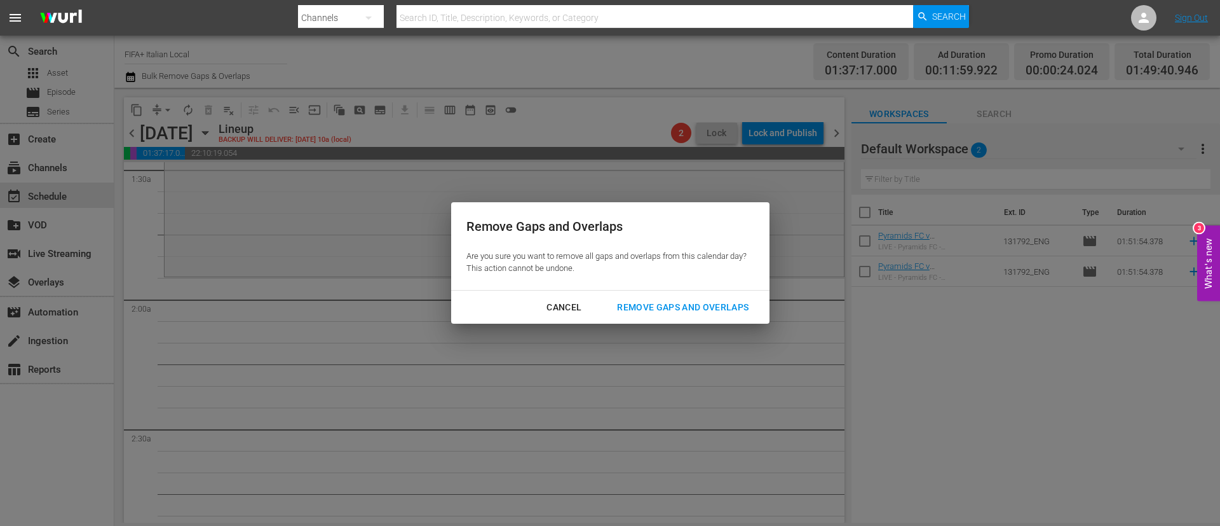
click at [665, 309] on div "Remove Gaps and Overlaps" at bounding box center [683, 307] width 152 height 16
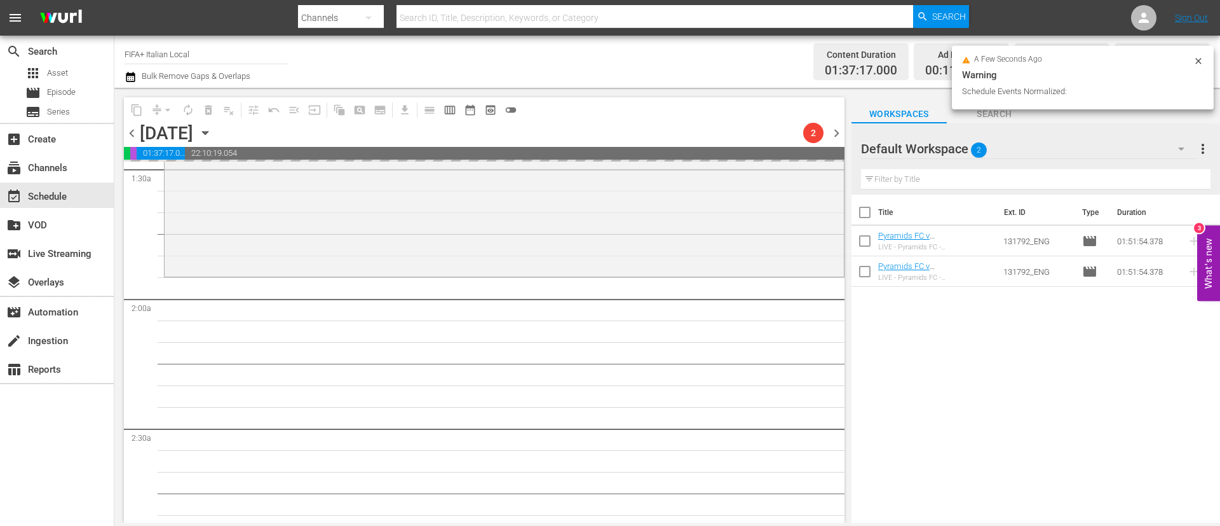
click at [132, 134] on span "chevron_left" at bounding box center [132, 133] width 16 height 16
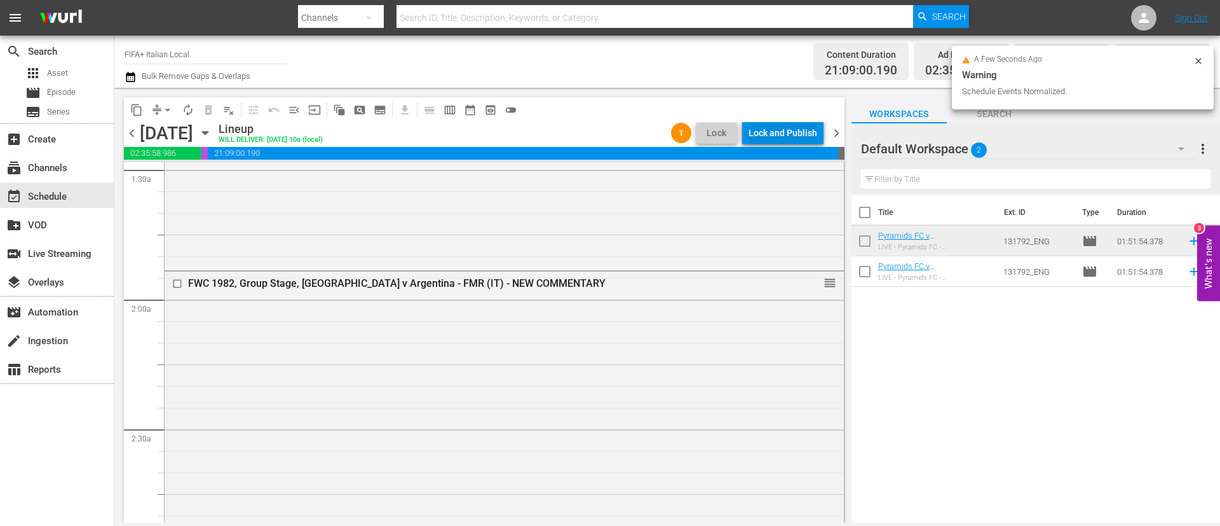
click at [808, 125] on div "Lock and Publish" at bounding box center [783, 132] width 69 height 23
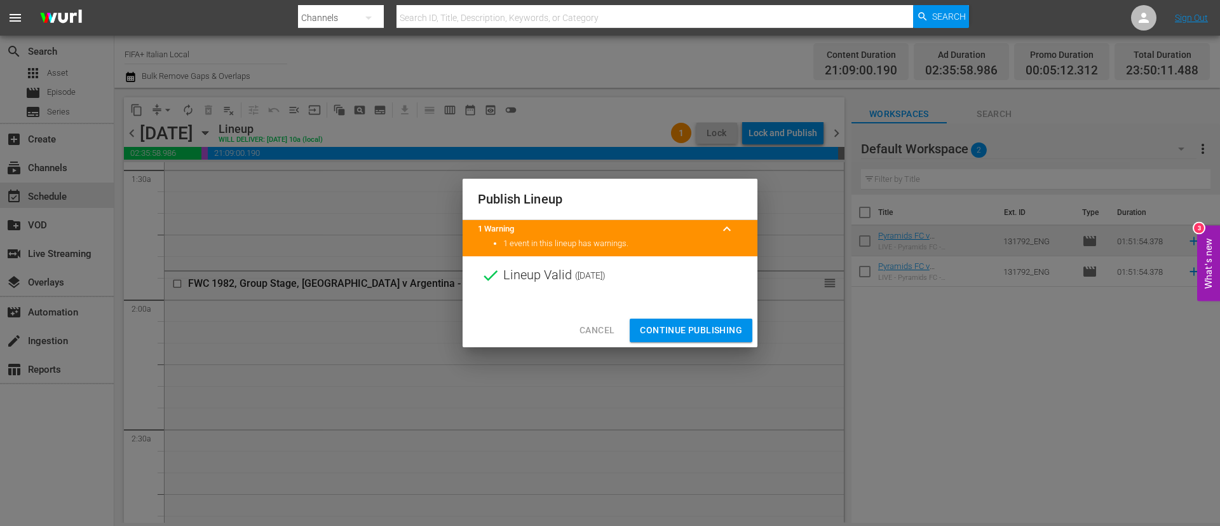
click at [687, 327] on span "Continue Publishing" at bounding box center [691, 330] width 102 height 16
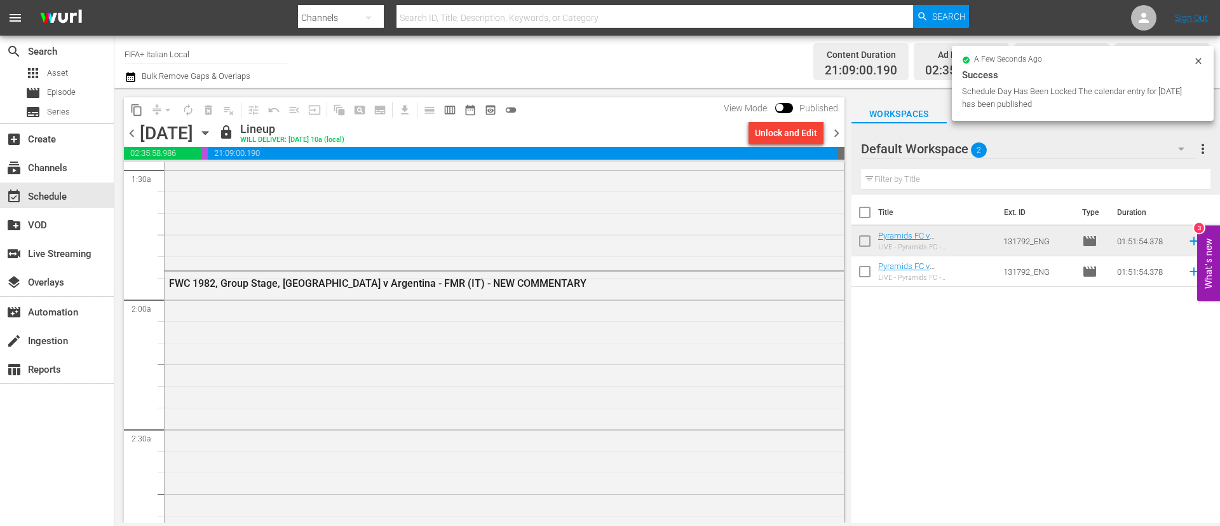
click at [859, 241] on input "checkbox" at bounding box center [865, 243] width 27 height 27
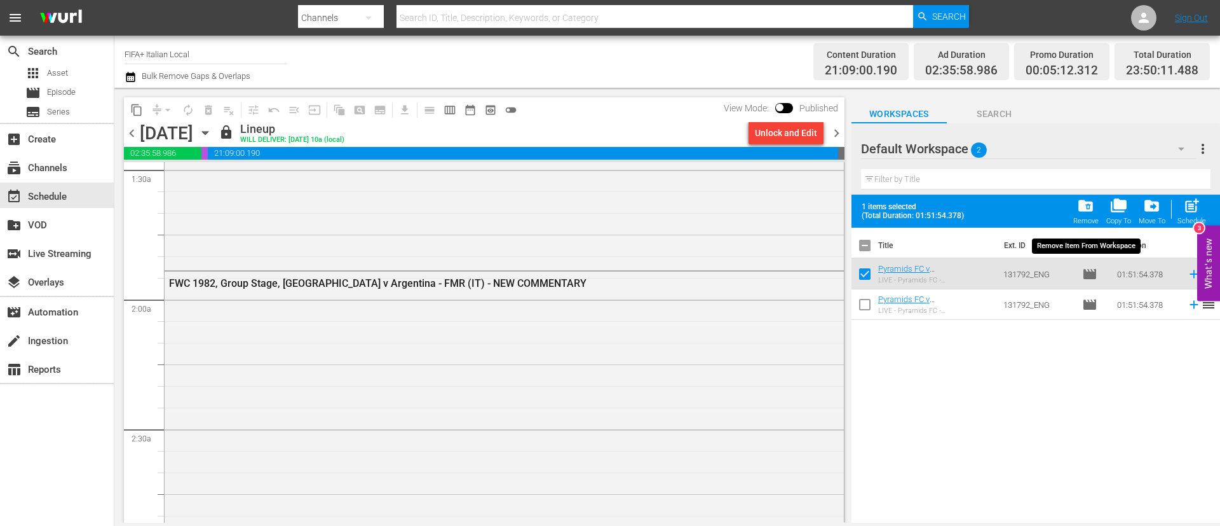
click at [1102, 208] on button "folder_delete Remove" at bounding box center [1086, 211] width 33 height 36
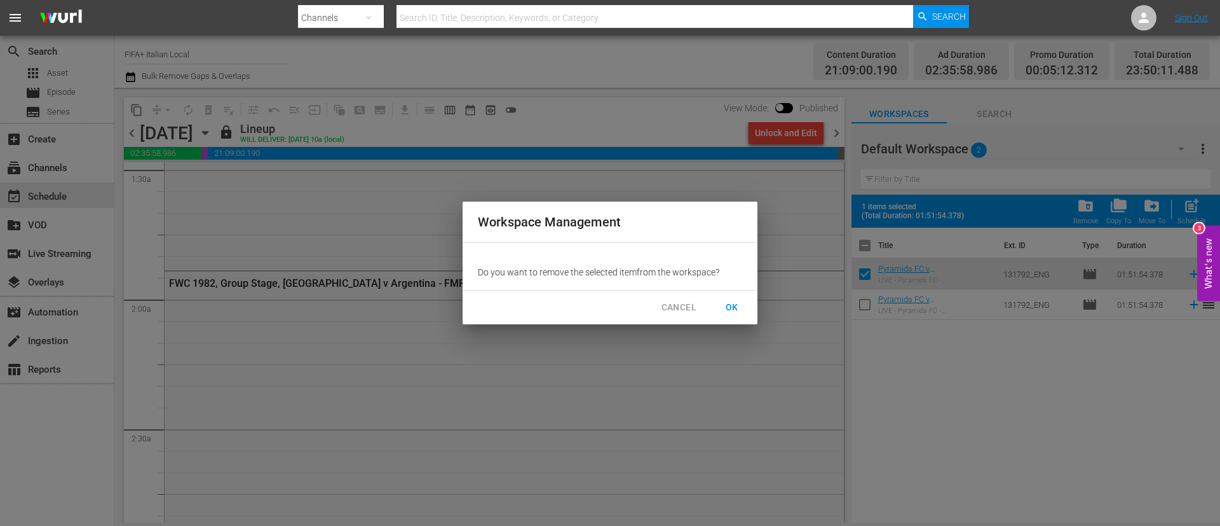
click at [716, 301] on button "OK" at bounding box center [732, 308] width 41 height 24
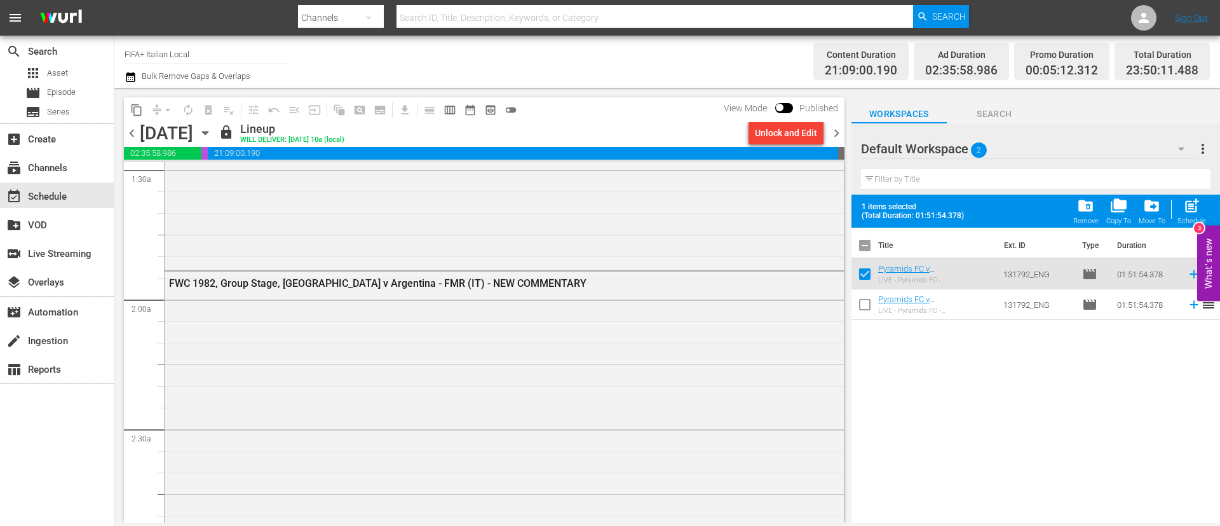
checkbox input "false"
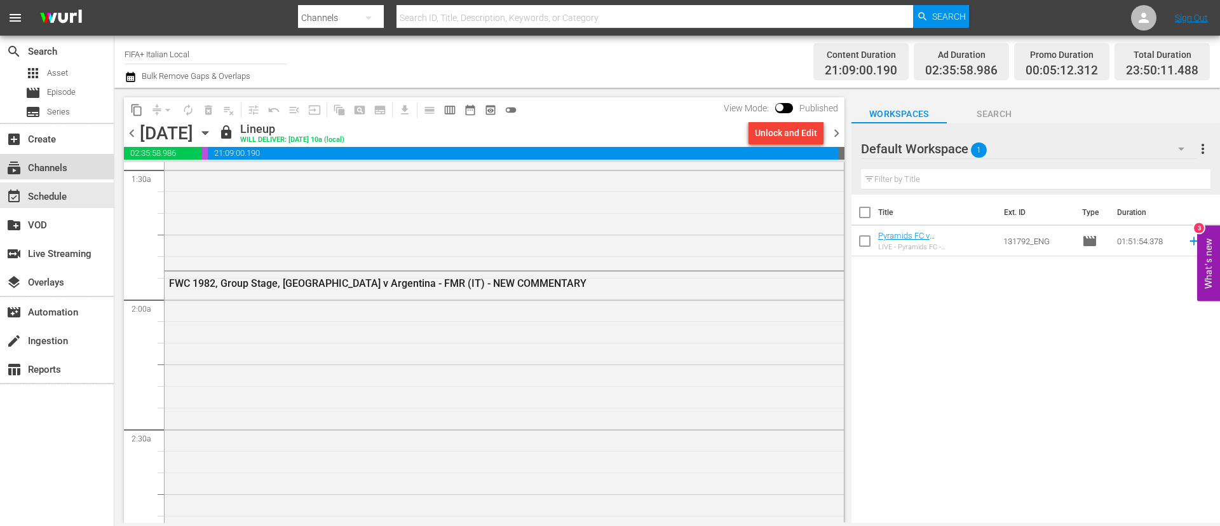
click at [57, 170] on div "subscriptions Channels" at bounding box center [35, 165] width 71 height 11
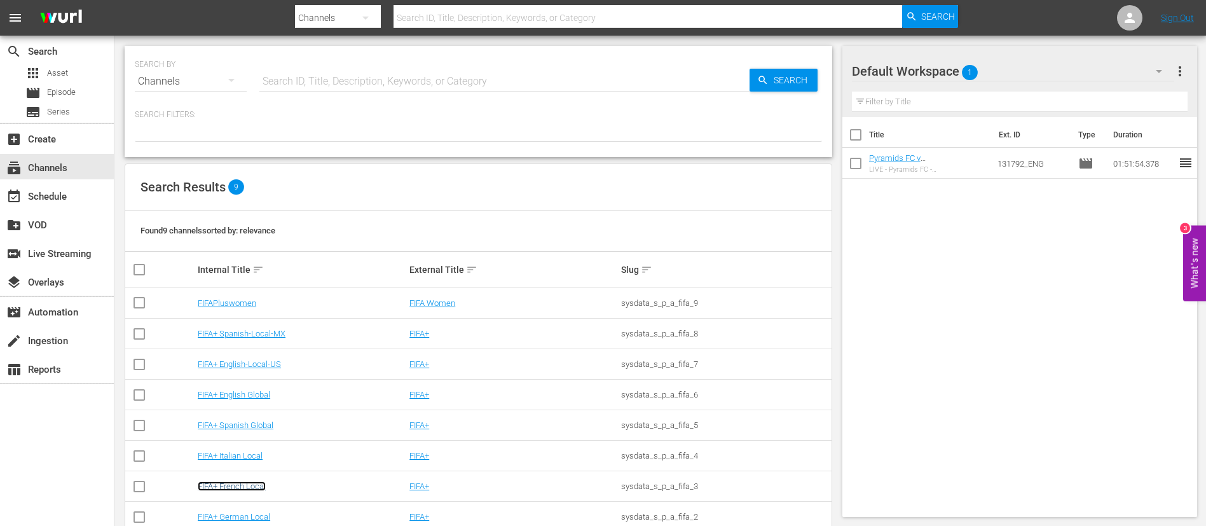
click at [235, 482] on link "FIFA+ French Local" at bounding box center [232, 486] width 68 height 10
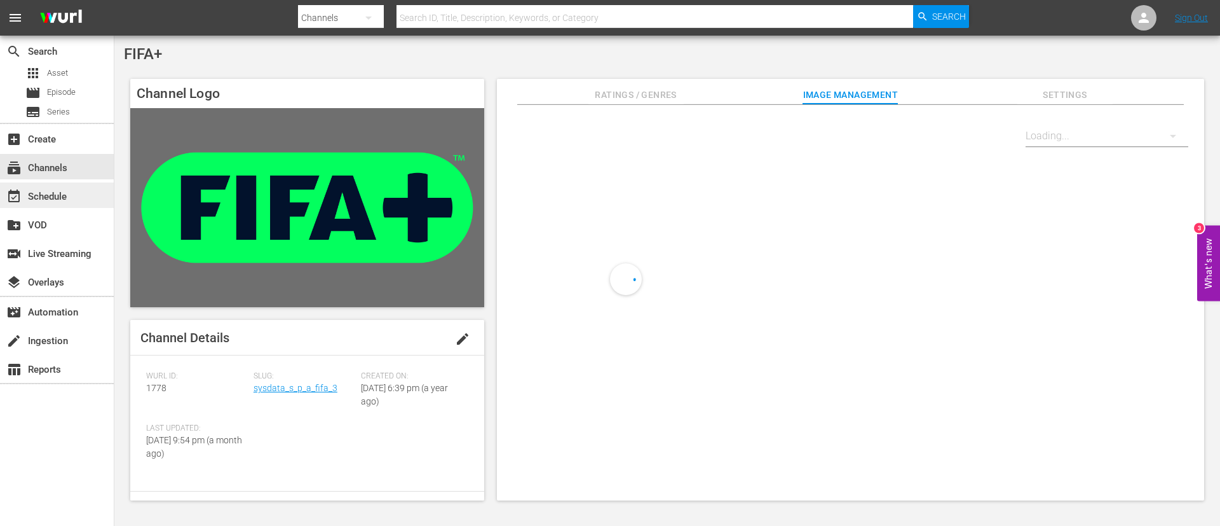
click at [55, 200] on div "event_available Schedule" at bounding box center [35, 194] width 71 height 11
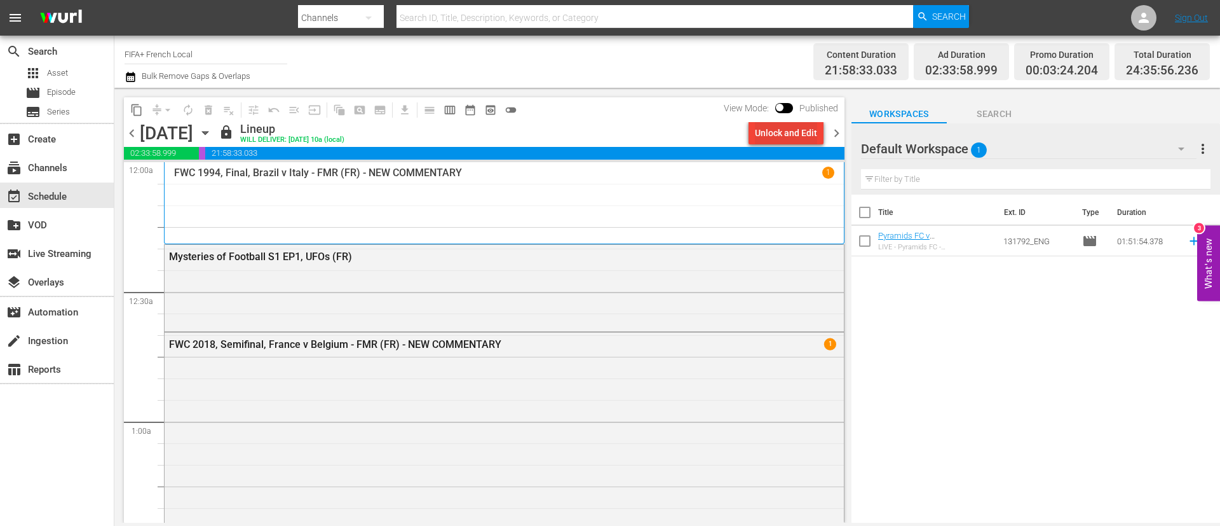
click at [803, 131] on div "Unlock and Edit" at bounding box center [786, 132] width 62 height 23
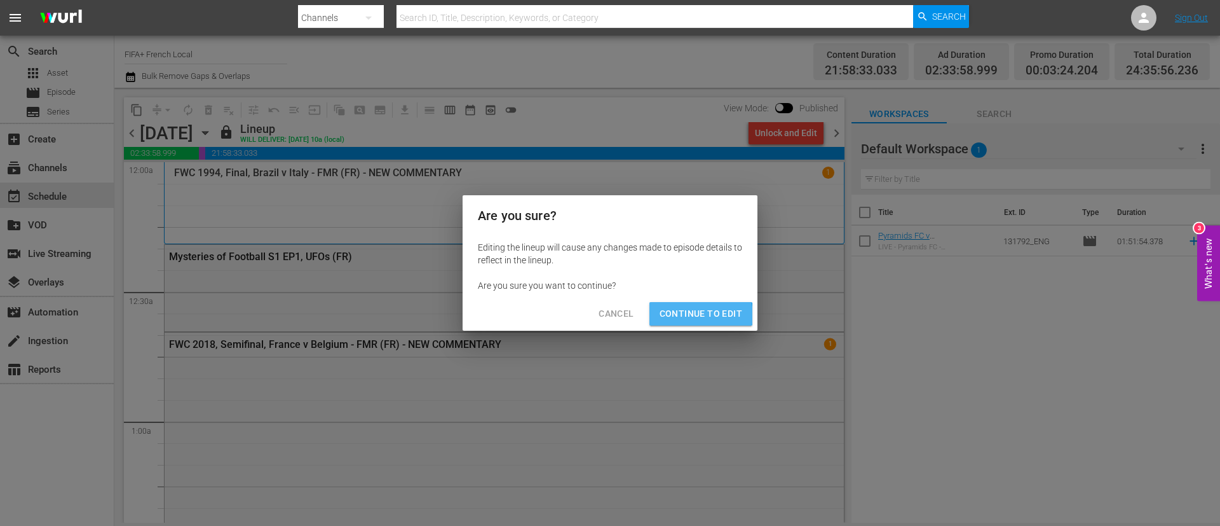
click at [698, 315] on span "Continue to Edit" at bounding box center [701, 314] width 83 height 16
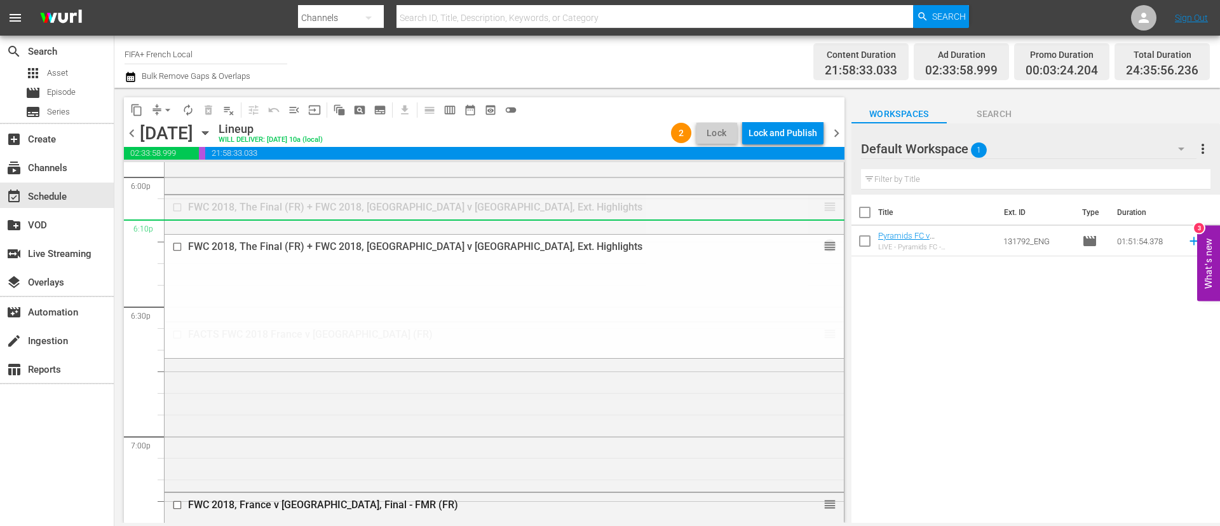
scroll to position [4671, 0]
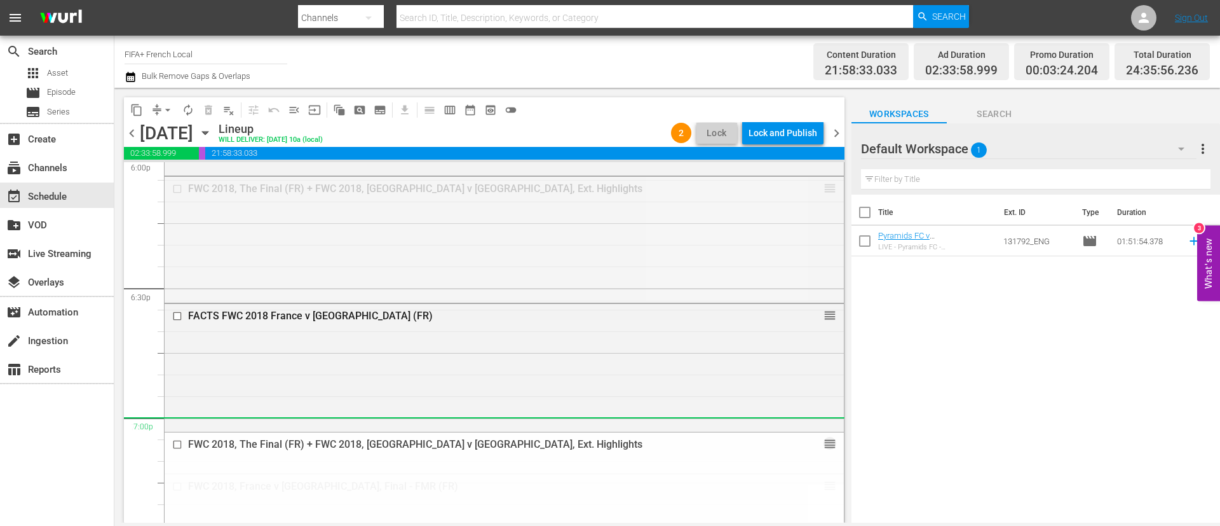
drag, startPoint x: 815, startPoint y: 379, endPoint x: 731, endPoint y: 433, distance: 99.8
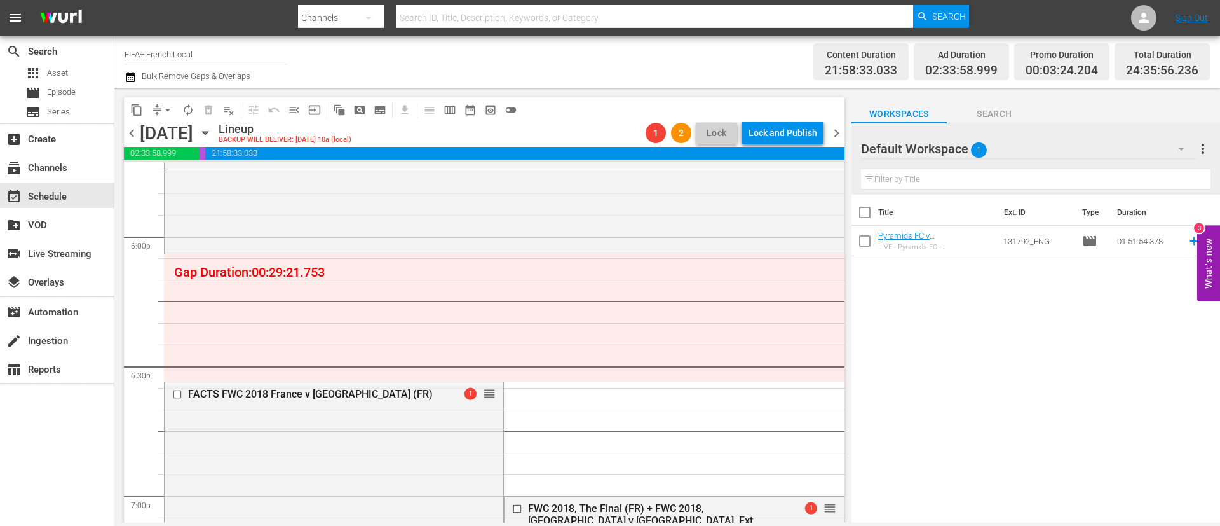
scroll to position [4575, 0]
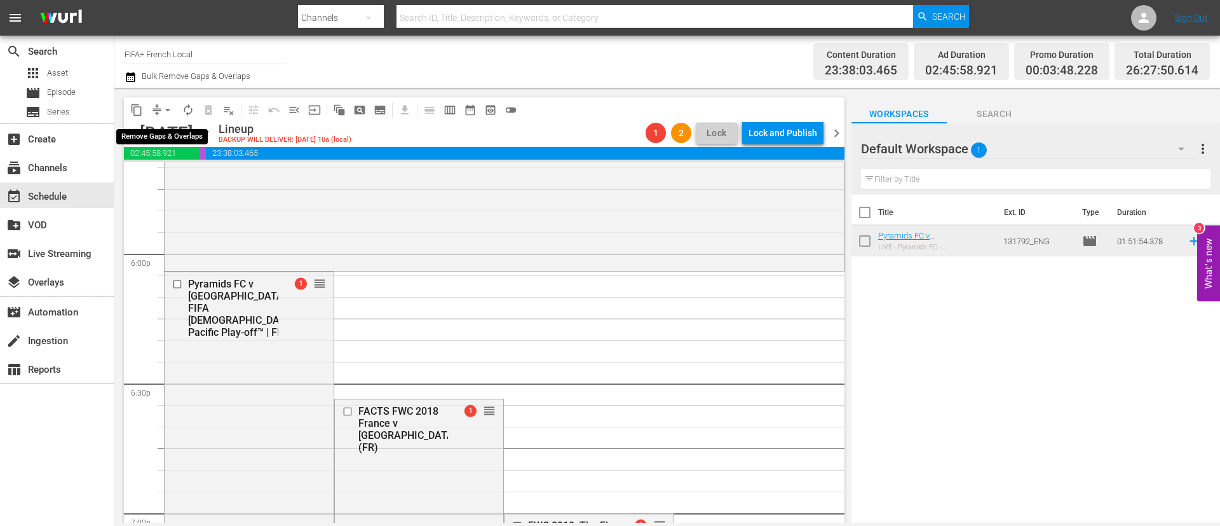
click at [169, 109] on span "arrow_drop_down" at bounding box center [167, 110] width 13 height 13
click at [194, 176] on li "Align to End of Previous Day" at bounding box center [168, 177] width 133 height 21
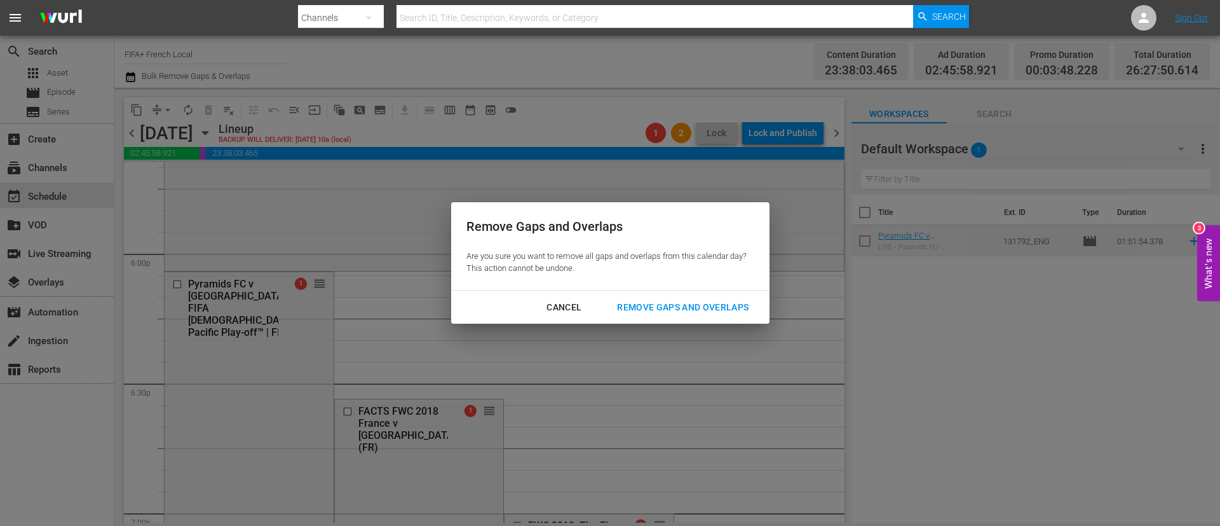
click at [676, 304] on div "Remove Gaps and Overlaps" at bounding box center [683, 307] width 152 height 16
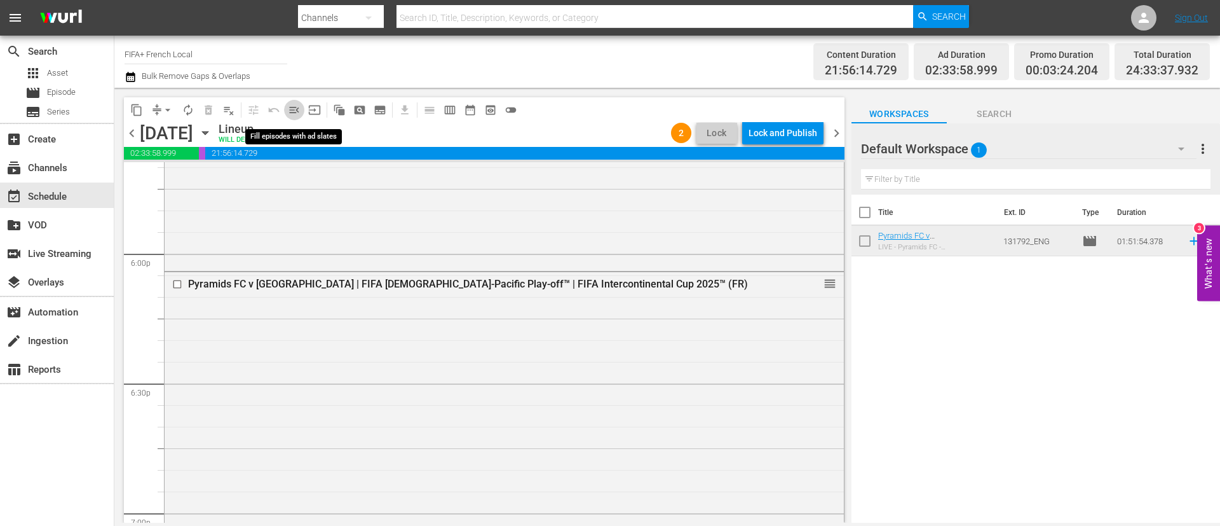
click at [299, 104] on span "menu_open" at bounding box center [294, 110] width 13 height 13
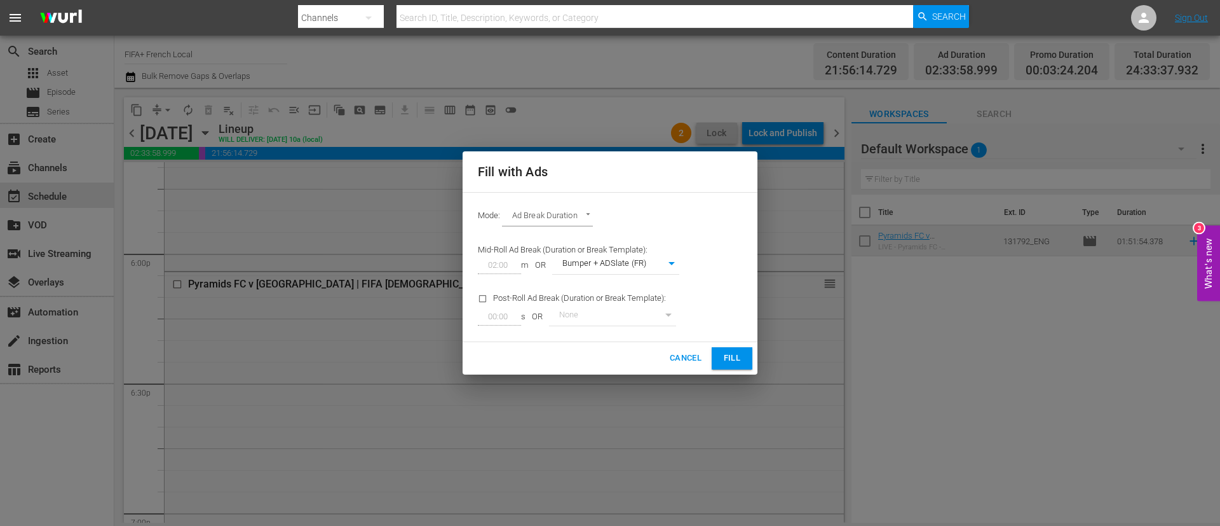
click at [738, 351] on span "Fill" at bounding box center [732, 358] width 20 height 15
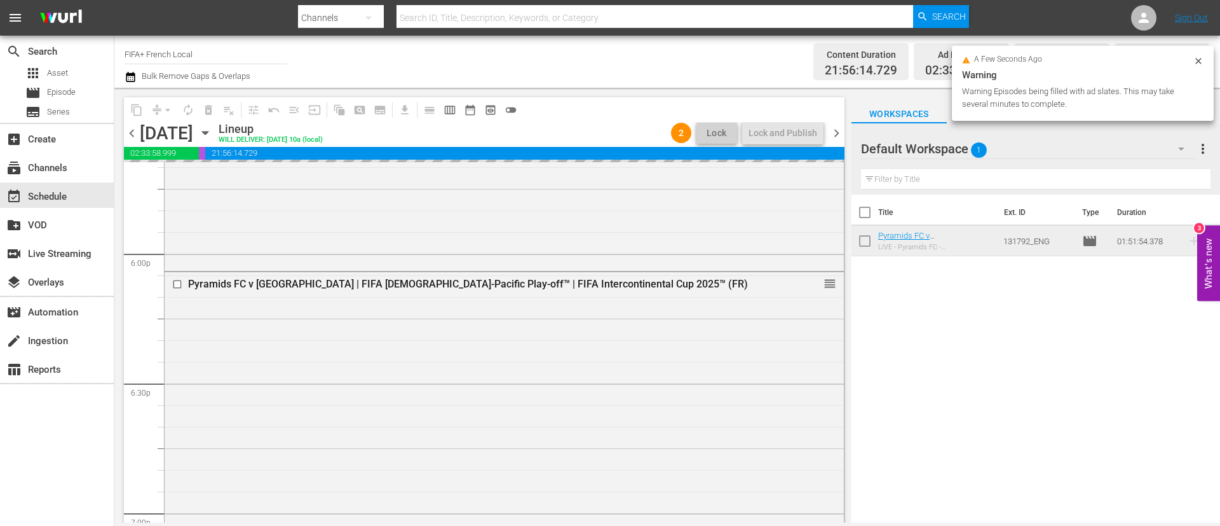
click at [869, 212] on input "checkbox" at bounding box center [865, 214] width 27 height 27
checkbox input "true"
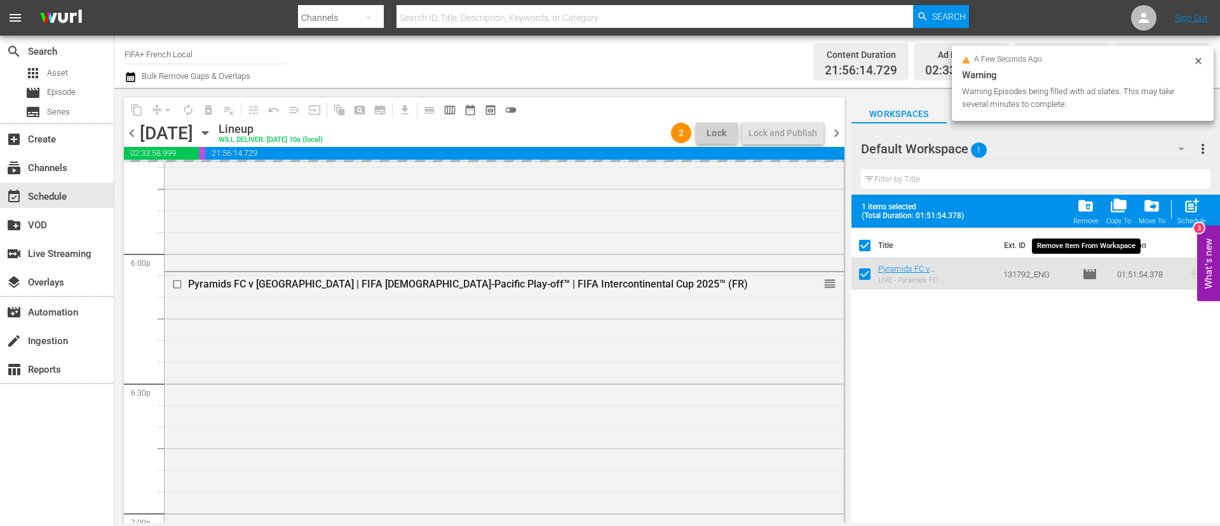
click at [1091, 209] on span "folder_delete" at bounding box center [1085, 205] width 17 height 17
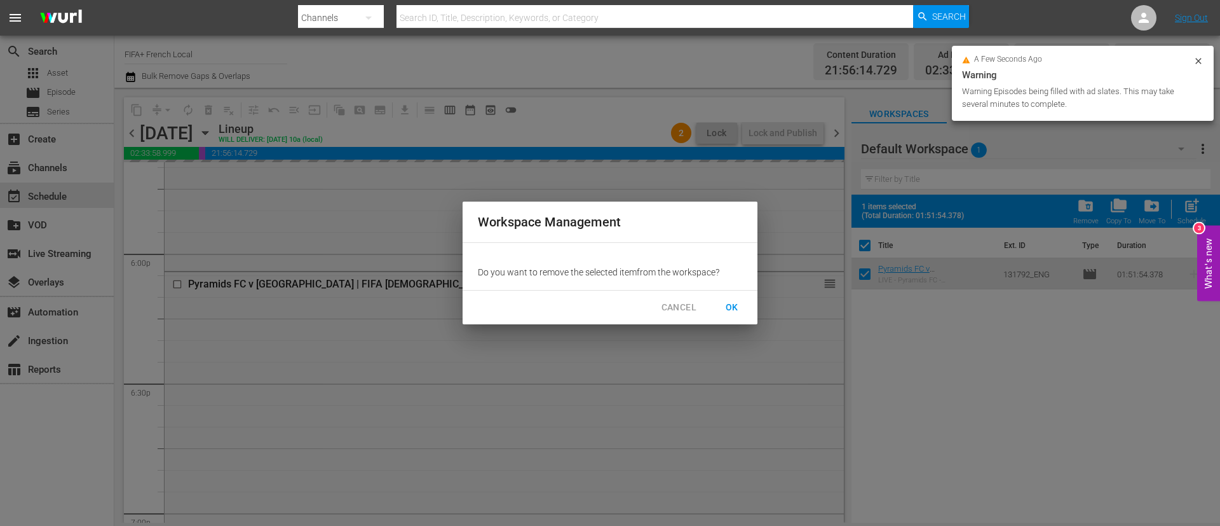
click at [747, 306] on button "OK" at bounding box center [732, 308] width 41 height 24
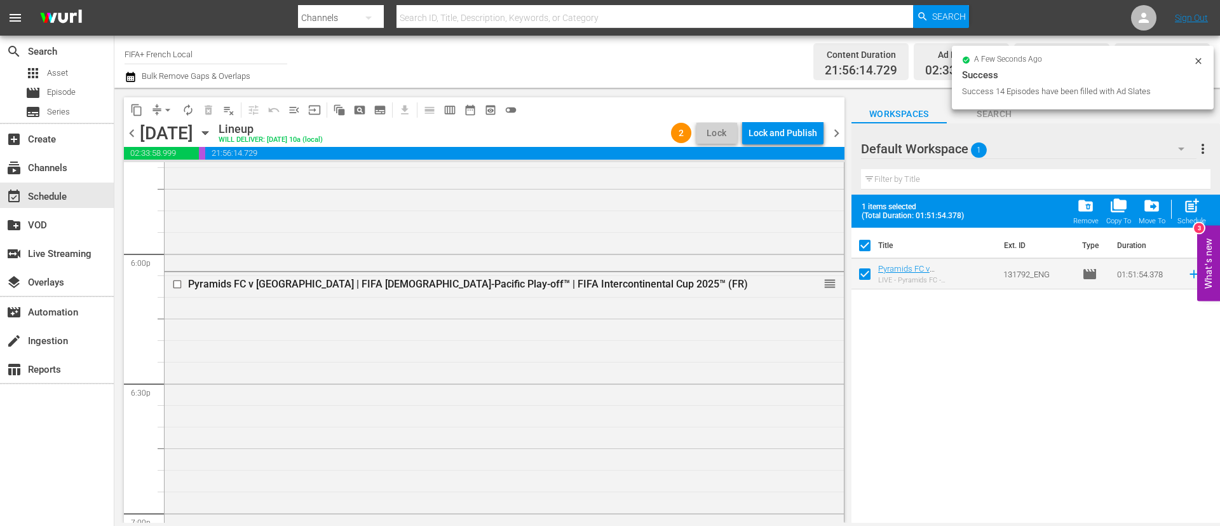
checkbox input "false"
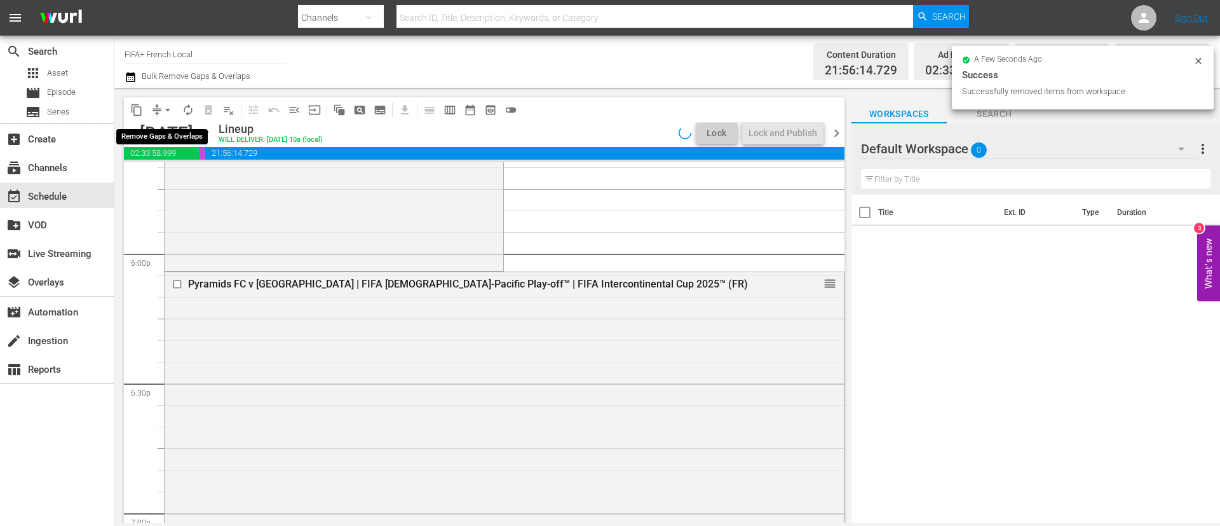
click at [170, 109] on span "arrow_drop_down" at bounding box center [167, 110] width 13 height 13
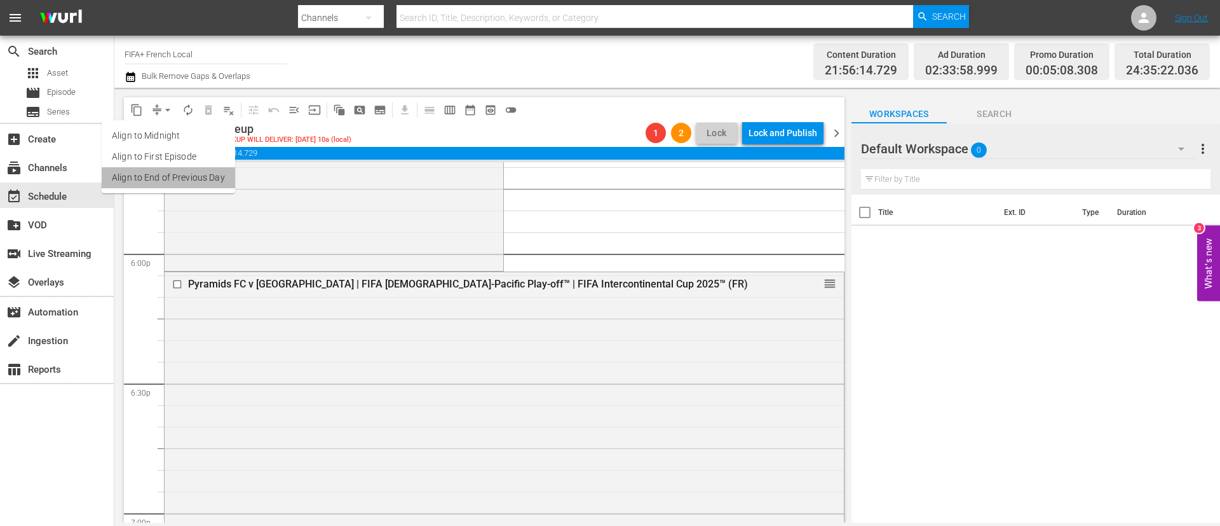
click at [196, 171] on li "Align to End of Previous Day" at bounding box center [168, 177] width 133 height 21
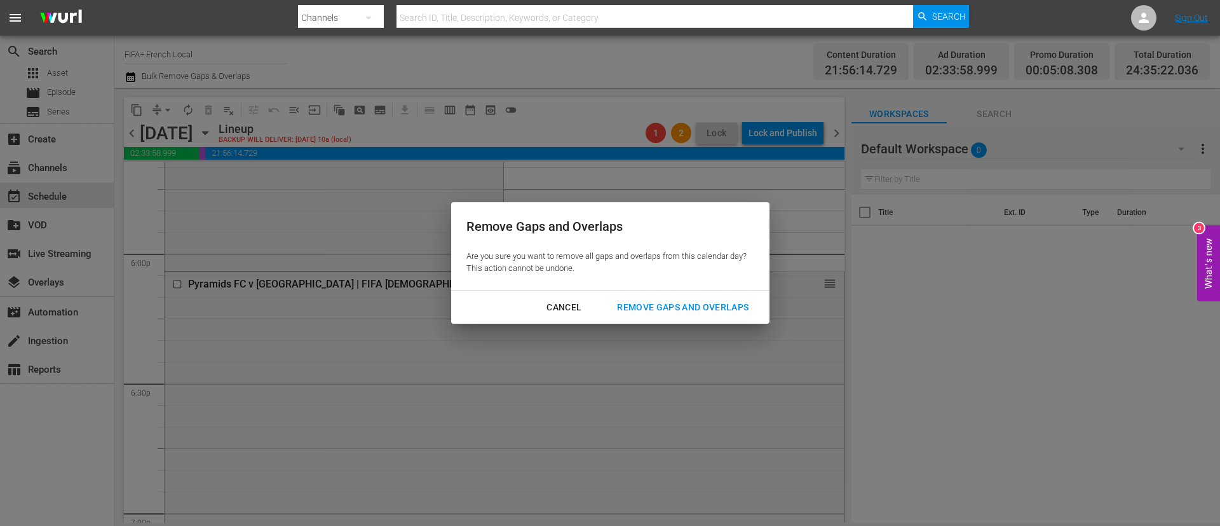
click at [724, 305] on div "Remove Gaps and Overlaps" at bounding box center [683, 307] width 152 height 16
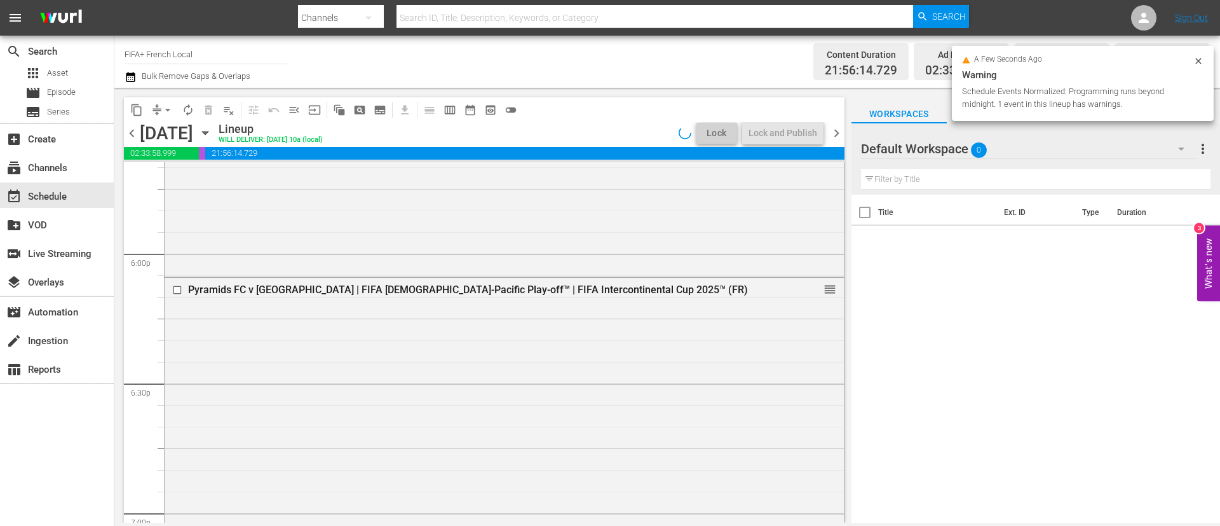
scroll to position [4554, 0]
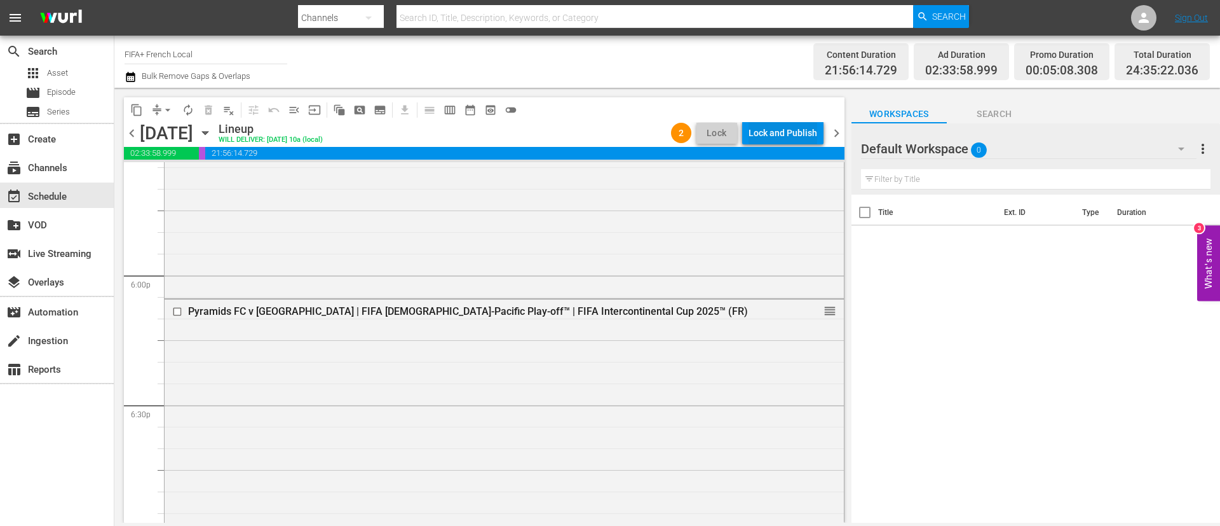
click at [811, 125] on div "Lock and Publish" at bounding box center [783, 132] width 69 height 23
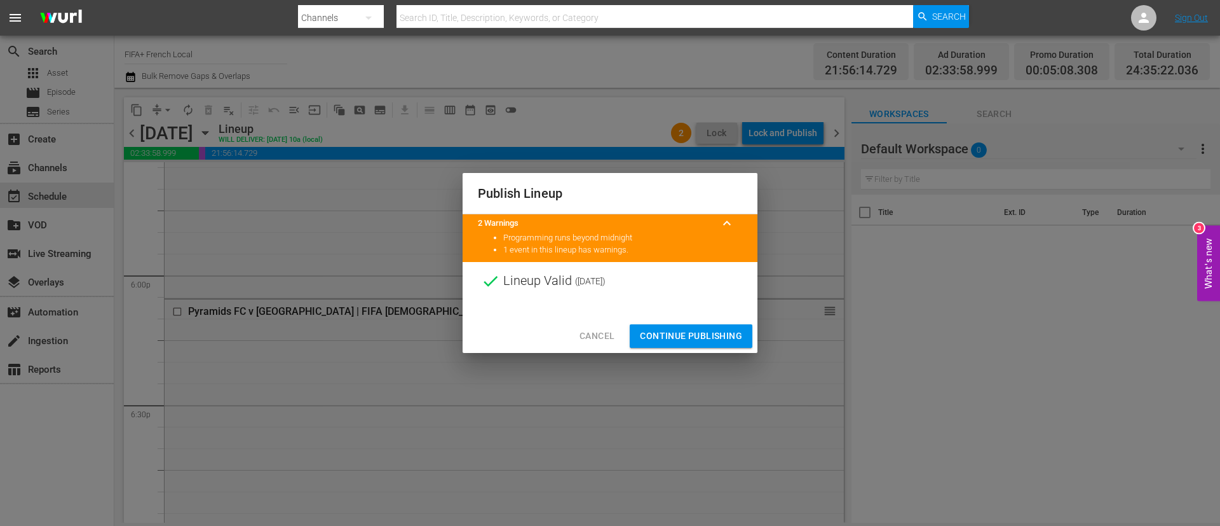
click at [738, 341] on span "Continue Publishing" at bounding box center [691, 336] width 102 height 16
